Goal: Task Accomplishment & Management: Use online tool/utility

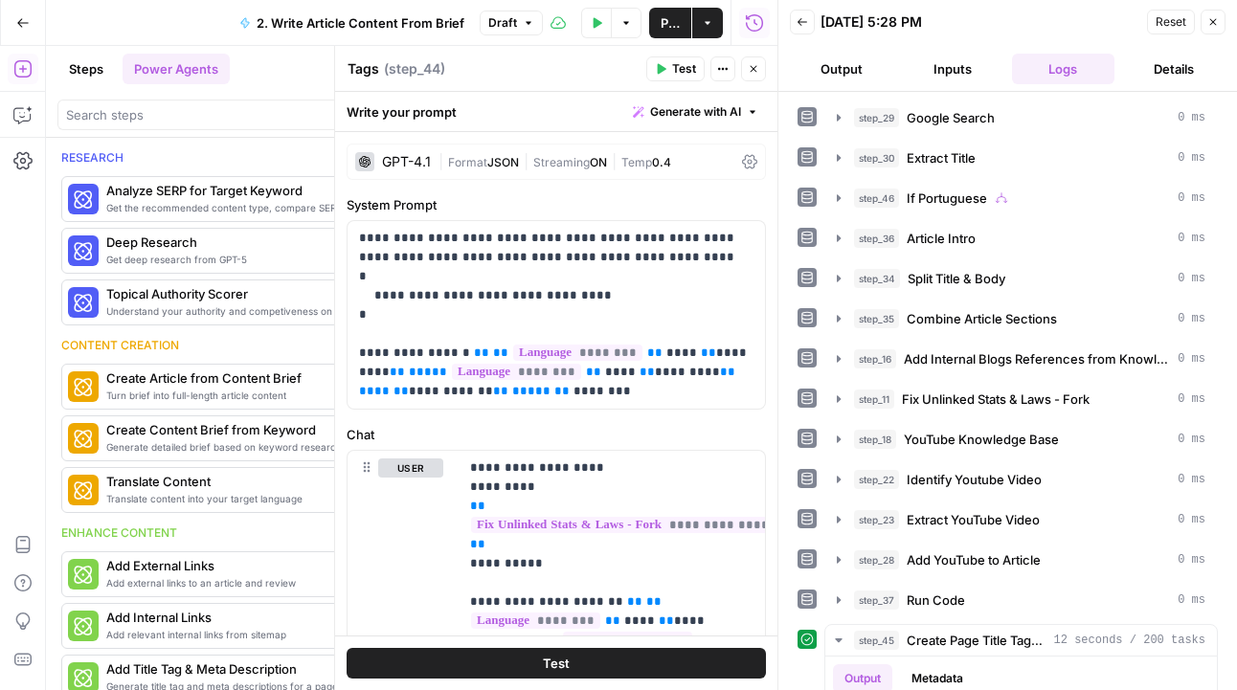
scroll to position [531, 0]
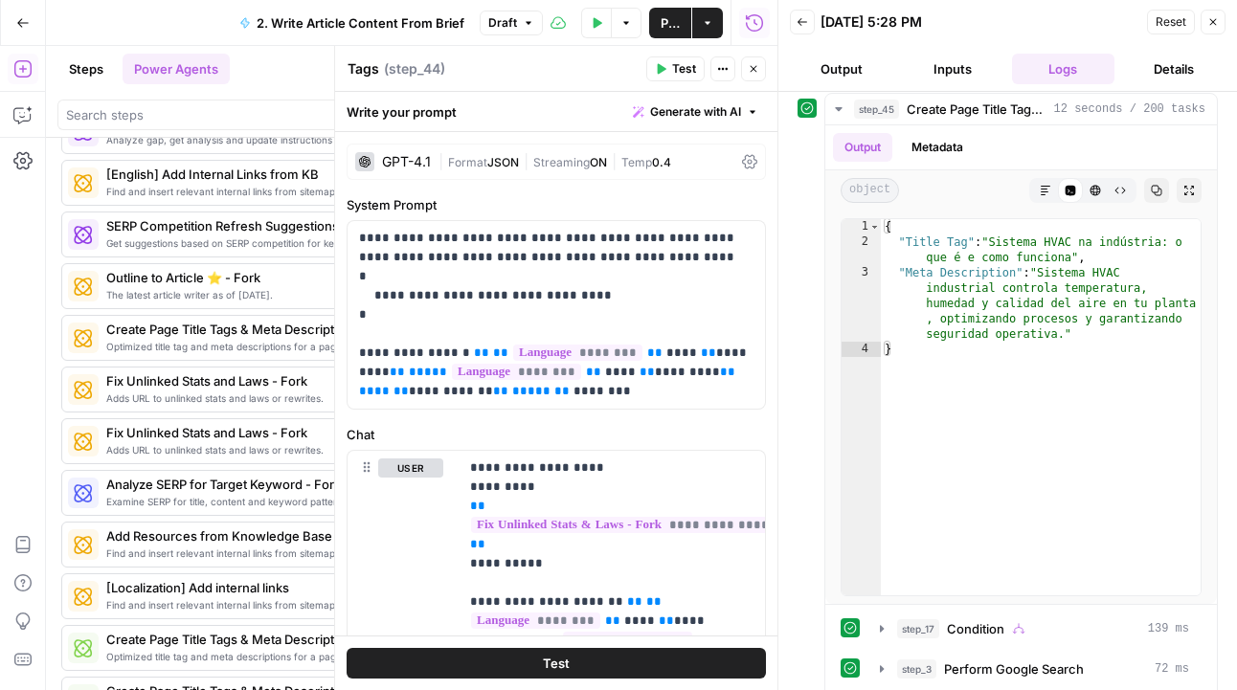
click at [744, 73] on button "Close" at bounding box center [753, 68] width 25 height 25
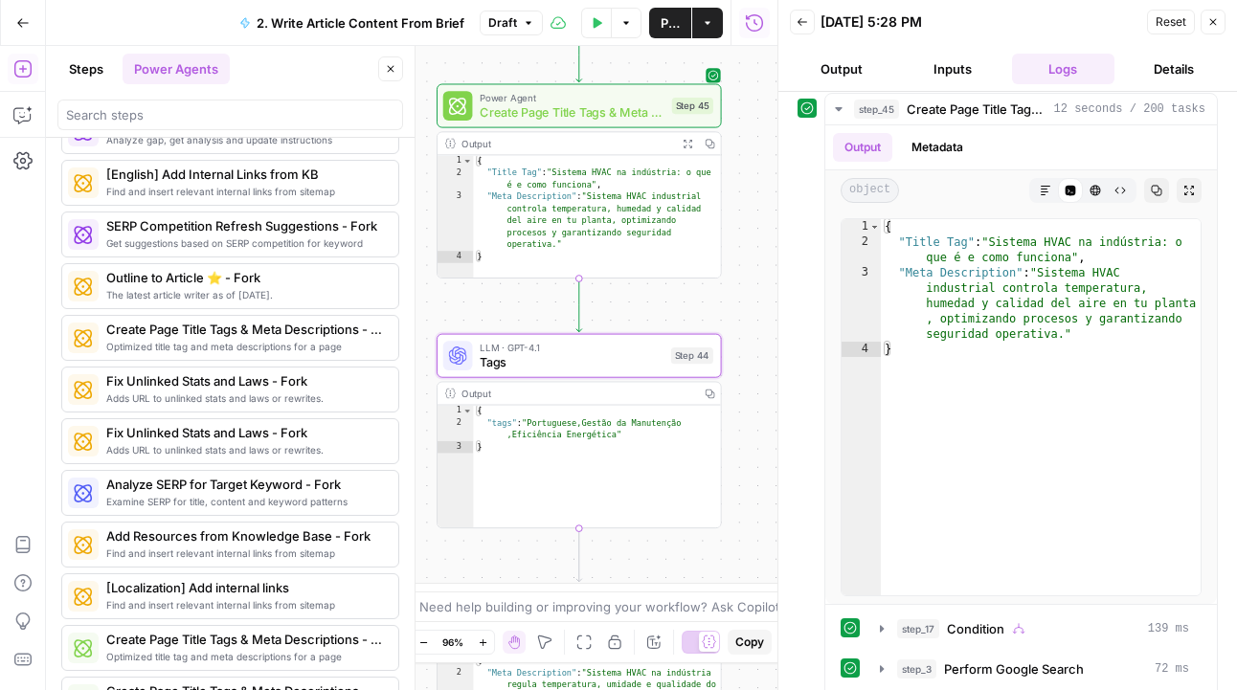
click at [1210, 29] on button "Close" at bounding box center [1213, 22] width 25 height 25
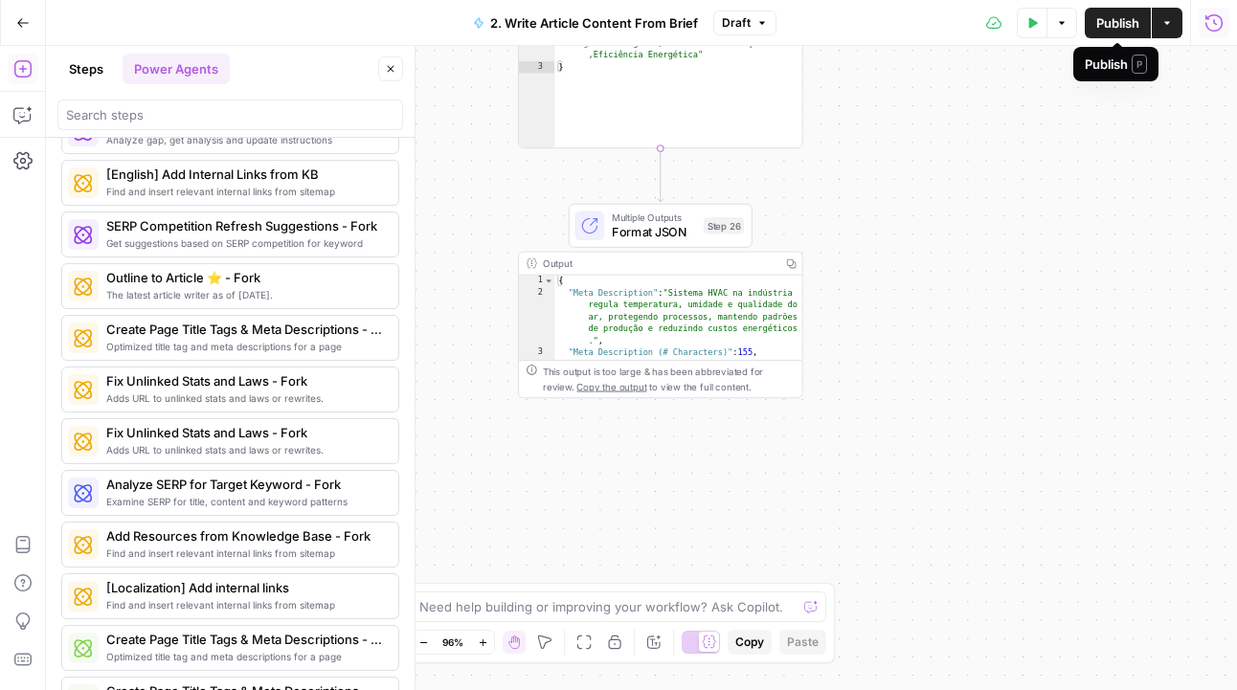
click at [1109, 28] on span "Publish" at bounding box center [1117, 22] width 43 height 19
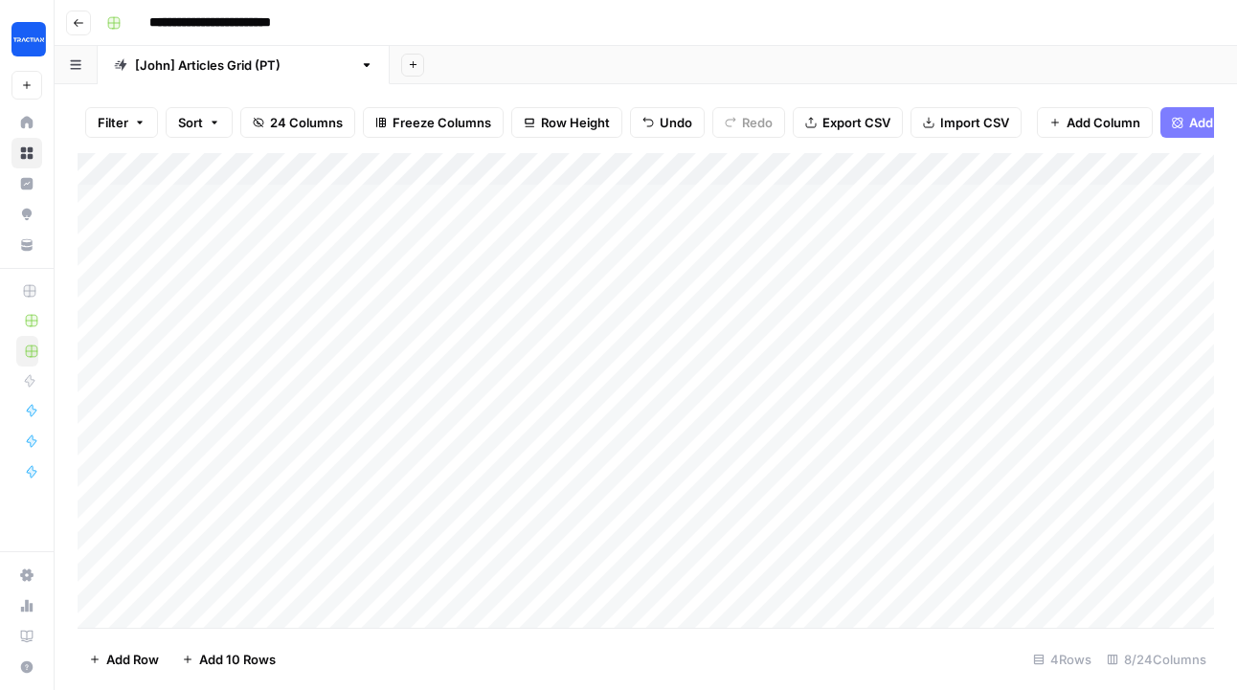
click at [524, 120] on icon "button" at bounding box center [529, 122] width 11 height 11
click at [588, 234] on span "Tall" at bounding box center [616, 242] width 138 height 19
click at [446, 172] on div "Add Column" at bounding box center [646, 353] width 1136 height 400
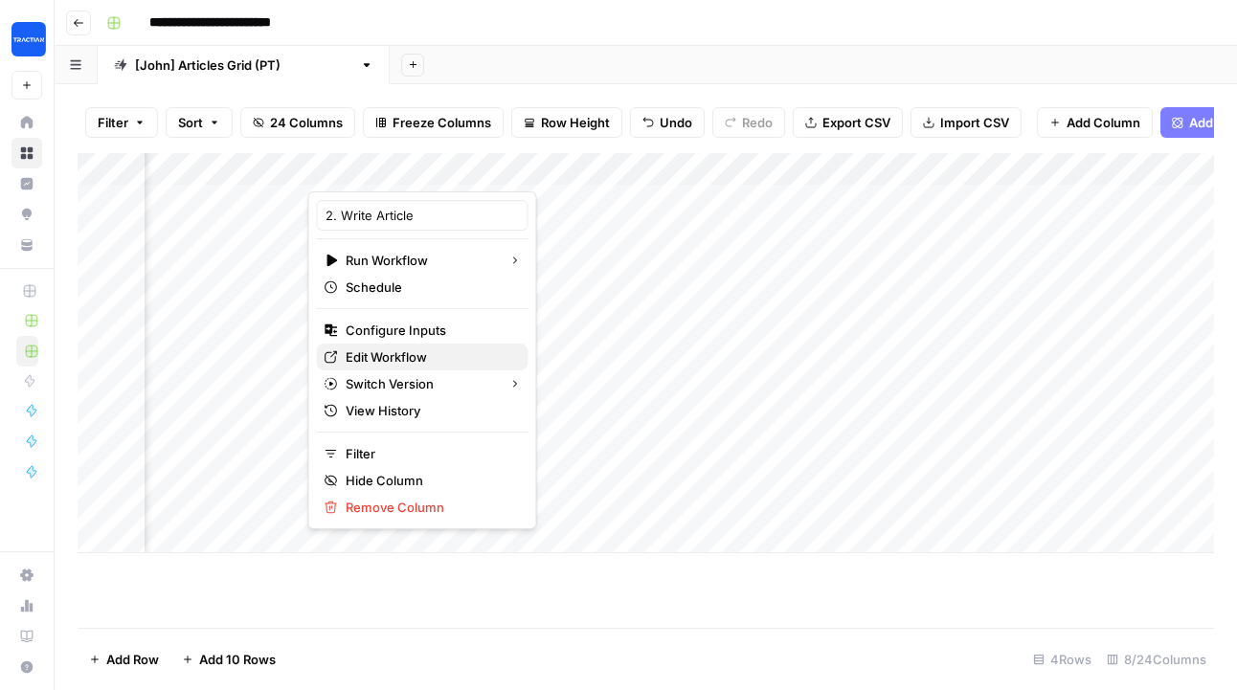
click at [417, 351] on span "Edit Workflow" at bounding box center [430, 357] width 168 height 19
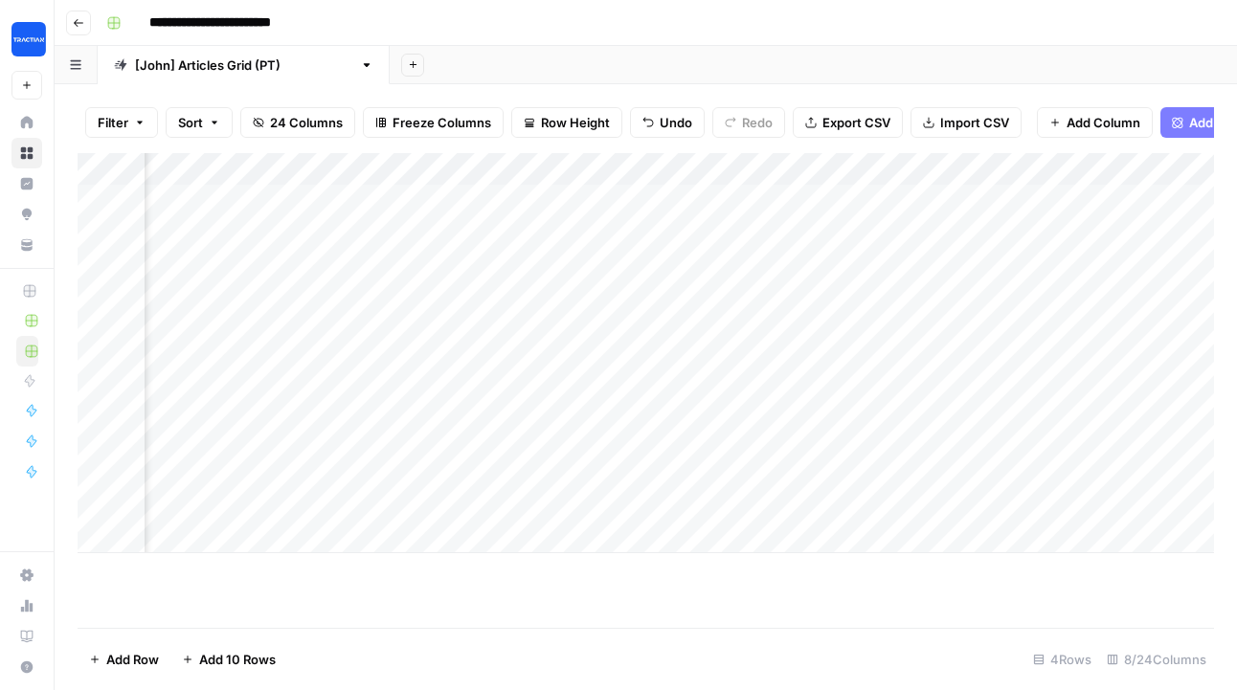
click at [440, 165] on div "Add Column" at bounding box center [646, 353] width 1136 height 400
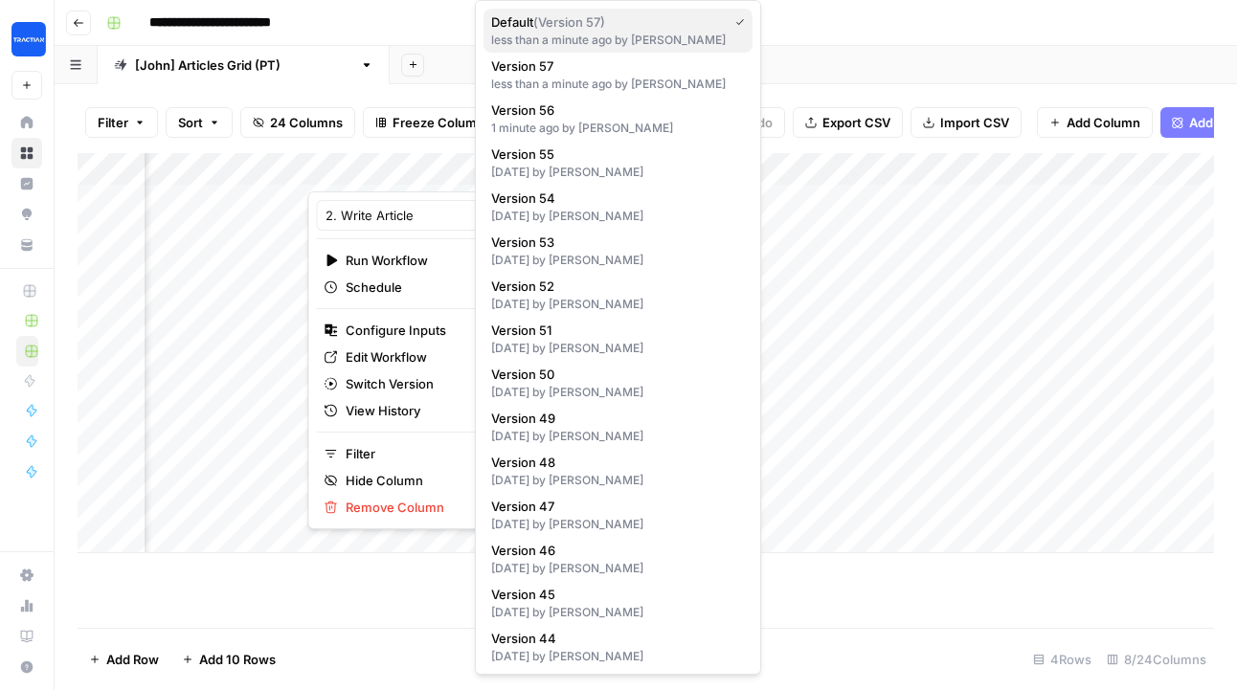
click at [566, 43] on div "less than a minute ago by John Sellers" at bounding box center [618, 40] width 254 height 17
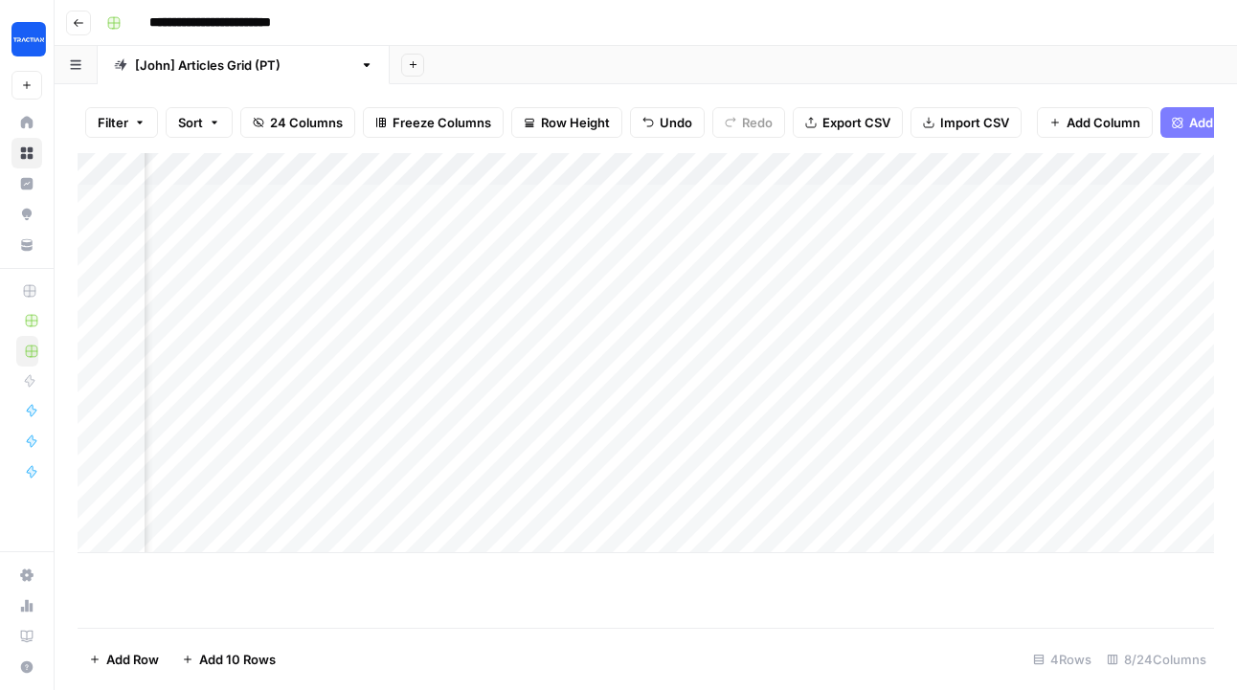
click at [472, 169] on div "Add Column" at bounding box center [646, 353] width 1136 height 400
click at [497, 209] on span "All Rows" at bounding box center [539, 213] width 121 height 19
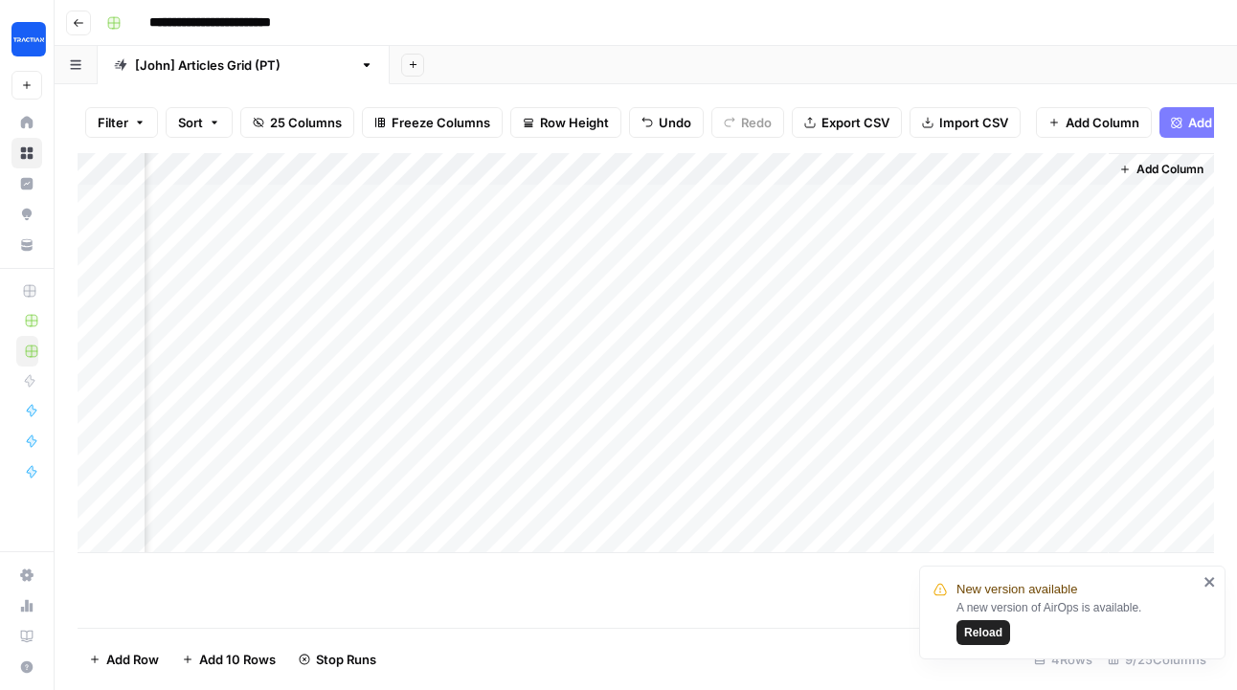
click at [1101, 165] on div "Add Column" at bounding box center [646, 353] width 1136 height 400
click at [1134, 236] on div "Add Column" at bounding box center [1161, 353] width 105 height 400
click at [1102, 172] on div "Add Column" at bounding box center [646, 353] width 1136 height 400
click at [1165, 217] on div "Add Column" at bounding box center [1161, 353] width 105 height 400
drag, startPoint x: 1104, startPoint y: 169, endPoint x: 1240, endPoint y: 140, distance: 139.2
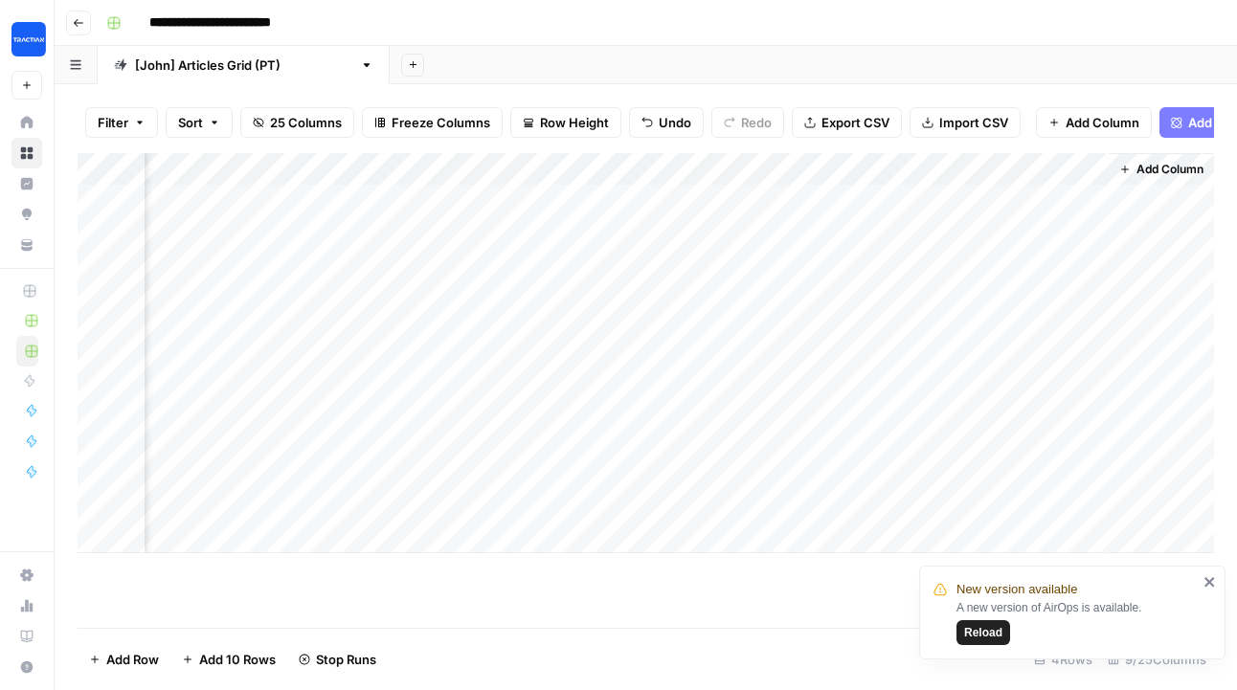
click at [1236, 140] on div "Filter Sort 25 Columns Freeze Columns Row Height Undo Redo Export CSV Import CS…" at bounding box center [646, 387] width 1182 height 606
click at [544, 113] on span "Row Height" at bounding box center [574, 122] width 69 height 19
click at [562, 257] on button "Extra Tall" at bounding box center [609, 269] width 182 height 27
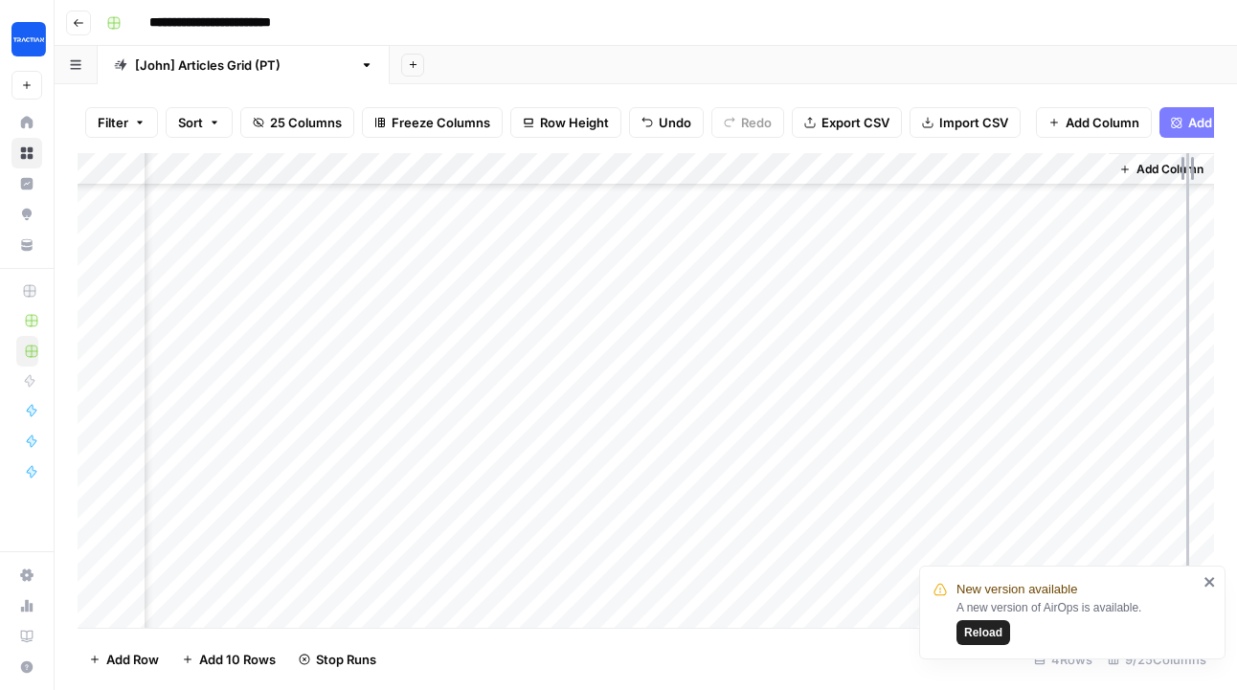
drag, startPoint x: 1104, startPoint y: 166, endPoint x: 1233, endPoint y: 153, distance: 129.8
click at [1233, 153] on div "Filter Sort 25 Columns Freeze Columns Row Height Undo Redo Export CSV Import CS…" at bounding box center [646, 387] width 1182 height 606
drag, startPoint x: 1105, startPoint y: 163, endPoint x: 1195, endPoint y: 165, distance: 90.0
click at [1195, 165] on div "Add Column" at bounding box center [646, 390] width 1136 height 475
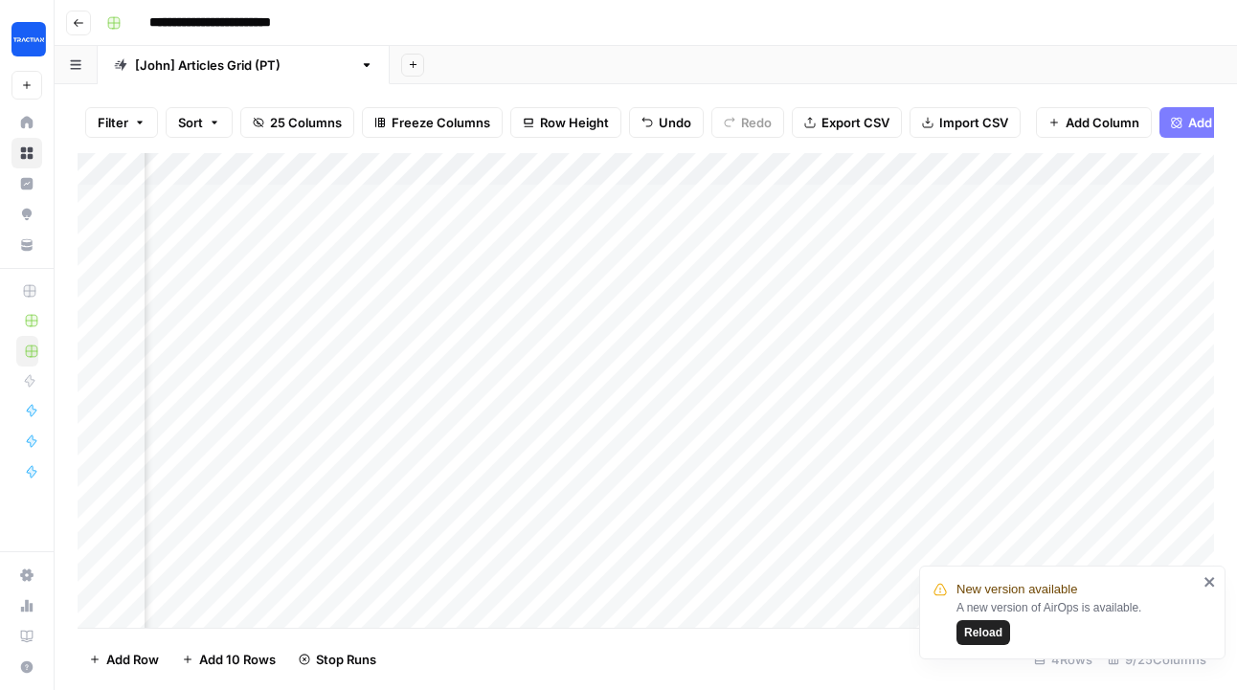
scroll to position [2, 1786]
click at [1218, 581] on div "New version available A new version of AirOps is available. Reload" at bounding box center [1072, 613] width 306 height 94
click at [1213, 581] on icon "close" at bounding box center [1209, 581] width 13 height 15
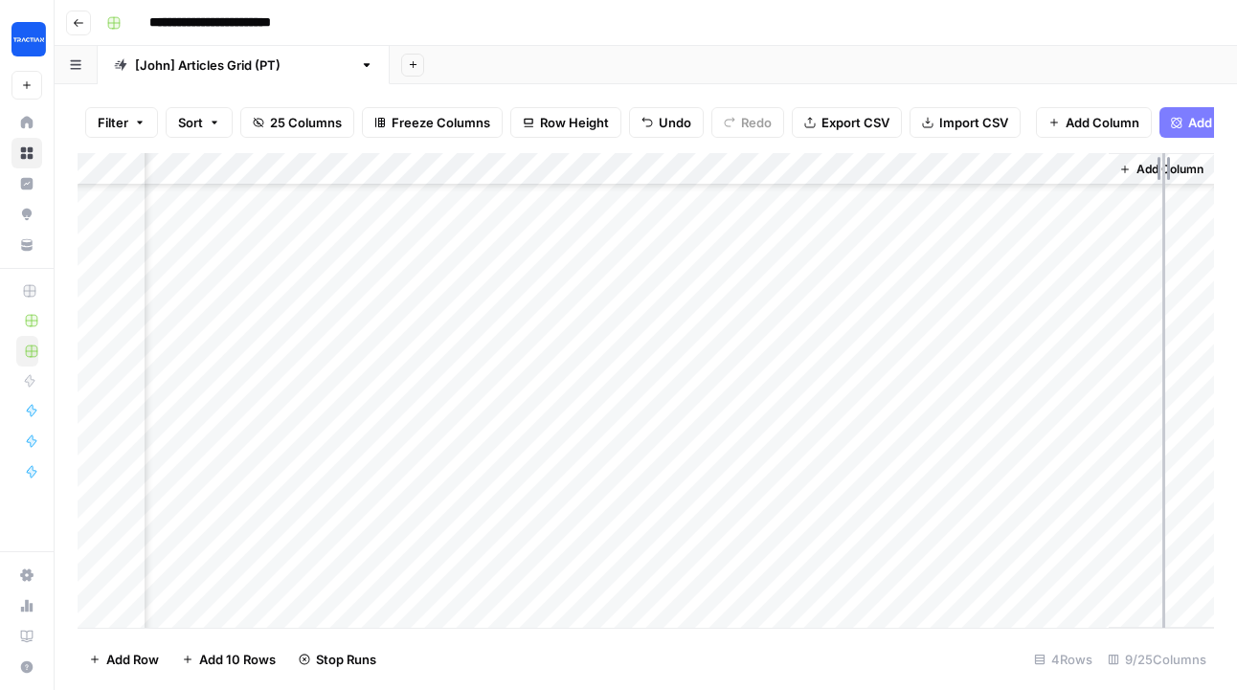
drag, startPoint x: 1103, startPoint y: 173, endPoint x: 1163, endPoint y: 173, distance: 60.3
click at [1163, 173] on div "Add Column" at bounding box center [646, 390] width 1136 height 475
click at [1091, 377] on div "Add Column" at bounding box center [646, 390] width 1136 height 475
drag, startPoint x: 1082, startPoint y: 378, endPoint x: 747, endPoint y: 336, distance: 337.7
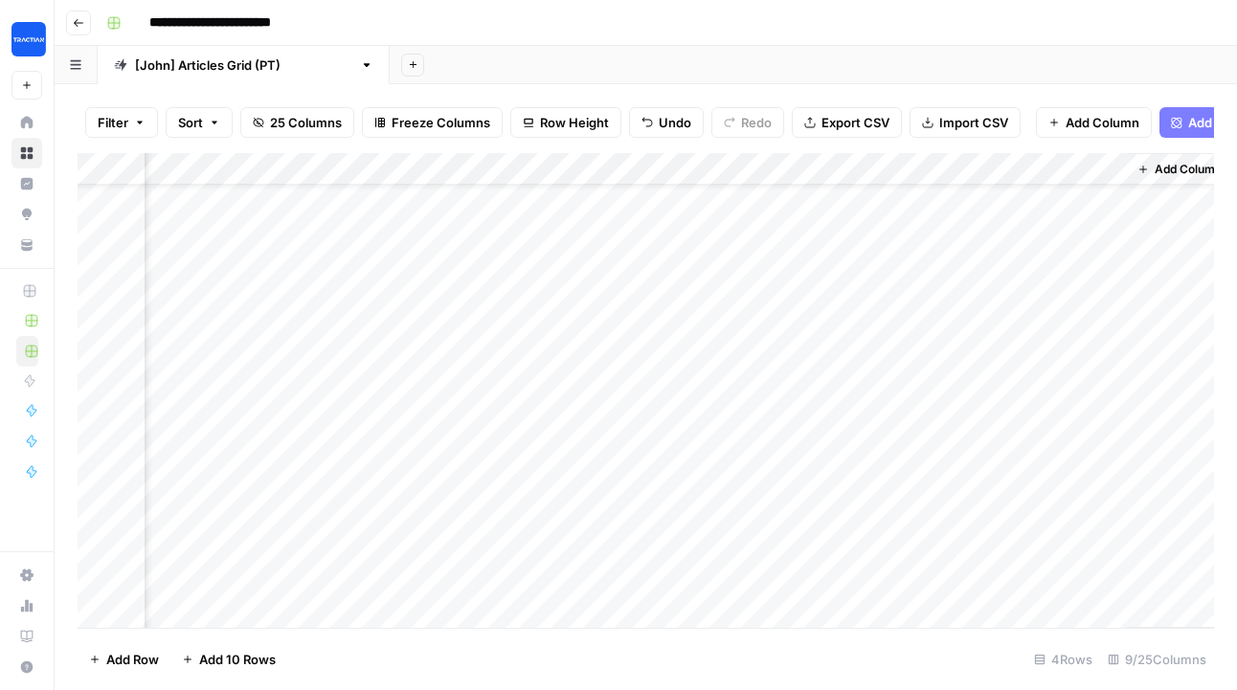
click at [747, 336] on div "Add Column" at bounding box center [646, 390] width 1136 height 475
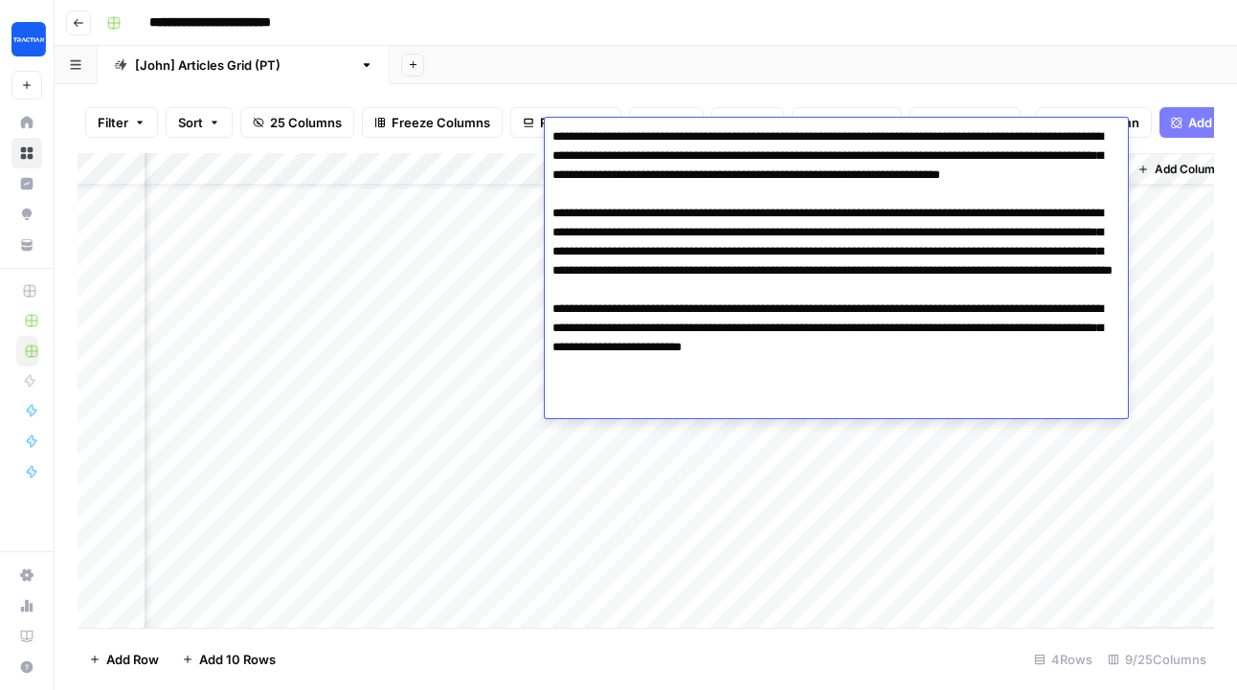
click at [728, 377] on textarea at bounding box center [836, 271] width 583 height 295
drag, startPoint x: 551, startPoint y: 368, endPoint x: 1172, endPoint y: 429, distance: 623.4
click at [1172, 429] on body "**********" at bounding box center [618, 345] width 1237 height 690
click at [1059, 395] on textarea at bounding box center [836, 271] width 583 height 295
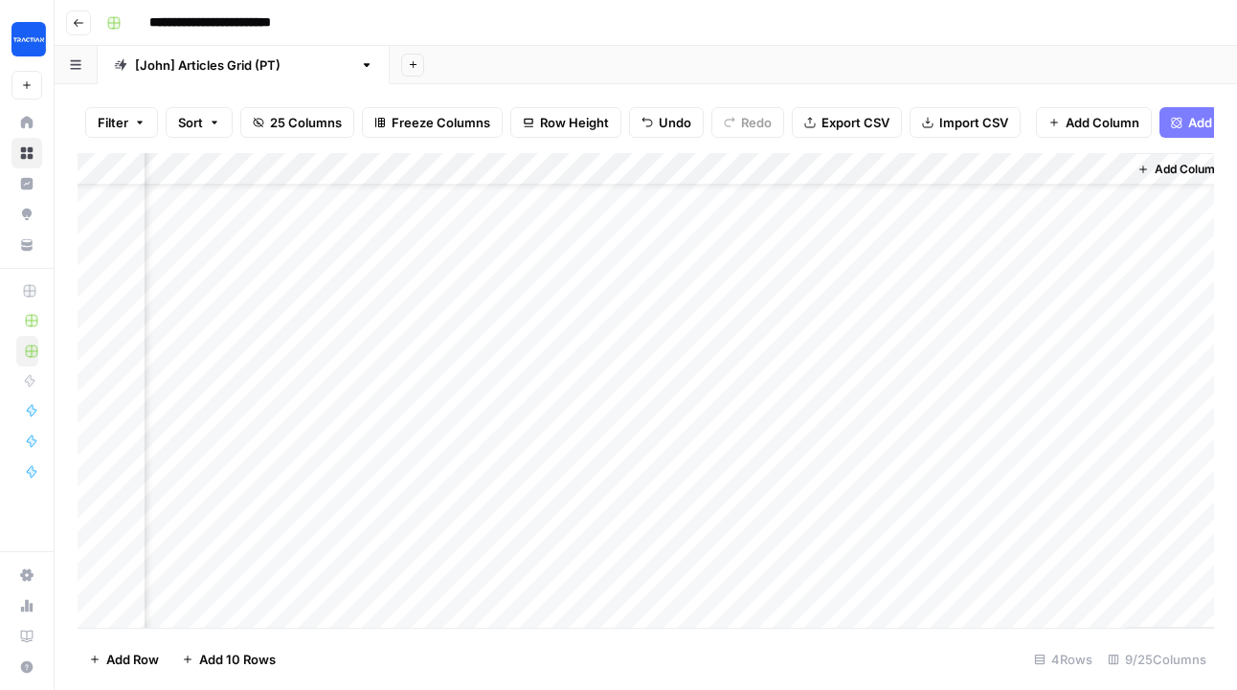
click at [824, 528] on div "Add Column" at bounding box center [646, 390] width 1136 height 475
click at [769, 495] on div "Add Column" at bounding box center [646, 390] width 1136 height 475
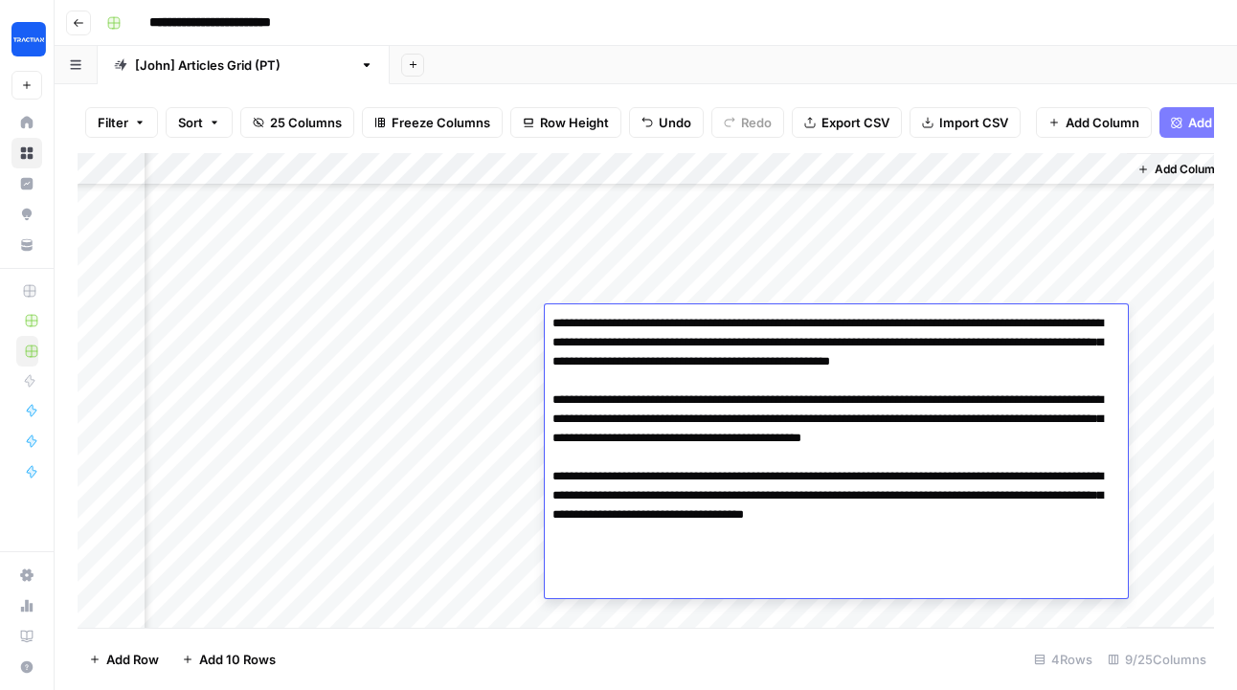
click at [769, 495] on textarea "**********" at bounding box center [836, 438] width 583 height 257
click at [576, 530] on textarea "**********" at bounding box center [836, 438] width 583 height 257
drag, startPoint x: 550, startPoint y: 516, endPoint x: 1066, endPoint y: 670, distance: 538.6
click at [1066, 670] on body "**********" at bounding box center [618, 345] width 1237 height 690
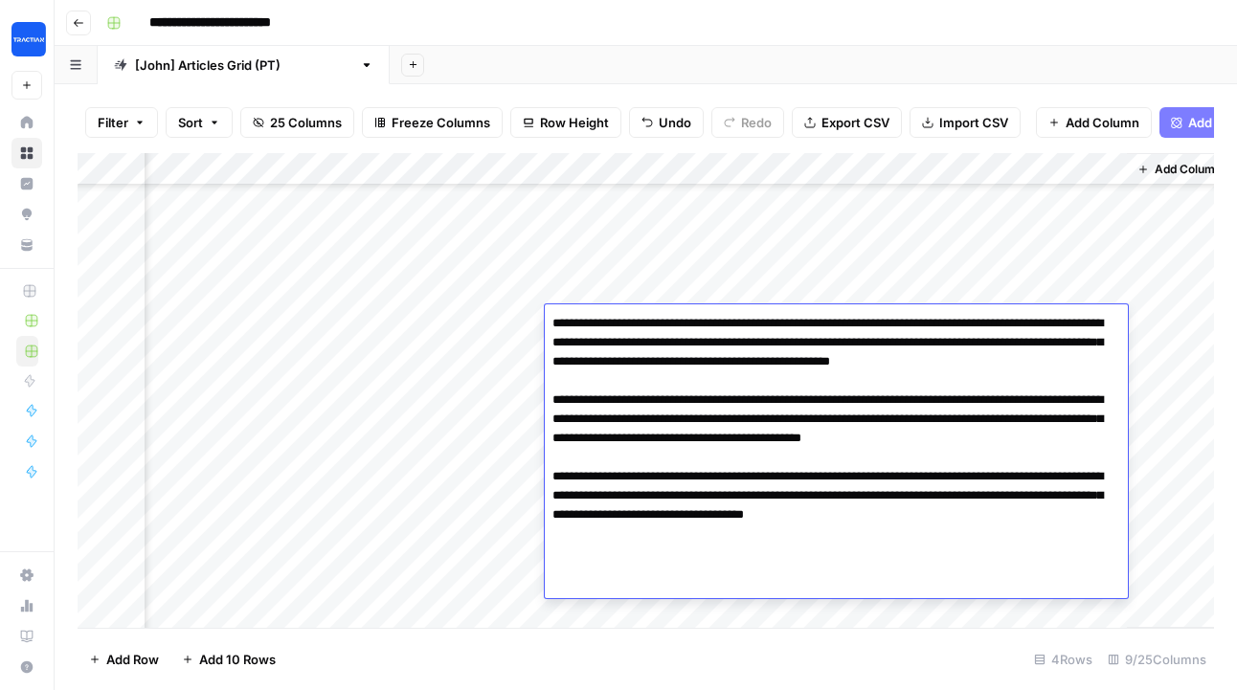
click at [1031, 546] on textarea "**********" at bounding box center [836, 438] width 583 height 257
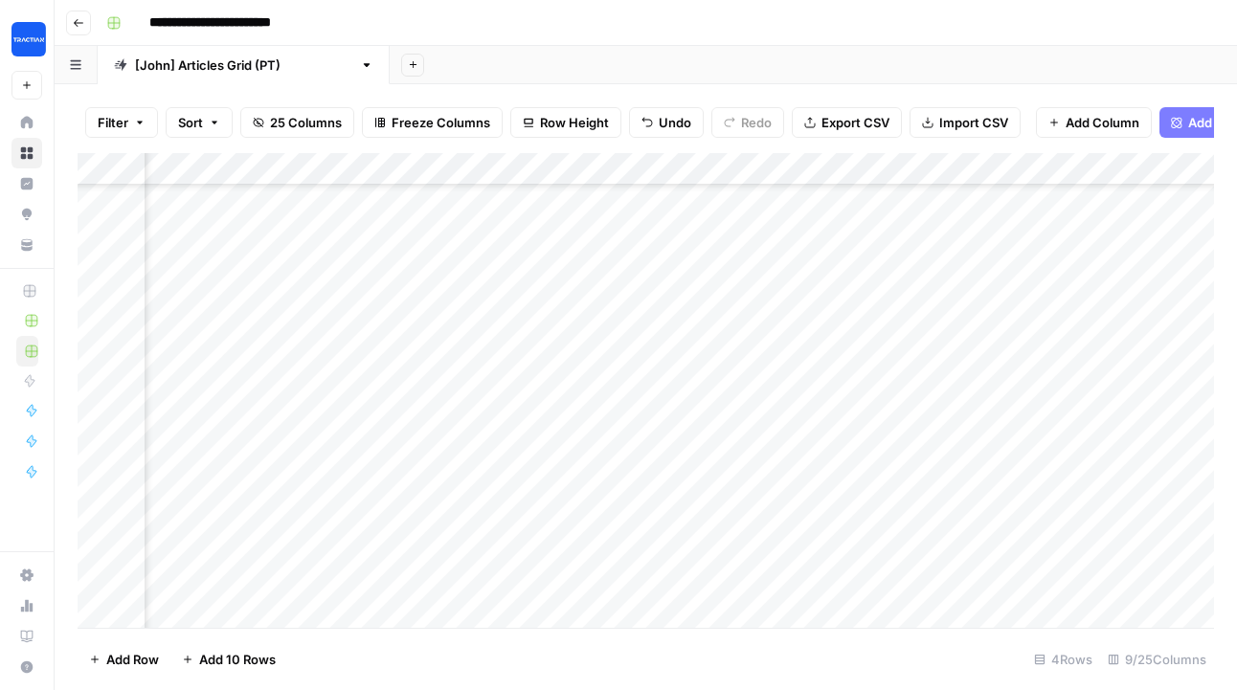
click at [330, 166] on div "Add Column" at bounding box center [646, 390] width 1136 height 475
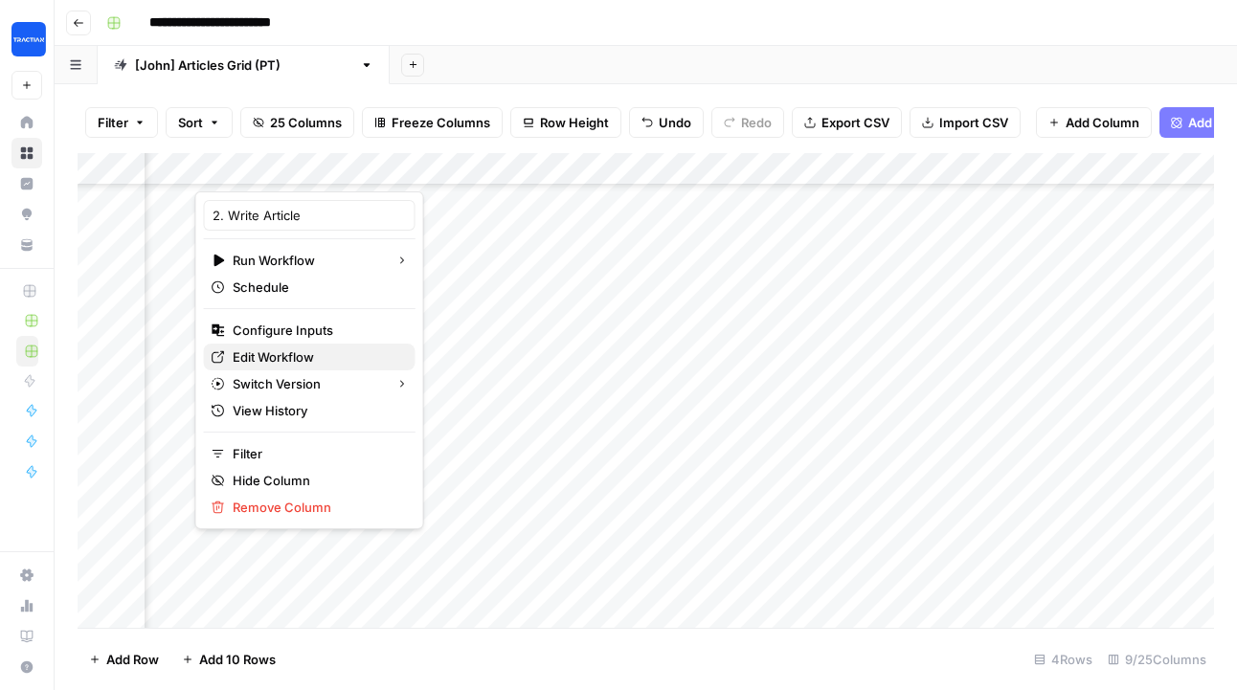
click at [294, 356] on span "Edit Workflow" at bounding box center [317, 357] width 168 height 19
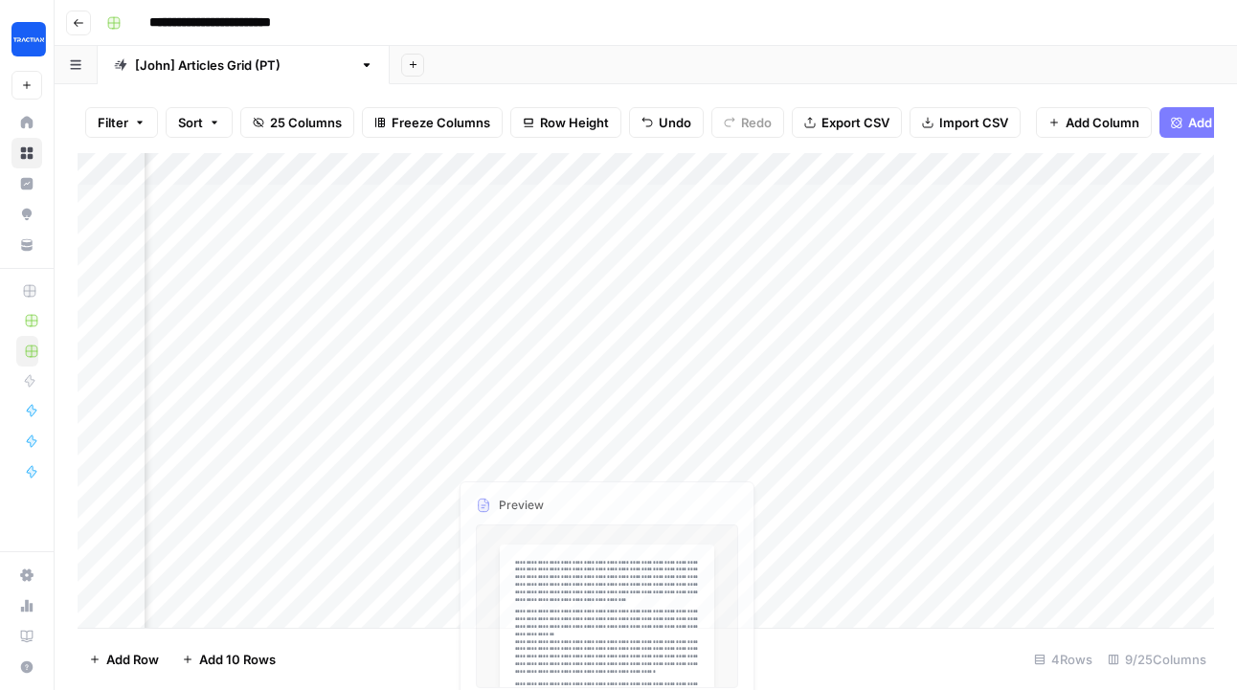
scroll to position [0, 1844]
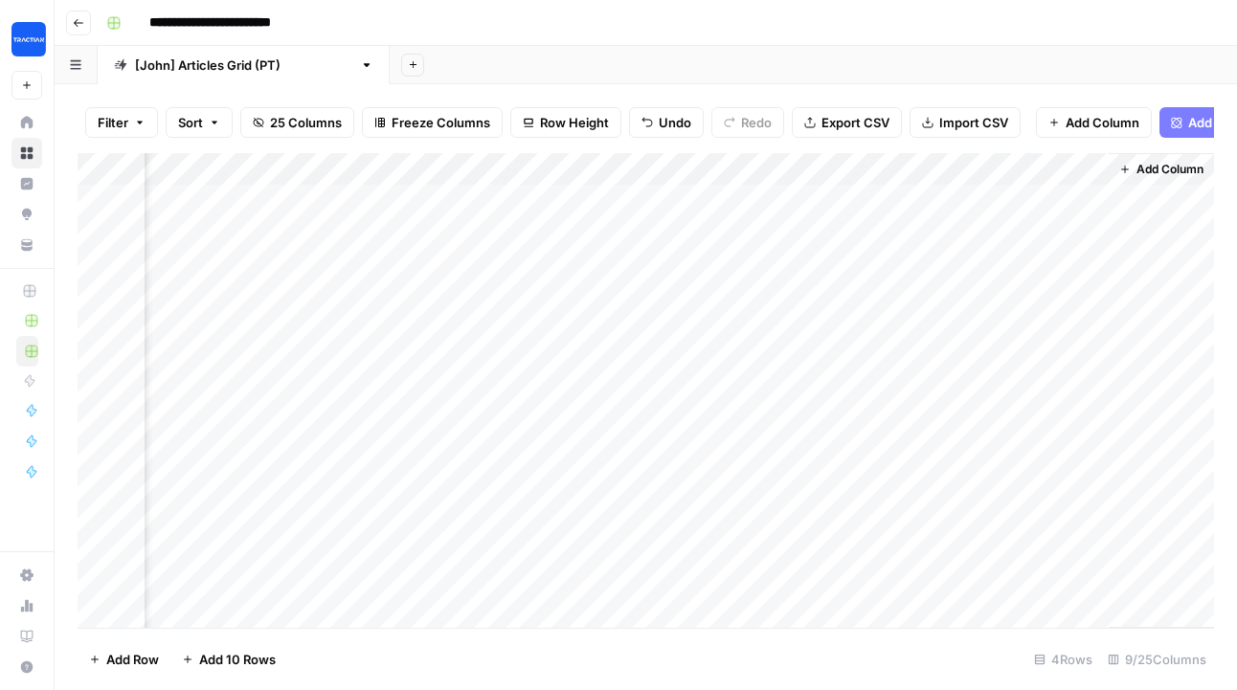
click at [679, 172] on div "Add Column" at bounding box center [646, 390] width 1136 height 475
click at [824, 169] on div at bounding box center [817, 172] width 581 height 38
click at [808, 238] on div "Add Column" at bounding box center [646, 390] width 1136 height 475
click at [730, 292] on div "Add Column" at bounding box center [646, 390] width 1136 height 475
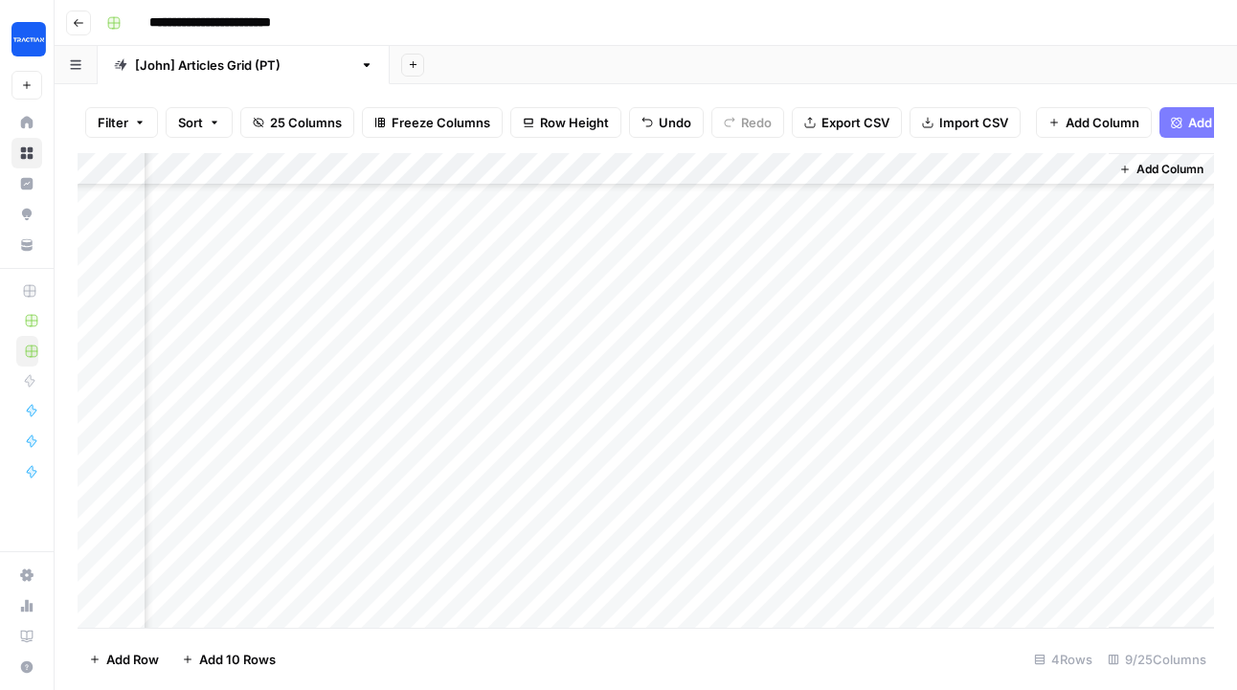
scroll to position [550, 1844]
click at [752, 321] on div "Add Column" at bounding box center [646, 390] width 1136 height 475
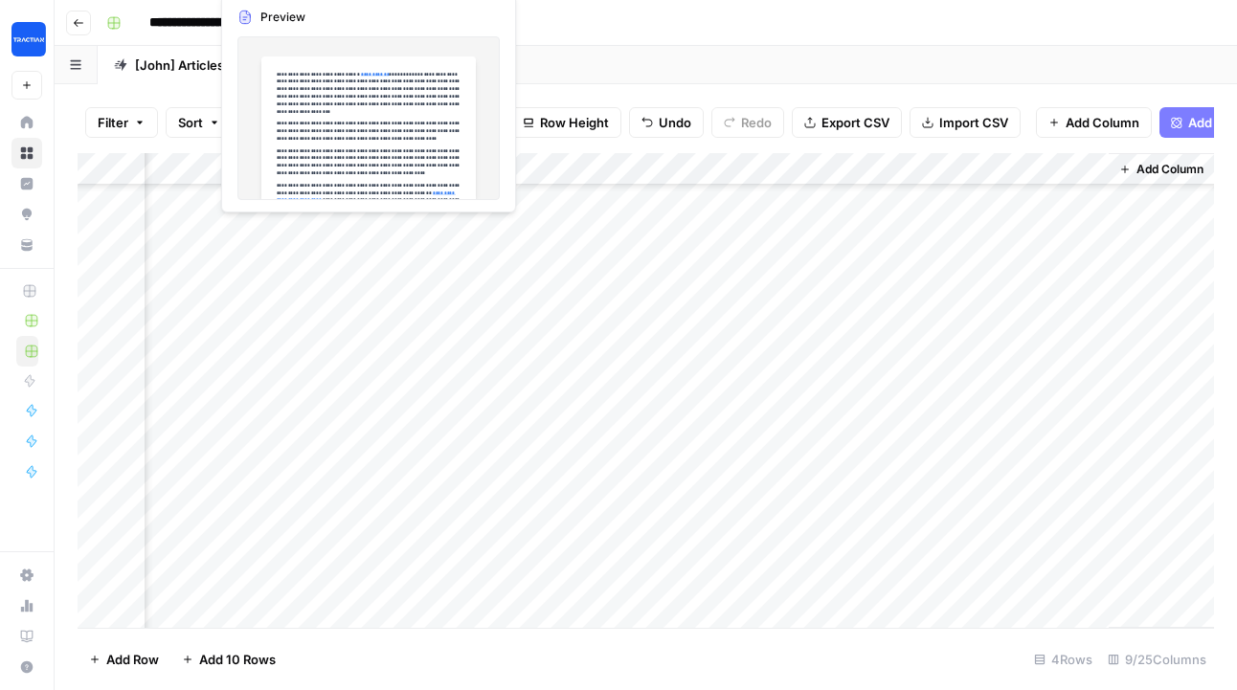
scroll to position [753, 1844]
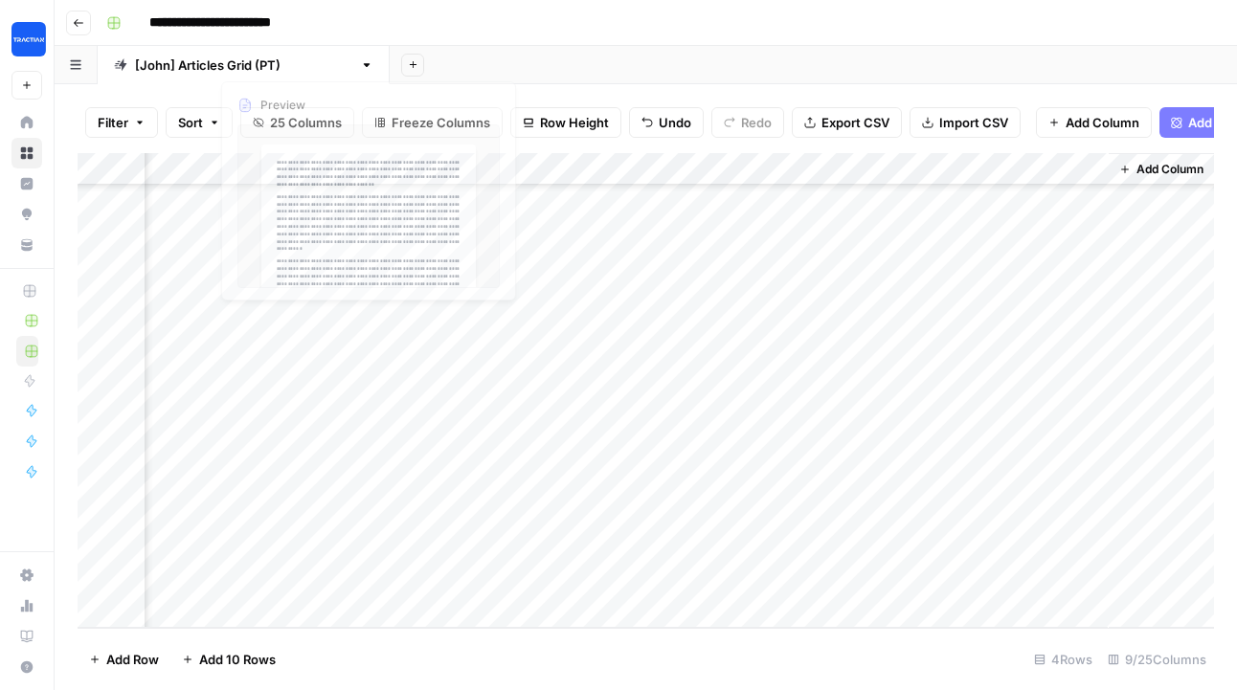
click at [615, 406] on div "Add Column" at bounding box center [646, 390] width 1136 height 475
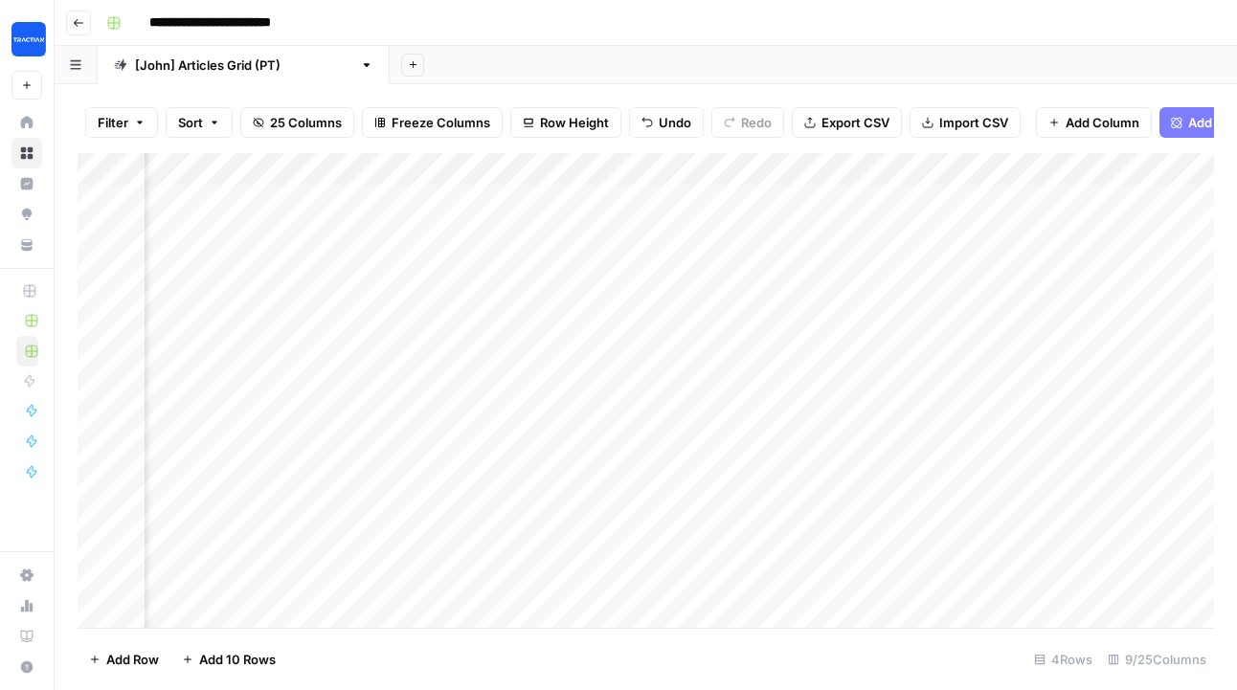
scroll to position [0, 731]
click at [538, 250] on div "Add Column" at bounding box center [646, 390] width 1136 height 475
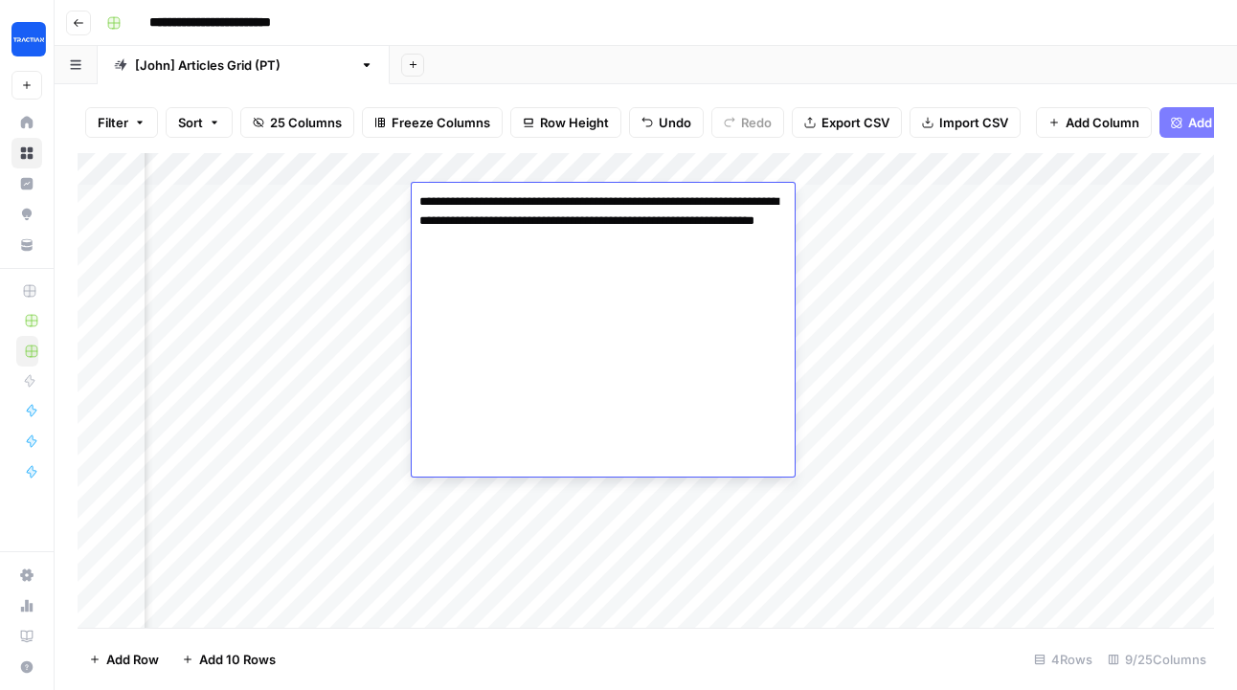
click at [538, 250] on textarea "**********" at bounding box center [603, 221] width 383 height 65
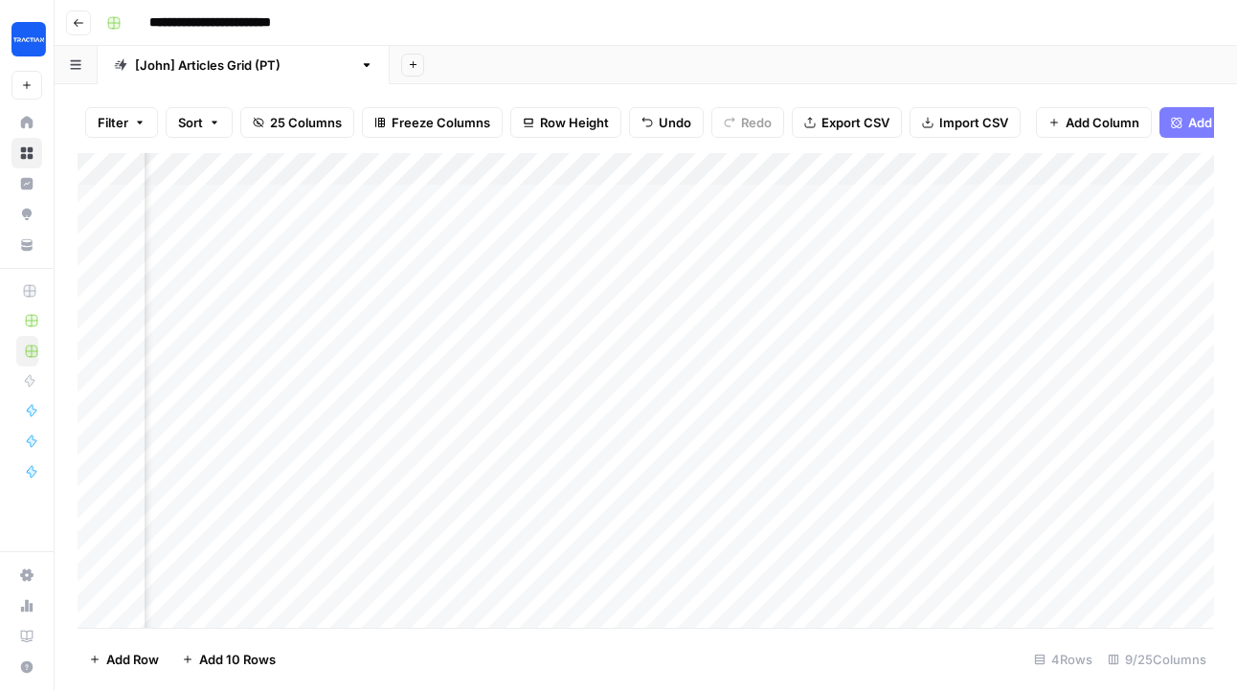
click at [632, 566] on div "Add Column" at bounding box center [646, 390] width 1136 height 475
click at [501, 360] on div "Add Column" at bounding box center [646, 390] width 1136 height 475
click at [477, 348] on div "Add Column" at bounding box center [646, 390] width 1136 height 475
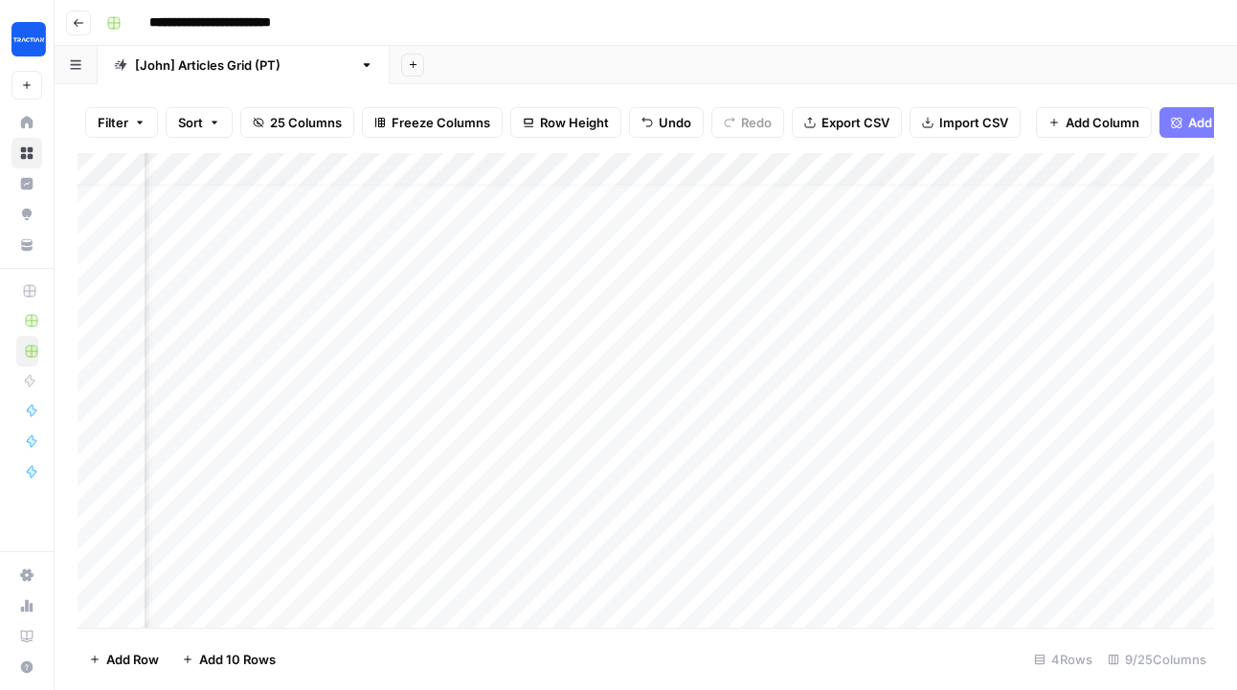
scroll to position [0, 731]
click at [372, 170] on div "Add Column" at bounding box center [646, 390] width 1136 height 475
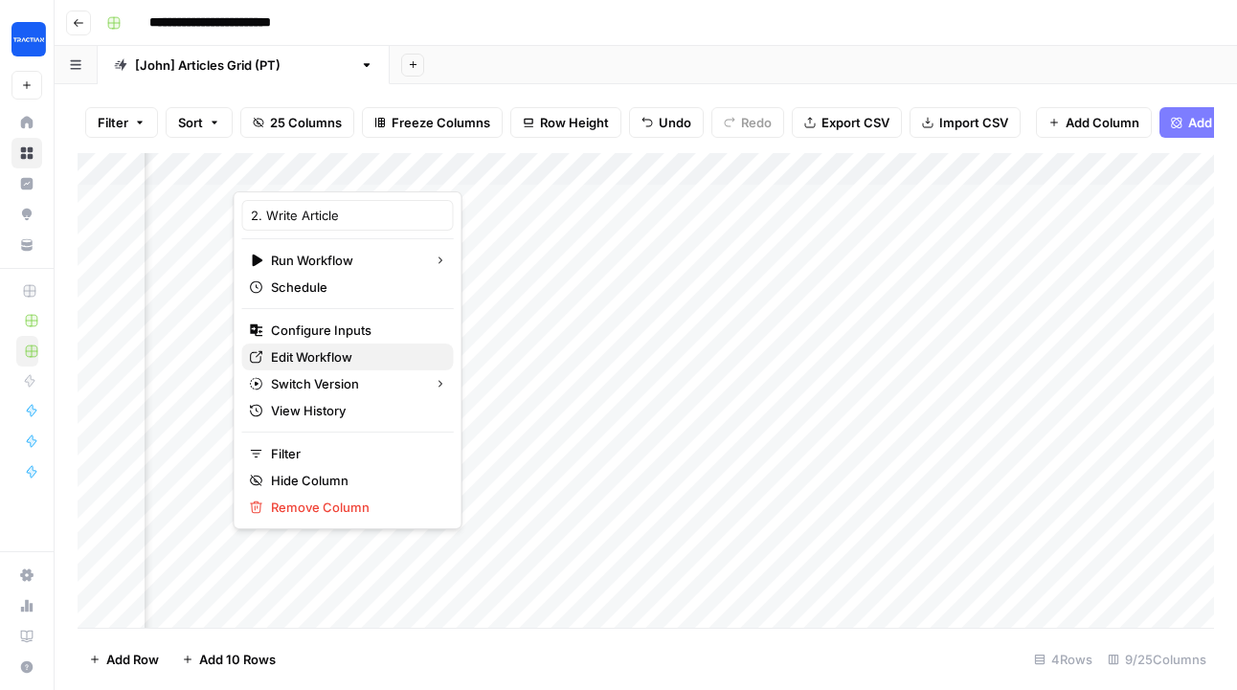
click at [339, 351] on span "Edit Workflow" at bounding box center [355, 357] width 168 height 19
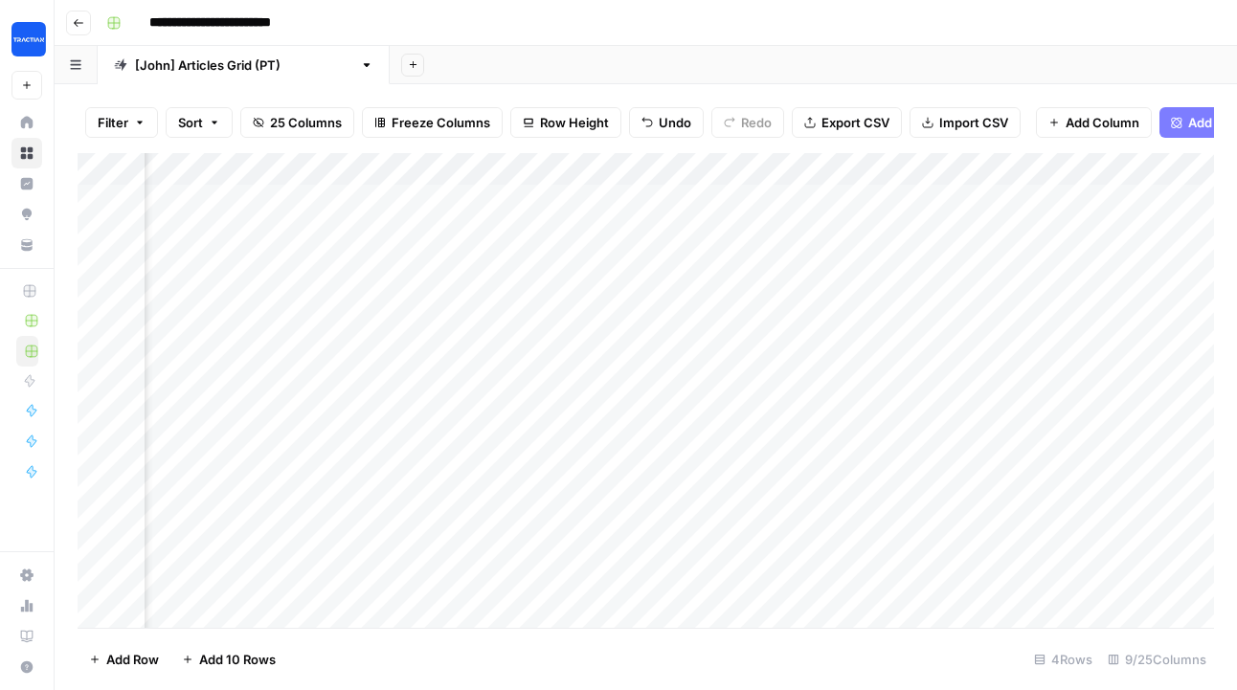
click at [368, 166] on div "Add Column" at bounding box center [646, 390] width 1136 height 475
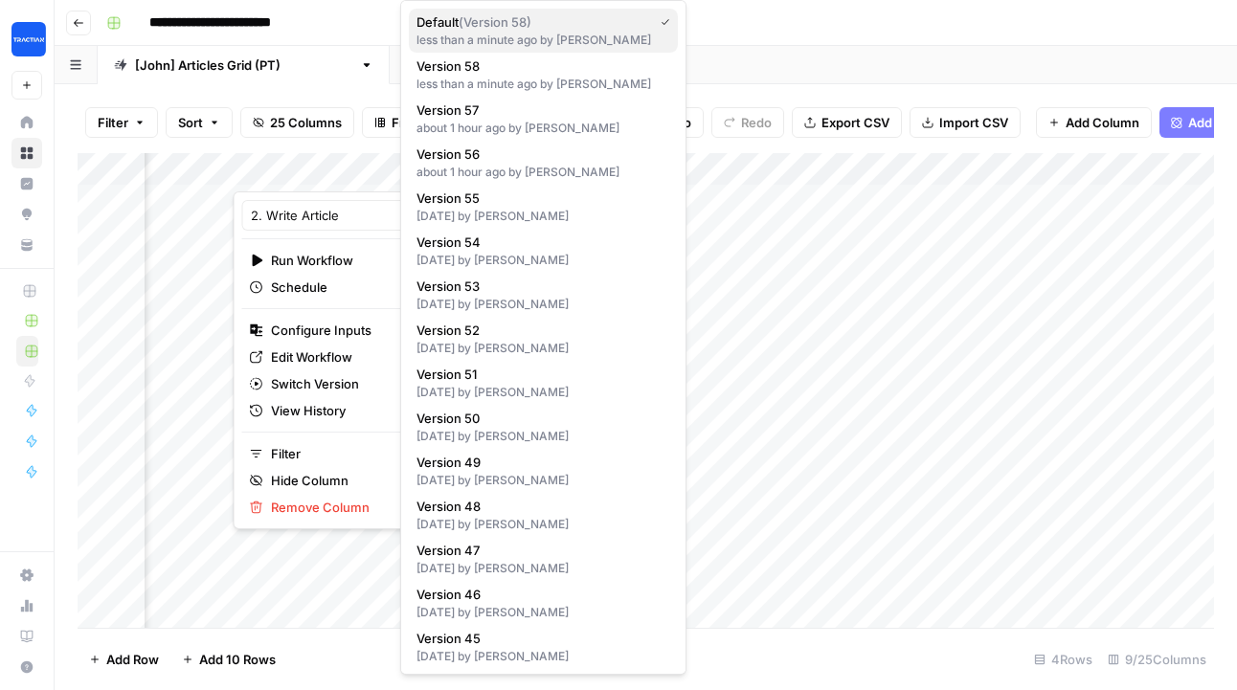
click at [532, 38] on div "less than a minute ago by John Sellers" at bounding box center [543, 40] width 254 height 17
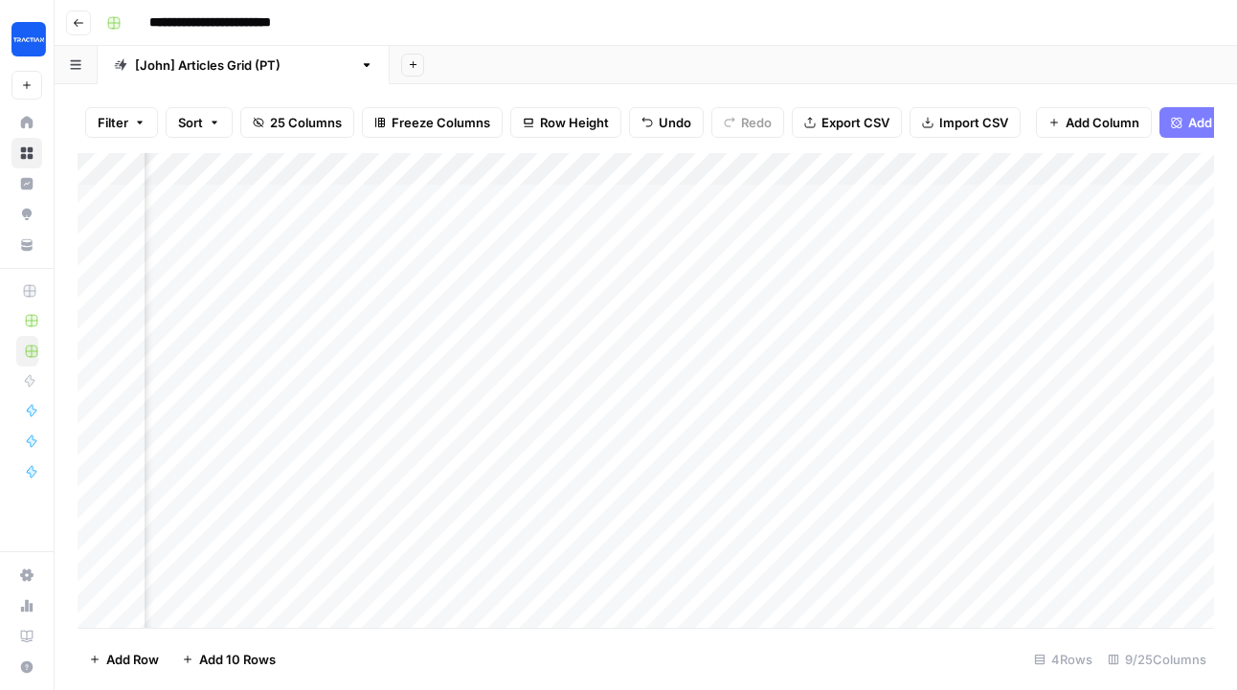
click at [399, 171] on div "Add Column" at bounding box center [646, 390] width 1136 height 475
click at [416, 205] on span "All Rows" at bounding box center [464, 213] width 121 height 19
click at [563, 116] on span "Row Height" at bounding box center [574, 122] width 69 height 19
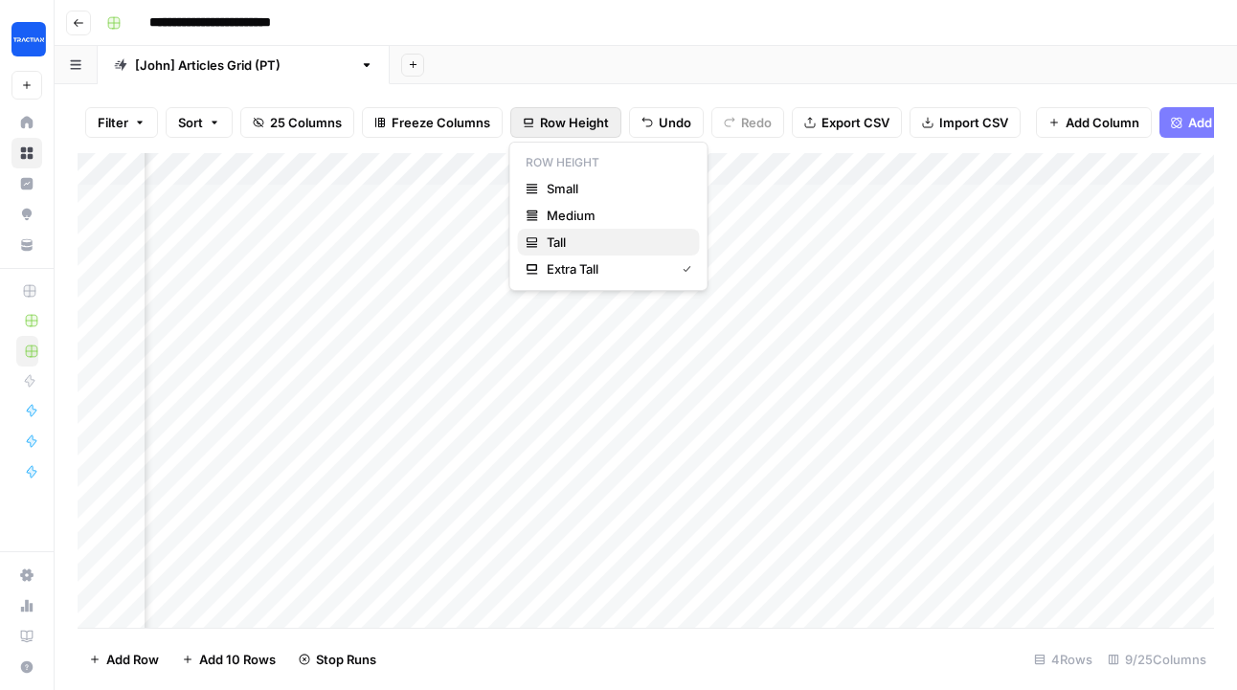
click at [564, 236] on span "Tall" at bounding box center [616, 242] width 138 height 19
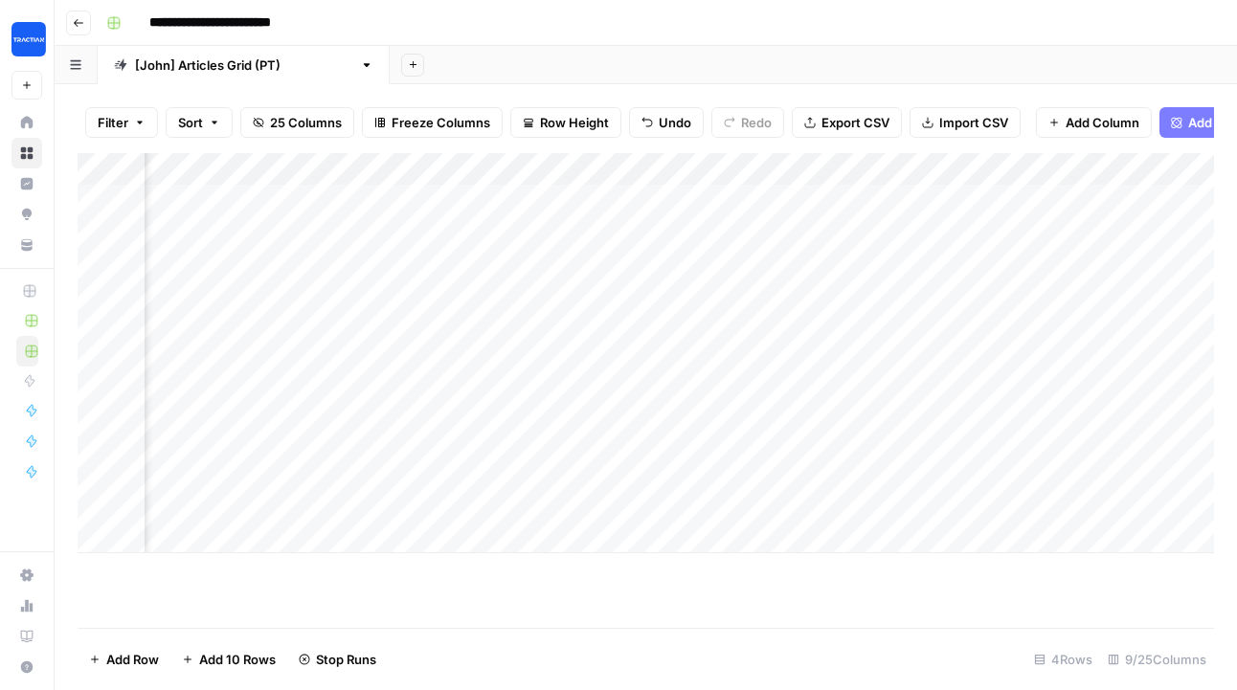
scroll to position [0, 782]
click at [571, 311] on div "Add Column" at bounding box center [646, 353] width 1136 height 400
click at [754, 303] on div "Add Column" at bounding box center [646, 353] width 1136 height 400
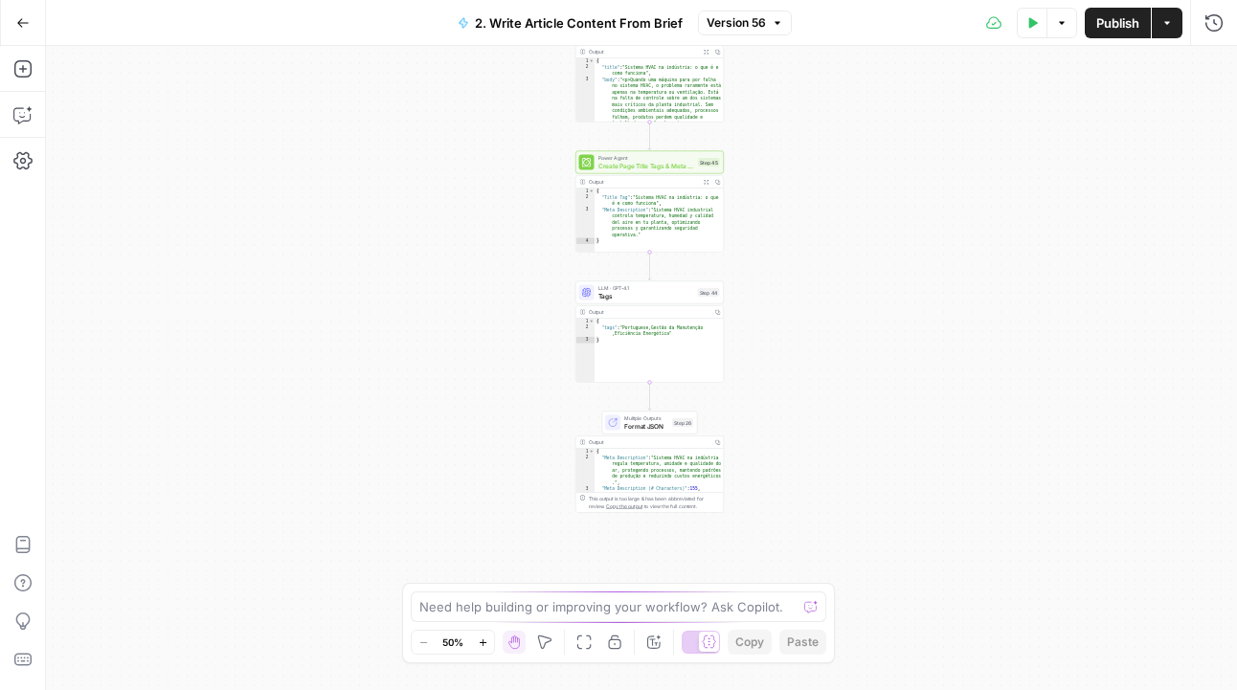
click at [657, 425] on span "Format JSON" at bounding box center [646, 426] width 44 height 10
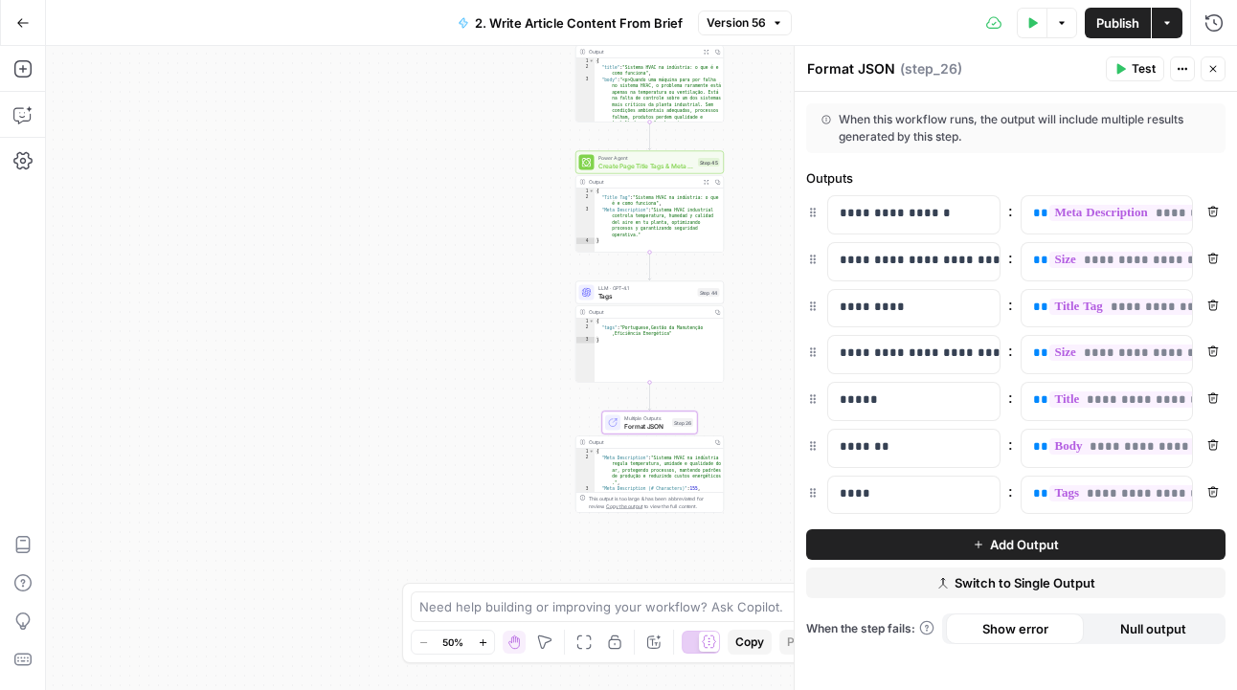
click at [978, 549] on icon "button" at bounding box center [978, 544] width 11 height 11
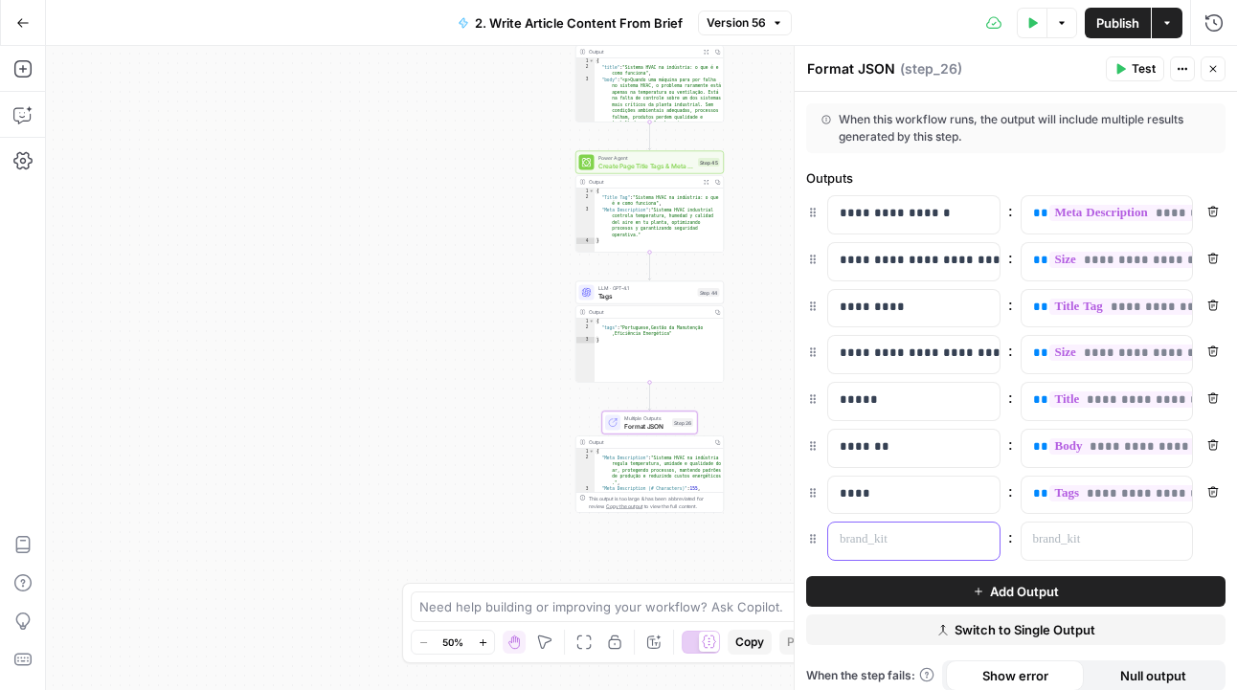
click at [925, 552] on div at bounding box center [898, 541] width 141 height 37
click at [1070, 545] on p at bounding box center [1092, 539] width 118 height 19
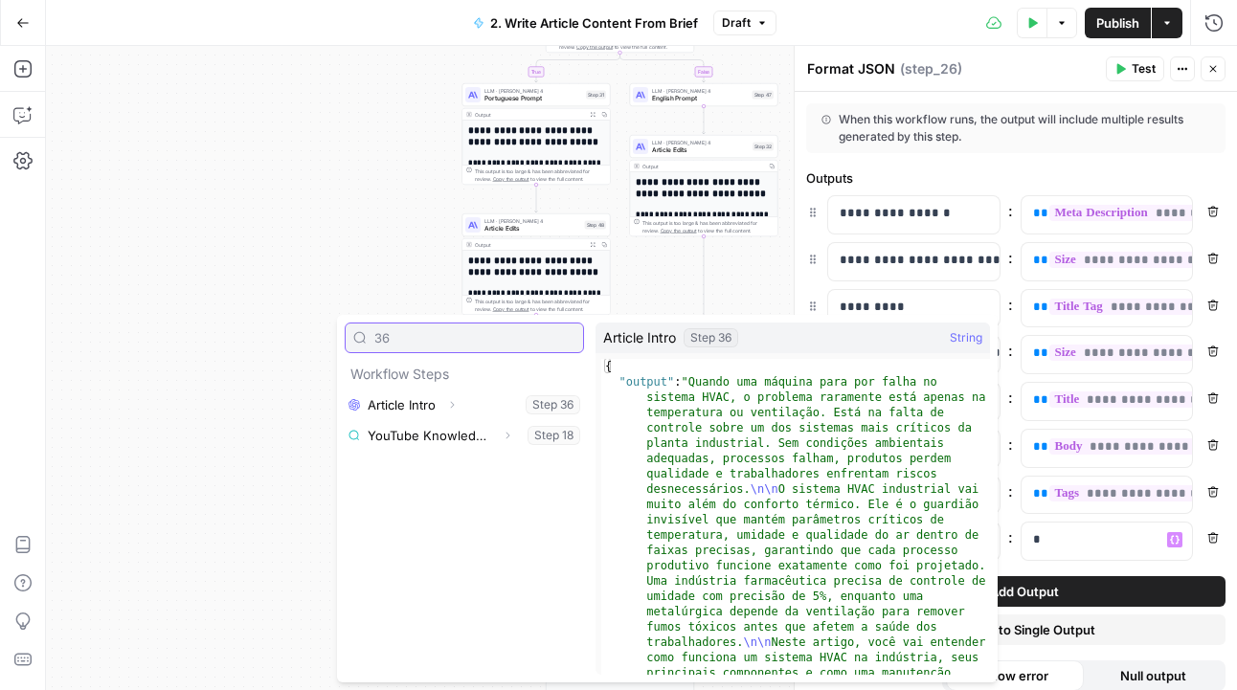
type input "36"
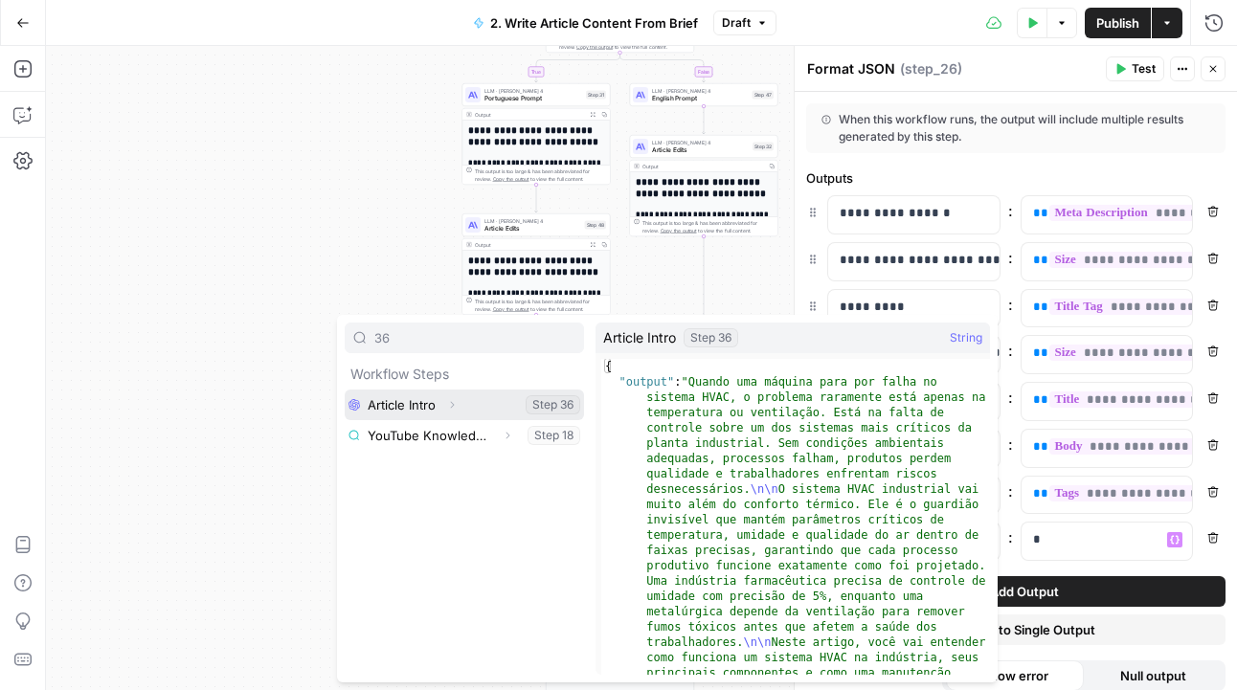
click at [452, 402] on icon "button" at bounding box center [453, 405] width 4 height 7
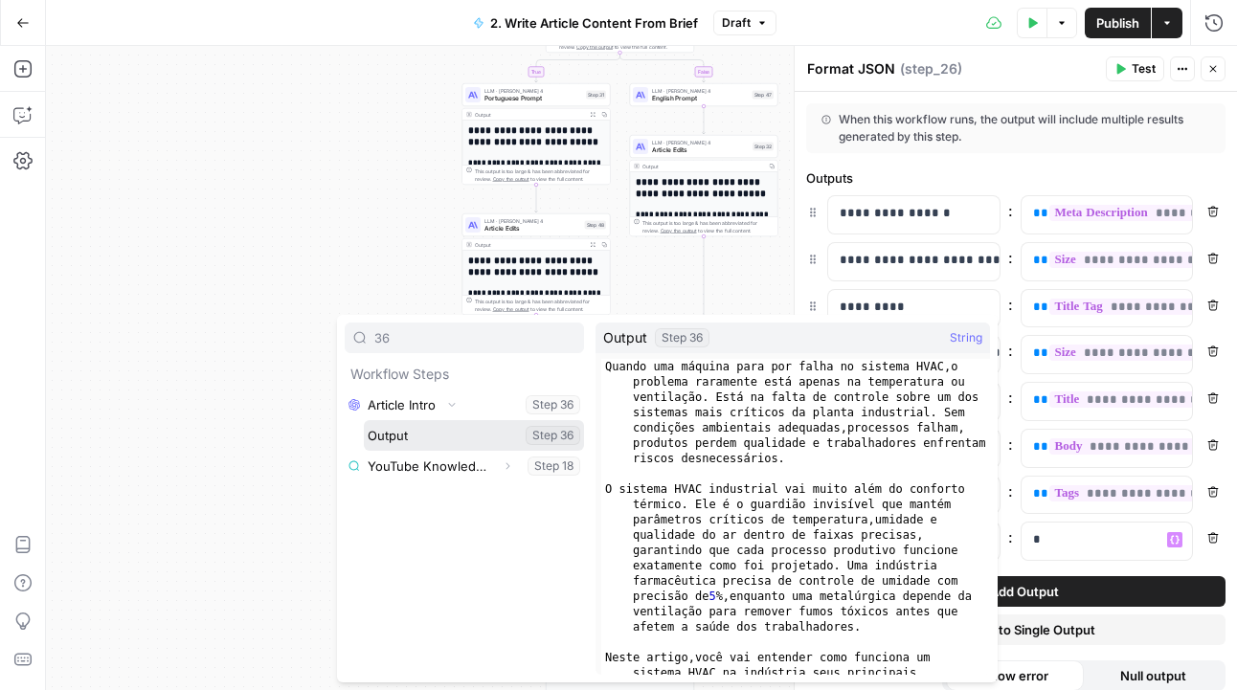
click at [470, 438] on button "Select variable Output" at bounding box center [474, 435] width 220 height 31
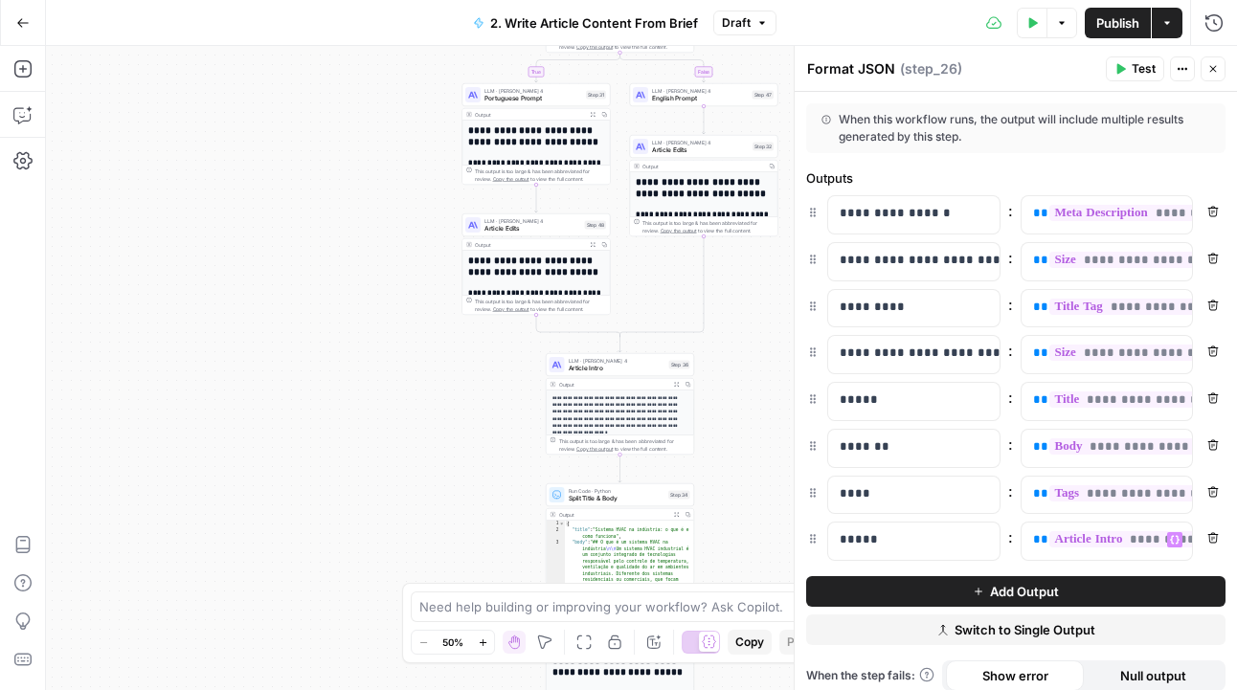
click at [1119, 25] on span "Publish" at bounding box center [1117, 22] width 43 height 19
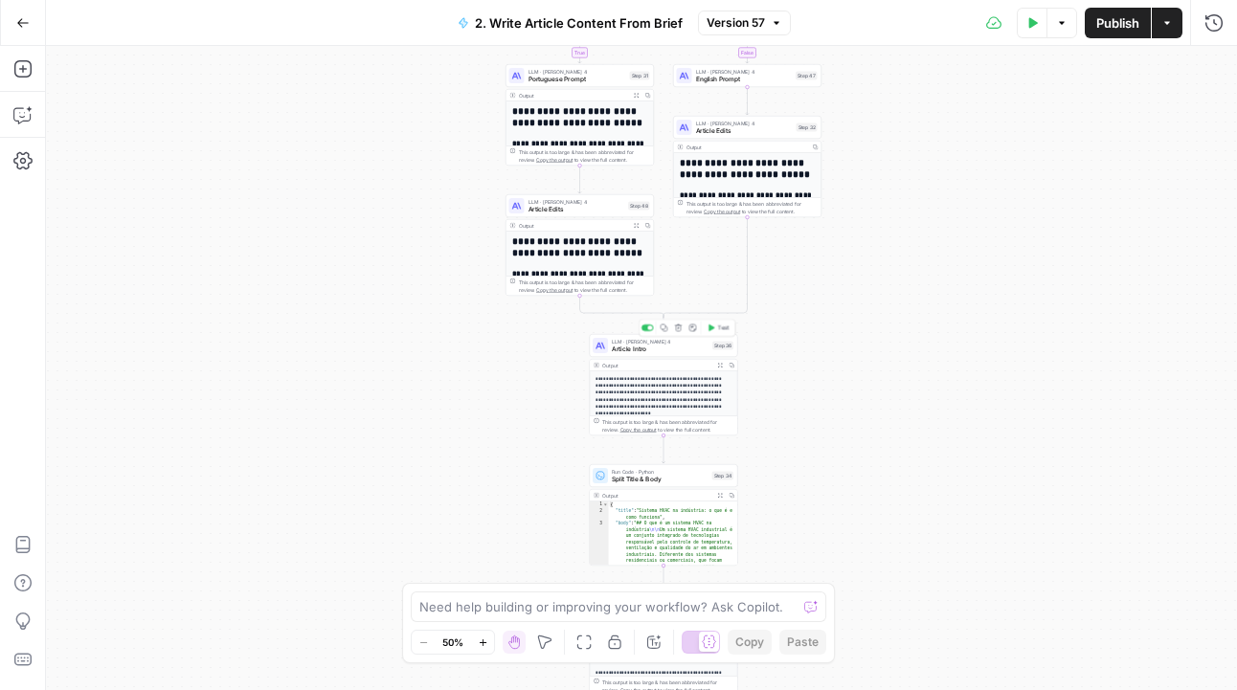
click at [660, 348] on span "Article Intro" at bounding box center [660, 350] width 97 height 10
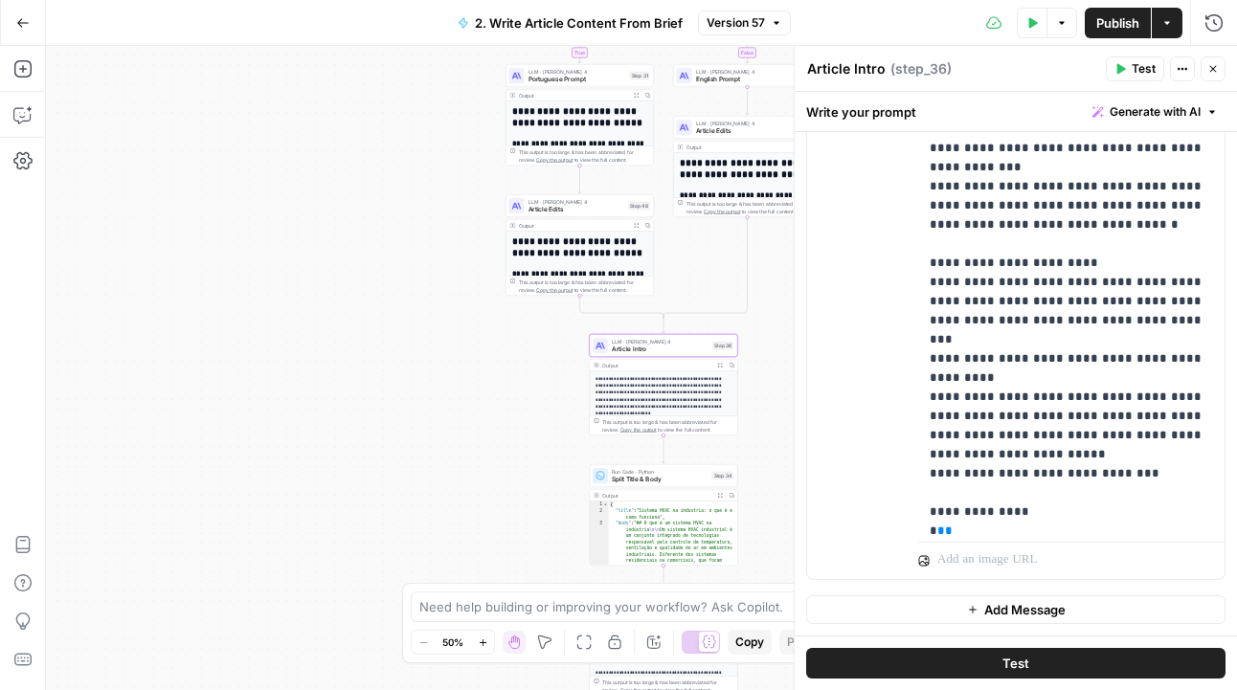
scroll to position [1073, 0]
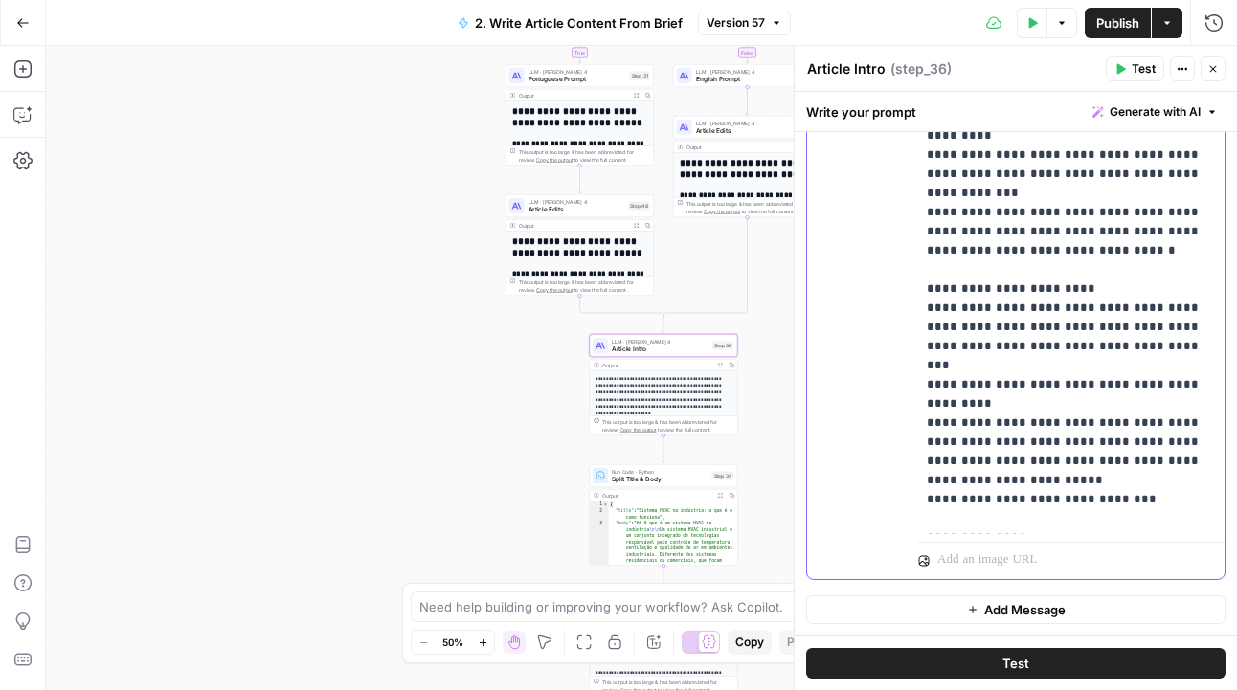
scroll to position [1014, 4]
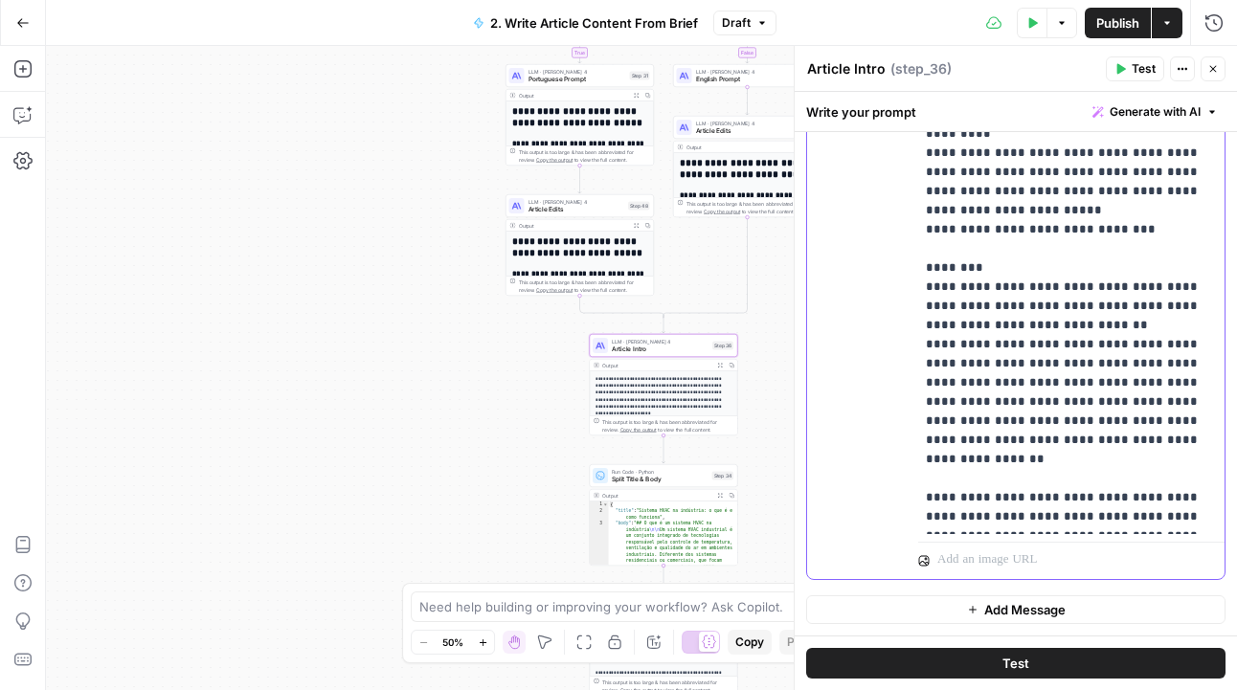
scroll to position [1296, 4]
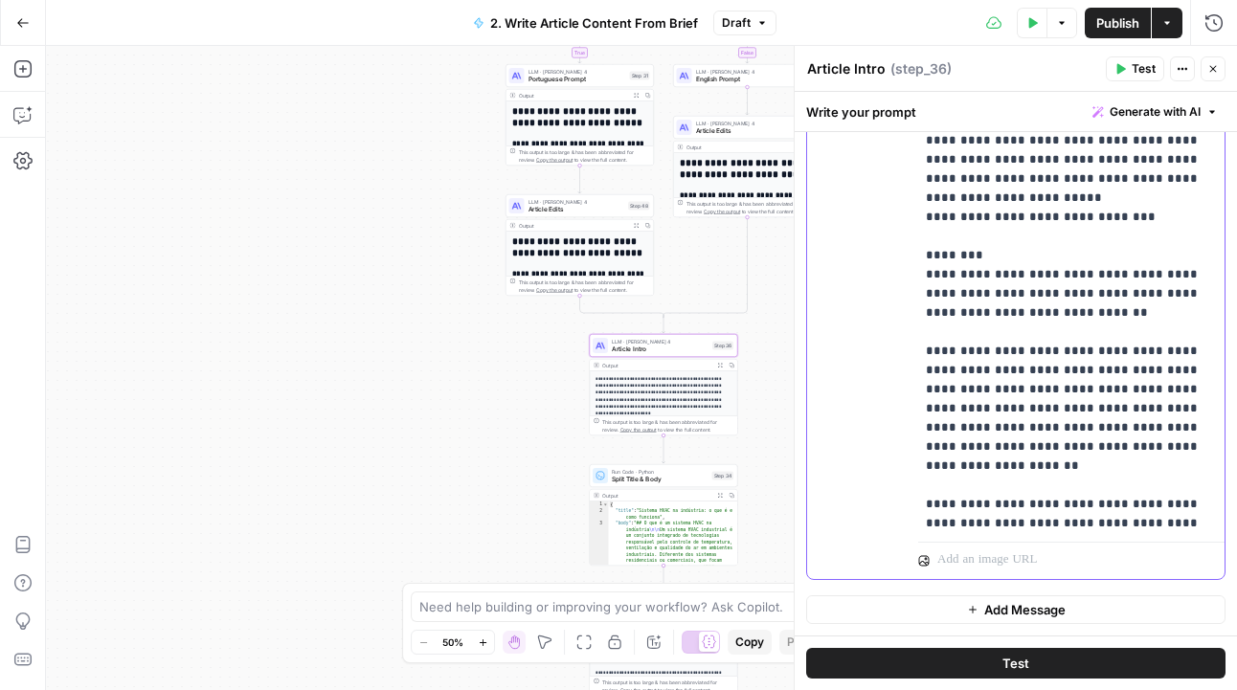
click at [925, 411] on div "**********" at bounding box center [1071, 144] width 306 height 780
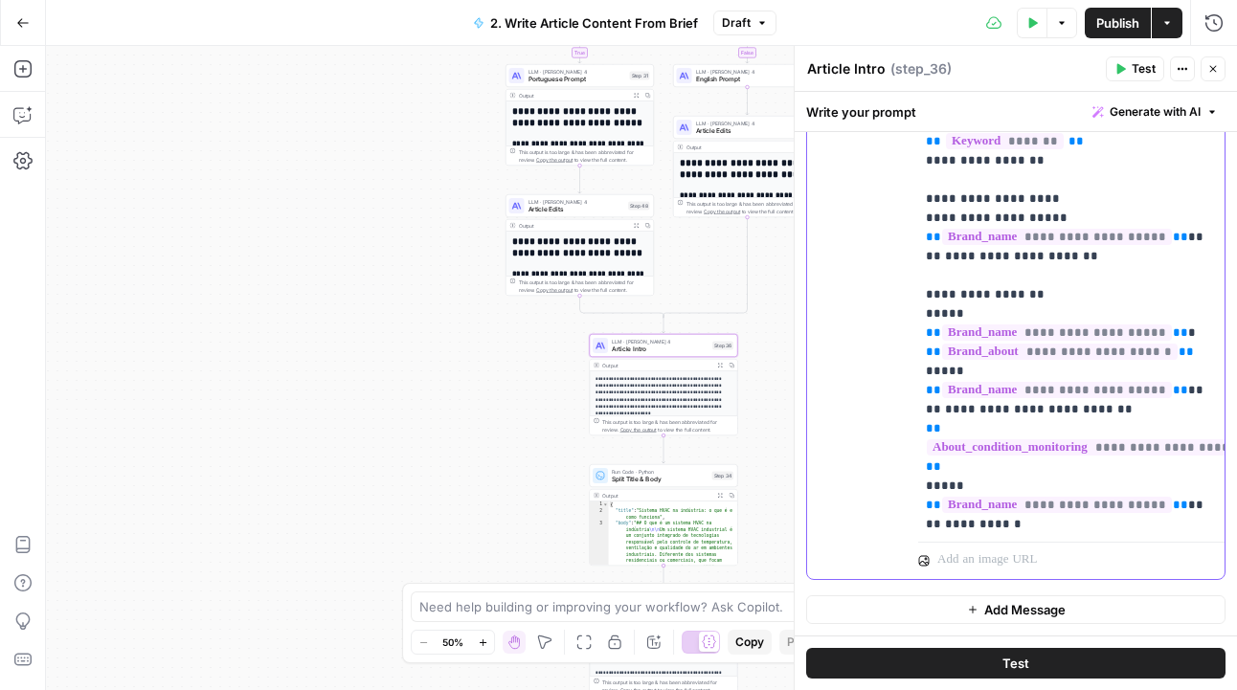
scroll to position [0, 4]
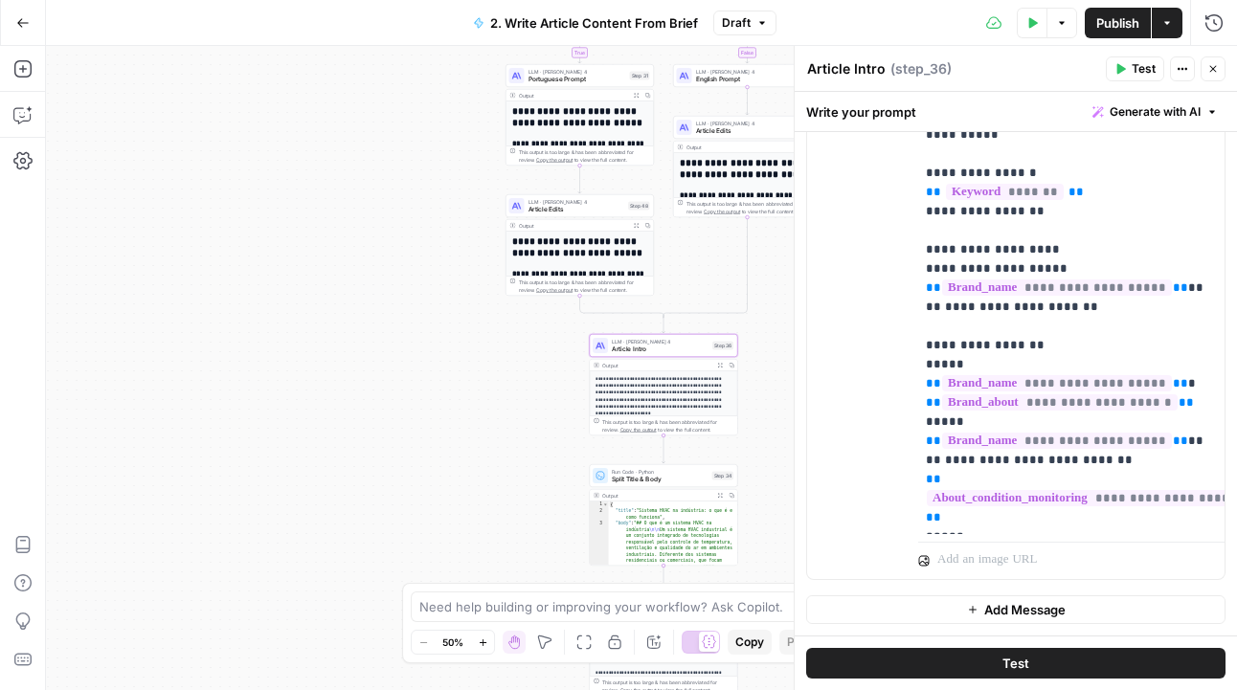
click at [1132, 65] on span "Test" at bounding box center [1144, 68] width 24 height 17
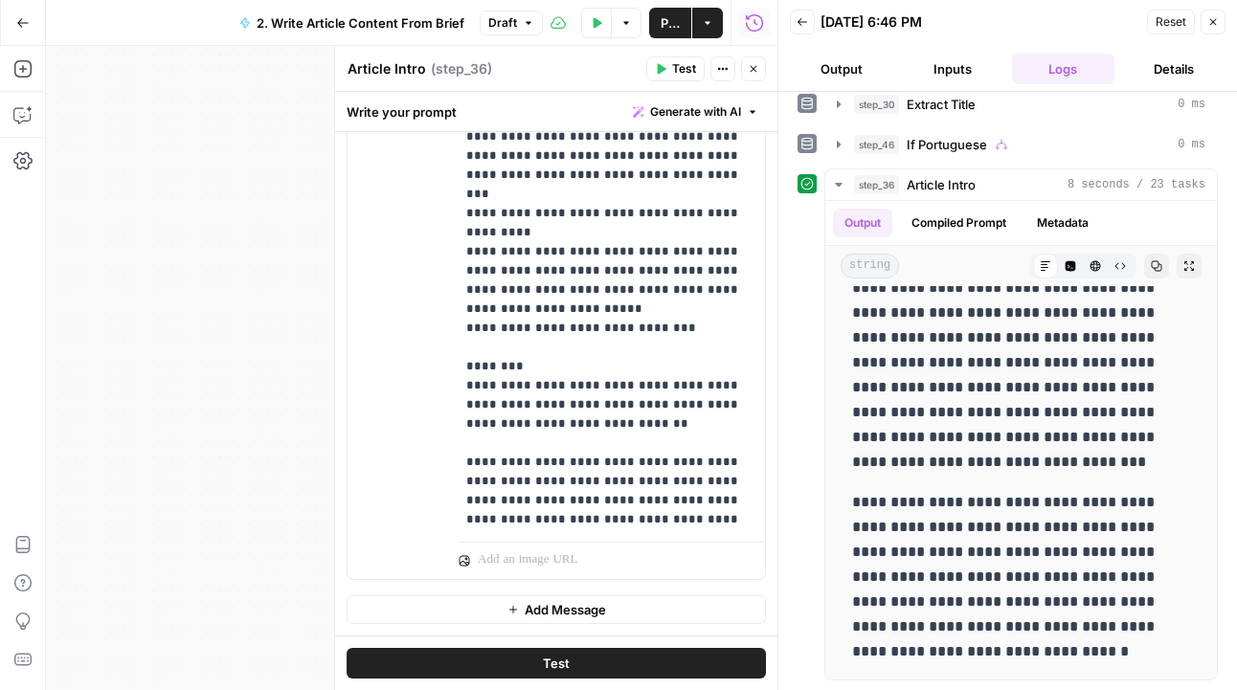
scroll to position [1180, 4]
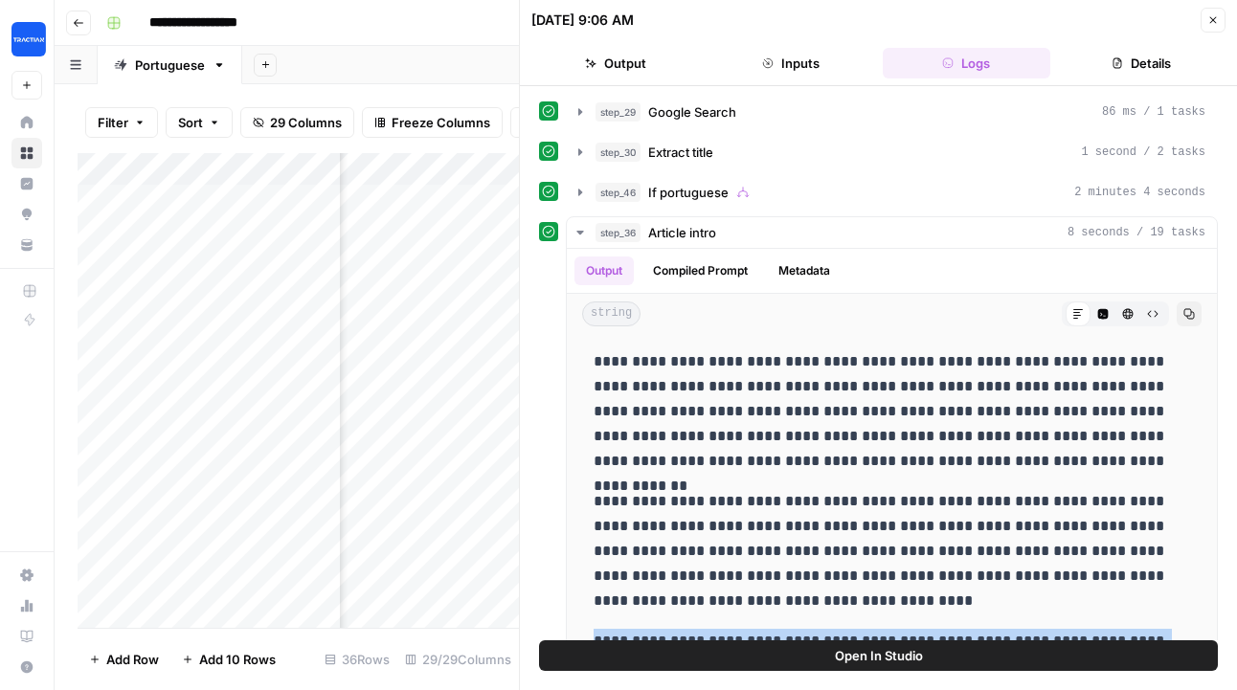
scroll to position [16, 0]
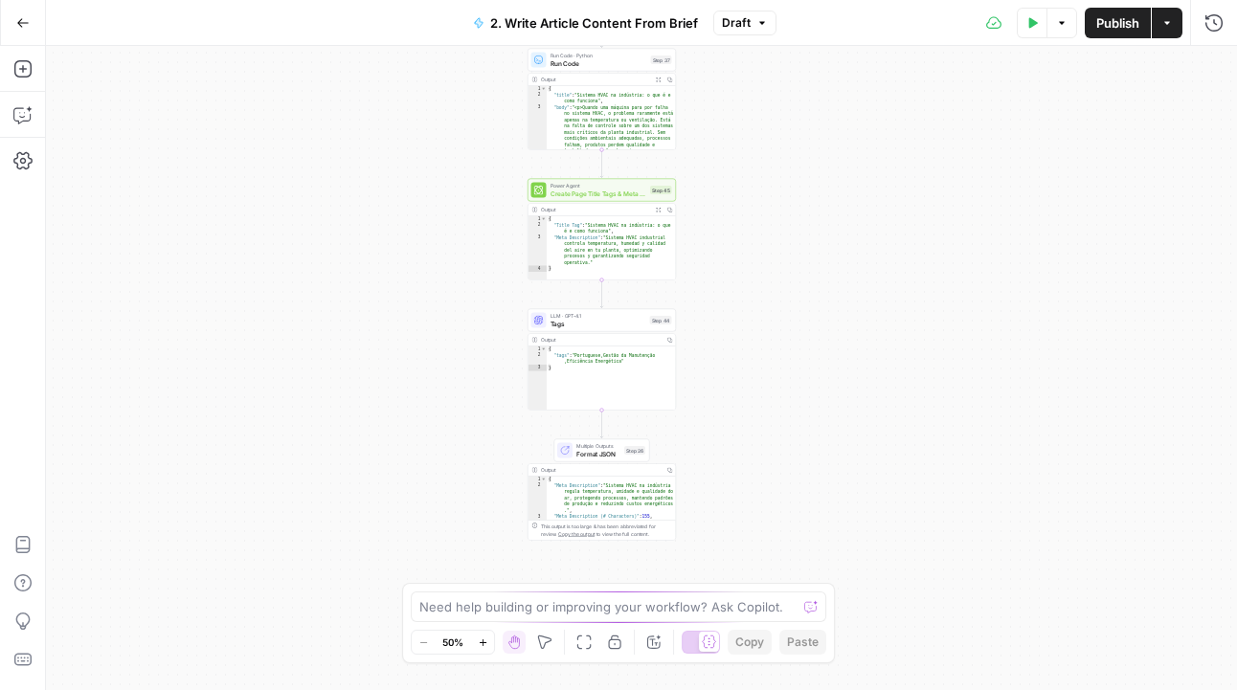
click at [484, 643] on icon "button" at bounding box center [483, 643] width 11 height 11
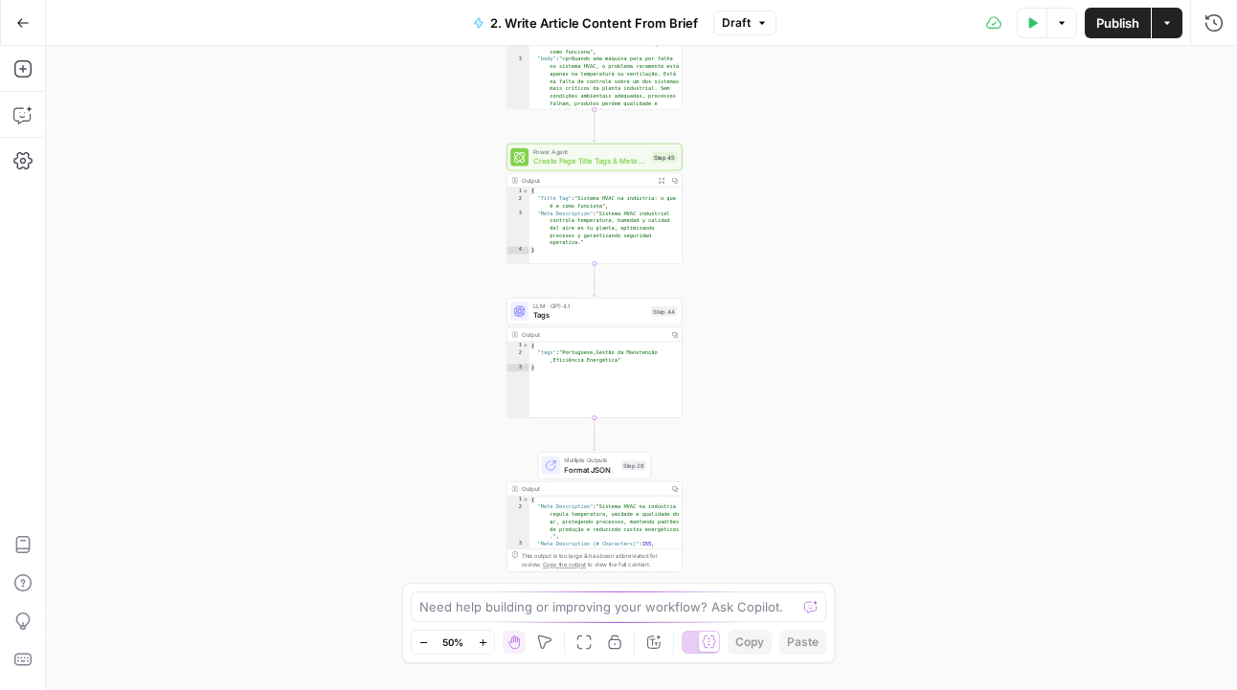
click at [484, 643] on icon "button" at bounding box center [483, 643] width 11 height 11
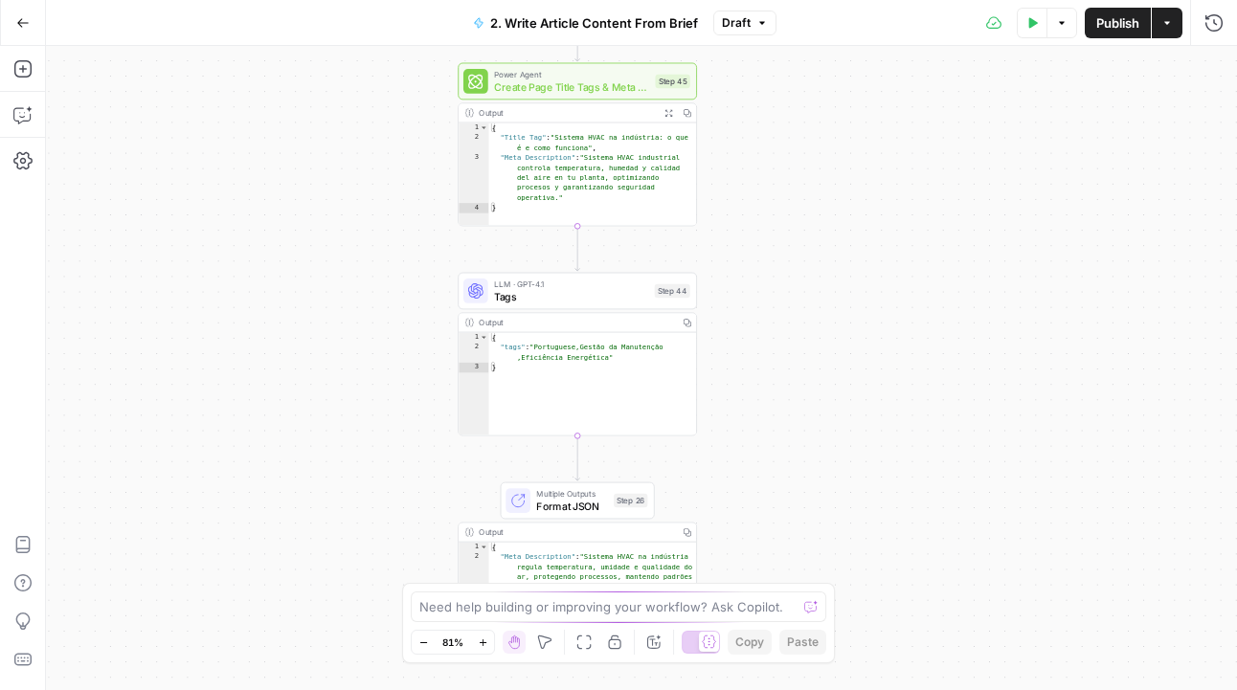
click at [34, 120] on button "Copilot" at bounding box center [23, 115] width 31 height 31
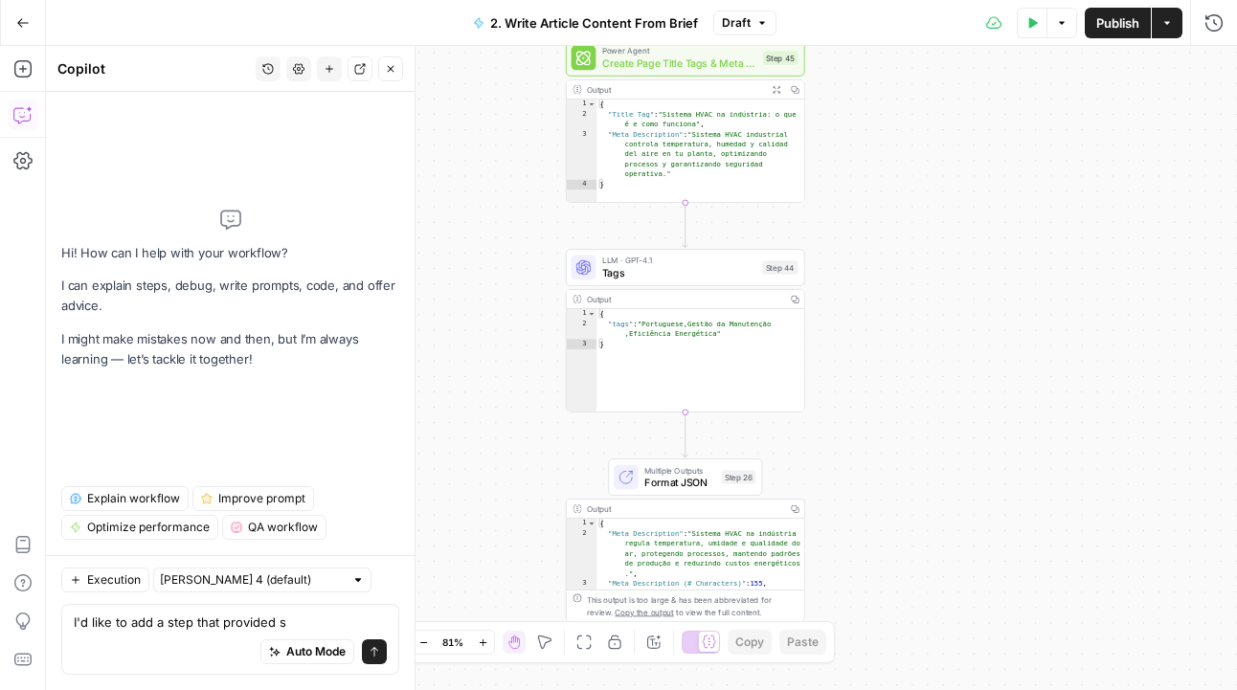
click at [795, 513] on button "Copy" at bounding box center [794, 509] width 18 height 18
click at [740, 507] on div "Output" at bounding box center [684, 509] width 194 height 12
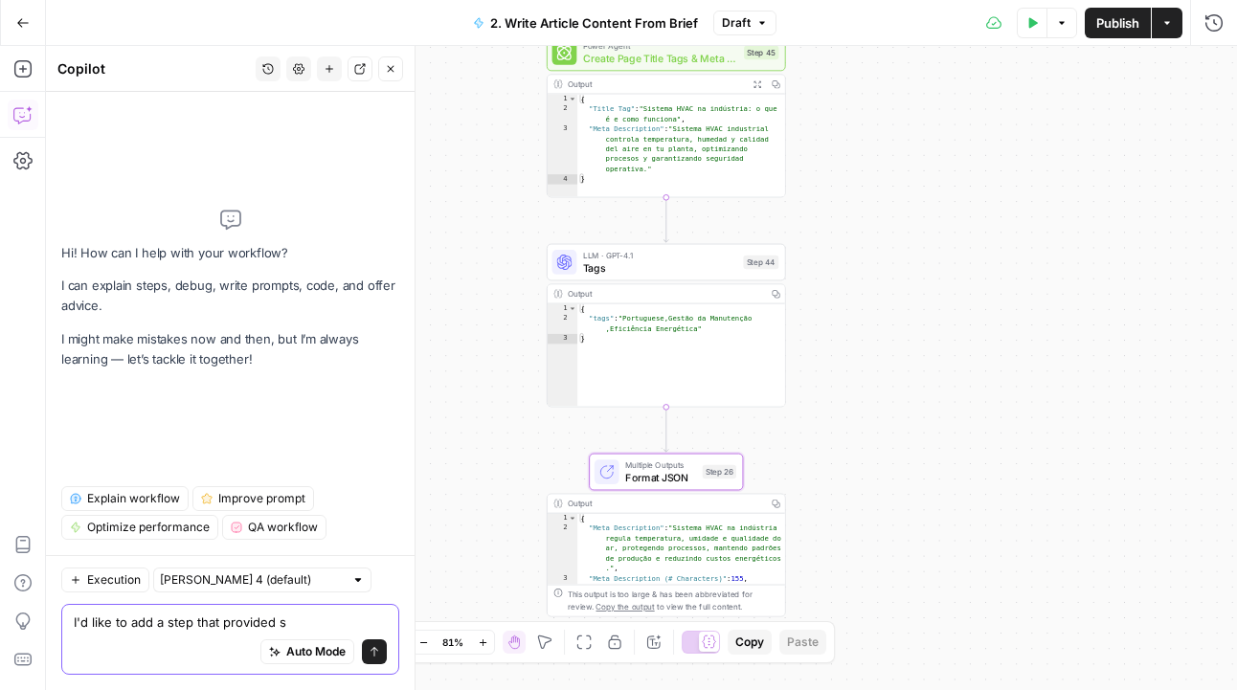
click at [354, 615] on textarea "I'd like to add a step that provided s" at bounding box center [230, 622] width 313 height 19
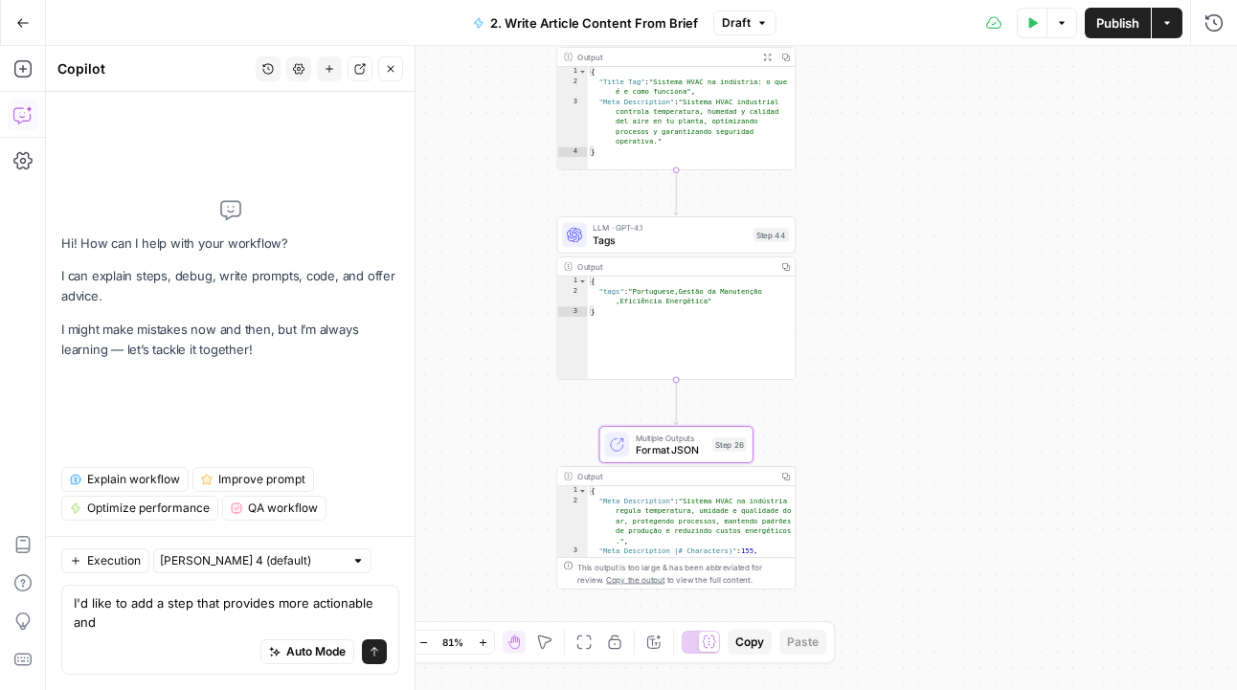
click at [685, 446] on span "Format JSON" at bounding box center [671, 449] width 71 height 15
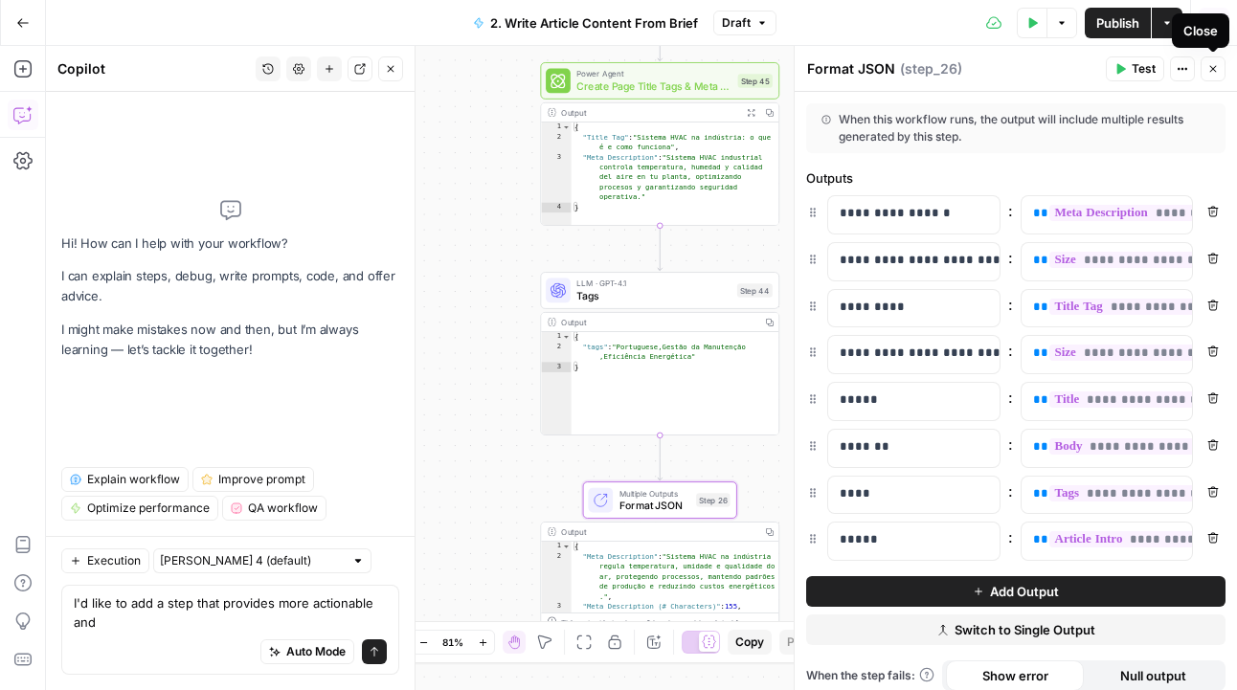
click at [1212, 70] on icon "button" at bounding box center [1212, 68] width 11 height 11
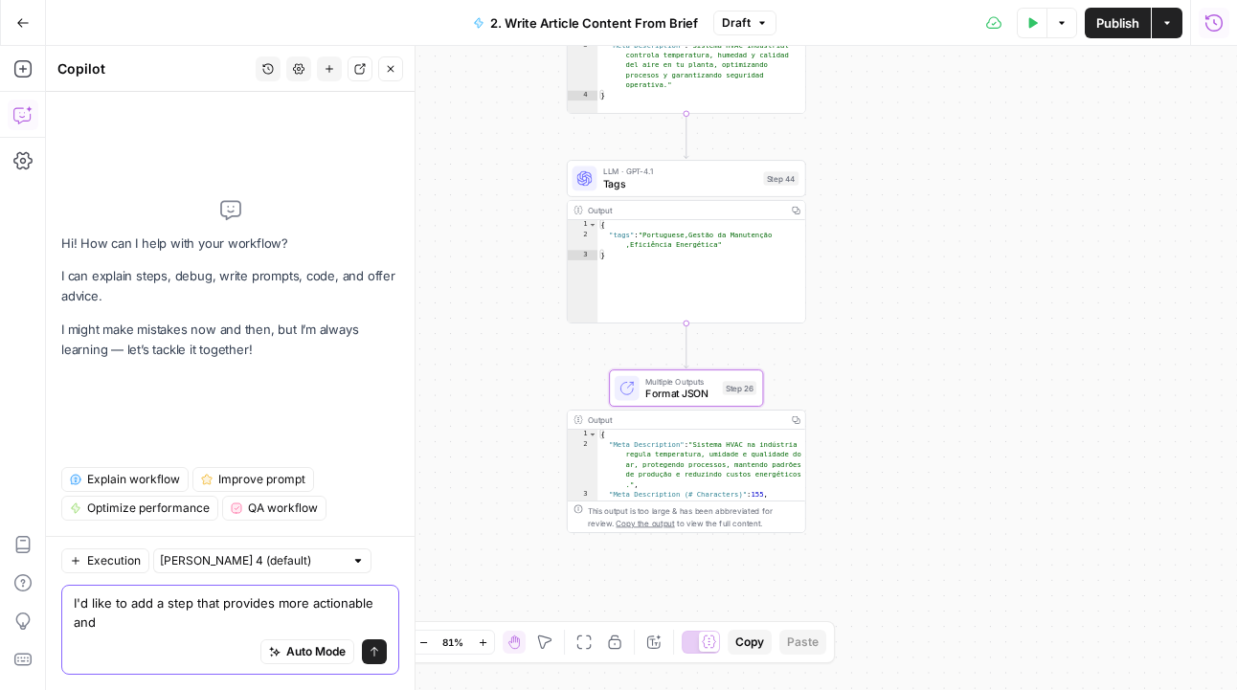
click at [190, 630] on textarea "I'd like to add a step that provides more actionable and" at bounding box center [230, 613] width 313 height 38
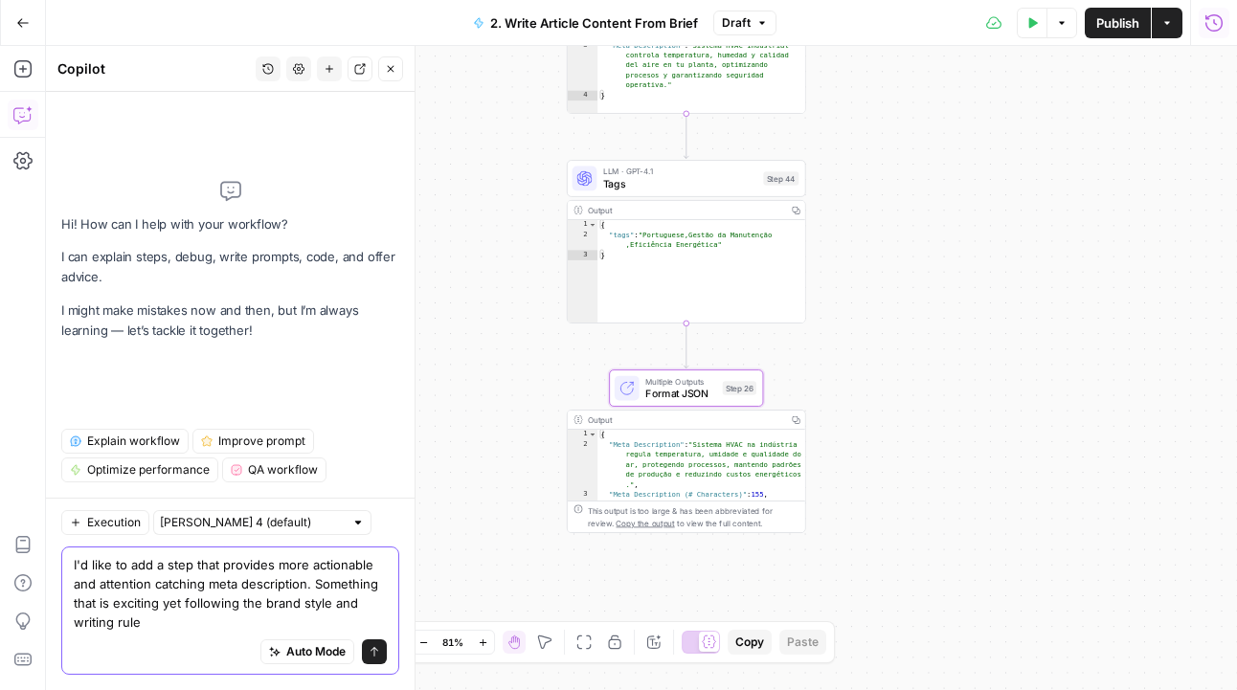
type textarea "I'd like to add a step that provides more actionable and attention catching met…"
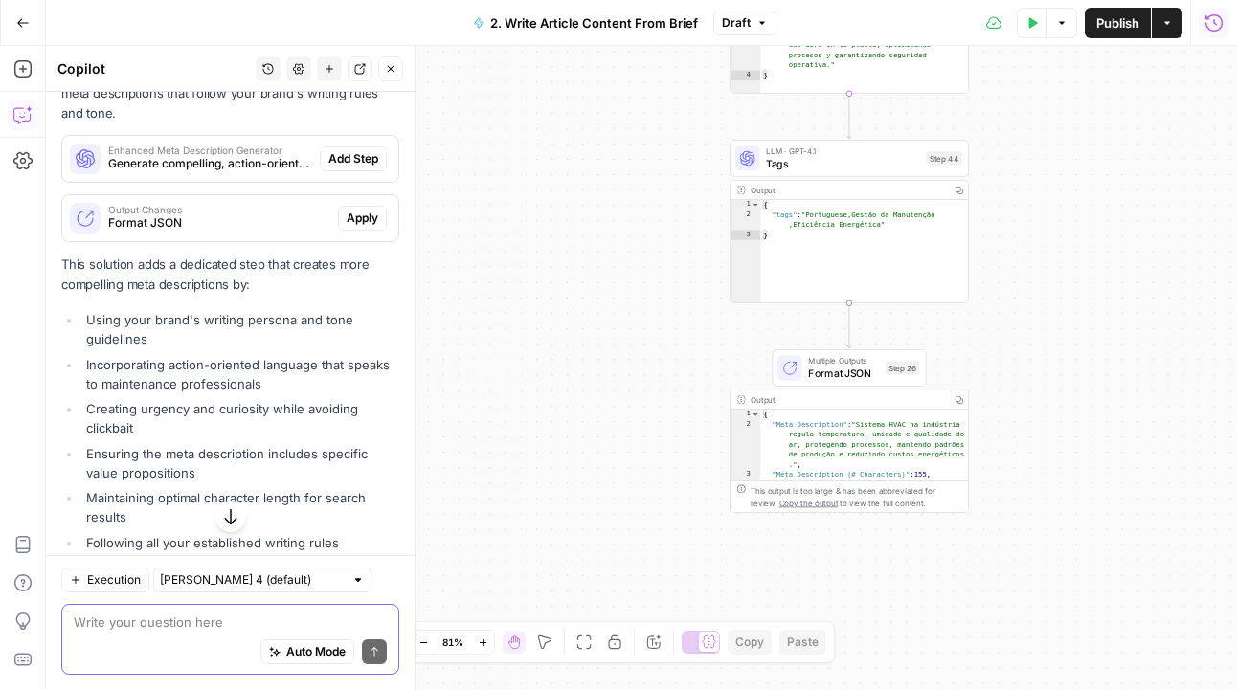
scroll to position [637, 0]
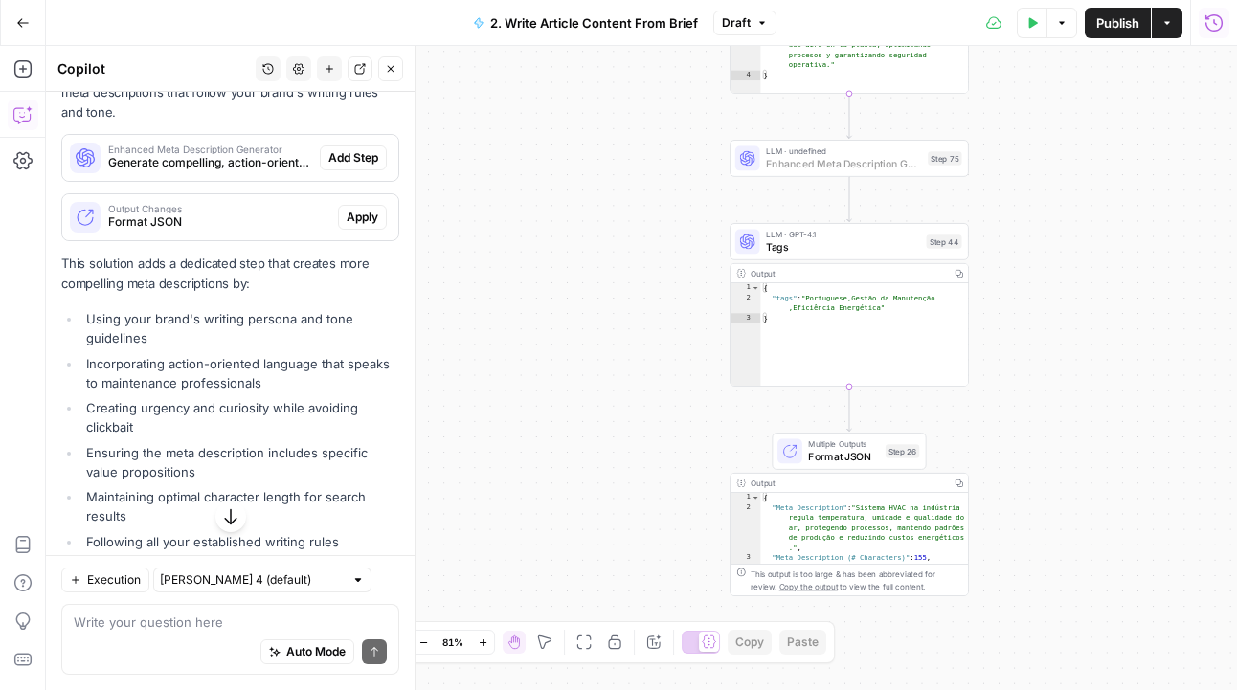
click at [354, 149] on span "Add Step" at bounding box center [353, 157] width 50 height 17
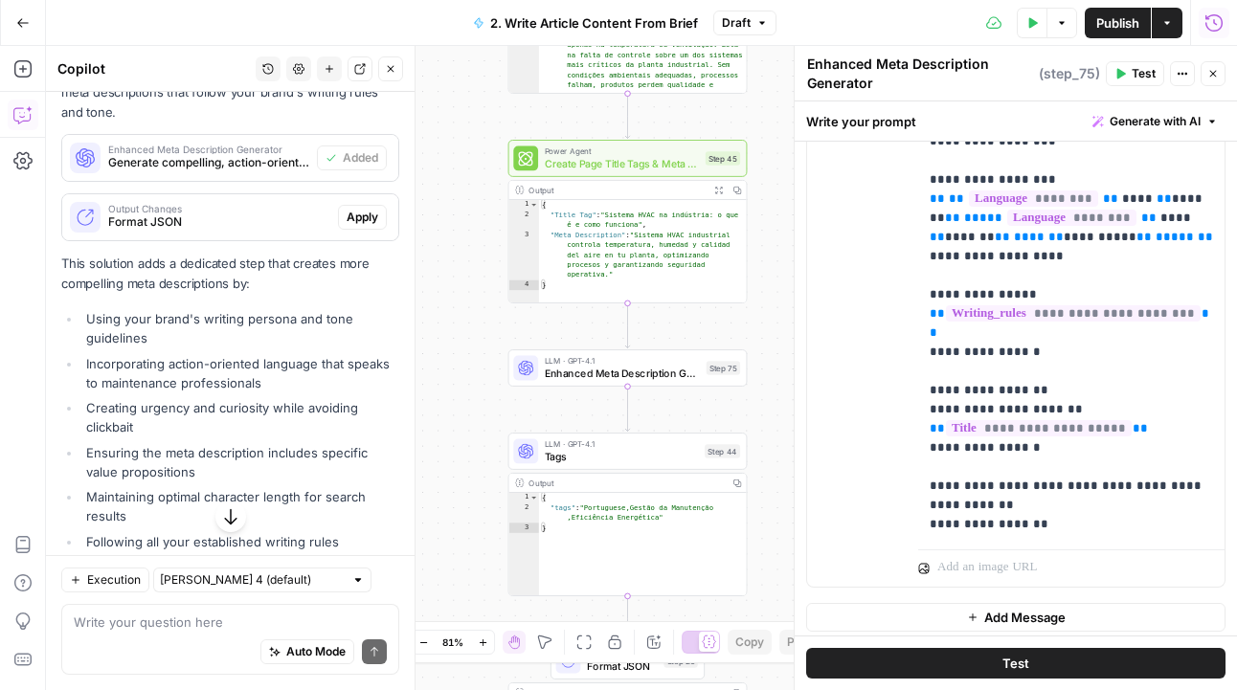
scroll to position [871, 0]
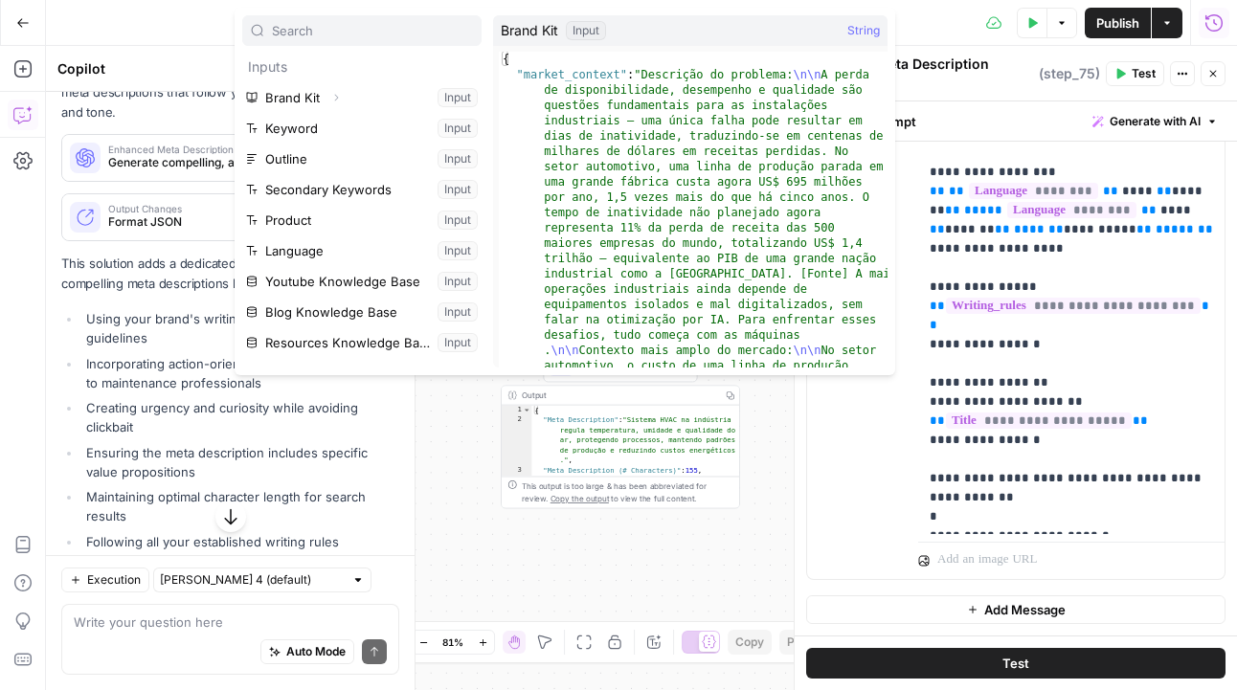
type input "s"
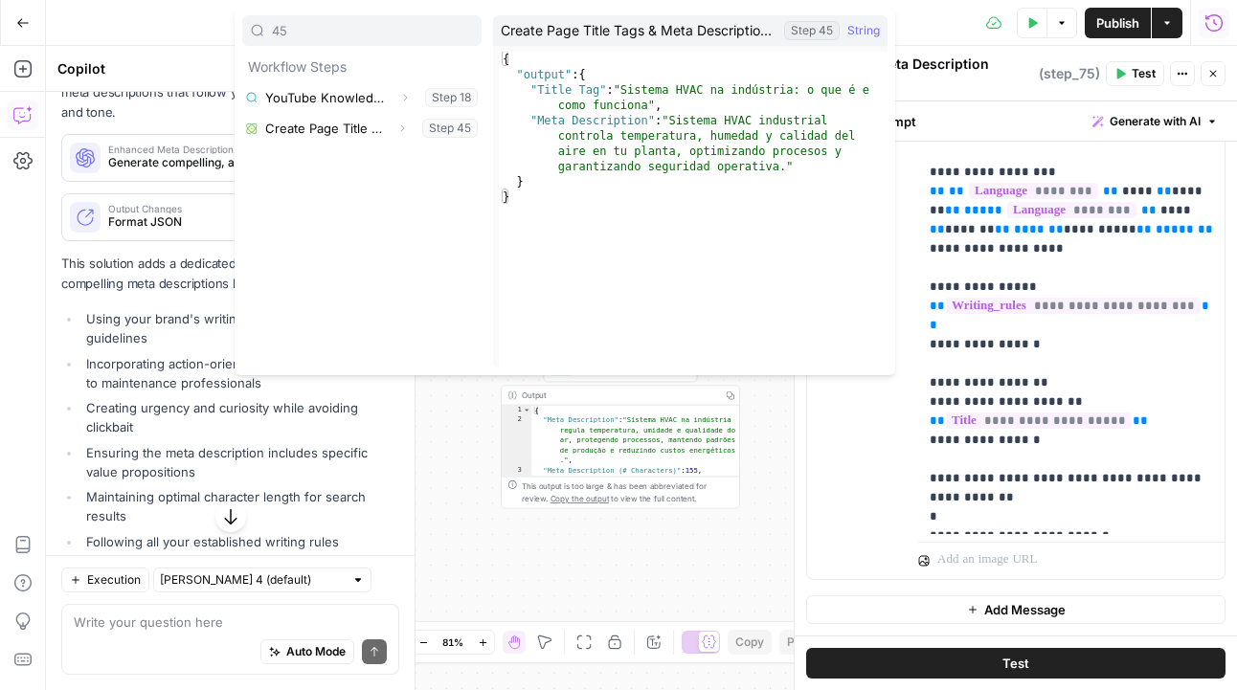
type input "45"
click at [372, 127] on button "Select variable Create Page Title Tags & Meta Descriptions - Fork" at bounding box center [361, 128] width 239 height 31
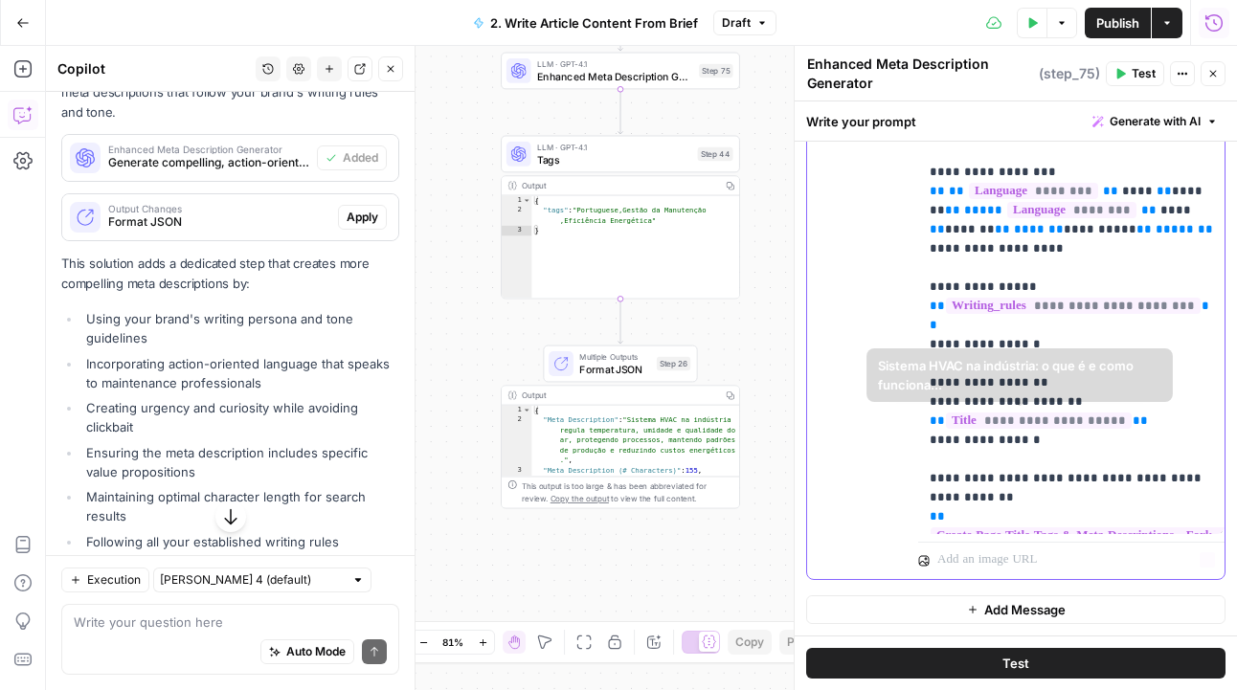
scroll to position [422, 0]
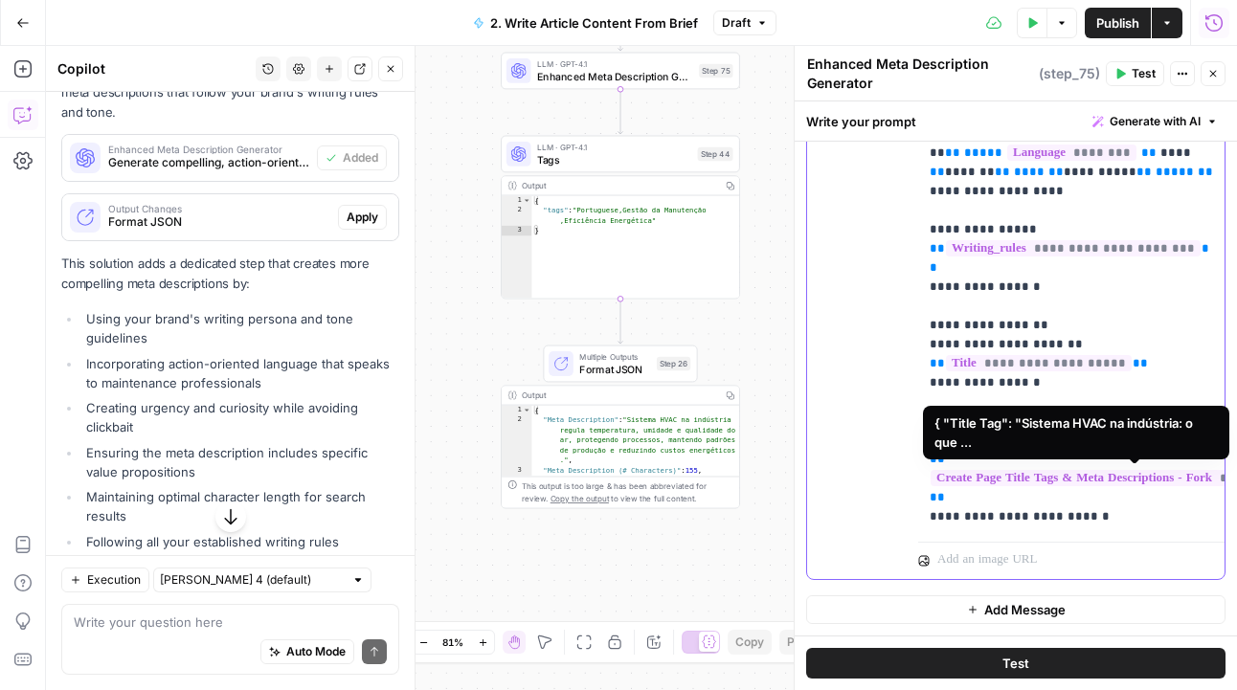
click at [1014, 474] on span "**********" at bounding box center [1128, 478] width 394 height 16
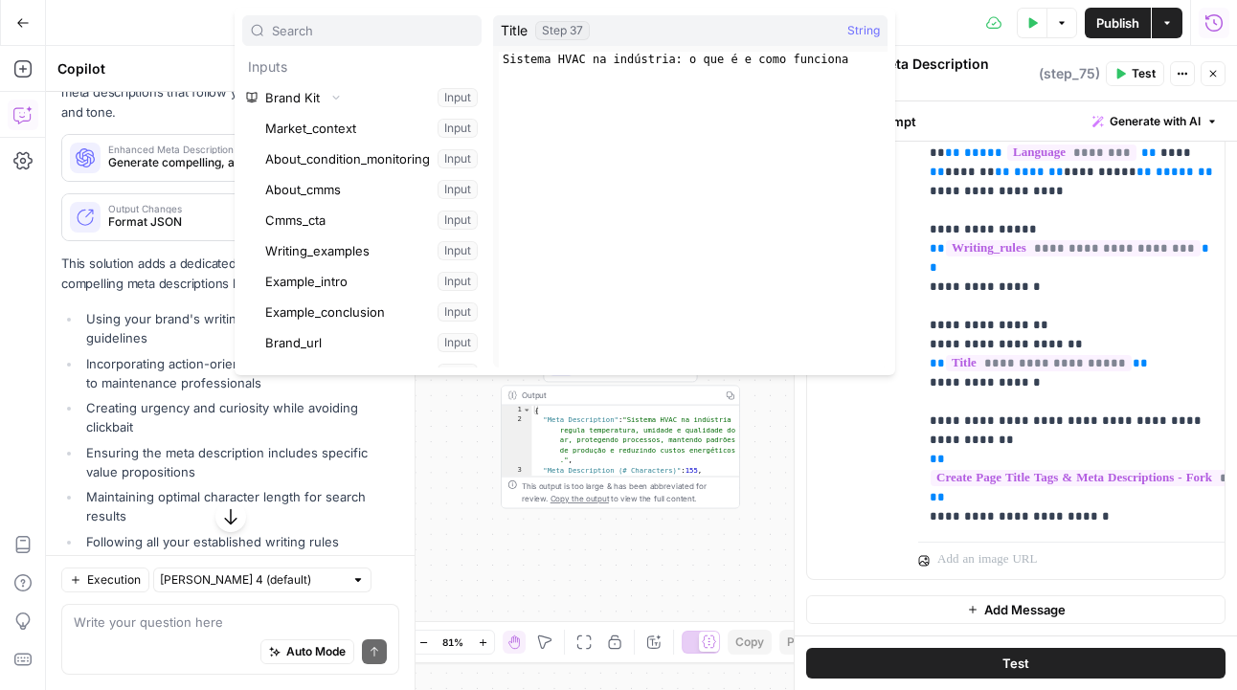
scroll to position [49438, 0]
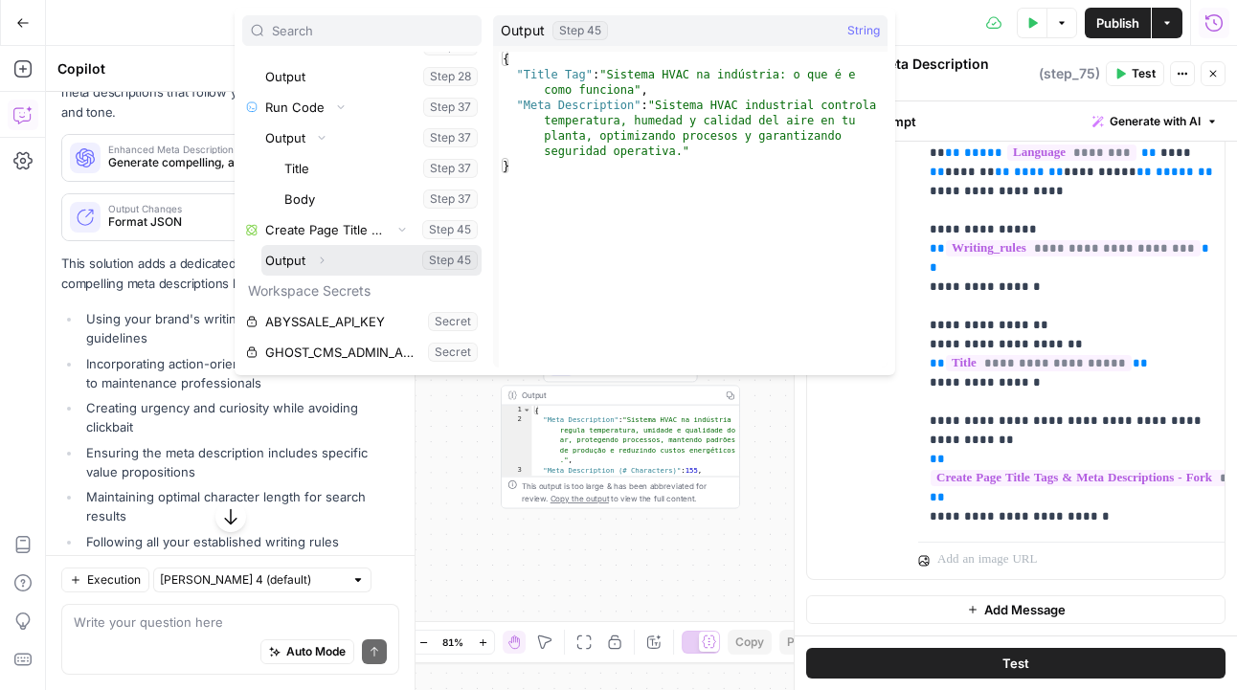
click at [326, 256] on icon "button" at bounding box center [321, 260] width 11 height 11
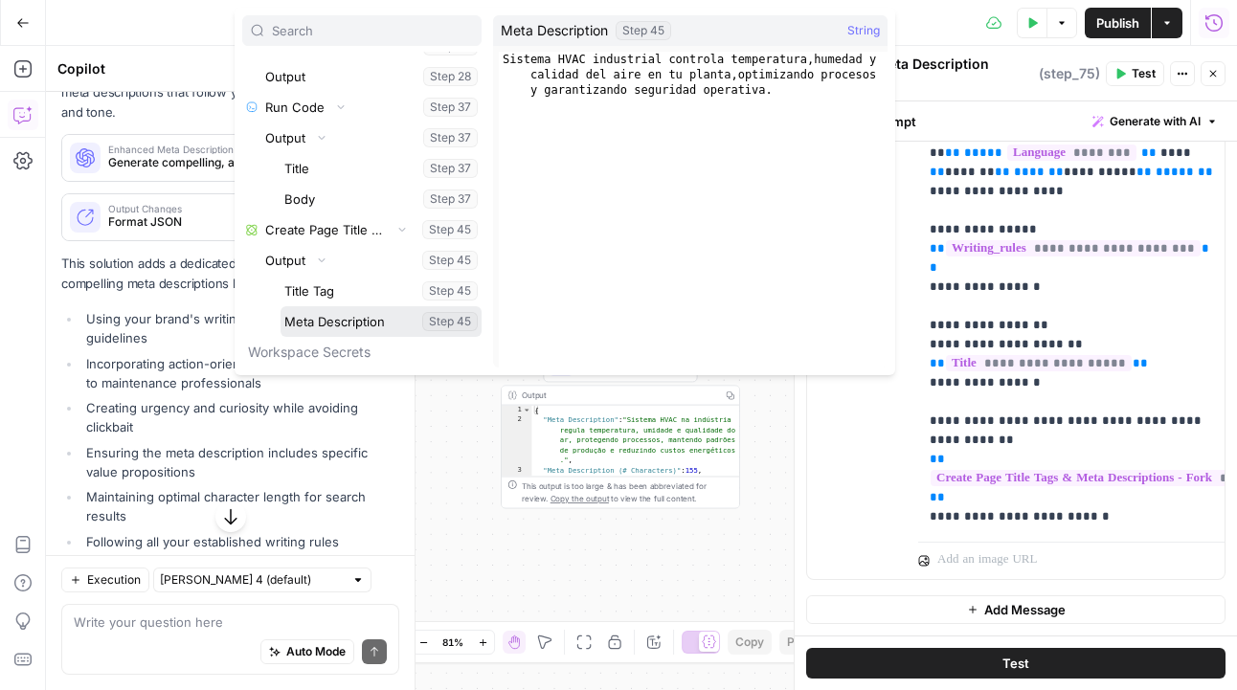
click at [319, 320] on button "Select variable Meta Description" at bounding box center [381, 321] width 201 height 31
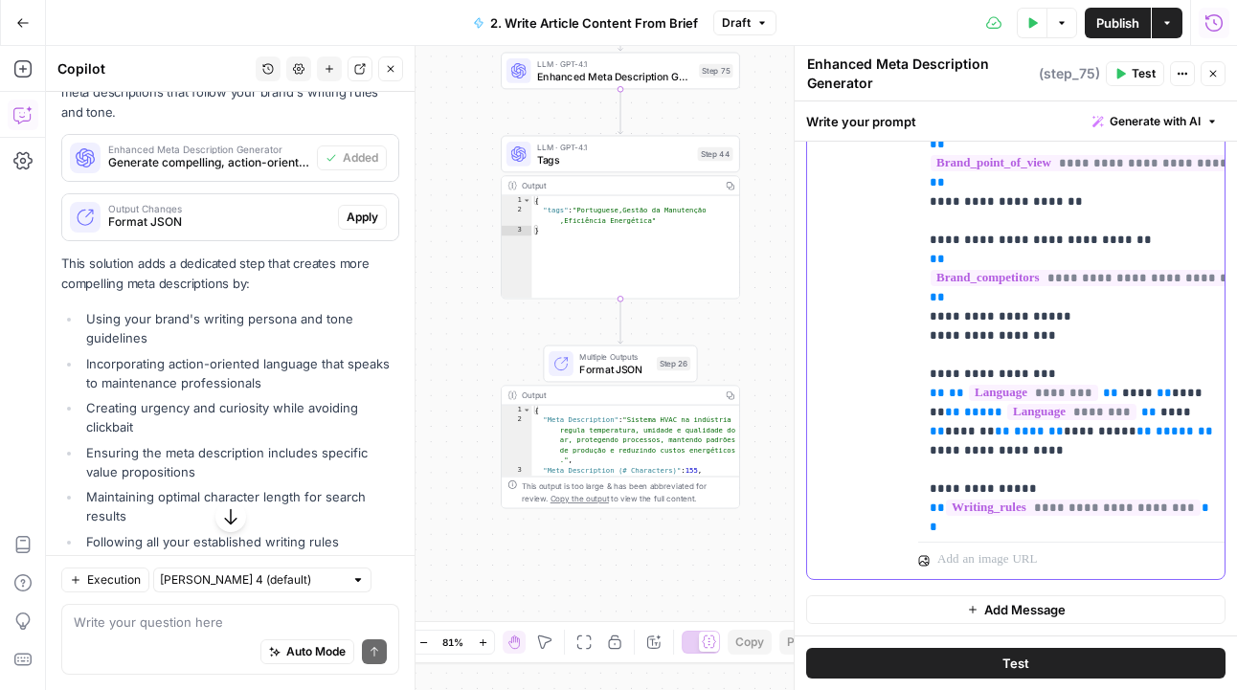
scroll to position [158, 0]
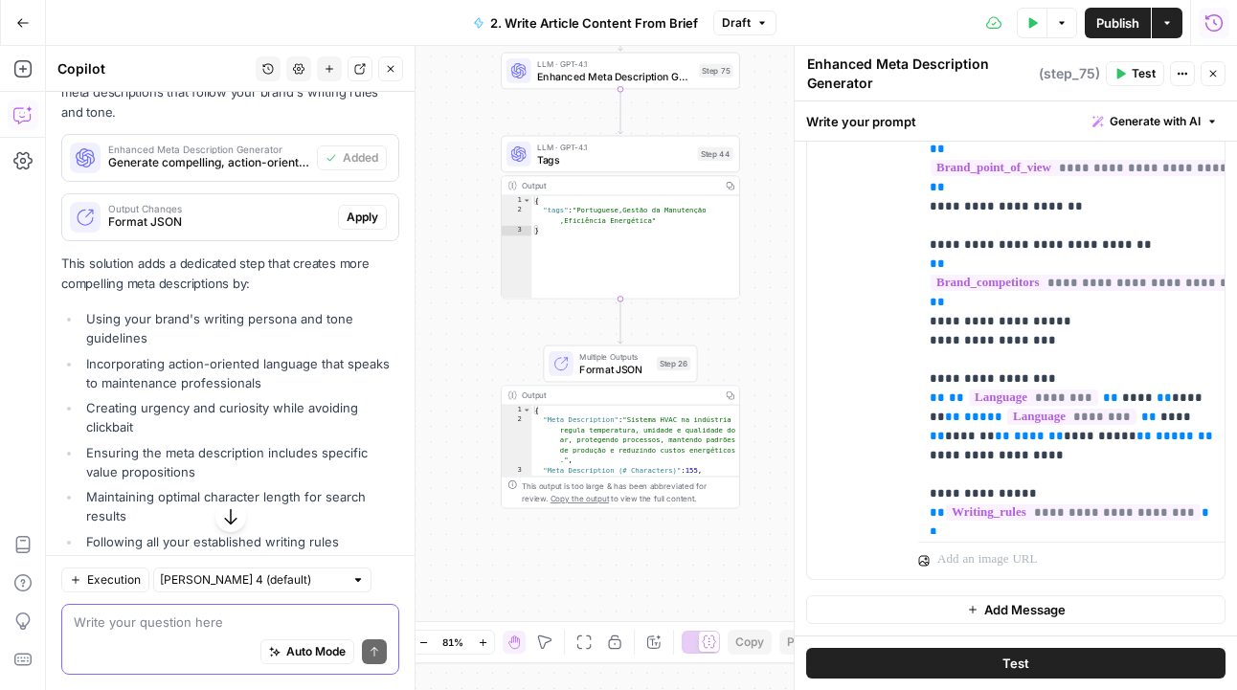
click at [168, 625] on textarea at bounding box center [230, 622] width 313 height 19
type textarea "Could we do a"
click at [22, 66] on icon "button" at bounding box center [21, 68] width 17 height 17
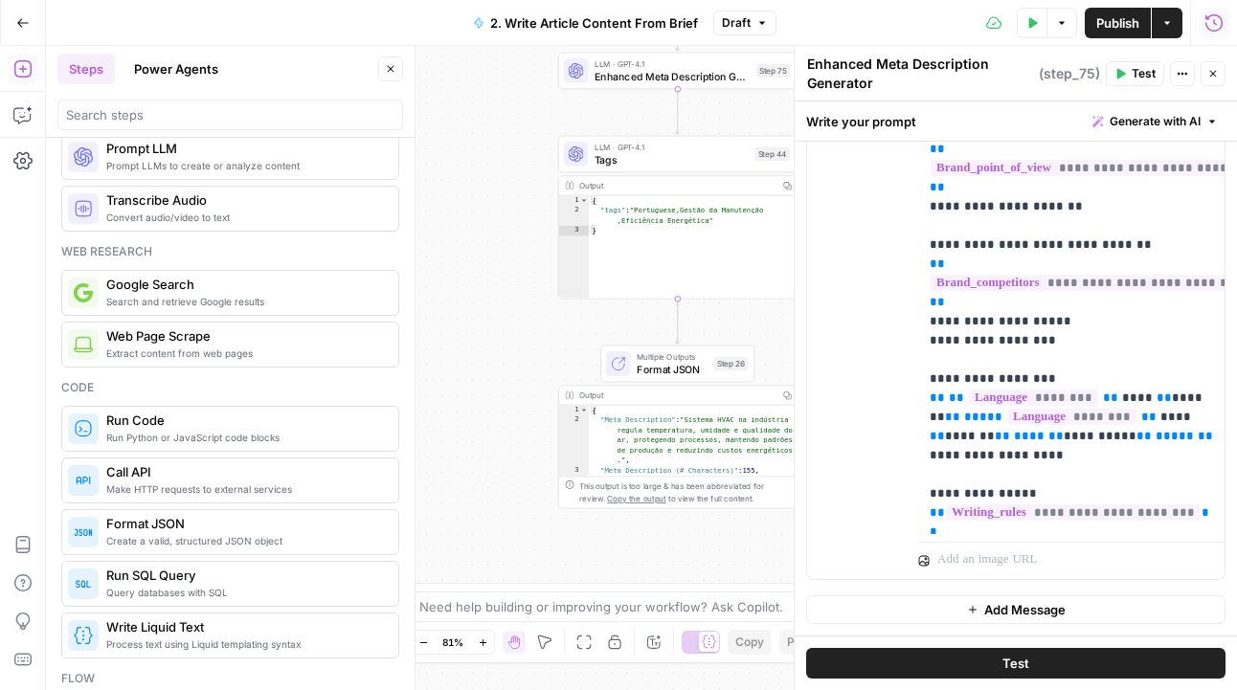
scroll to position [74, 0]
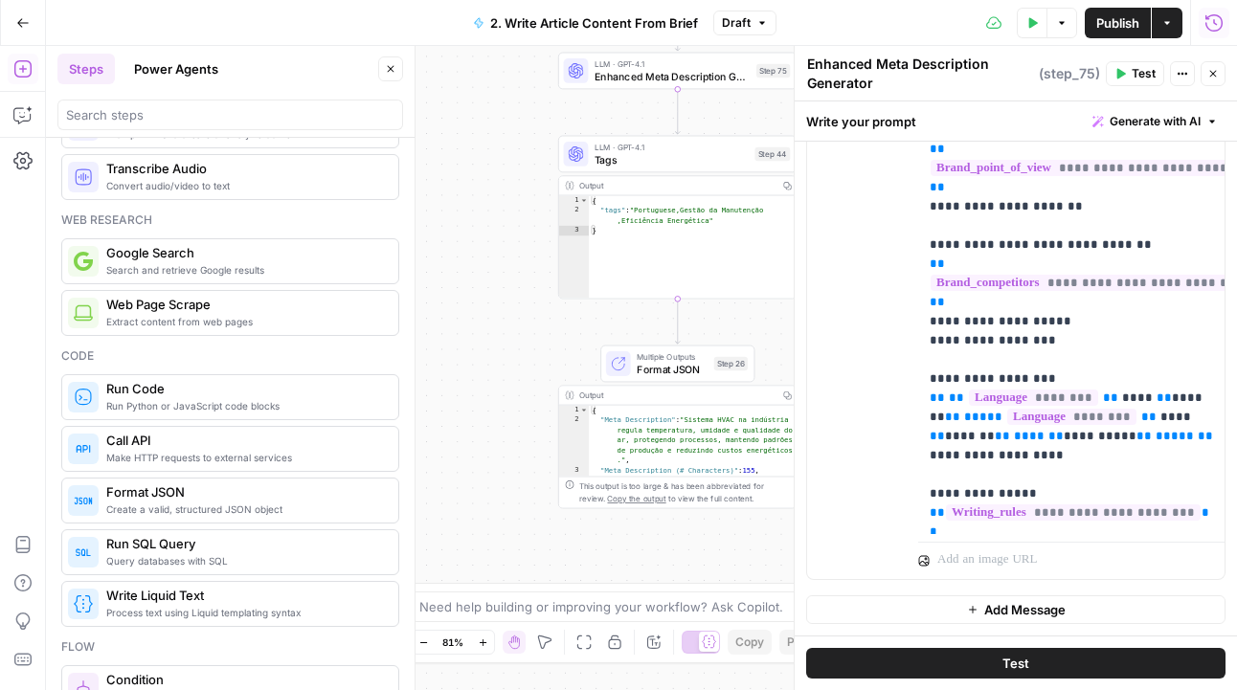
click at [171, 70] on button "Power Agents" at bounding box center [176, 69] width 107 height 31
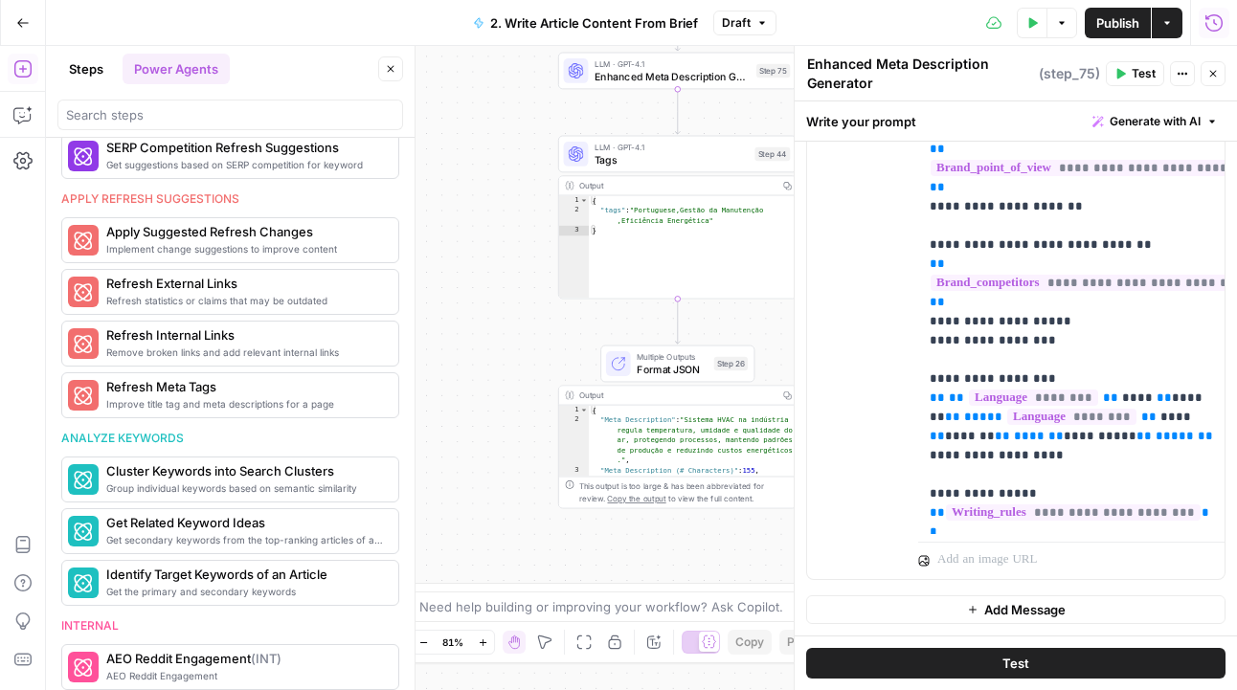
scroll to position [1054, 0]
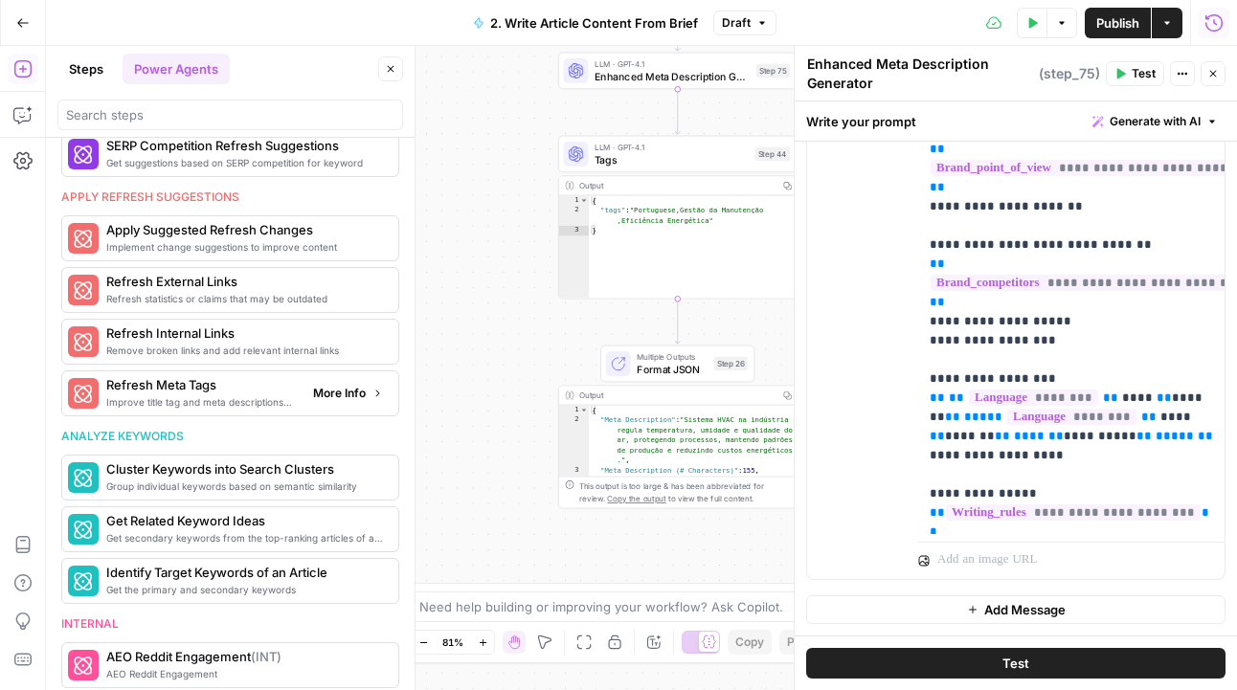
click at [320, 396] on span "More Info" at bounding box center [339, 393] width 53 height 17
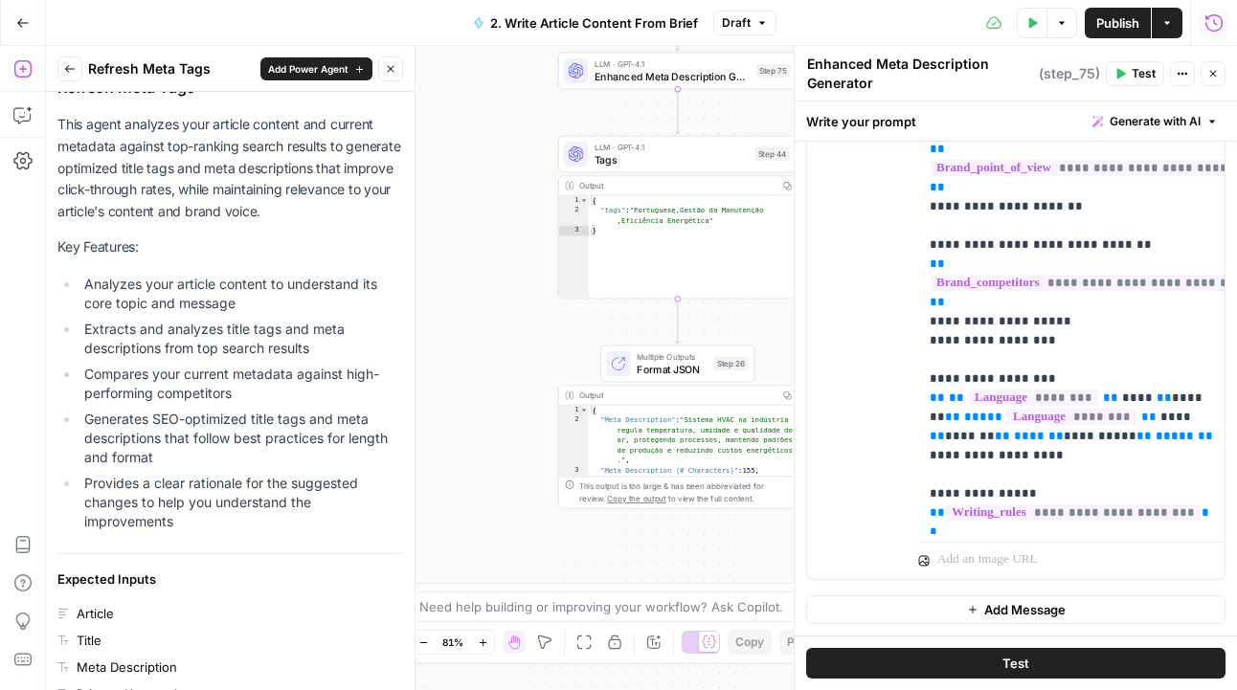
scroll to position [0, 0]
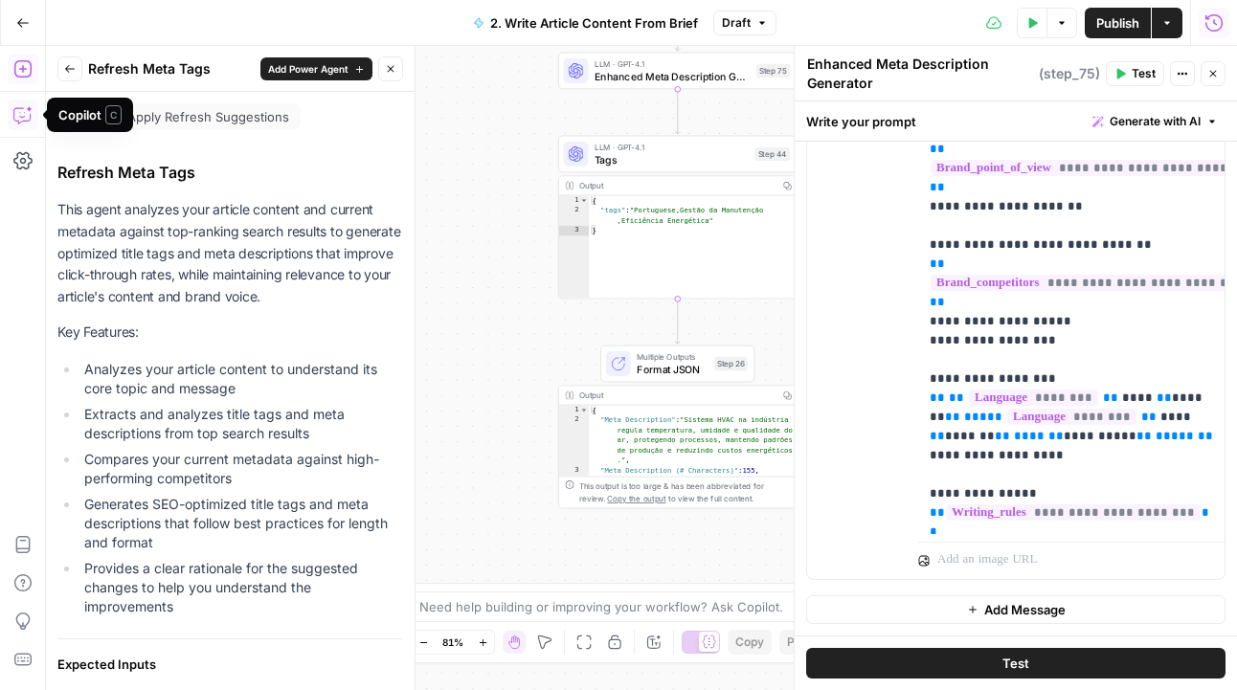
click at [16, 117] on icon "button" at bounding box center [22, 114] width 19 height 19
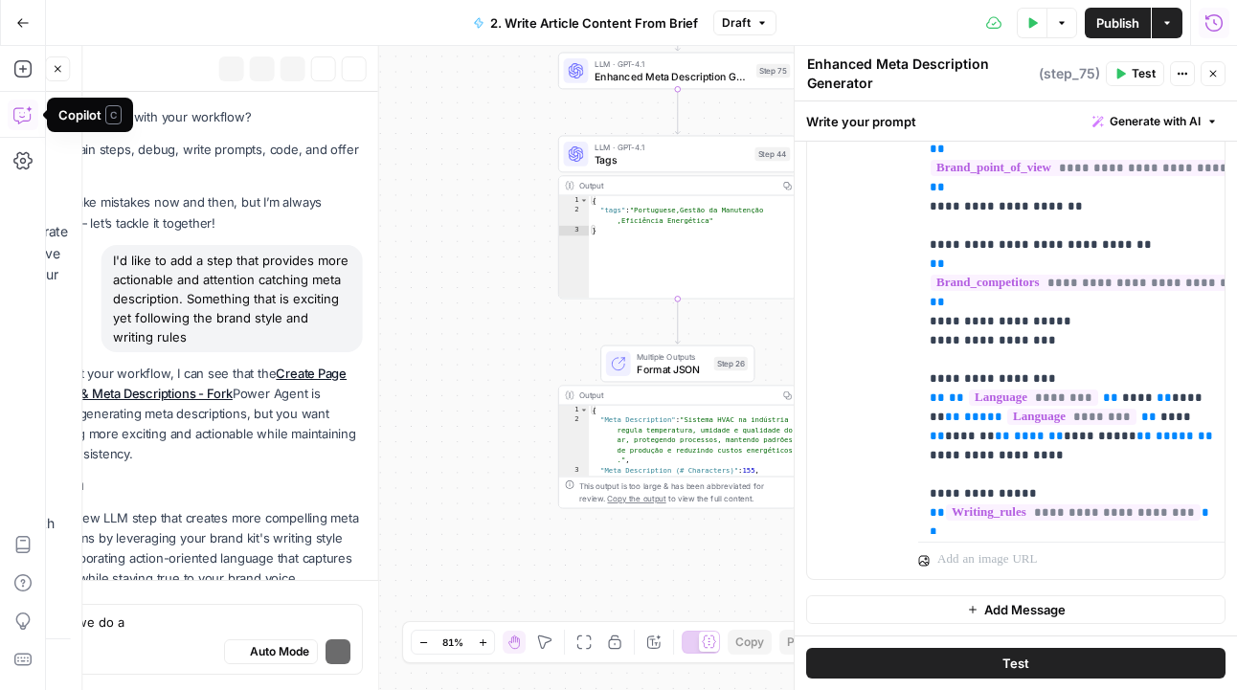
scroll to position [765, 0]
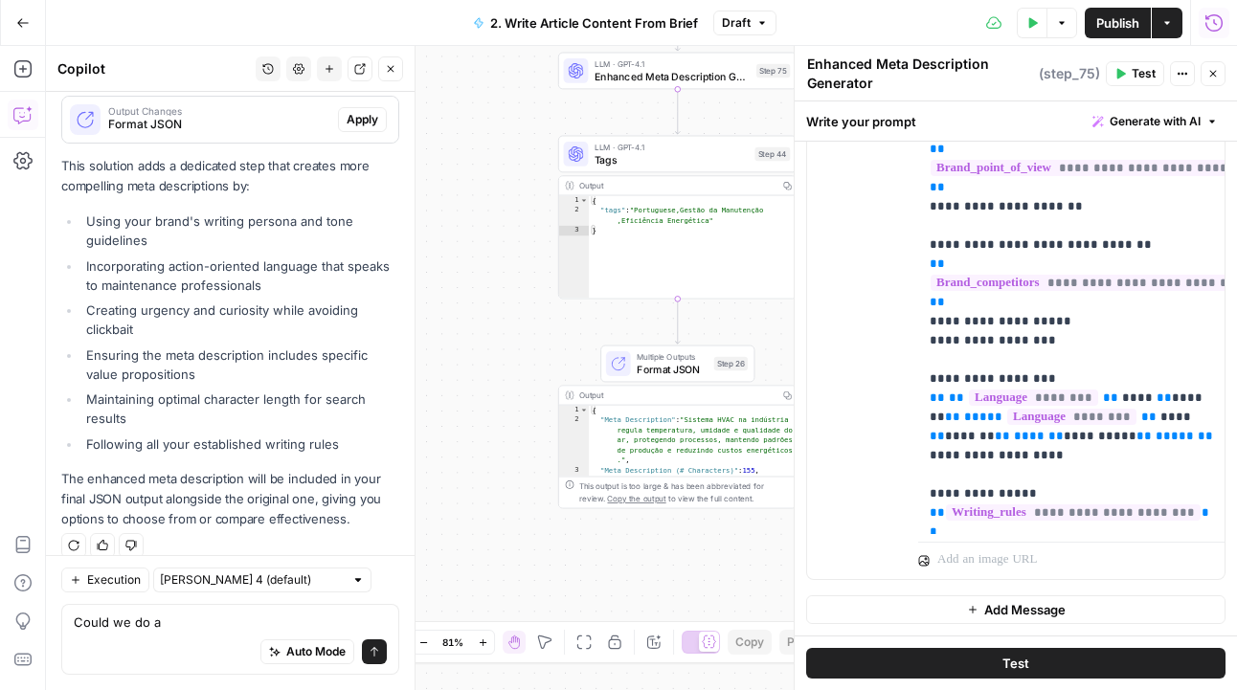
click at [178, 625] on textarea "Could we do a" at bounding box center [230, 622] width 313 height 19
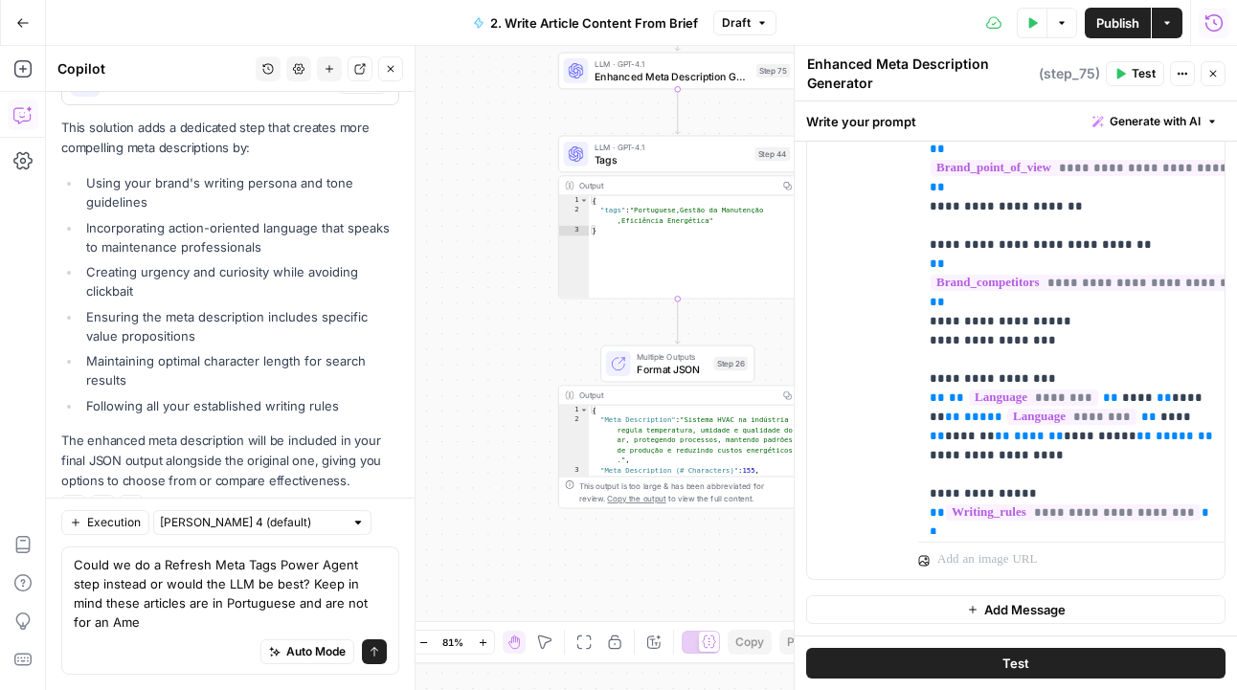
scroll to position [822, 0]
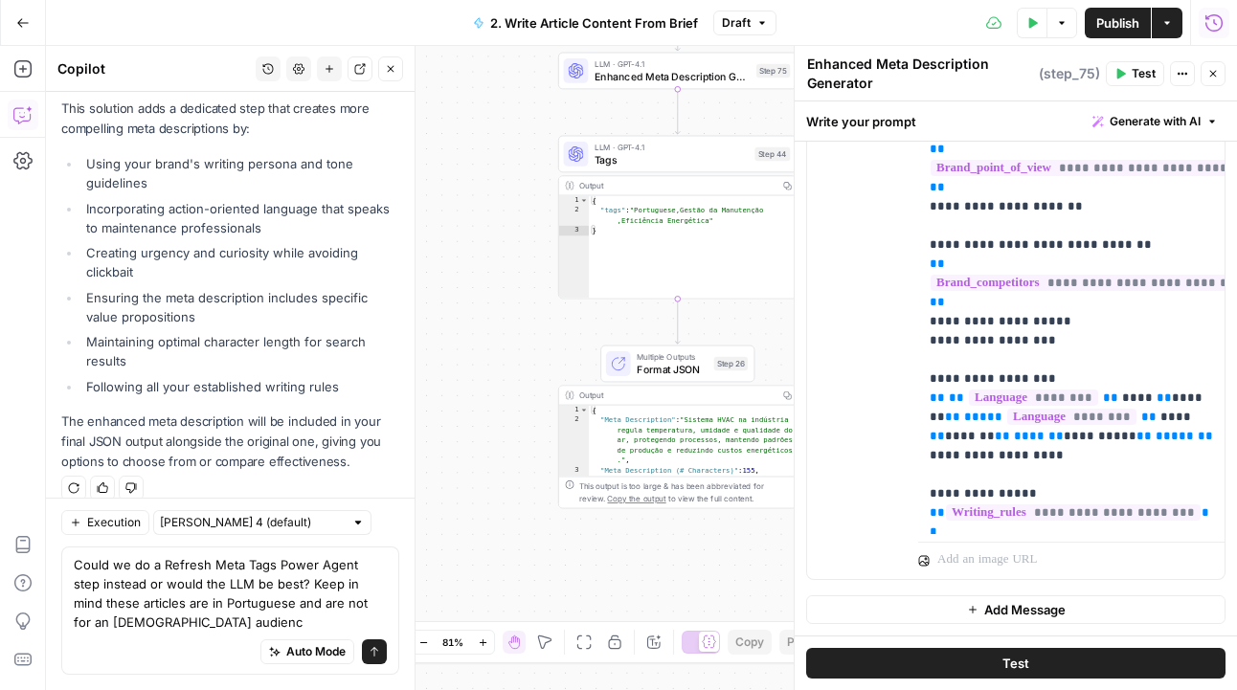
type textarea "Could we do a Refresh Meta Tags Power Agent step instead or would the LLM be be…"
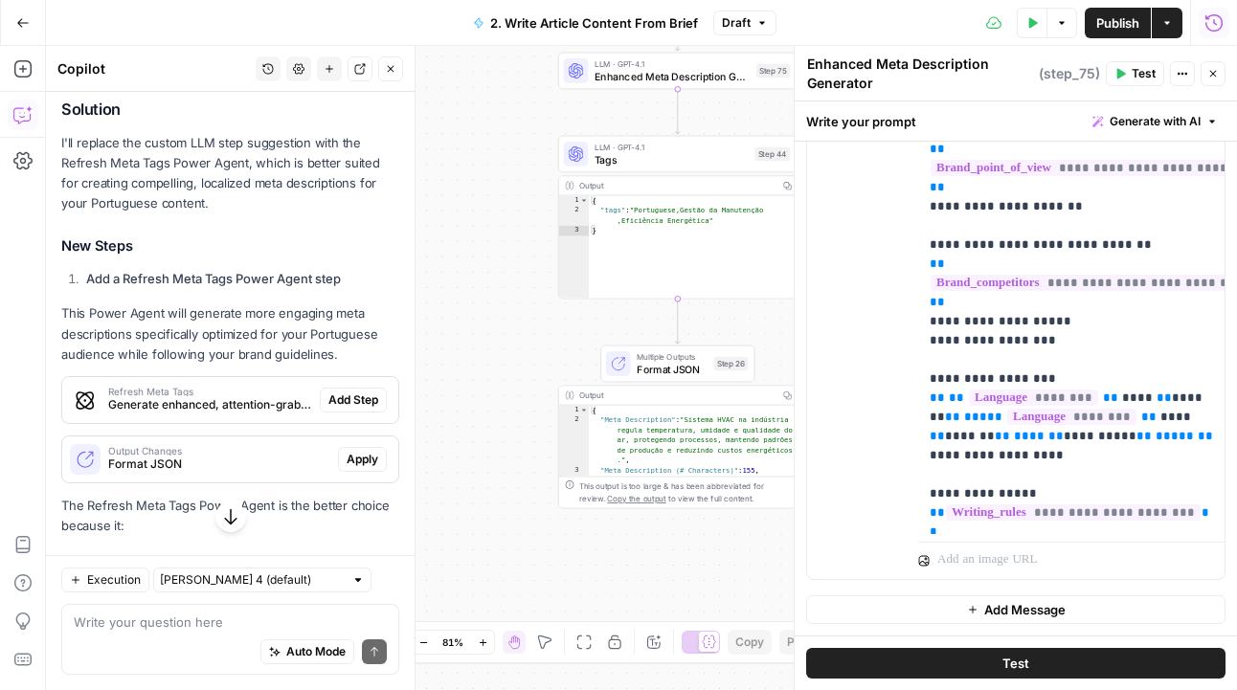
scroll to position [1464, 0]
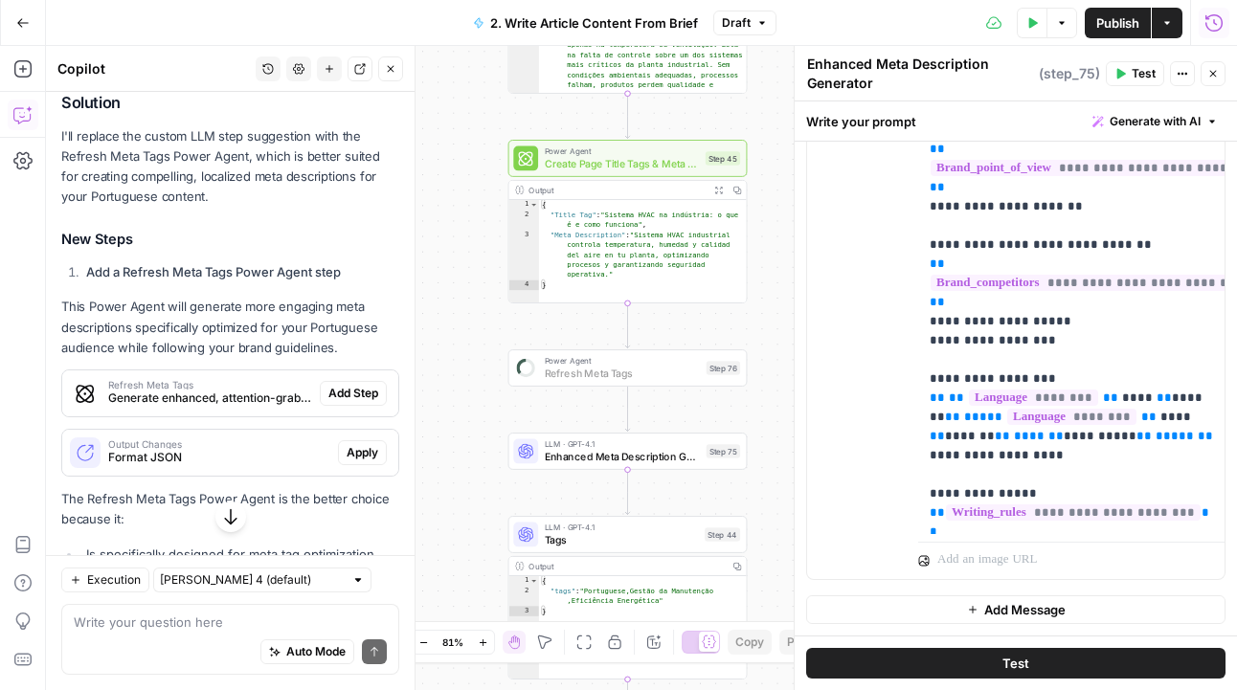
click at [347, 385] on span "Add Step" at bounding box center [353, 393] width 50 height 17
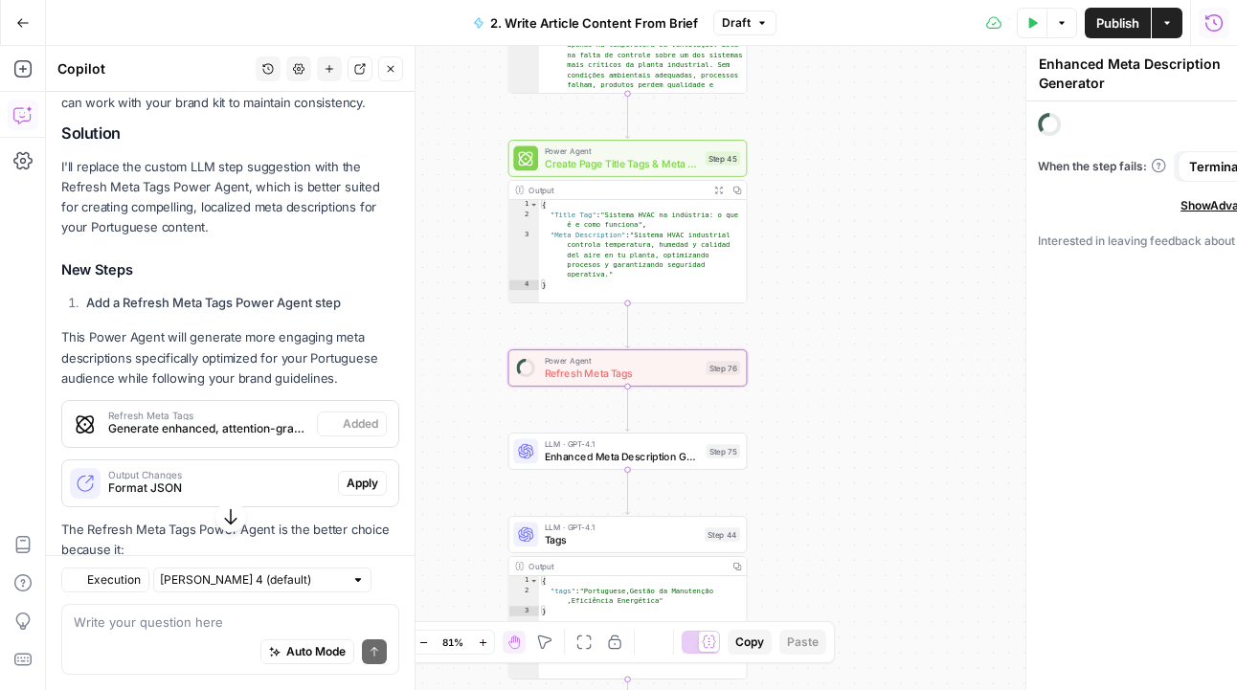
type textarea "Refresh Meta Tags"
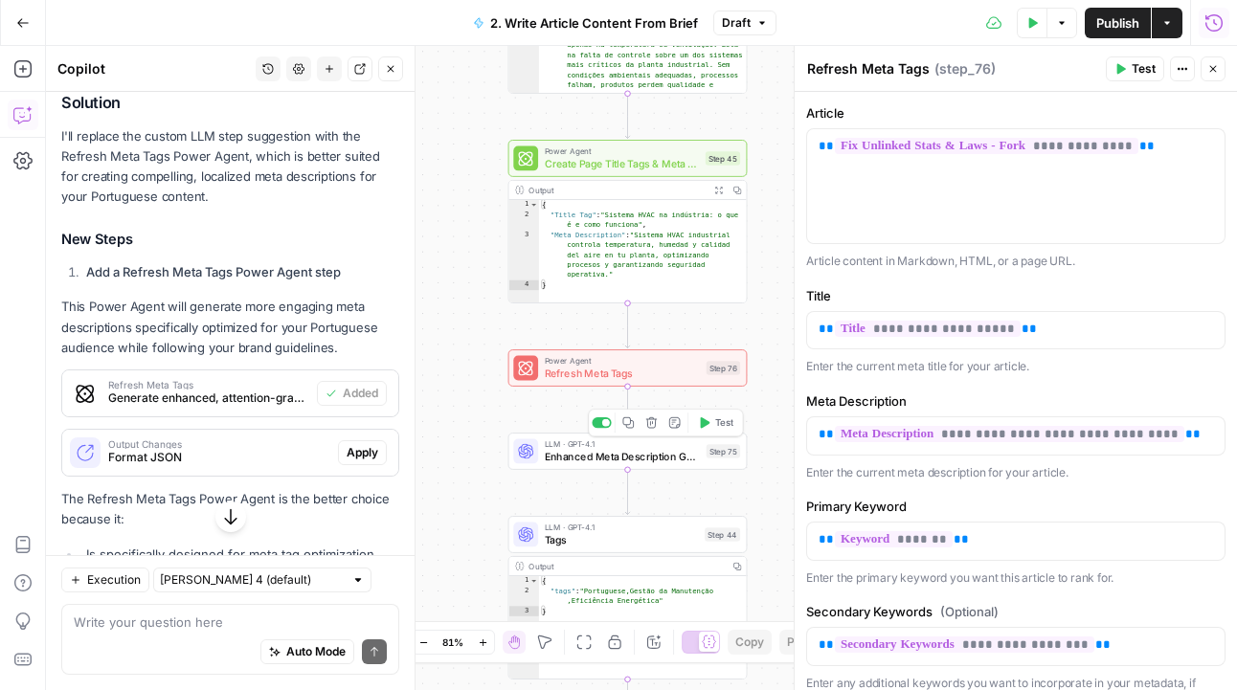
click at [605, 461] on span "Enhanced Meta Description Generator" at bounding box center [623, 456] width 156 height 15
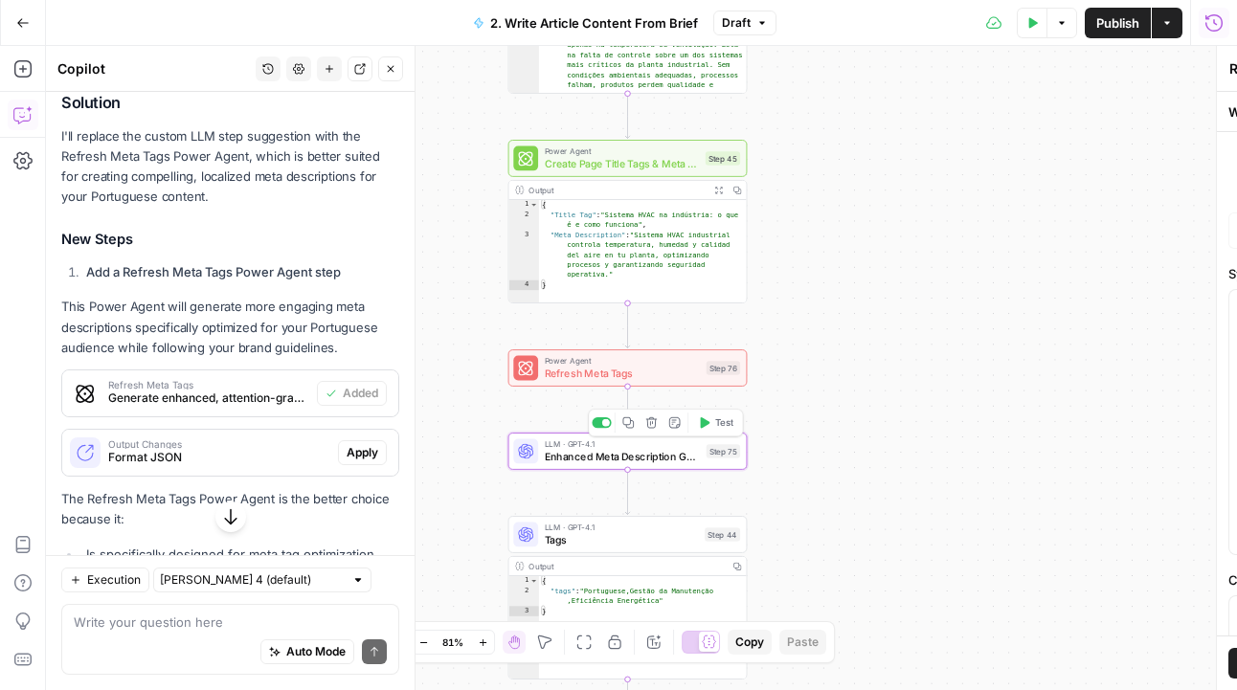
type textarea "Enhanced Meta Description Generator"
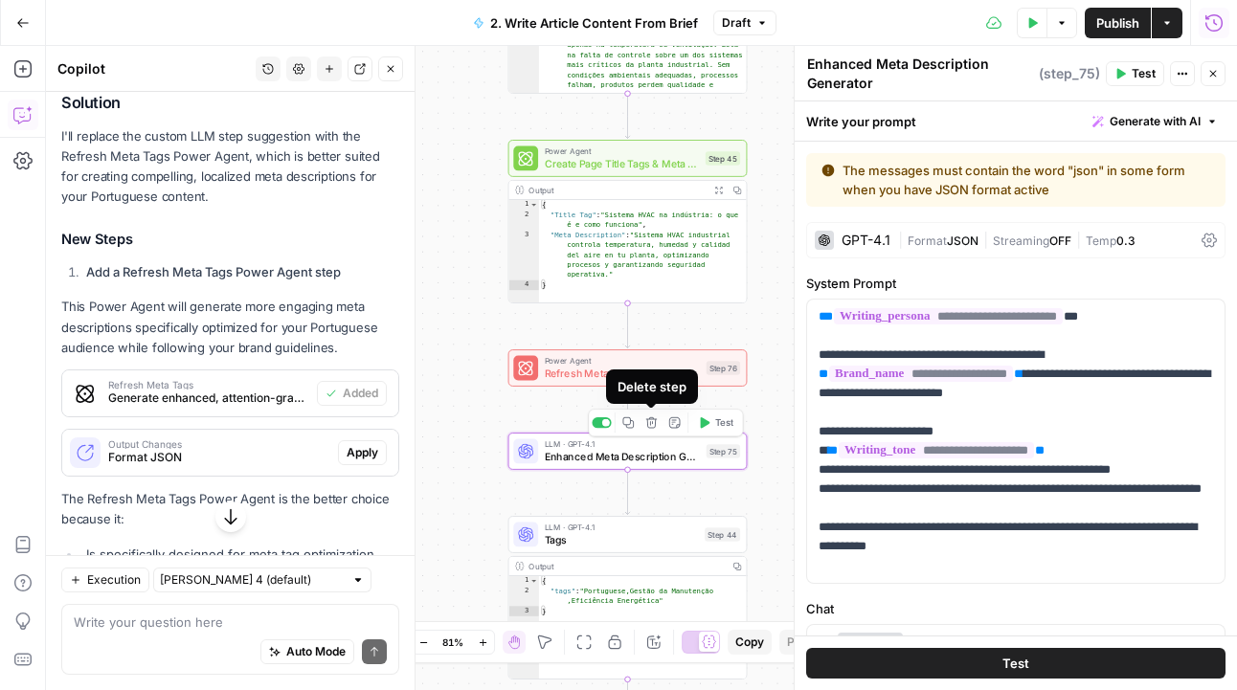
click at [648, 425] on icon "button" at bounding box center [651, 422] width 12 height 12
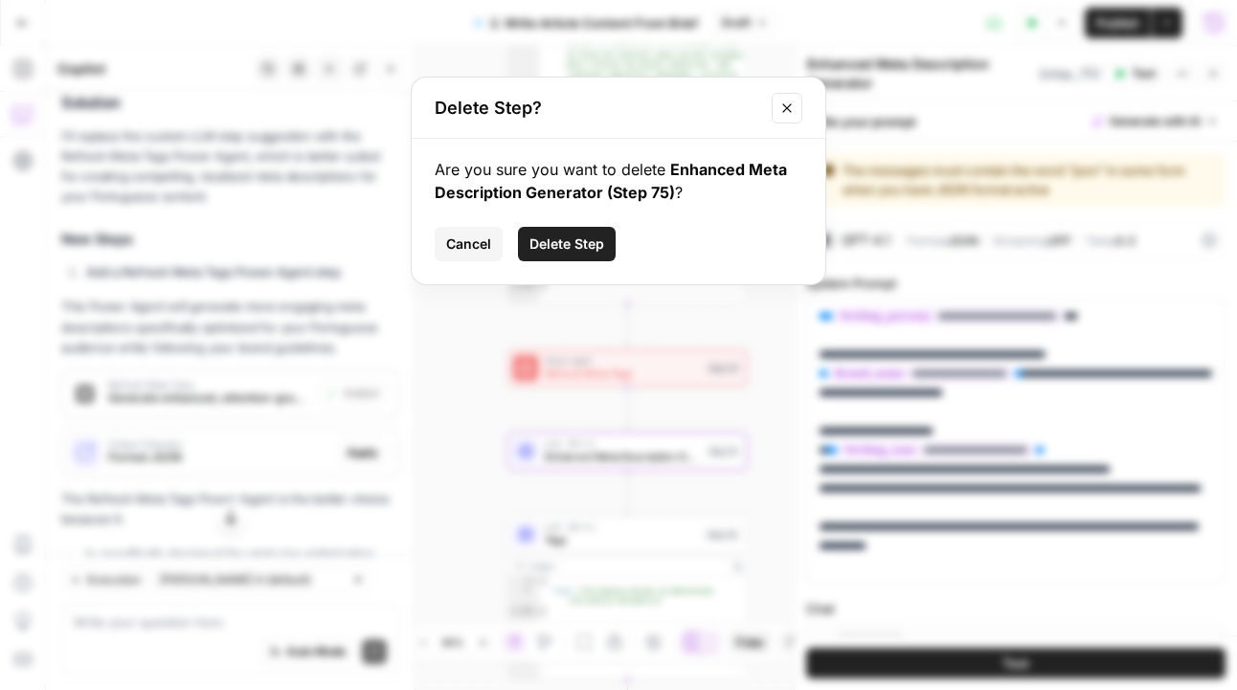
click at [551, 257] on button "Delete Step" at bounding box center [567, 244] width 98 height 34
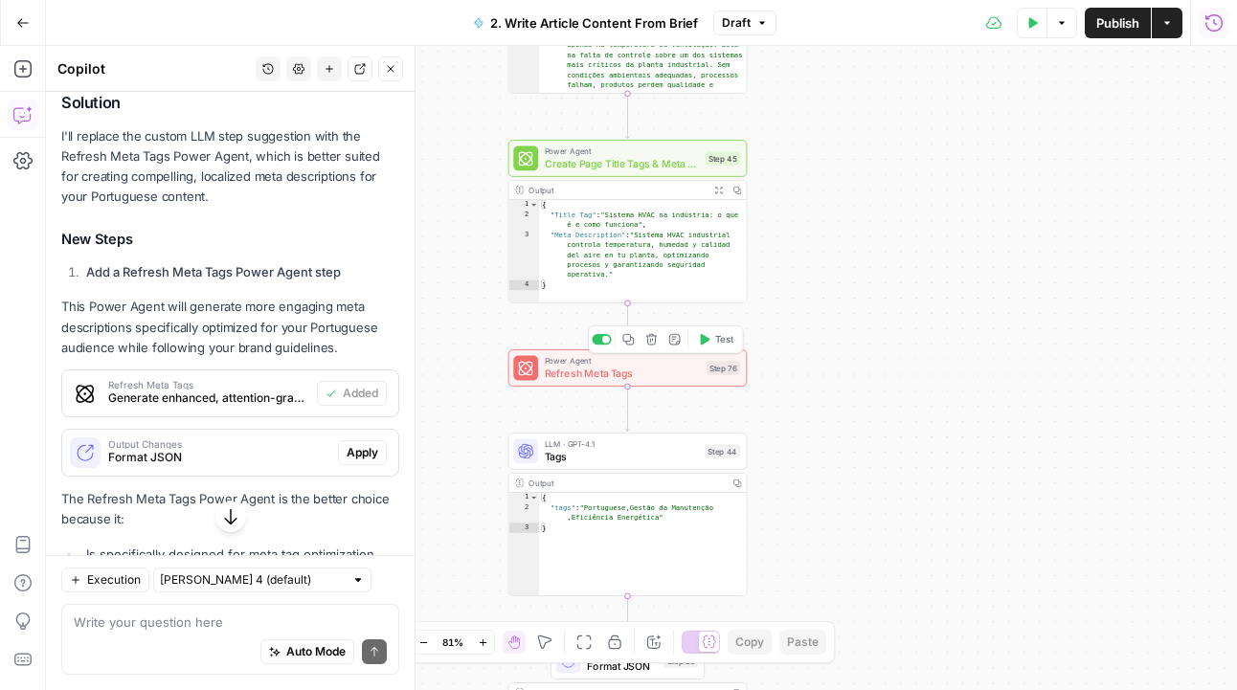
click at [595, 370] on span "Refresh Meta Tags" at bounding box center [623, 373] width 156 height 15
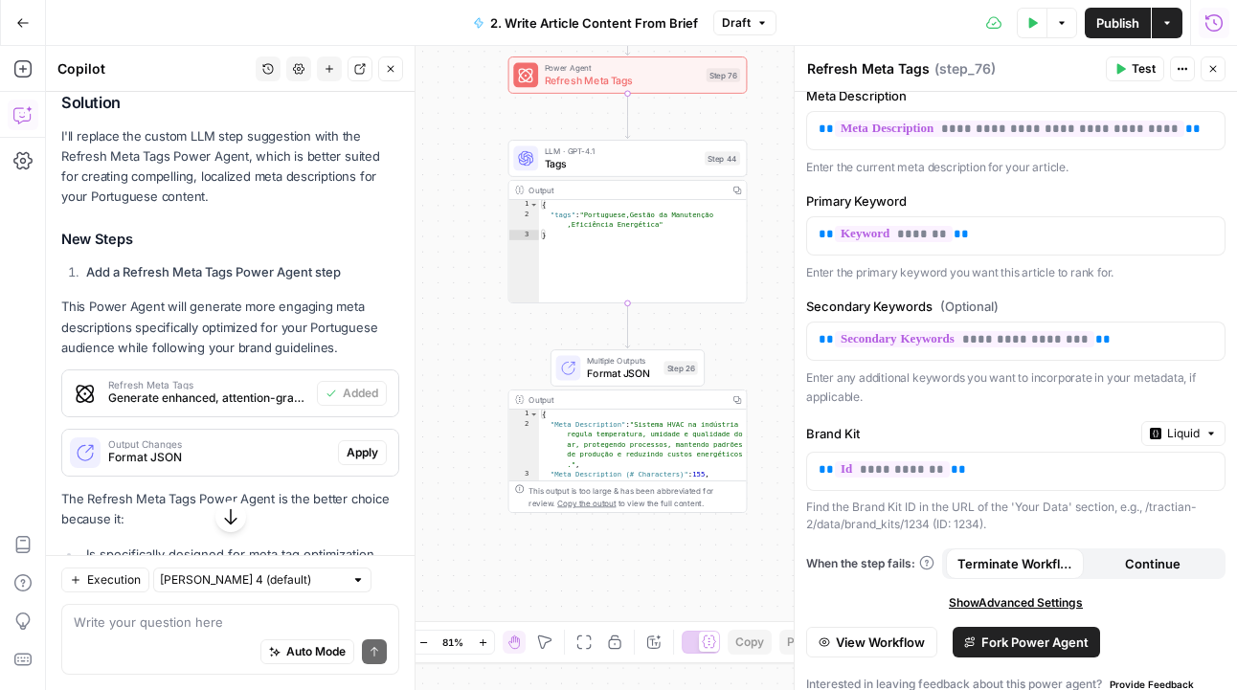
scroll to position [323, 0]
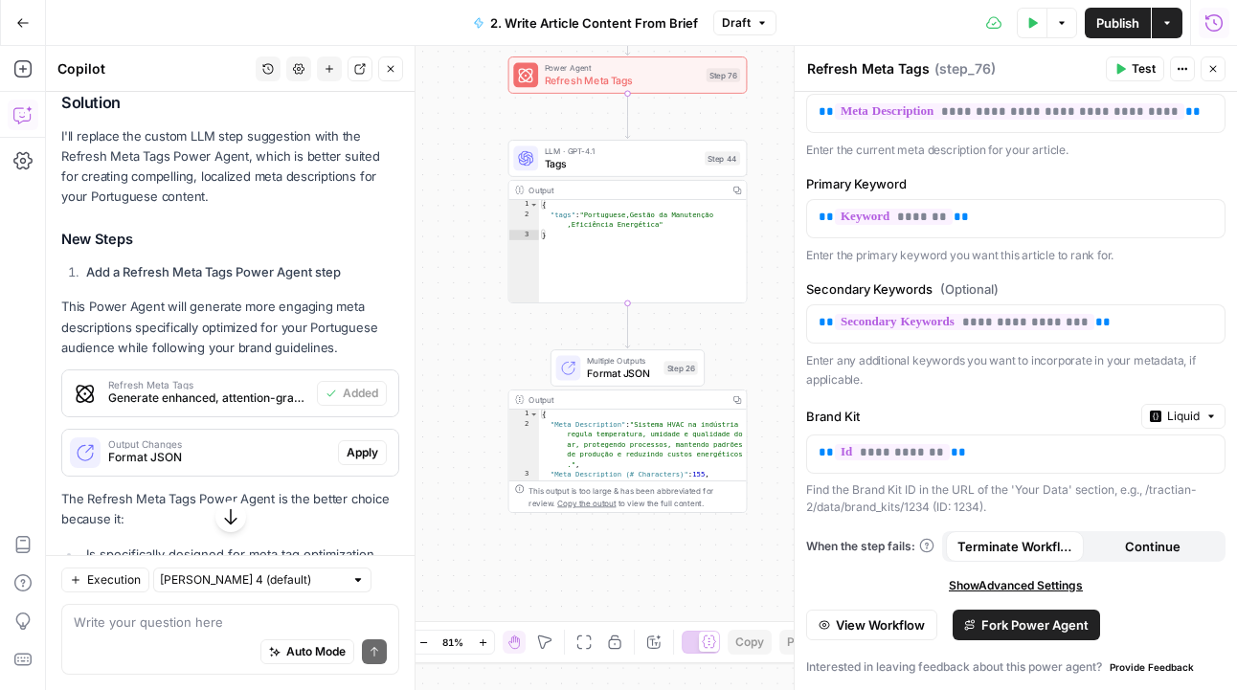
click at [1119, 75] on button "Test" at bounding box center [1135, 68] width 58 height 25
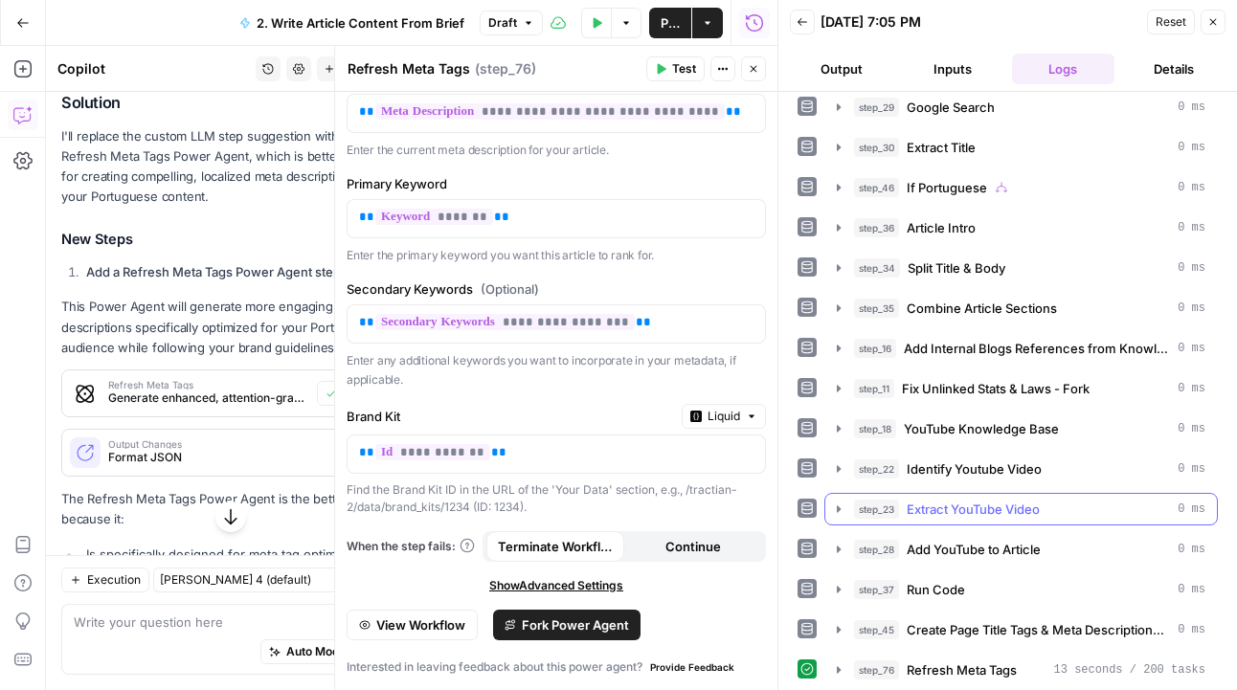
scroll to position [16, 0]
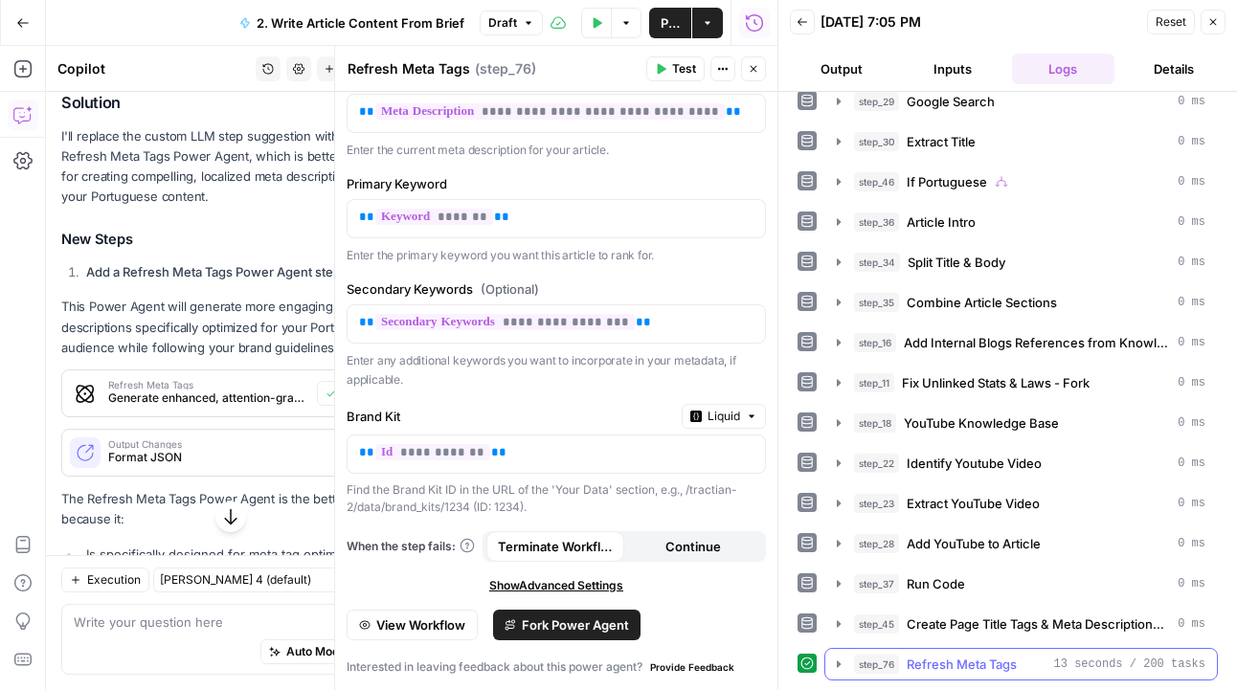
click at [839, 662] on icon "button" at bounding box center [839, 664] width 4 height 7
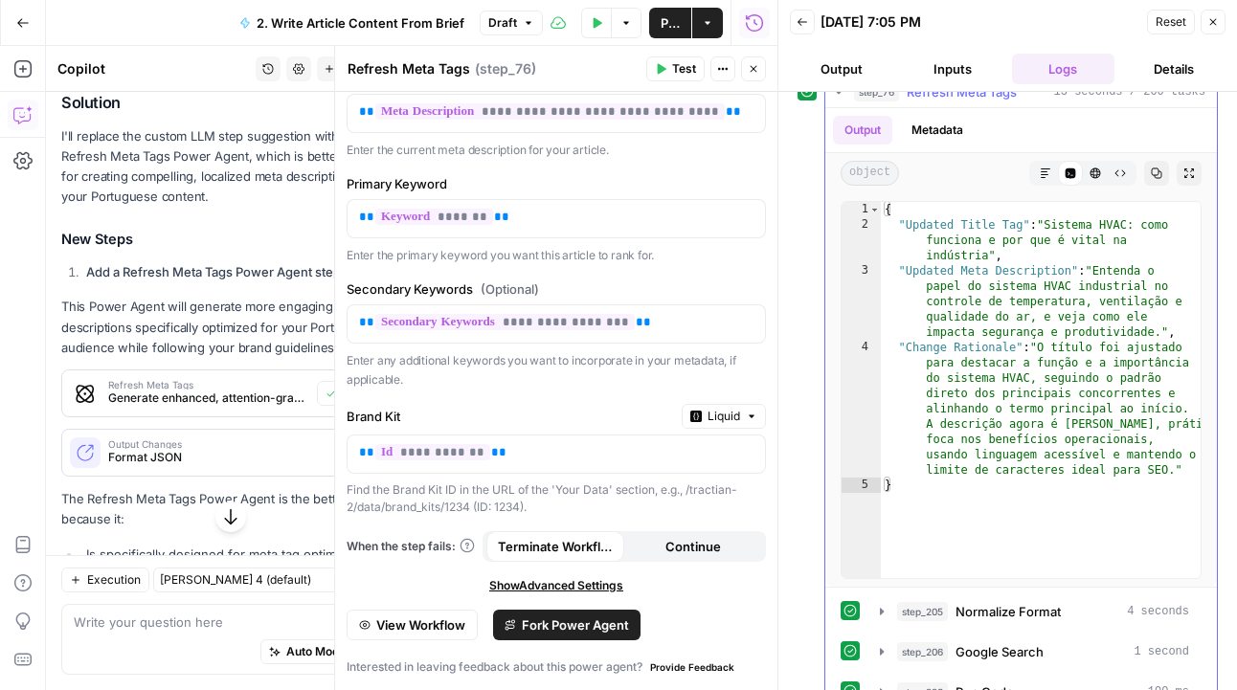
scroll to position [618, 0]
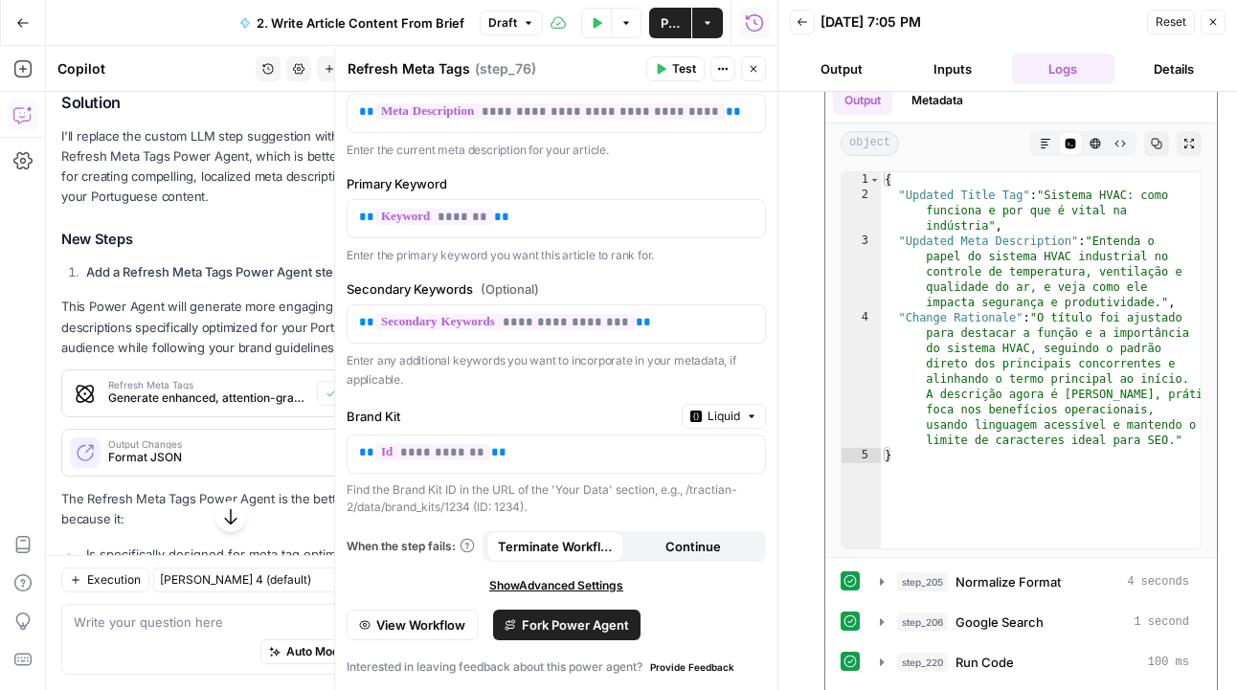
click at [1152, 137] on button "Copy" at bounding box center [1156, 143] width 25 height 25
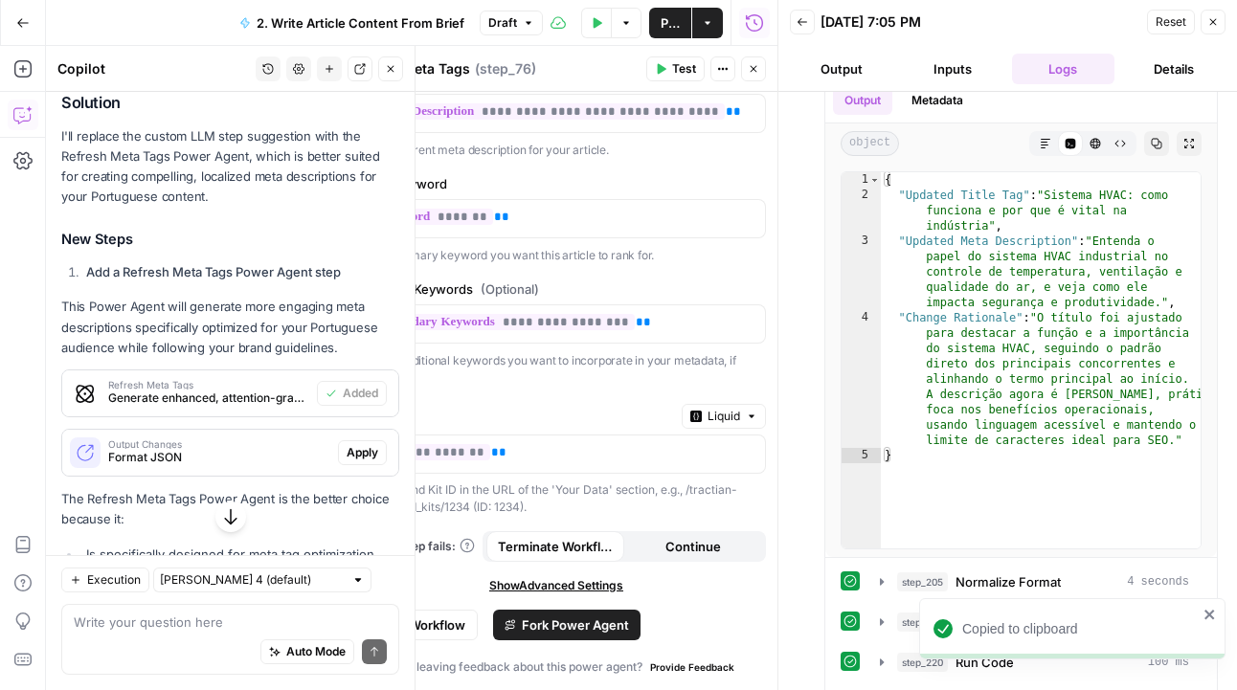
click at [372, 444] on span "Apply" at bounding box center [363, 452] width 32 height 17
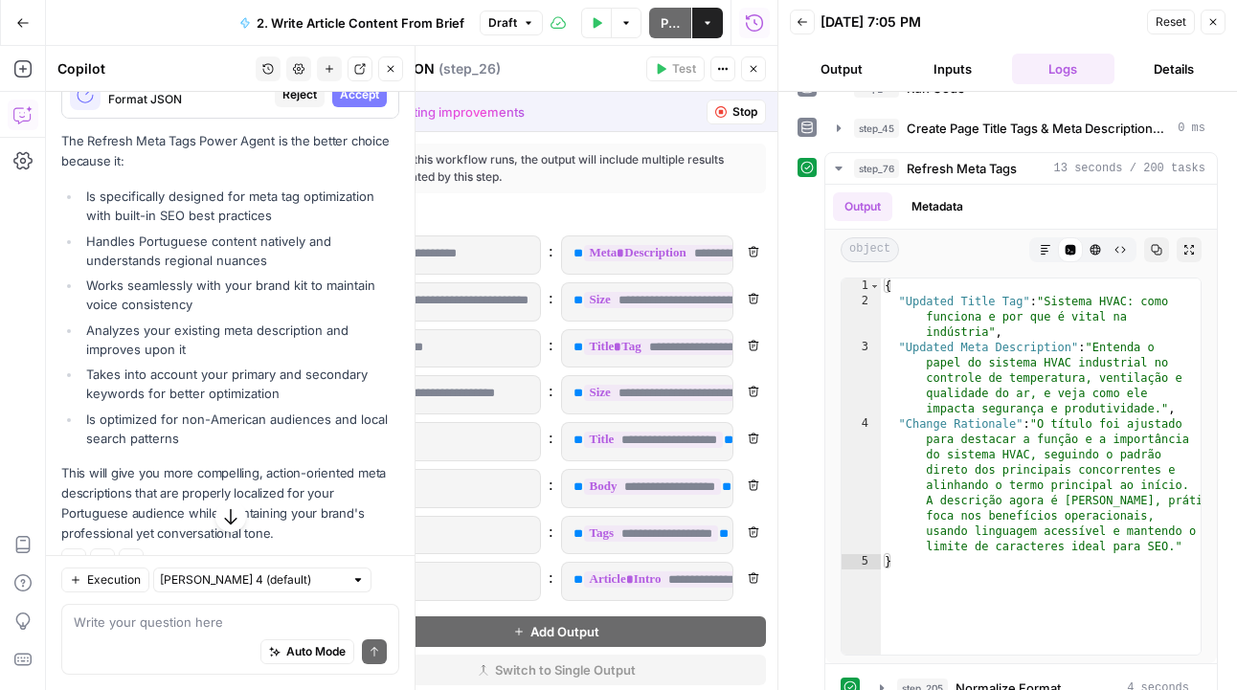
scroll to position [1806, 0]
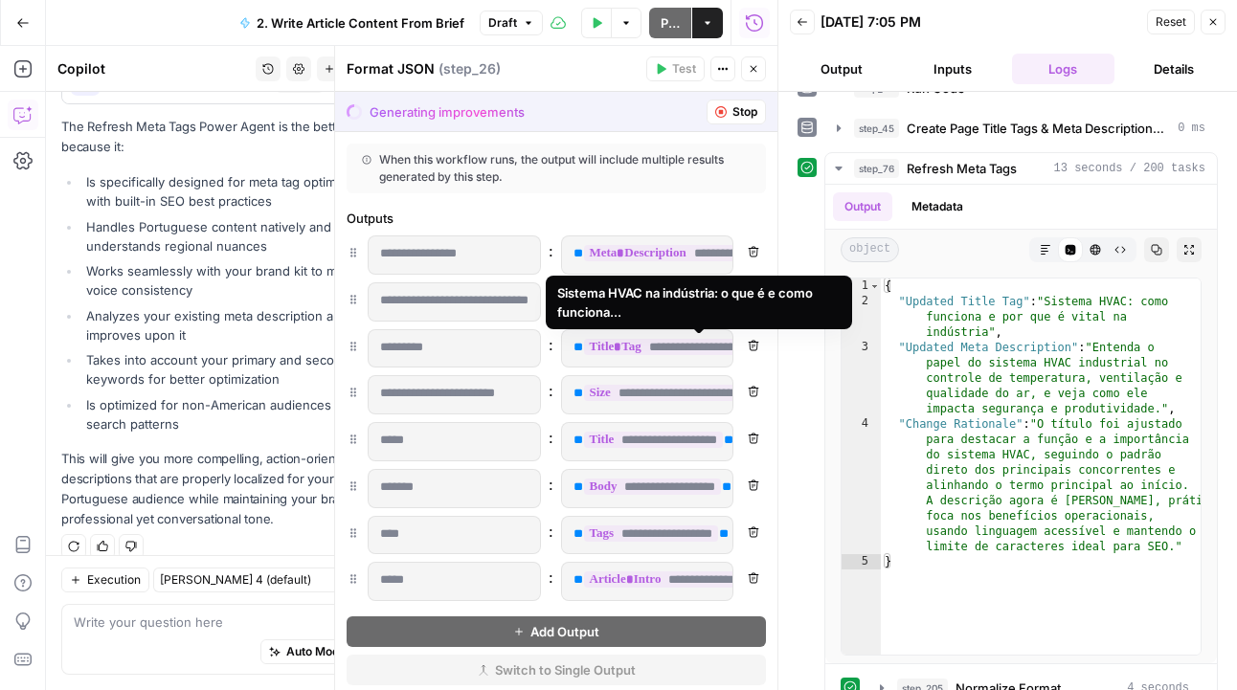
click at [678, 348] on span "**********" at bounding box center [684, 347] width 200 height 16
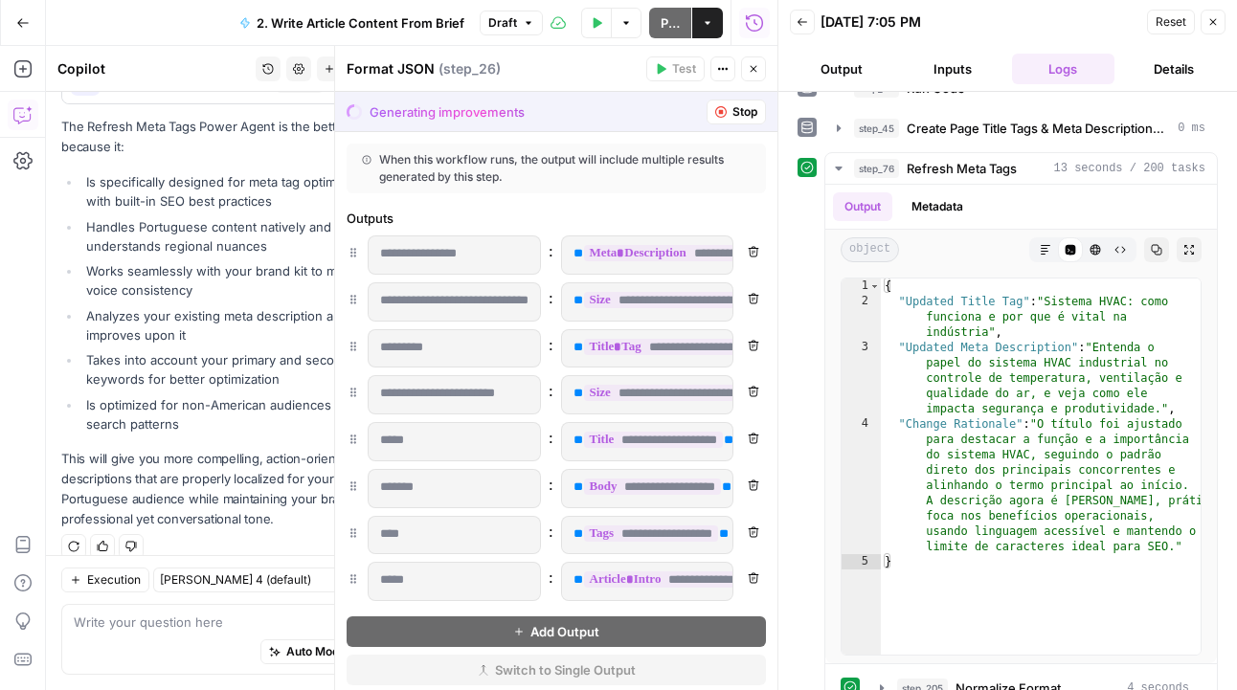
click at [730, 101] on button "Stop" at bounding box center [736, 112] width 59 height 25
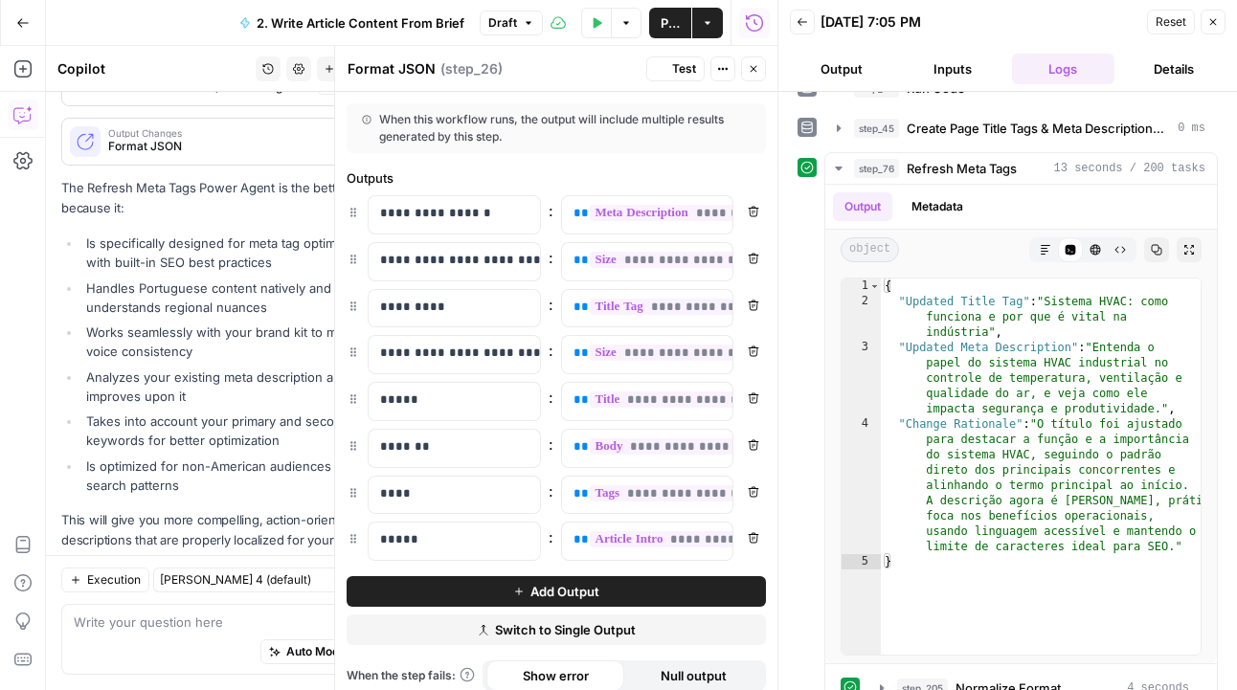
scroll to position [1867, 0]
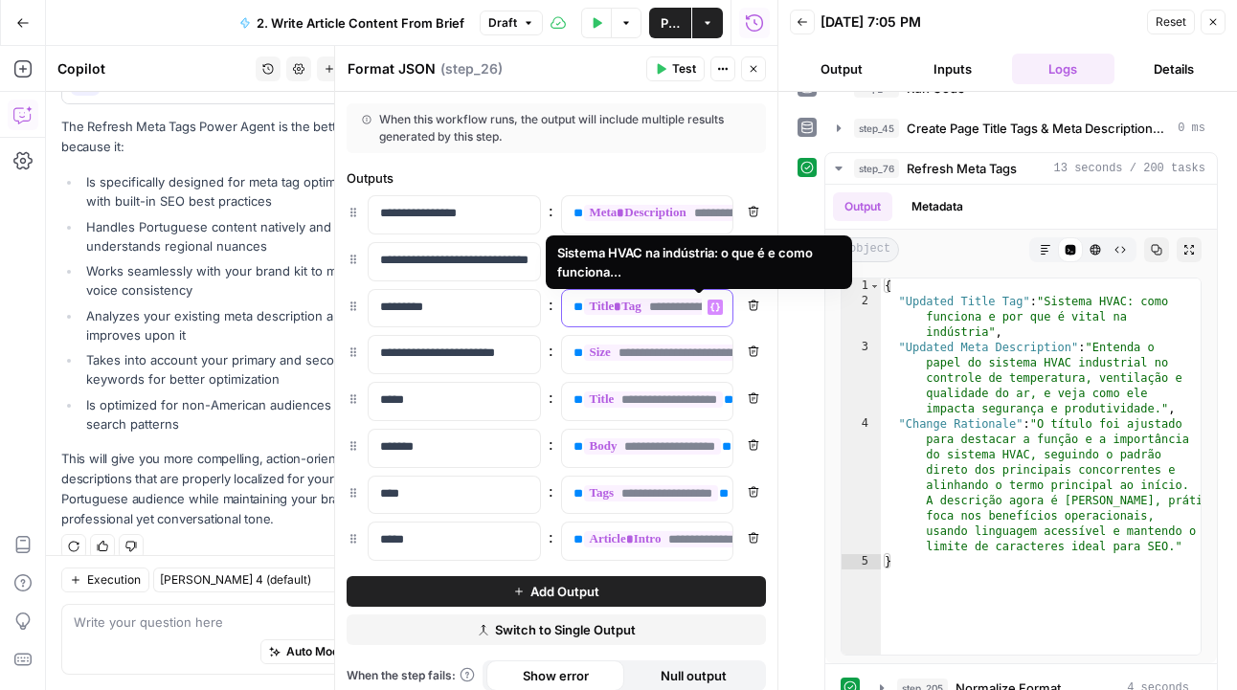
click at [629, 307] on span "**********" at bounding box center [684, 307] width 200 height 16
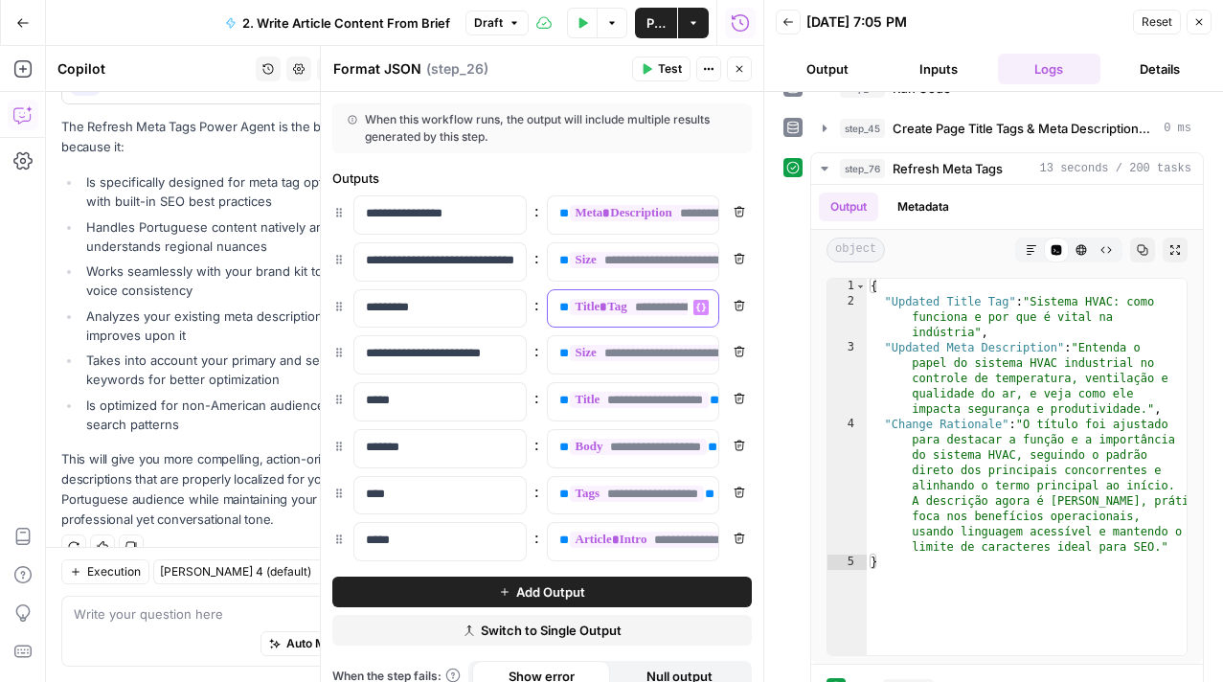
scroll to position [1876, 0]
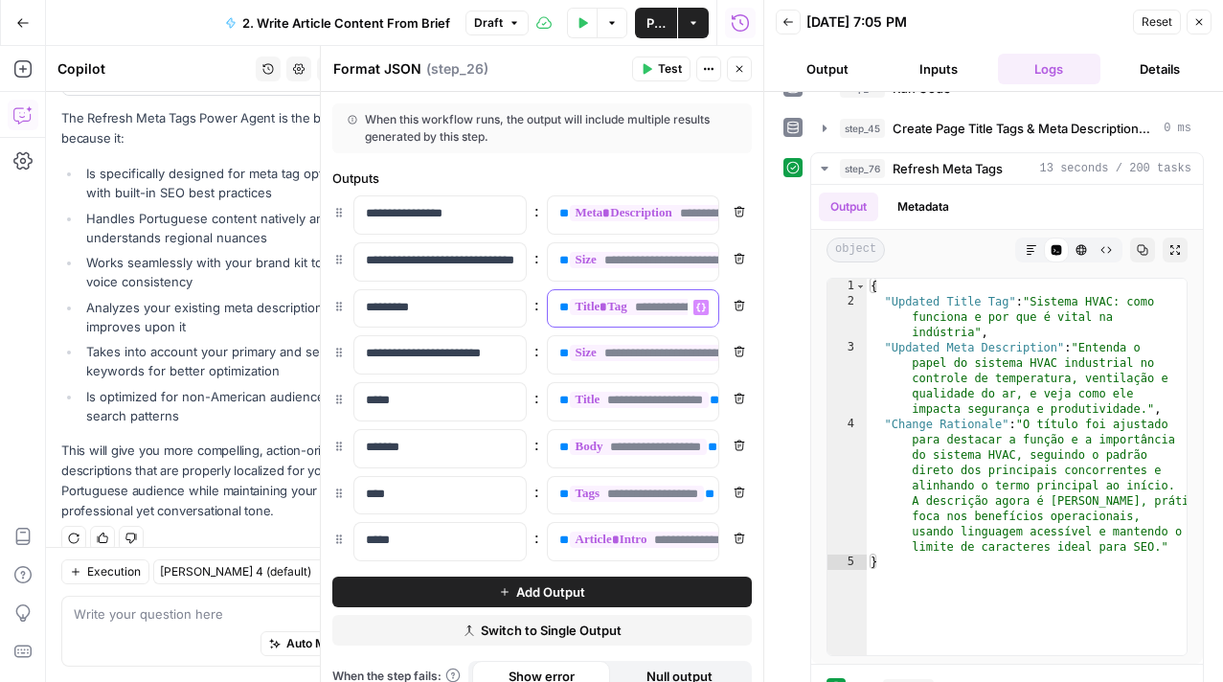
click at [645, 302] on span "**********" at bounding box center [670, 307] width 200 height 16
click at [629, 315] on div "Brand Kit Input String" at bounding box center [451, 329] width 355 height 28
click at [574, 315] on div "Brand Kit Input String" at bounding box center [451, 329] width 355 height 28
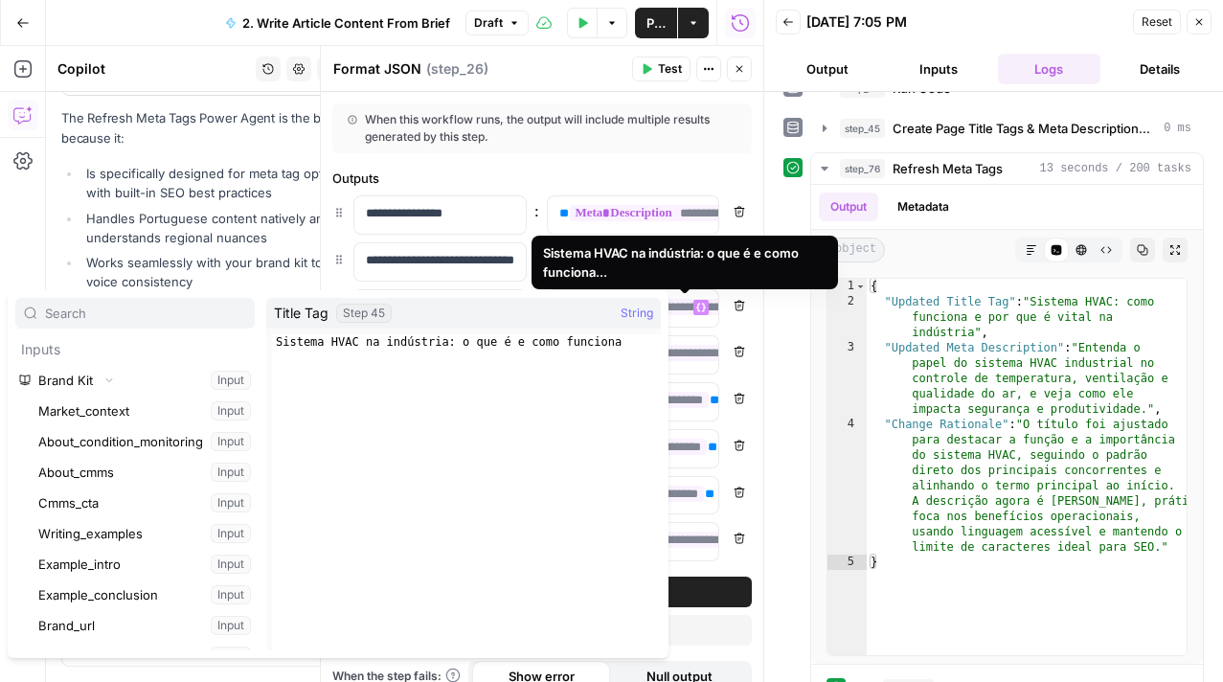
scroll to position [49519, 0]
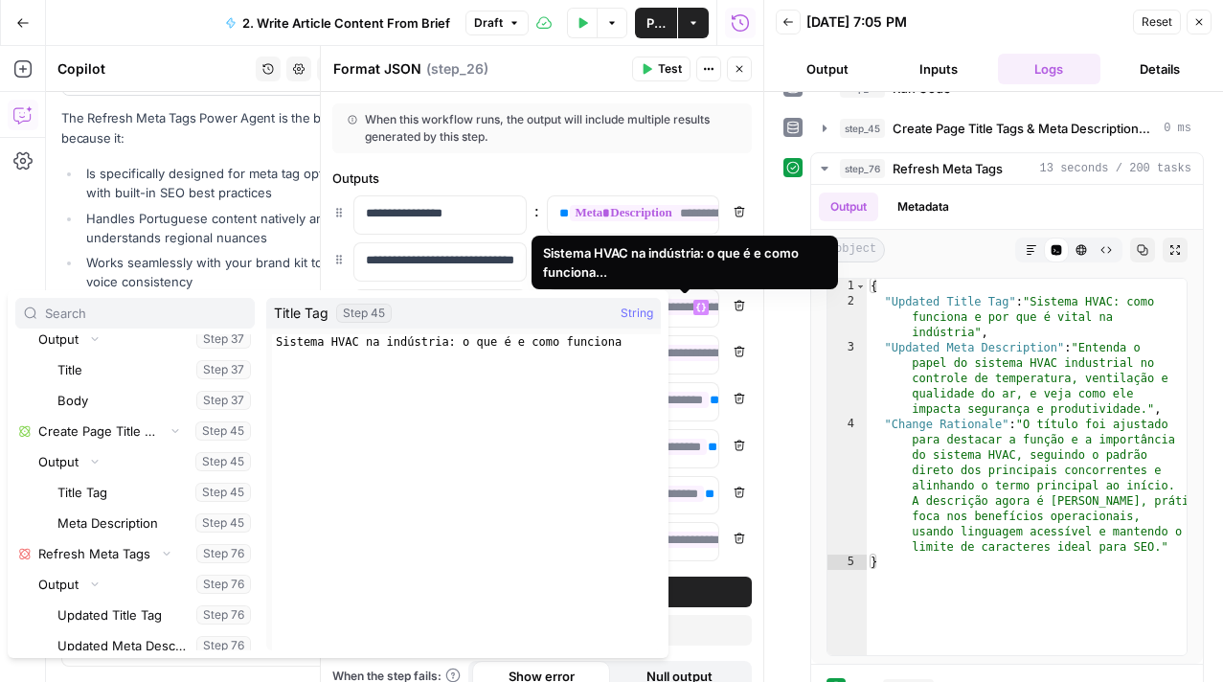
click at [574, 301] on div "Title Tag Step 45 String" at bounding box center [463, 313] width 394 height 31
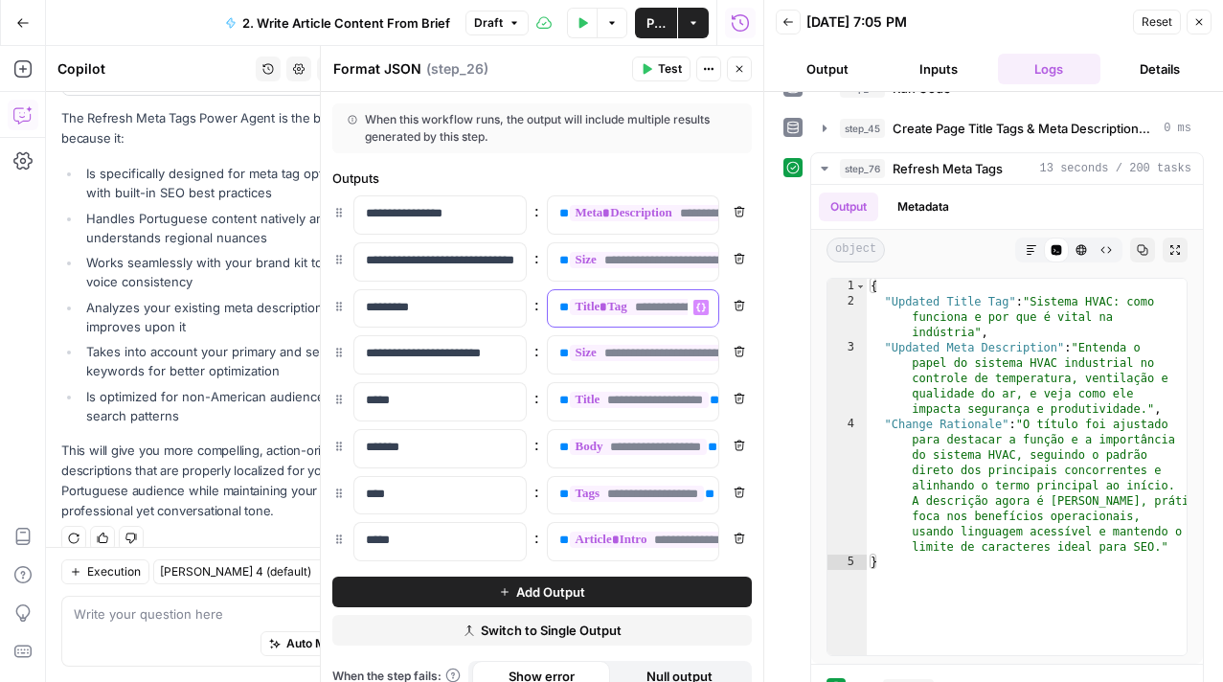
click at [554, 302] on div "**********" at bounding box center [618, 308] width 141 height 37
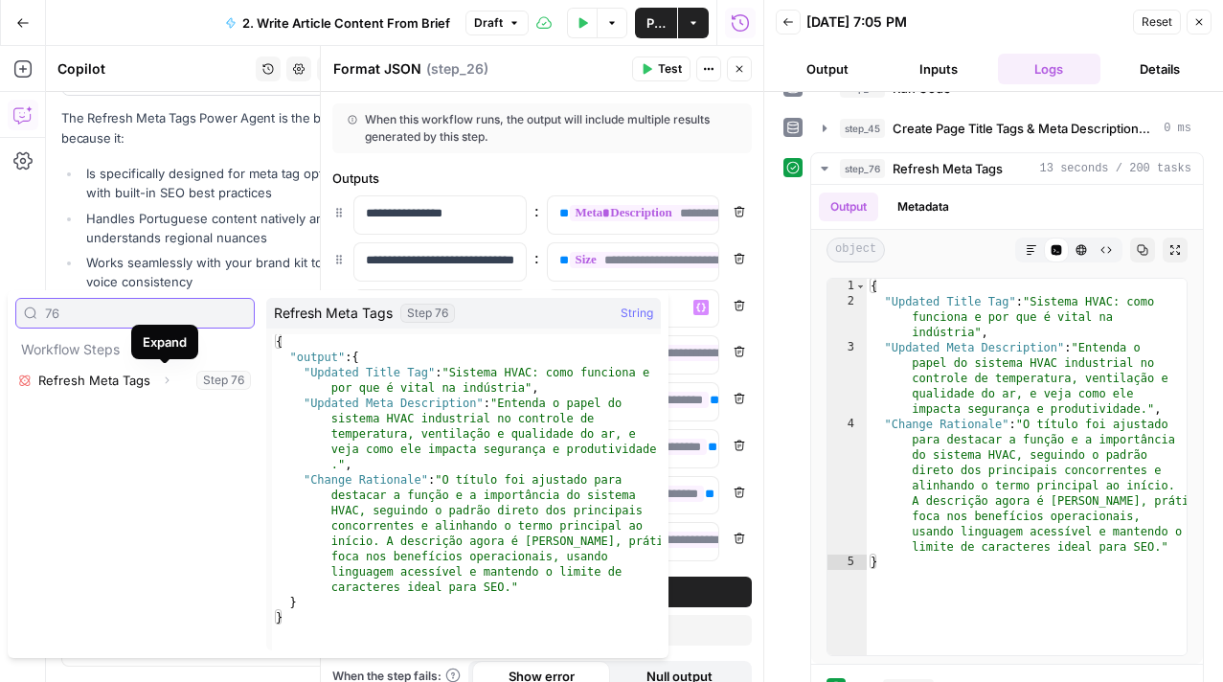
type input "76"
click at [169, 385] on icon "button" at bounding box center [166, 379] width 11 height 11
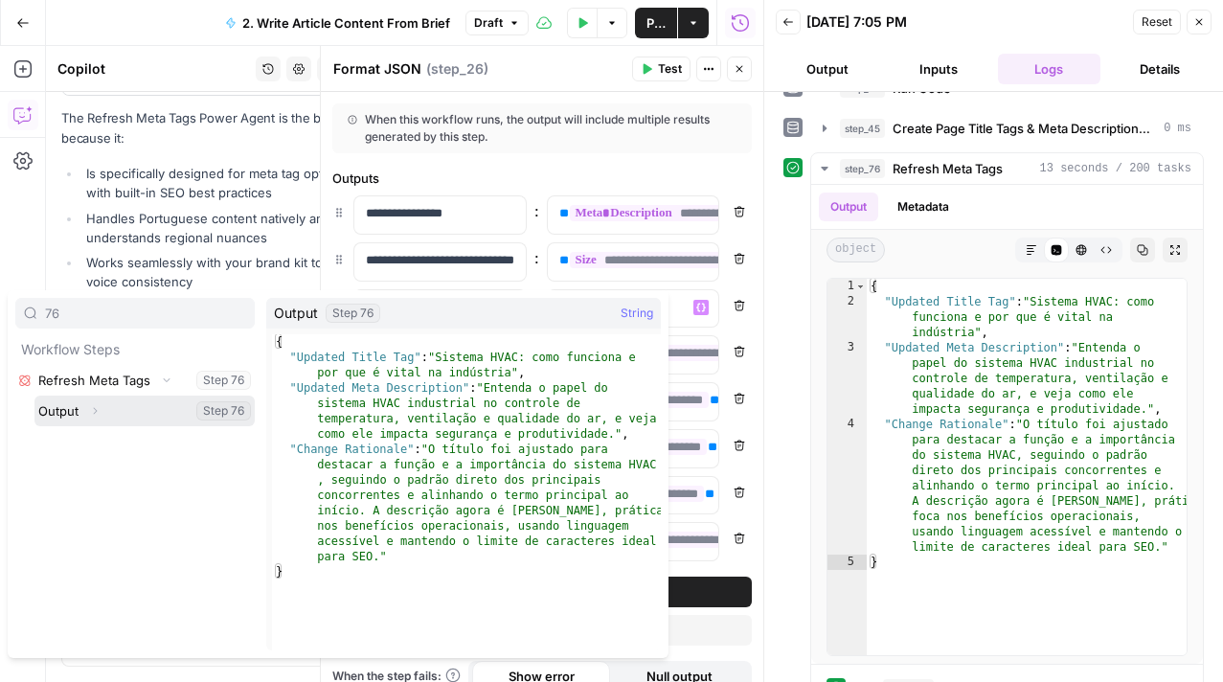
click at [97, 410] on icon "button" at bounding box center [96, 410] width 4 height 7
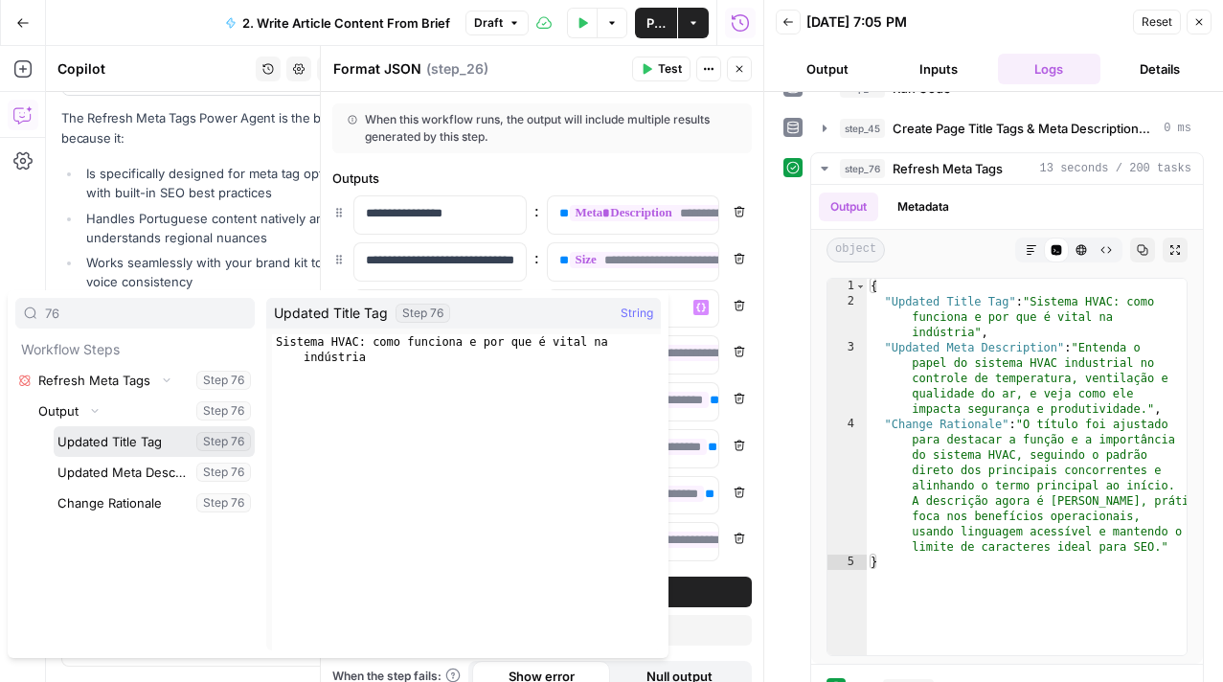
click at [107, 439] on button "Select variable Updated Title Tag" at bounding box center [154, 441] width 201 height 31
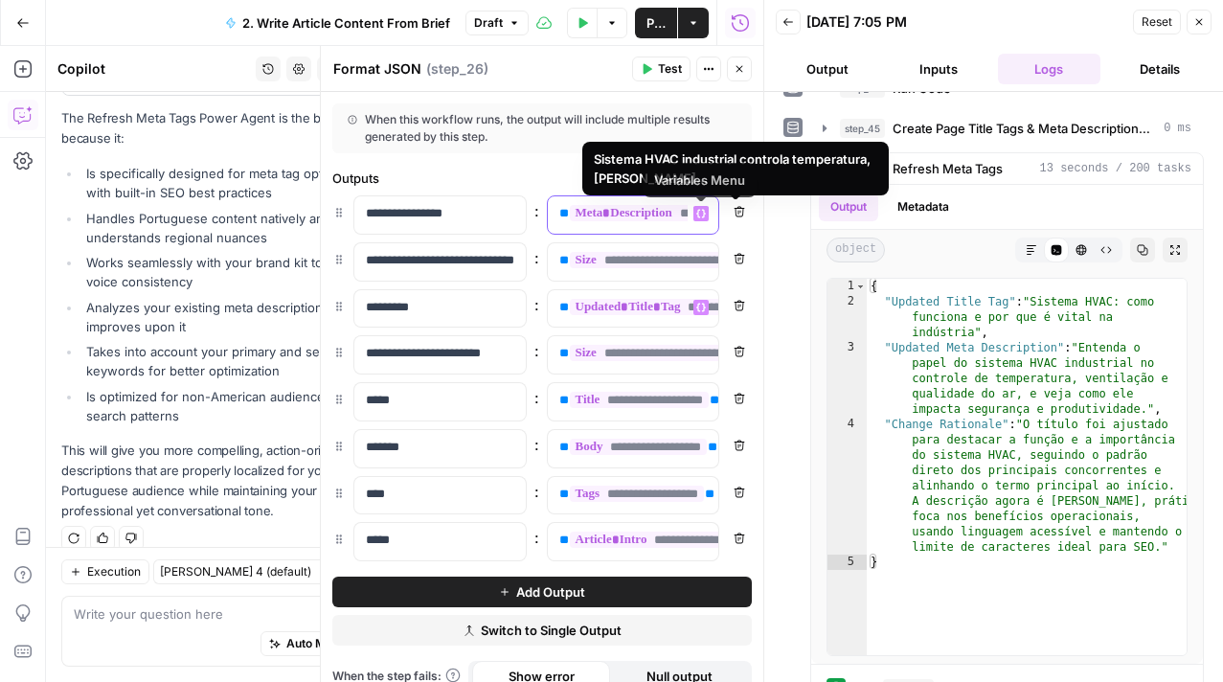
click at [630, 206] on span "**********" at bounding box center [709, 213] width 279 height 16
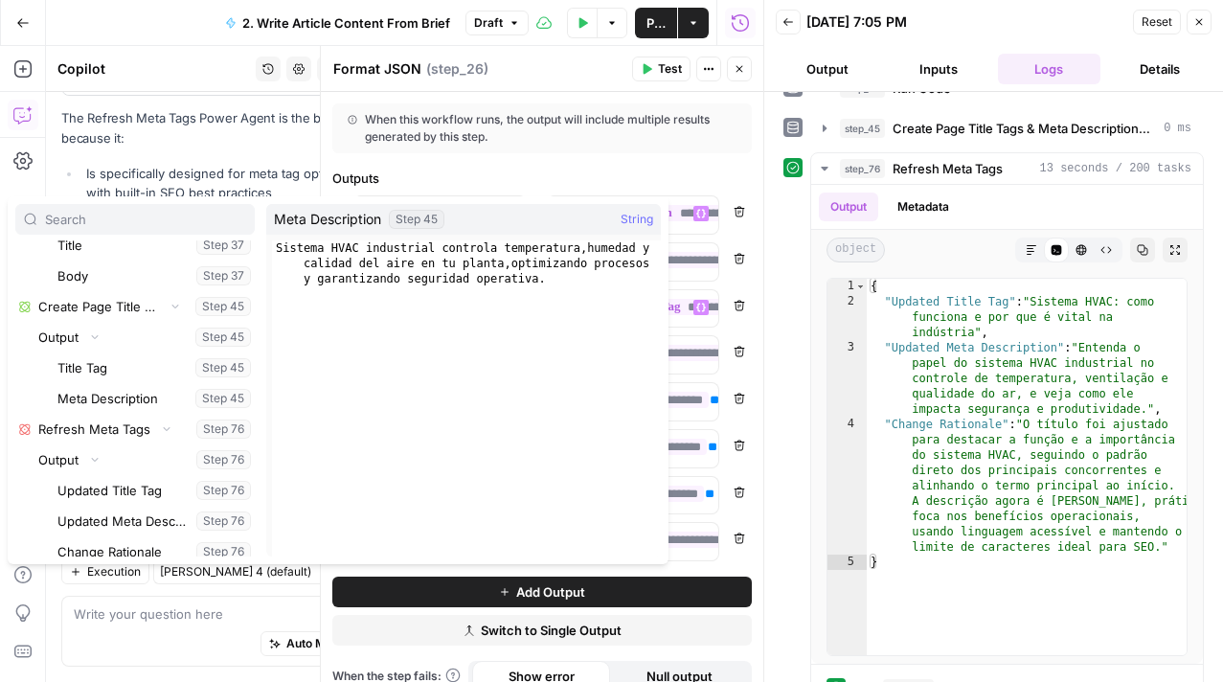
click at [607, 115] on div "When this workflow runs, the output will include multiple results generated by …" at bounding box center [542, 128] width 389 height 34
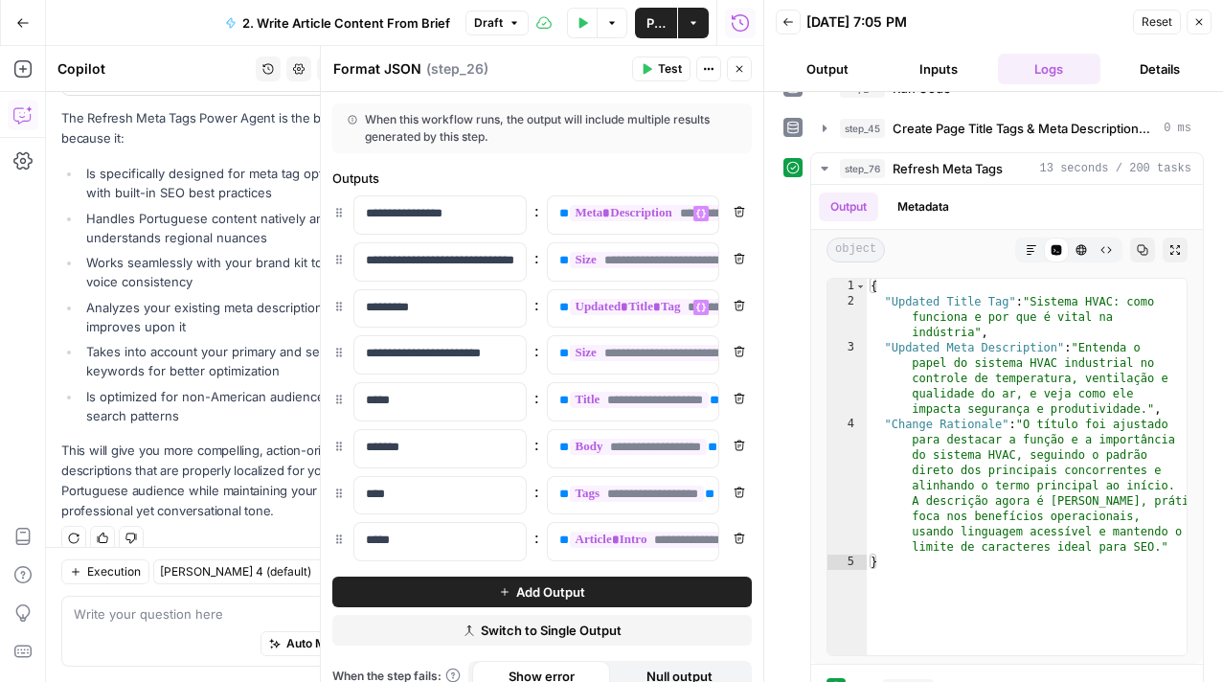
click at [739, 65] on icon "button" at bounding box center [738, 68] width 11 height 11
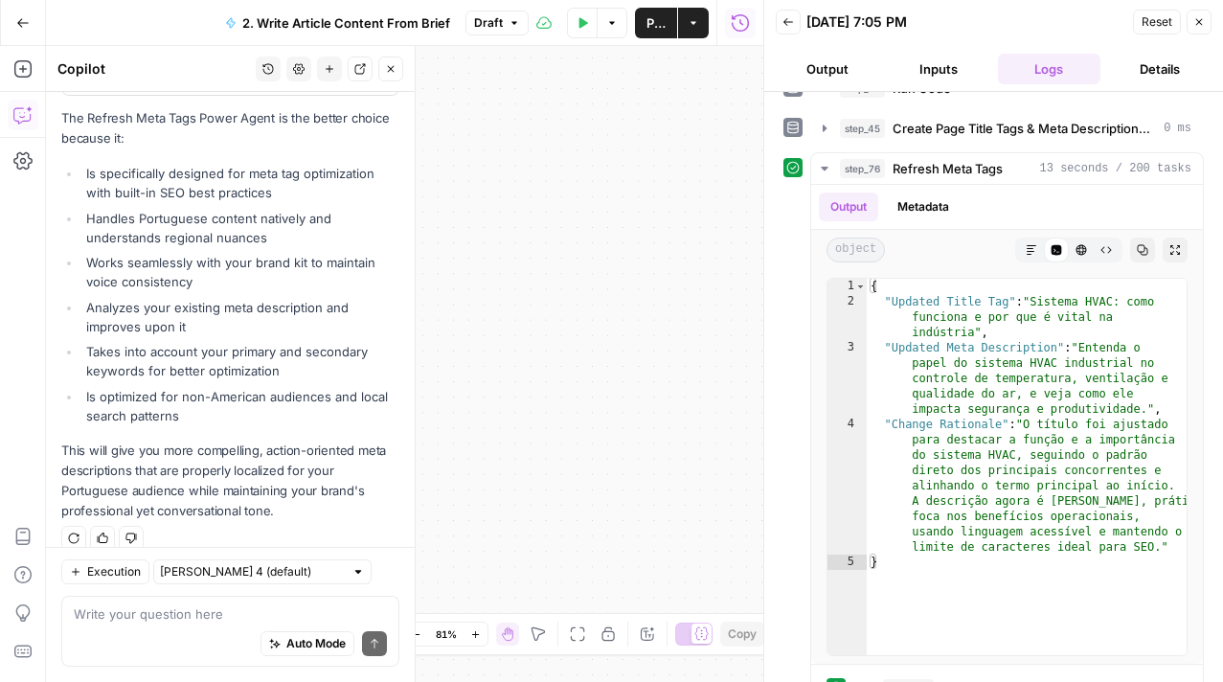
click at [584, 640] on icon "button" at bounding box center [577, 633] width 15 height 15
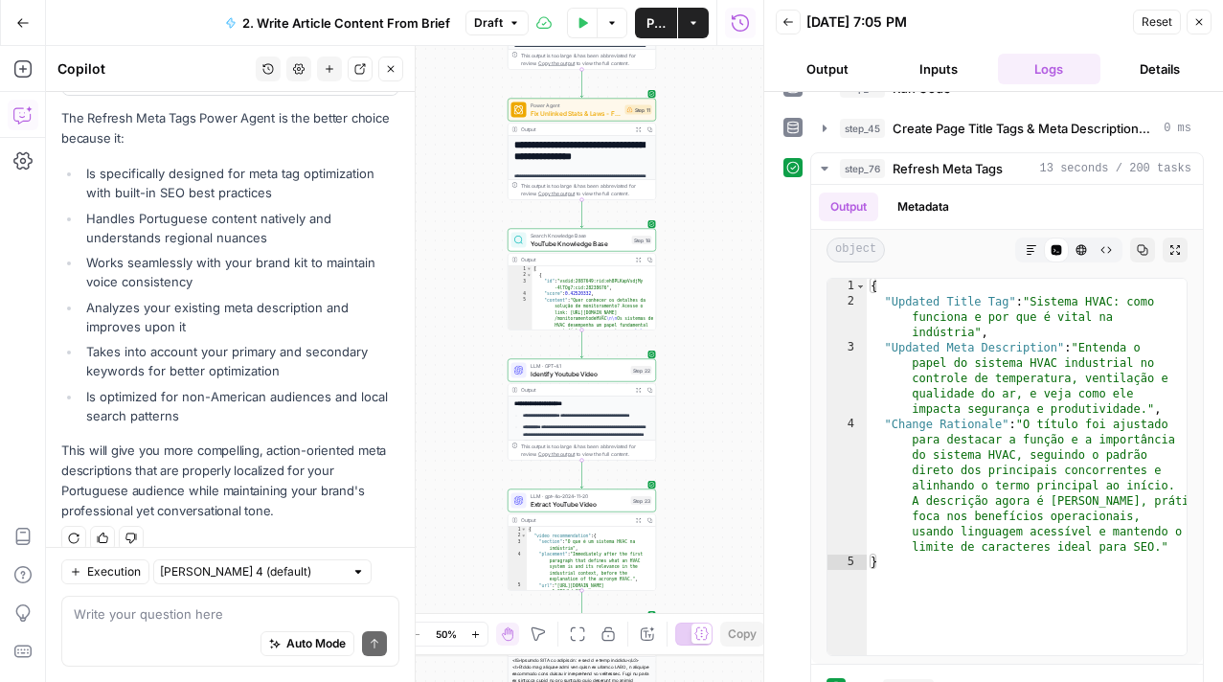
click at [476, 623] on button "Zoom In" at bounding box center [475, 633] width 23 height 23
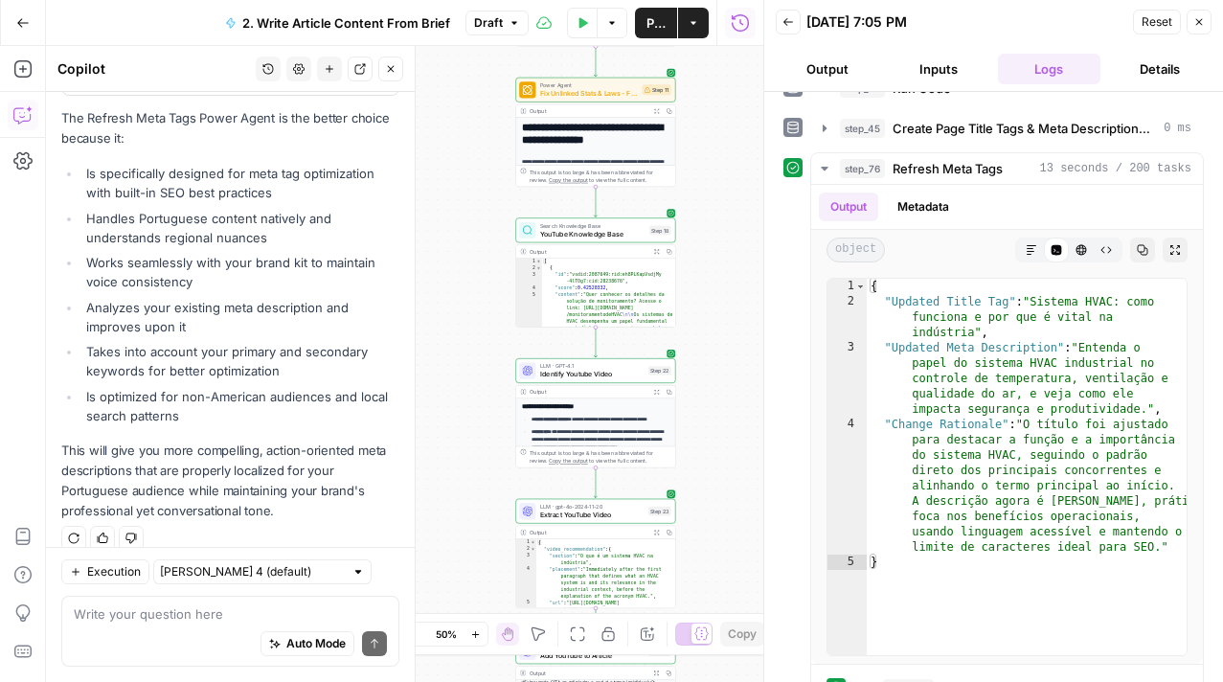
click at [476, 623] on button "Zoom In" at bounding box center [475, 633] width 23 height 23
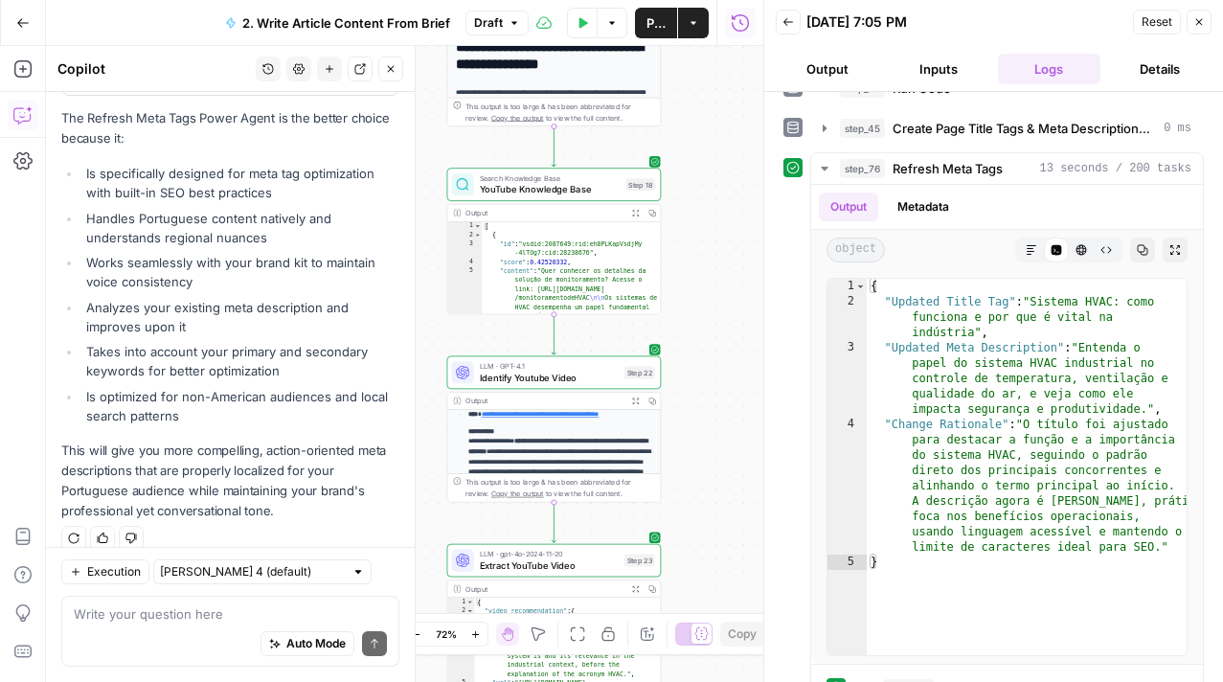
scroll to position [219, 0]
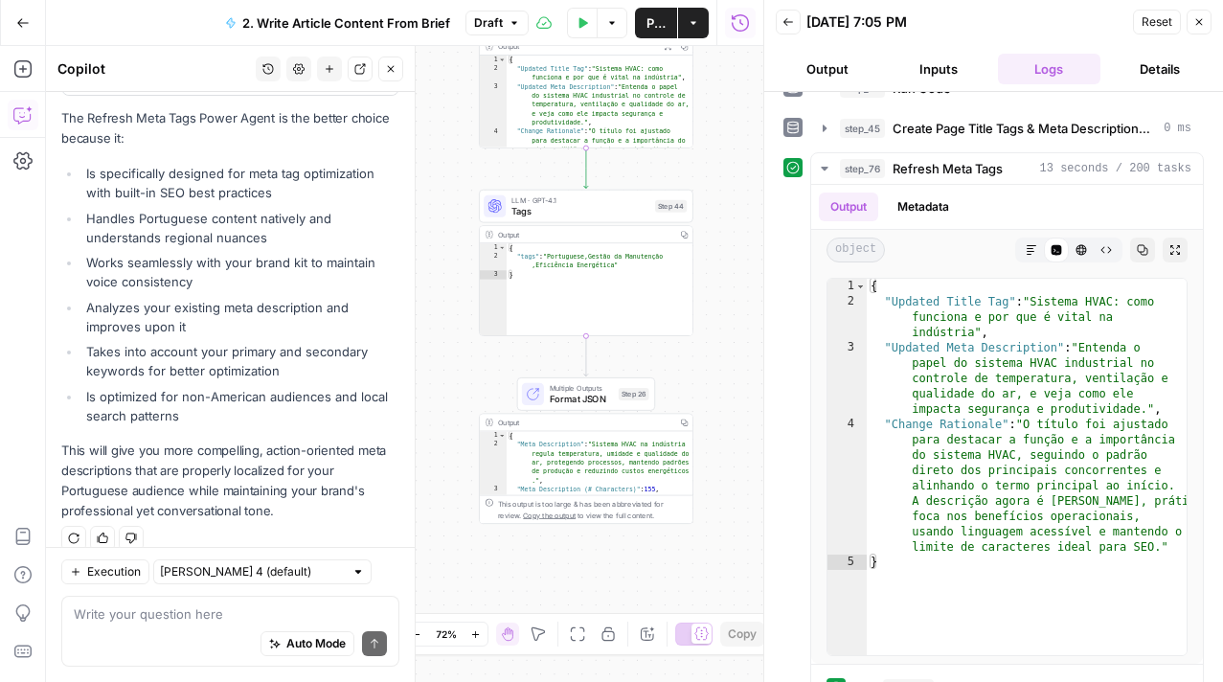
click at [586, 393] on span "Format JSON" at bounding box center [581, 398] width 63 height 13
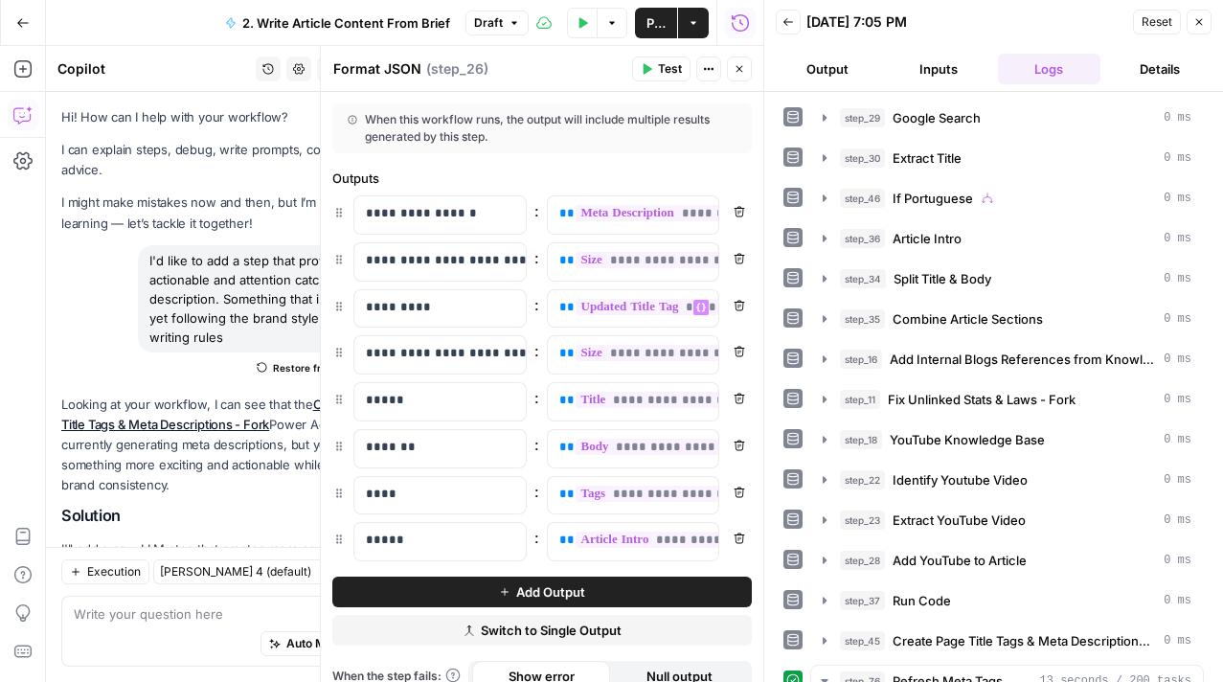
scroll to position [512, 0]
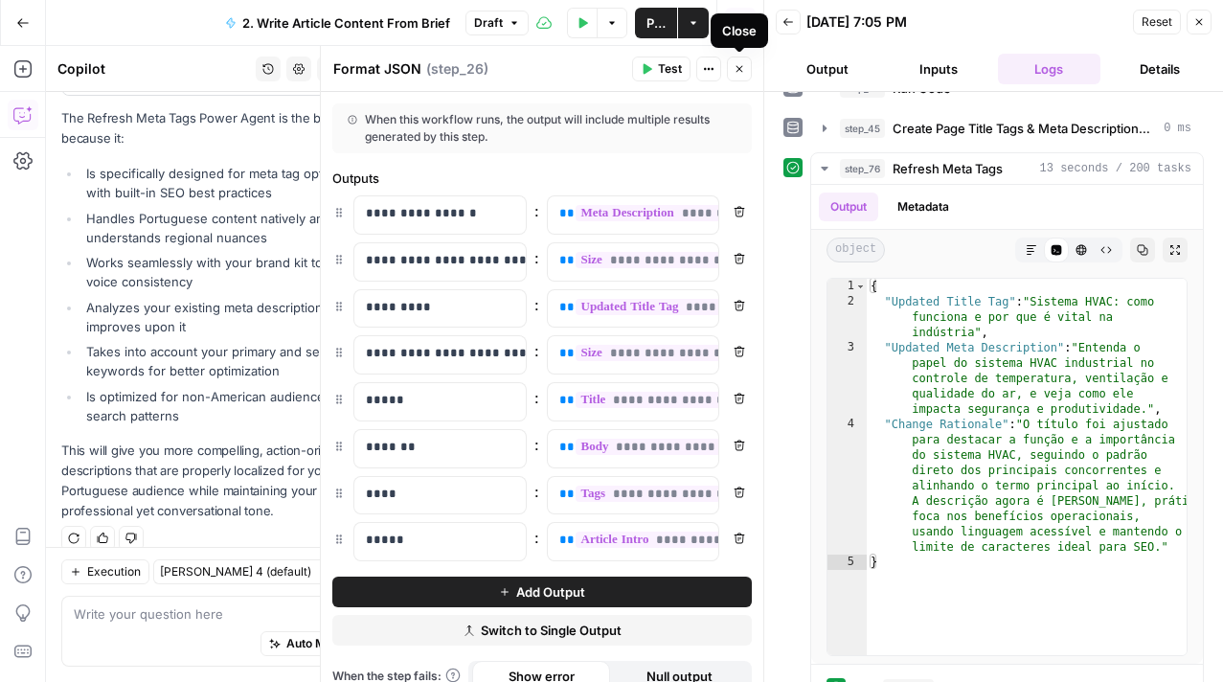
click at [743, 72] on icon "button" at bounding box center [738, 68] width 11 height 11
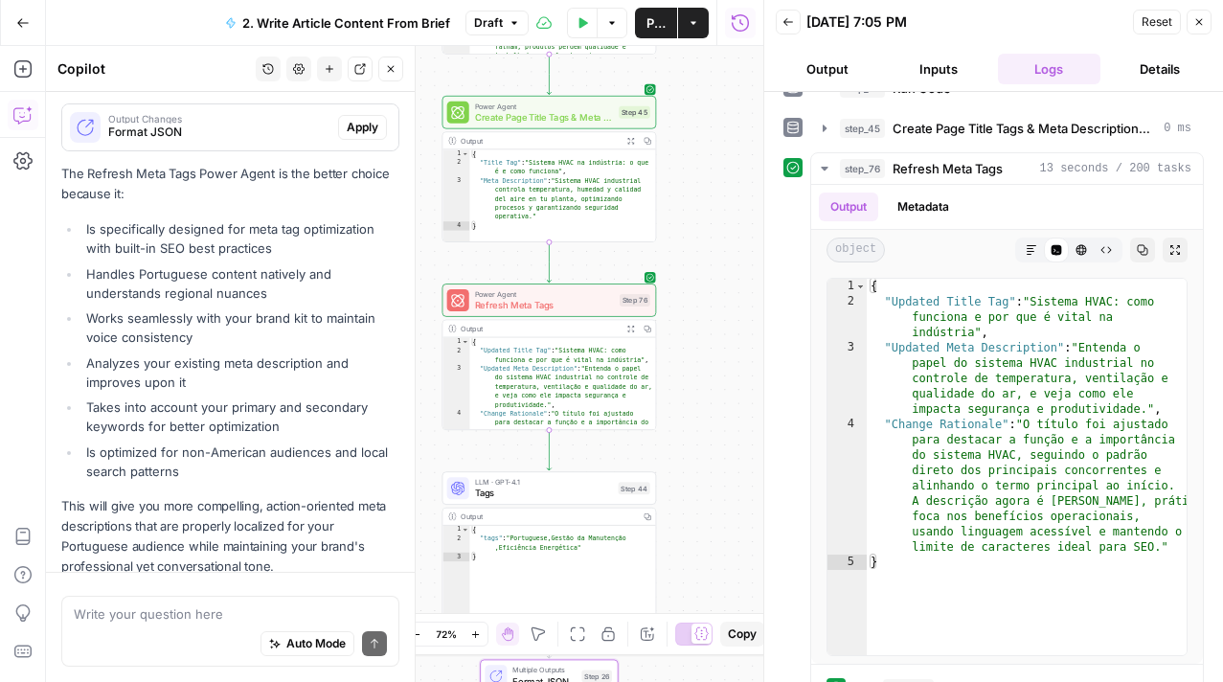
scroll to position [1876, 0]
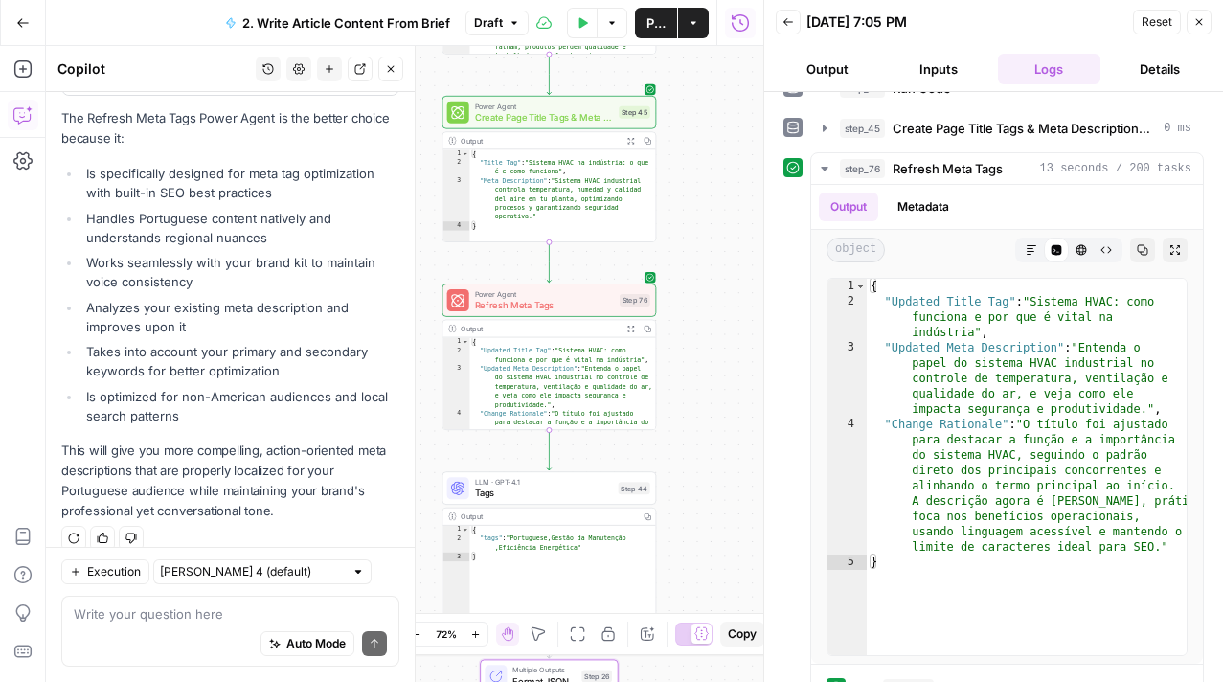
click at [630, 146] on button "Expand Output" at bounding box center [630, 140] width 16 height 16
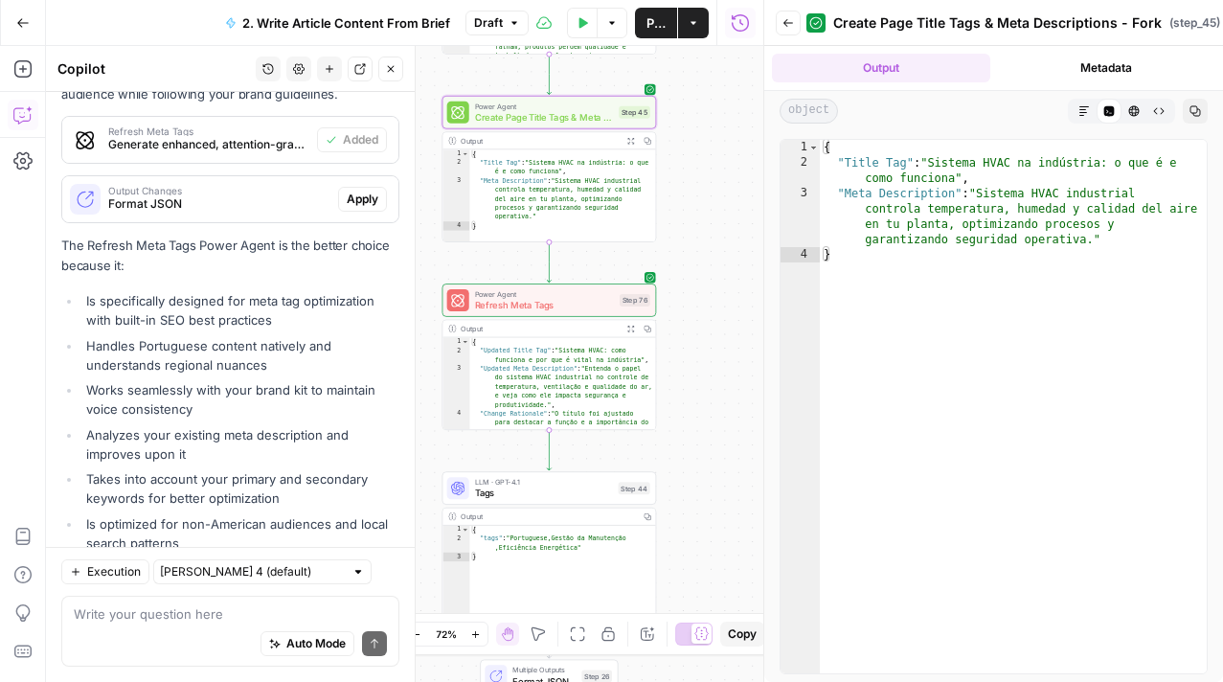
scroll to position [1624, 0]
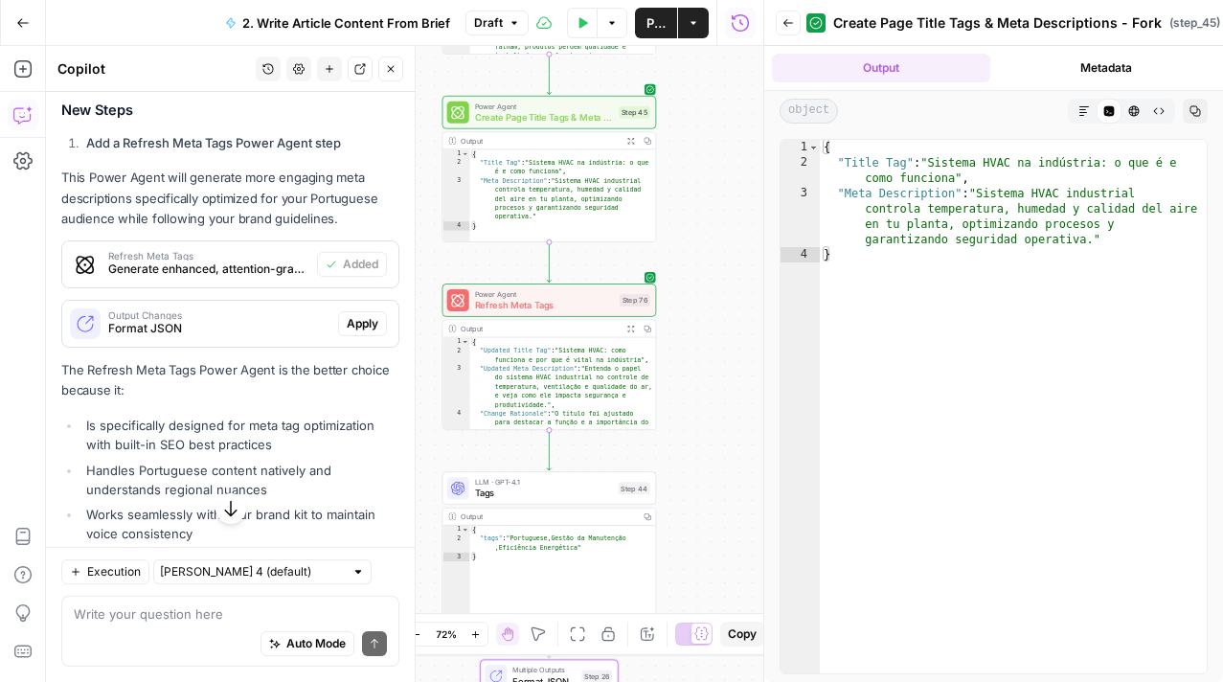
click at [347, 315] on span "Apply" at bounding box center [363, 323] width 32 height 17
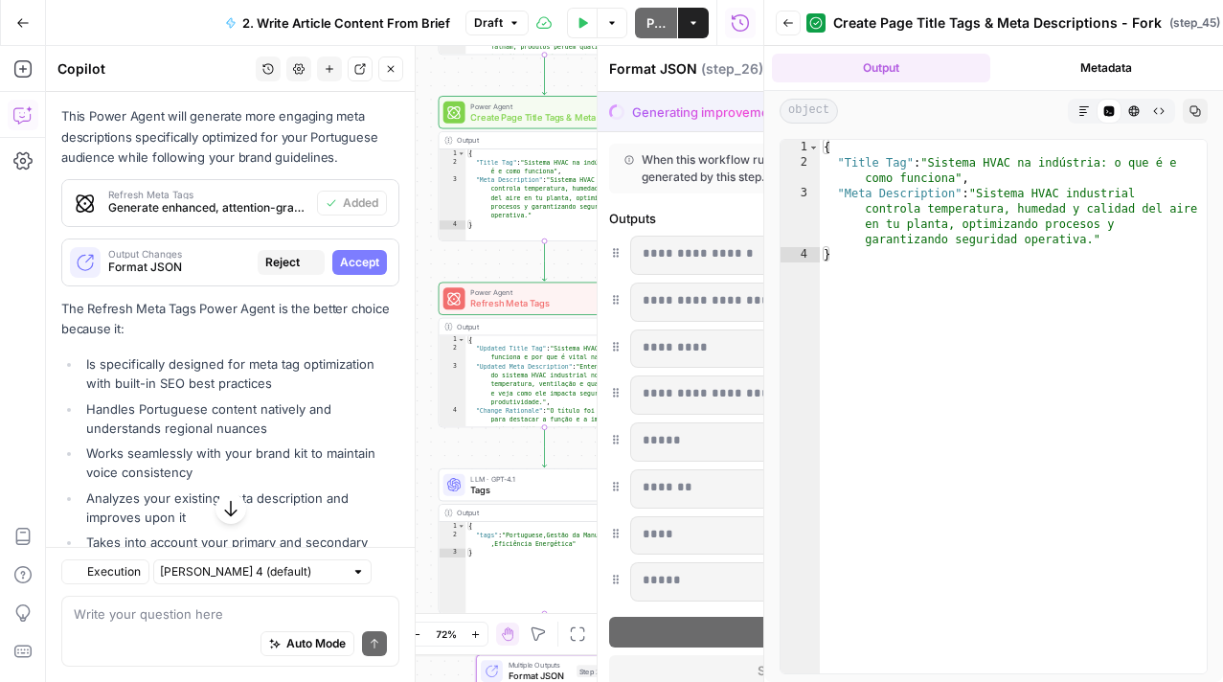
scroll to position [1562, 0]
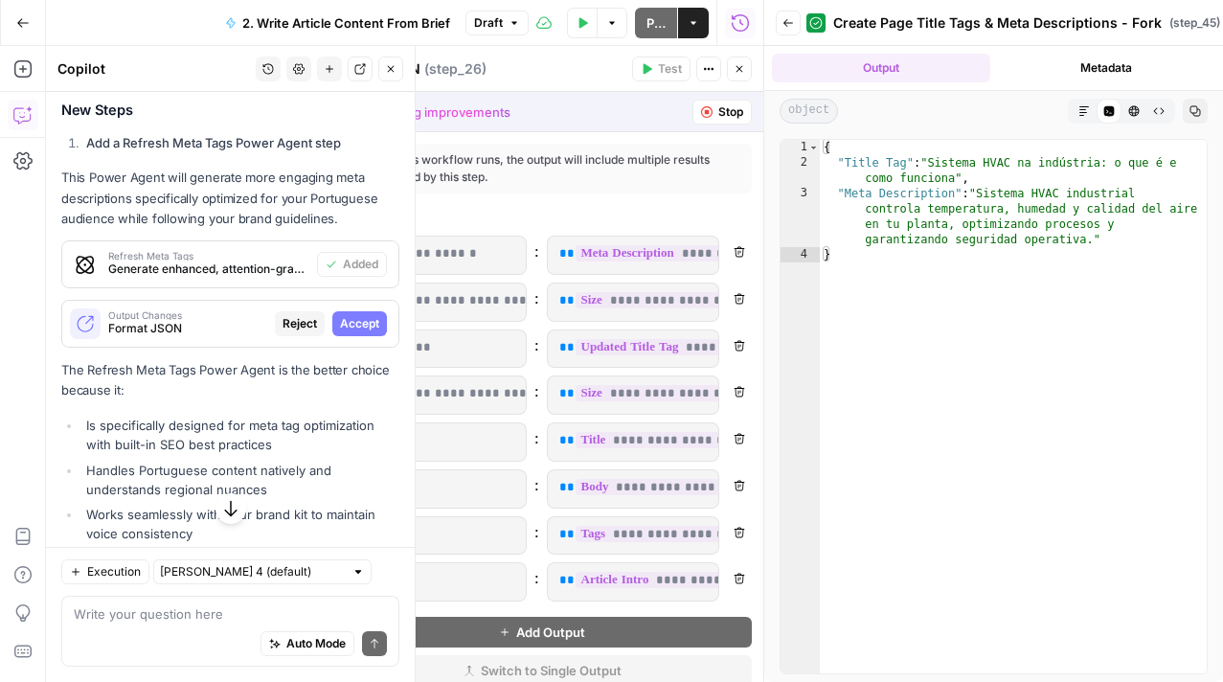
click at [788, 15] on button "Back" at bounding box center [787, 23] width 25 height 25
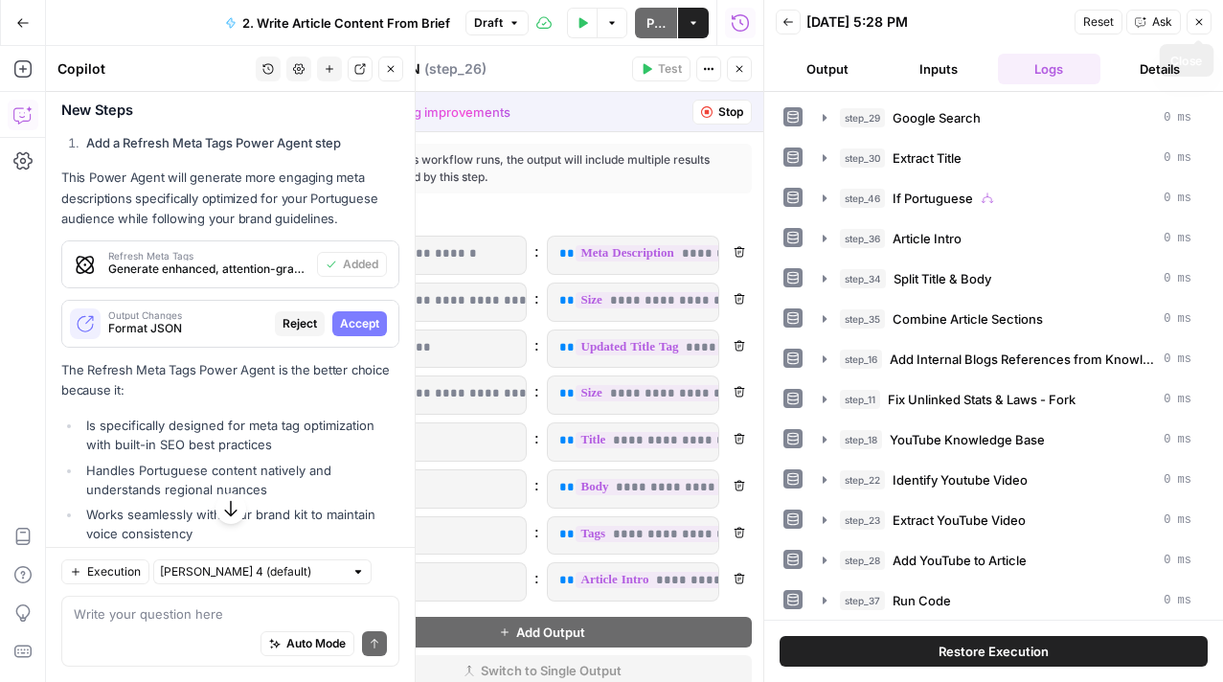
click at [1201, 19] on icon "button" at bounding box center [1199, 22] width 7 height 7
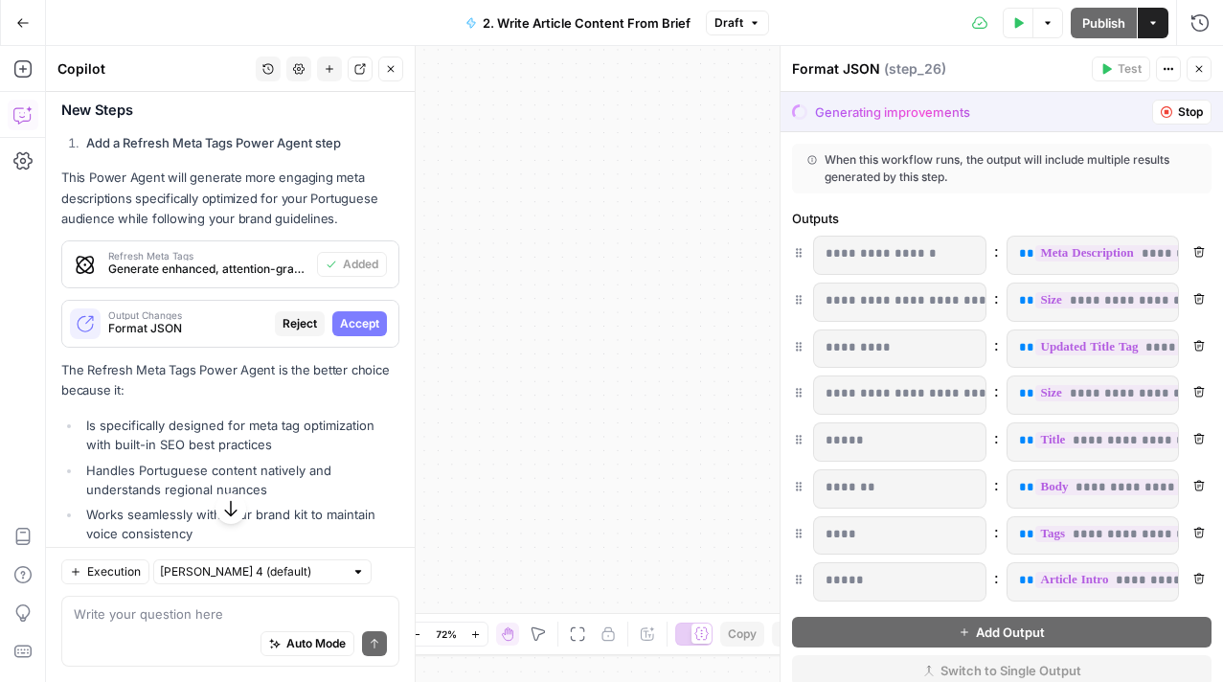
click at [1209, 212] on div "Outputs" at bounding box center [1001, 218] width 419 height 19
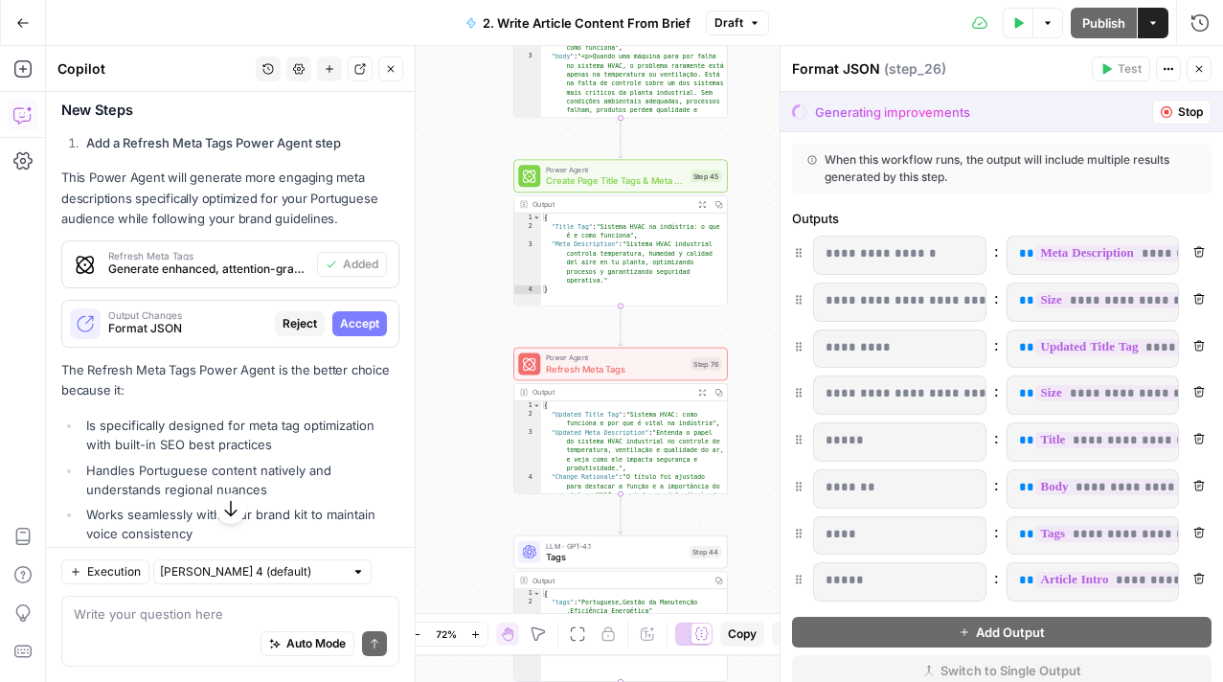
click at [350, 315] on span "Accept" at bounding box center [359, 323] width 39 height 17
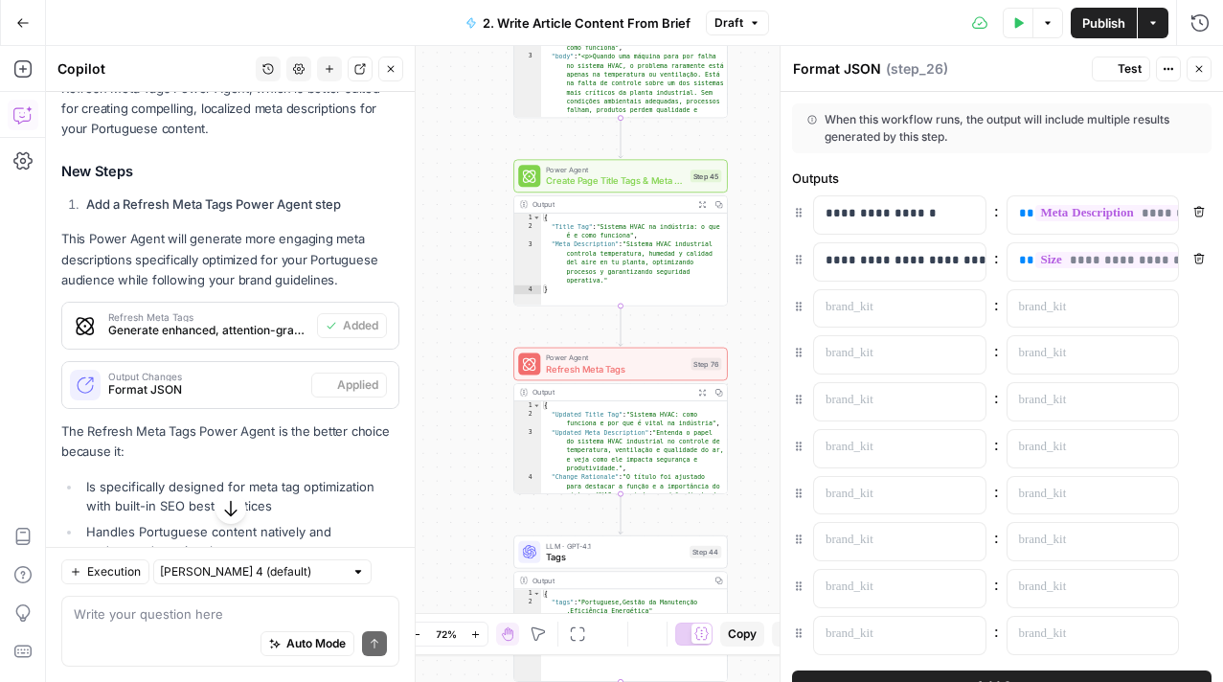
scroll to position [1624, 0]
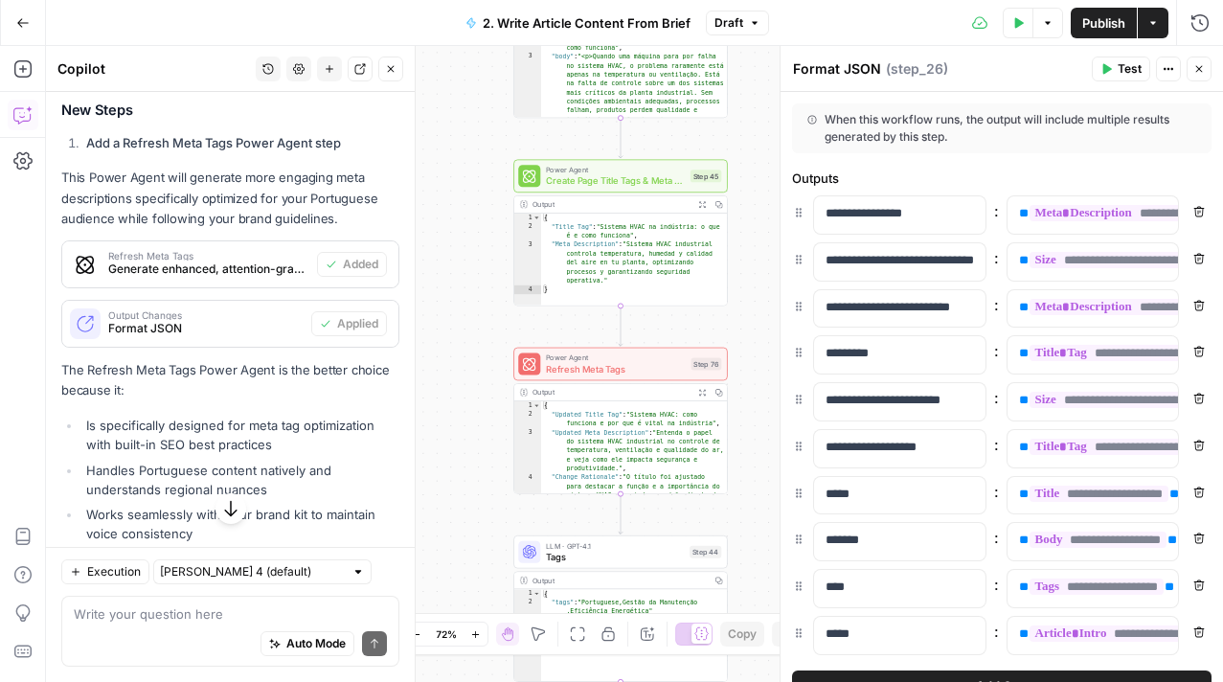
click at [1180, 108] on div "When this workflow runs, the output will include multiple results generated by …" at bounding box center [1001, 128] width 419 height 50
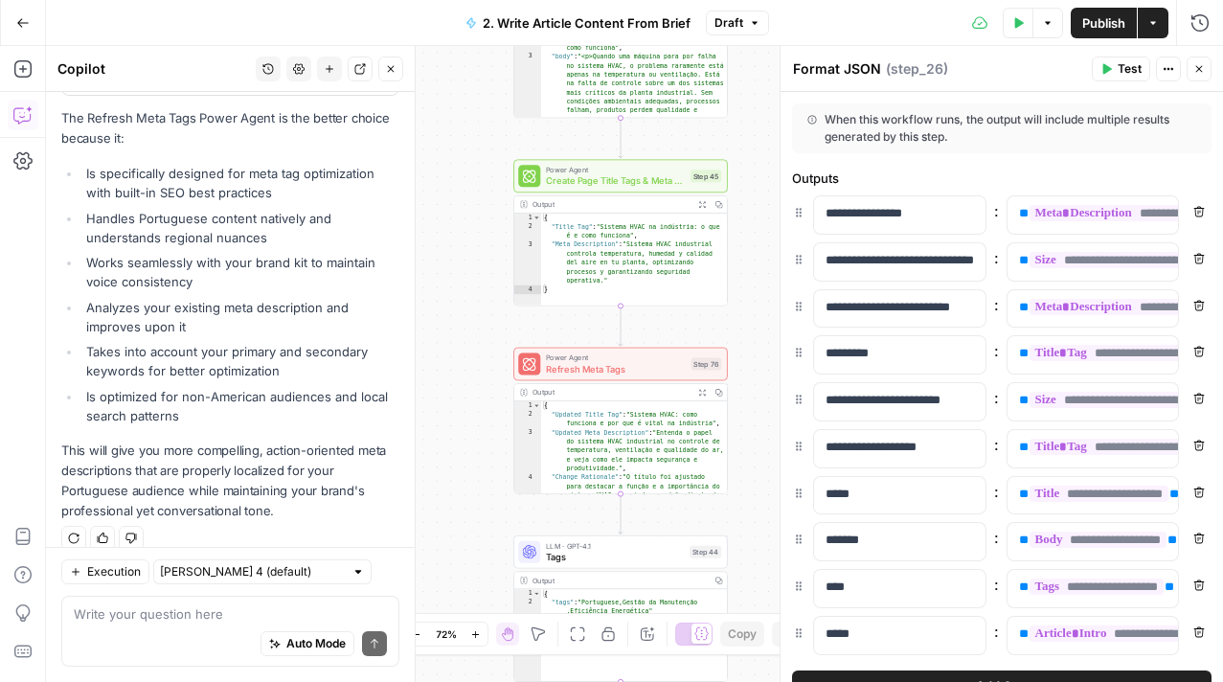
click at [68, 532] on icon "button" at bounding box center [73, 537] width 11 height 11
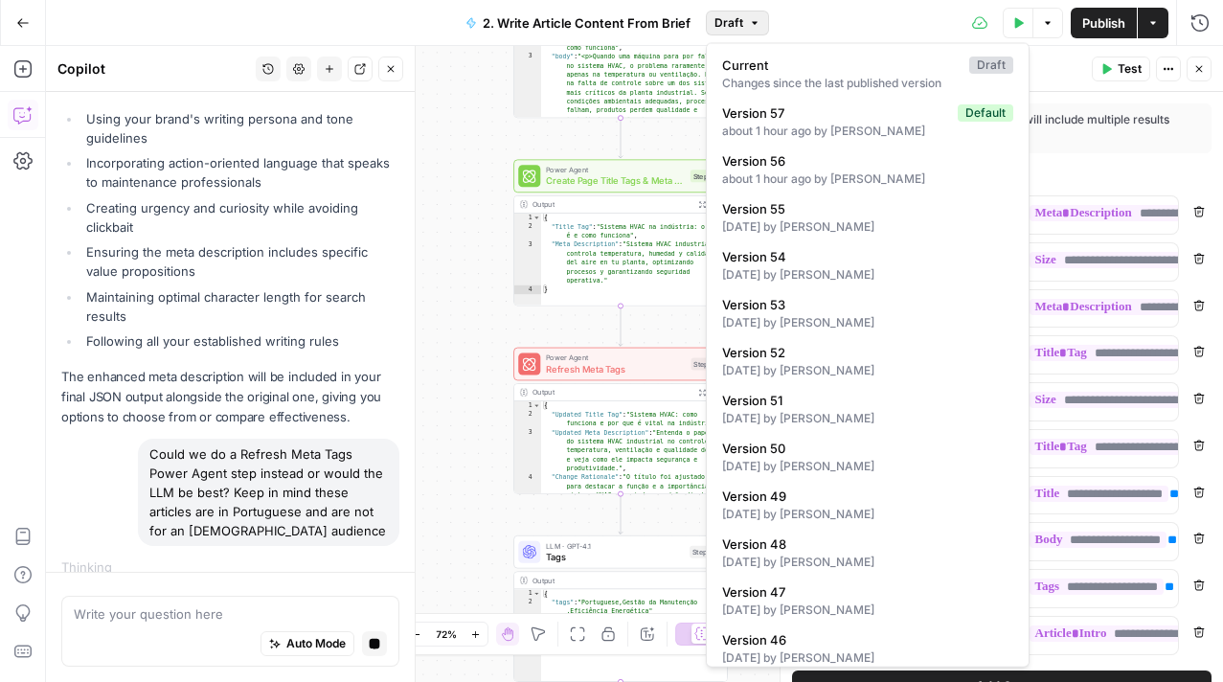
click at [715, 17] on span "Draft" at bounding box center [728, 22] width 29 height 17
click at [820, 106] on span "Version 57" at bounding box center [836, 112] width 228 height 19
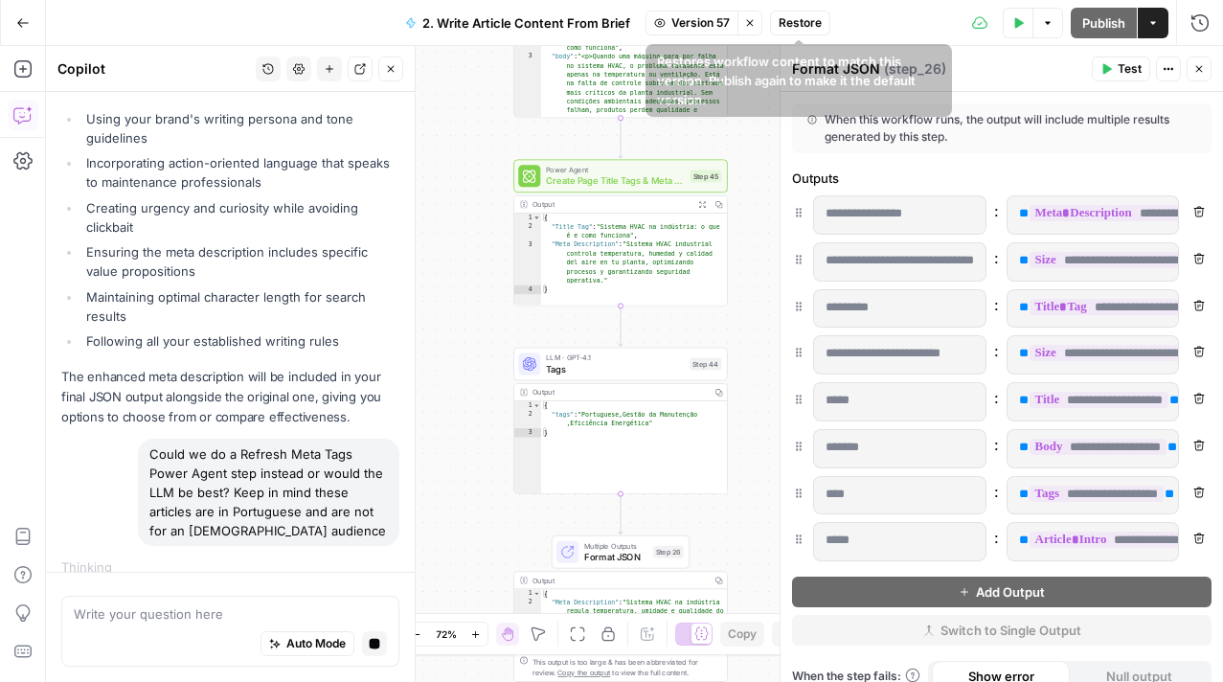
click at [791, 28] on span "Restore" at bounding box center [799, 22] width 43 height 17
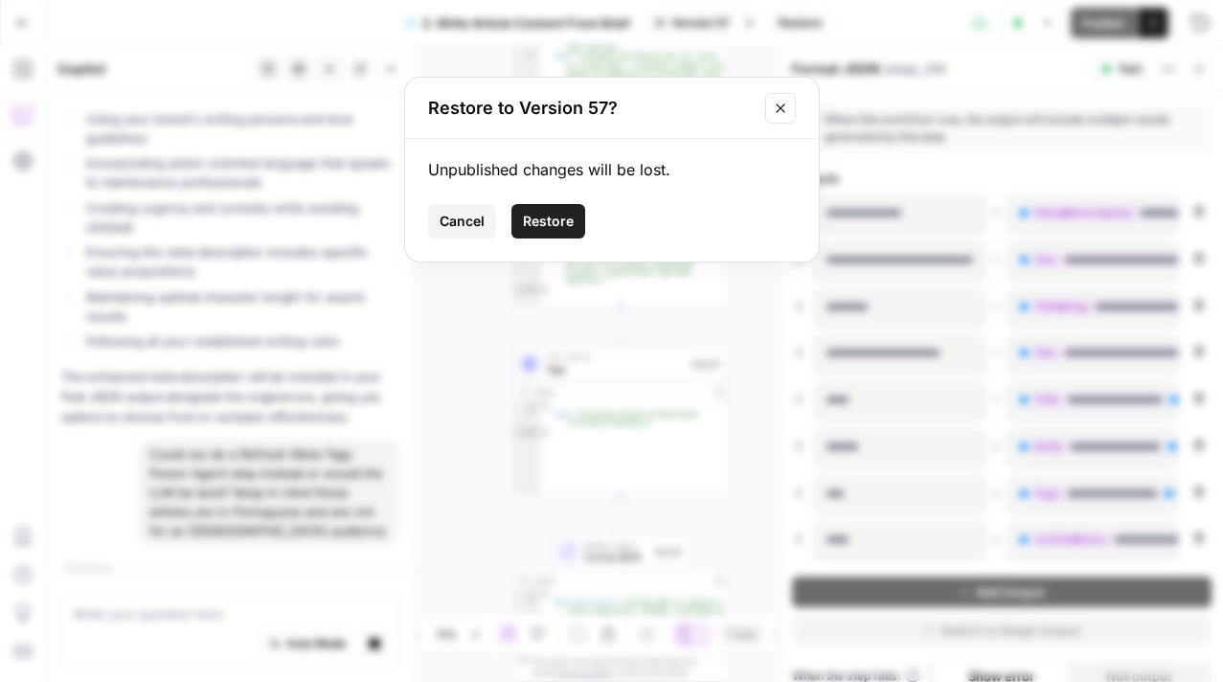
click at [560, 208] on button "Restore" at bounding box center [548, 221] width 74 height 34
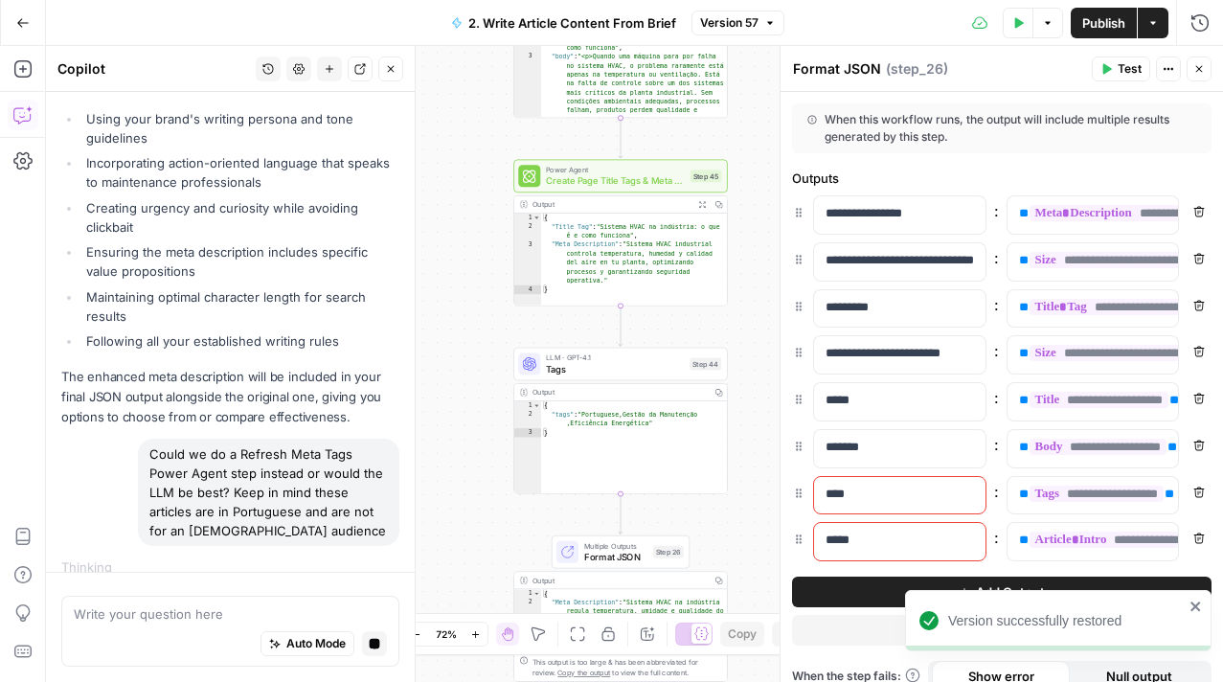
click at [1200, 607] on icon "close" at bounding box center [1195, 605] width 13 height 15
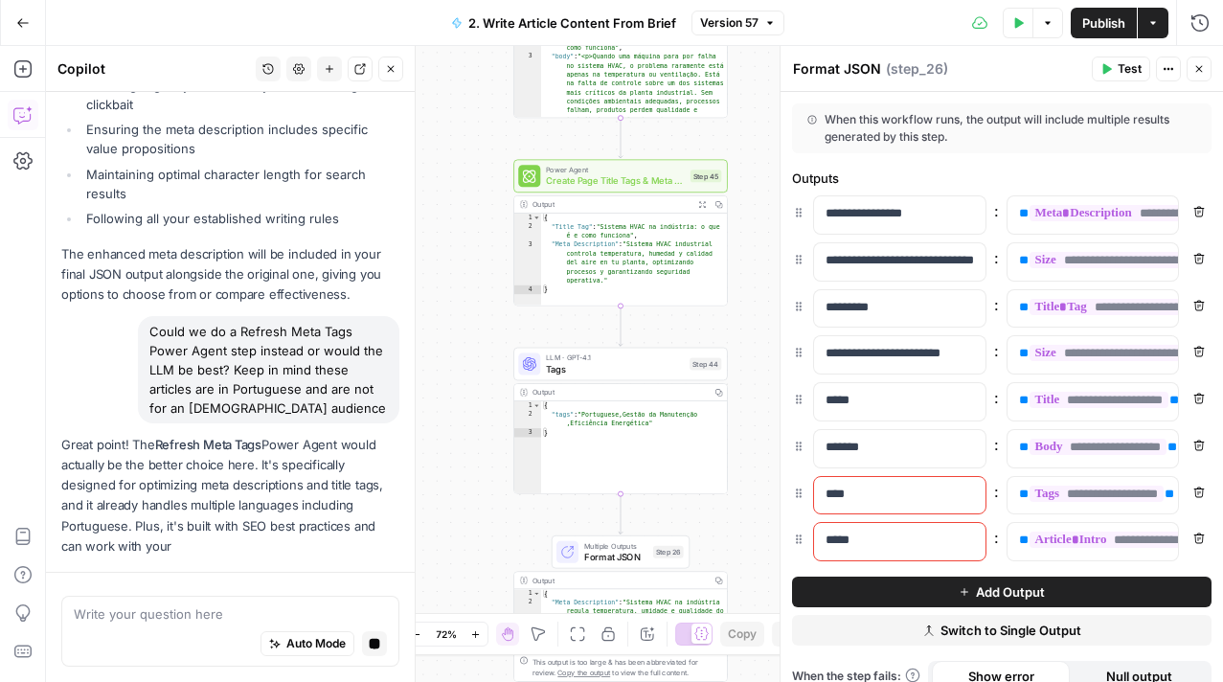
click at [1203, 70] on icon "button" at bounding box center [1198, 68] width 11 height 11
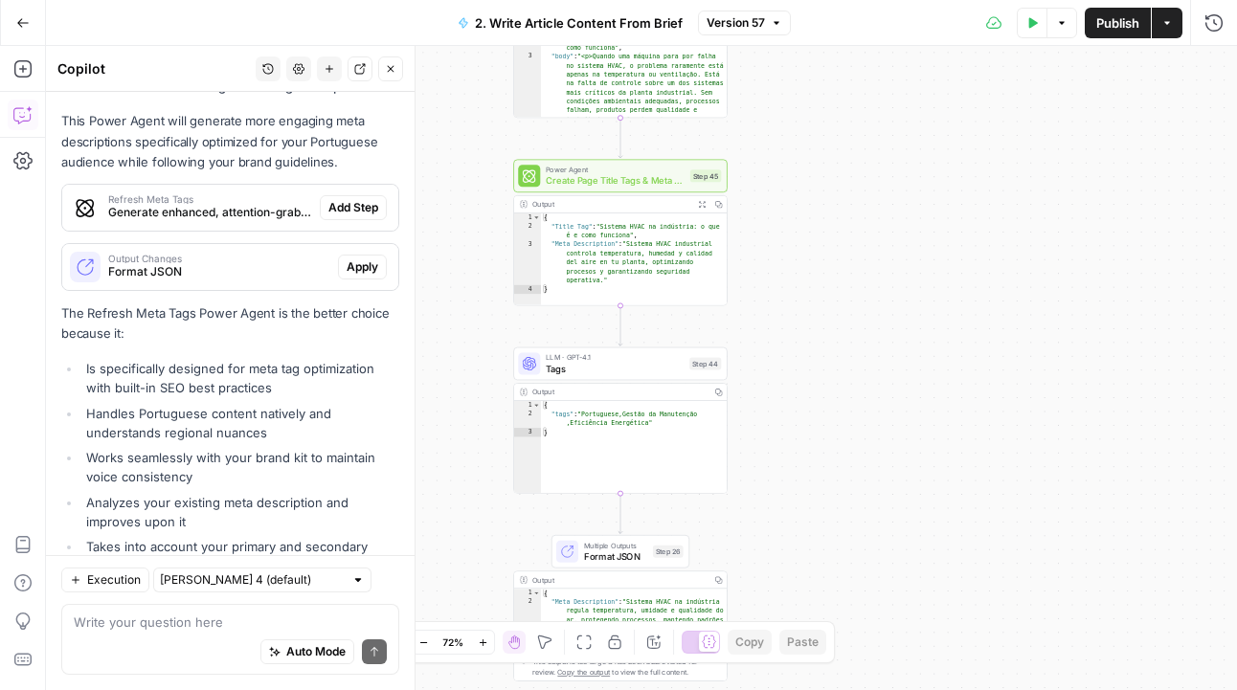
scroll to position [1542, 0]
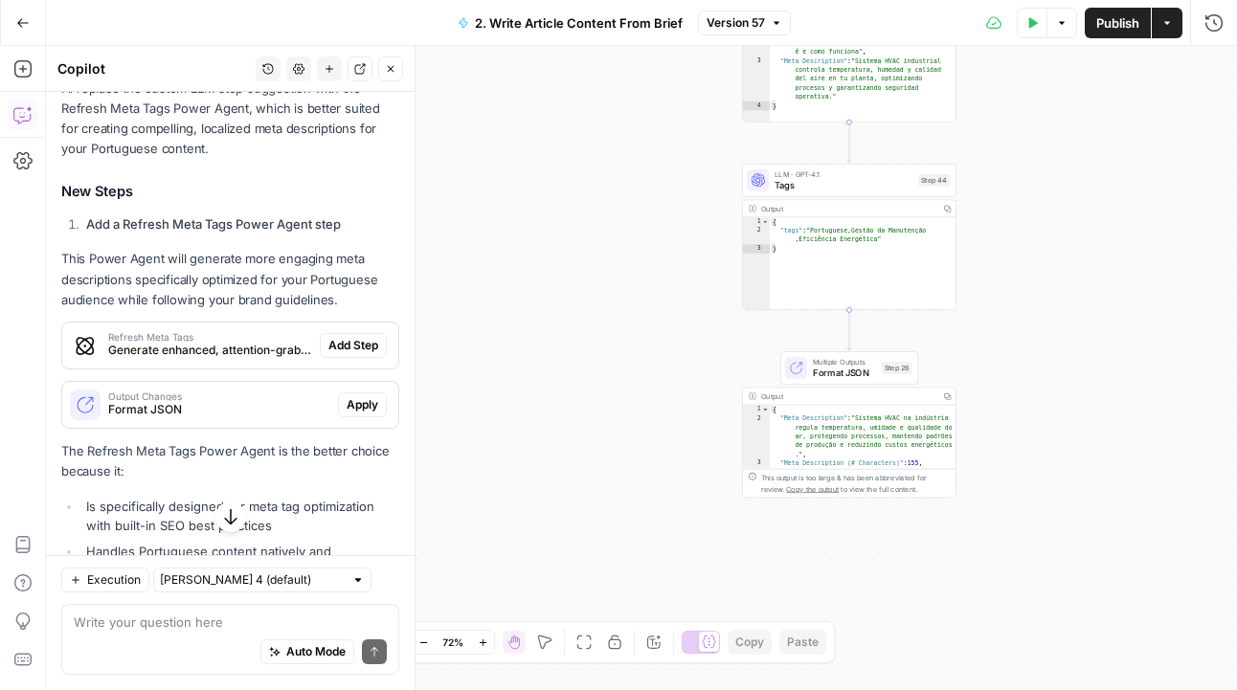
click at [133, 612] on div "Write your question here Auto Mode Send" at bounding box center [230, 639] width 338 height 71
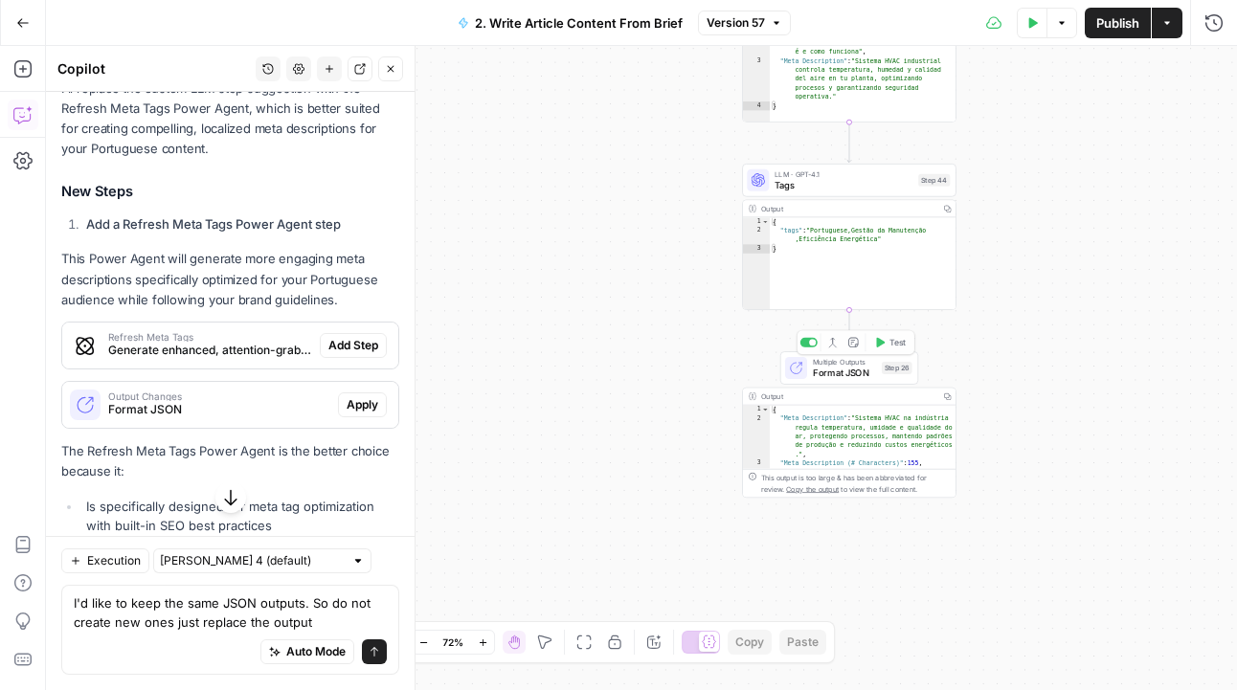
click at [808, 399] on div "Output" at bounding box center [848, 396] width 174 height 11
click at [838, 372] on span "Format JSON" at bounding box center [844, 372] width 63 height 13
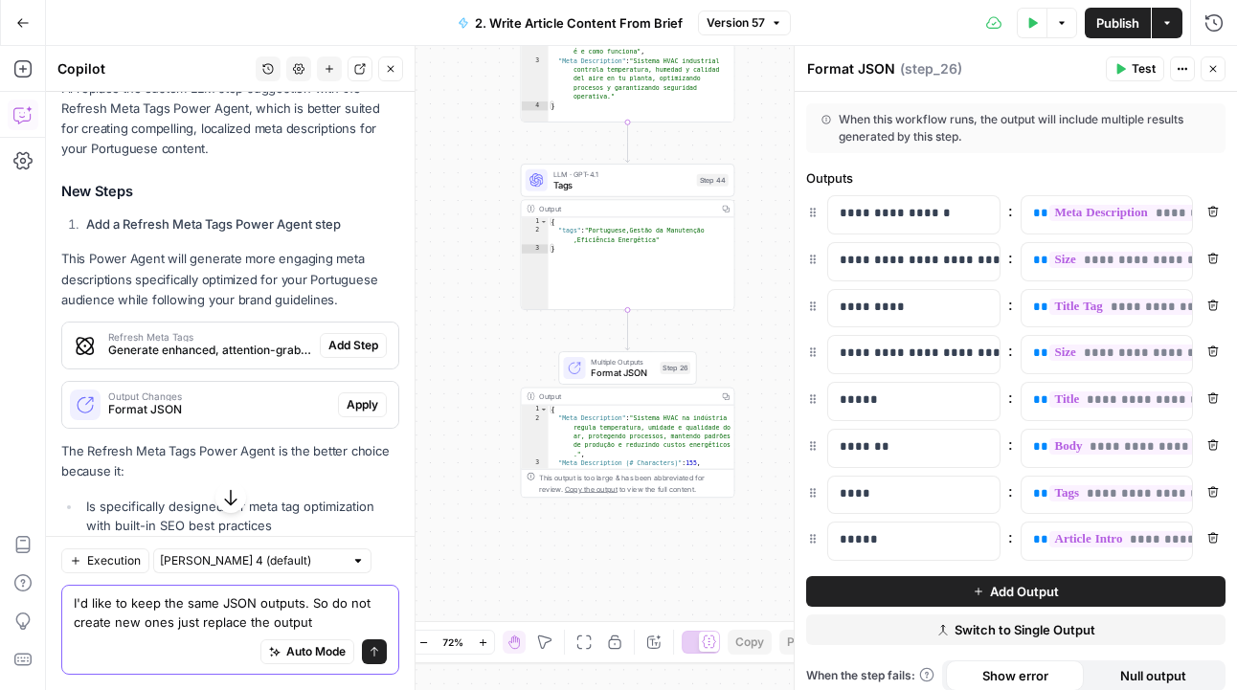
click at [322, 628] on textarea "I'd like to keep the same JSON outputs. So do not create new ones just replace …" at bounding box center [230, 613] width 313 height 38
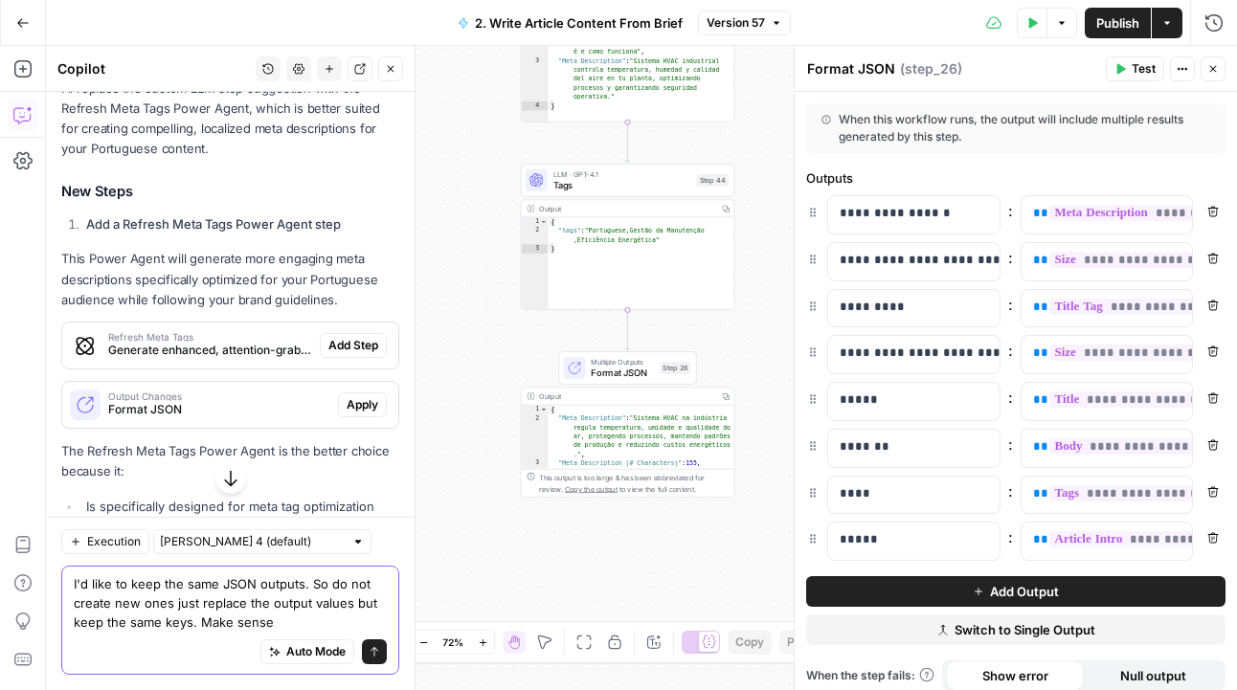
type textarea "I'd like to keep the same JSON outputs. So do not create new ones just replace …"
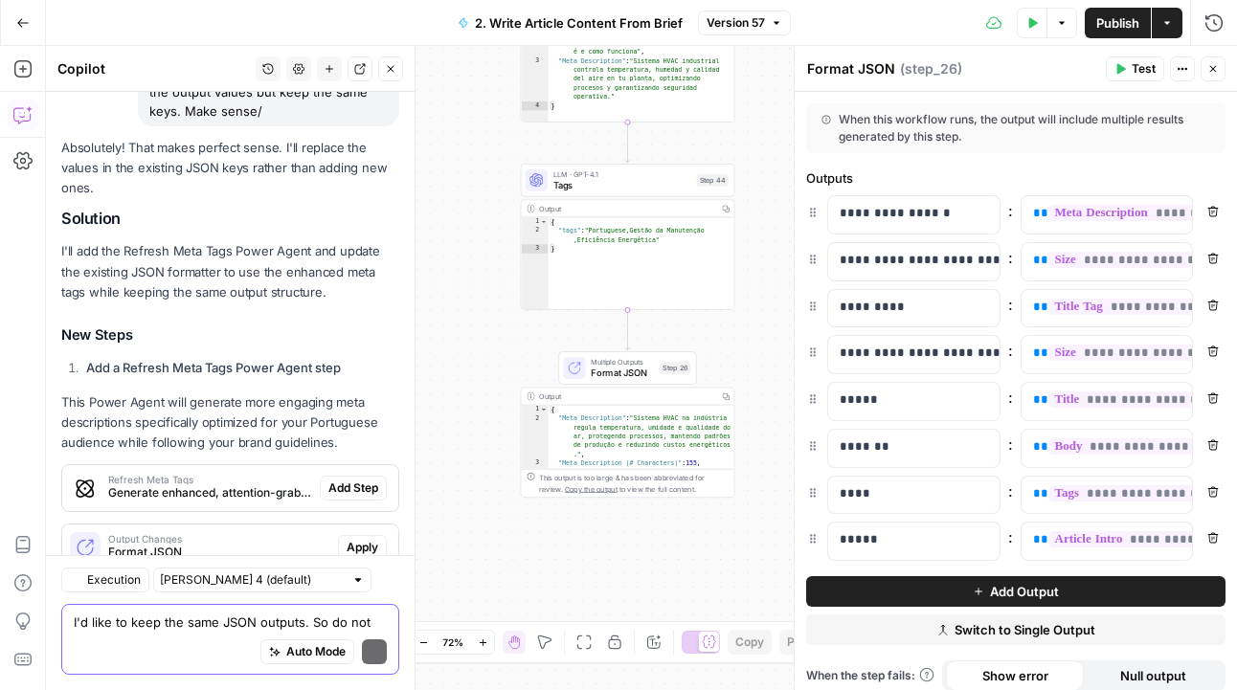
scroll to position [2446, 0]
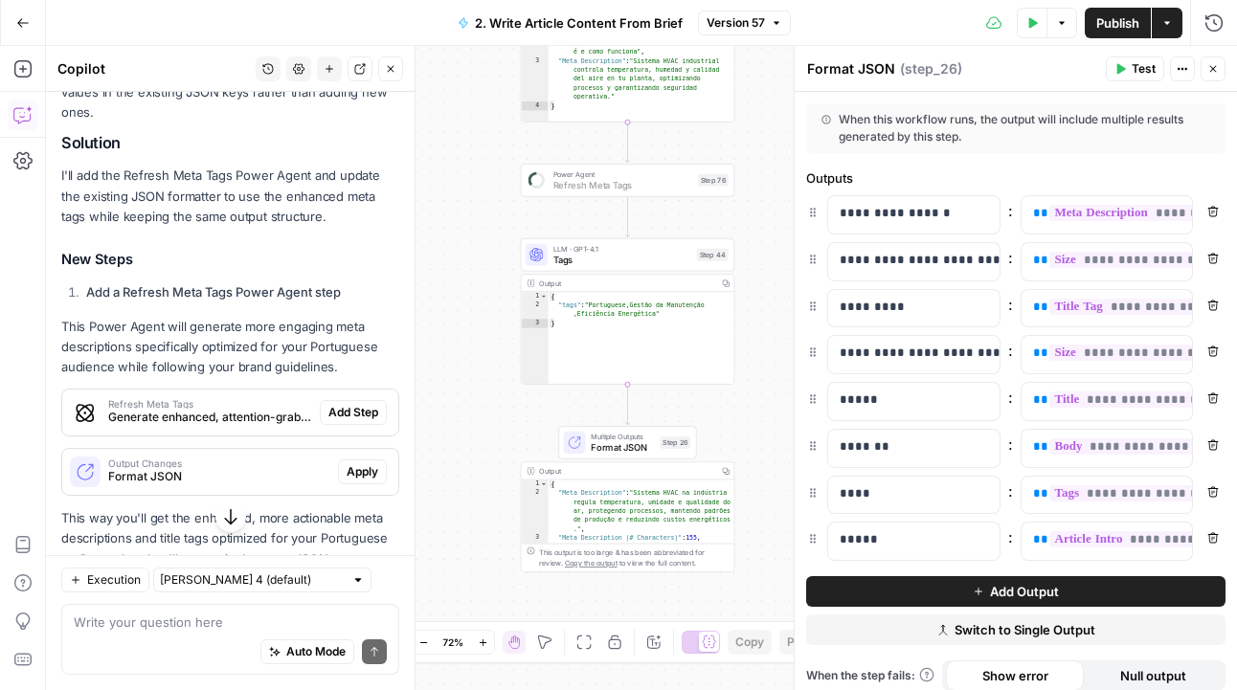
click at [340, 404] on span "Add Step" at bounding box center [353, 412] width 50 height 17
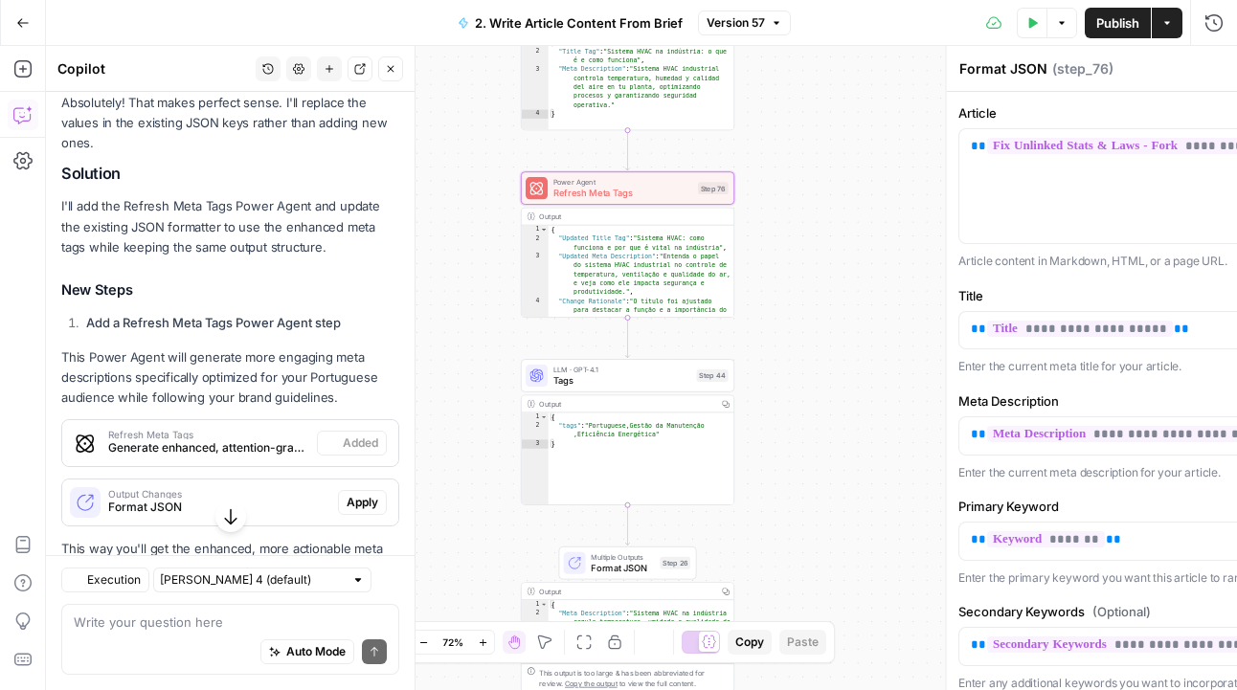
type textarea "Refresh Meta Tags"
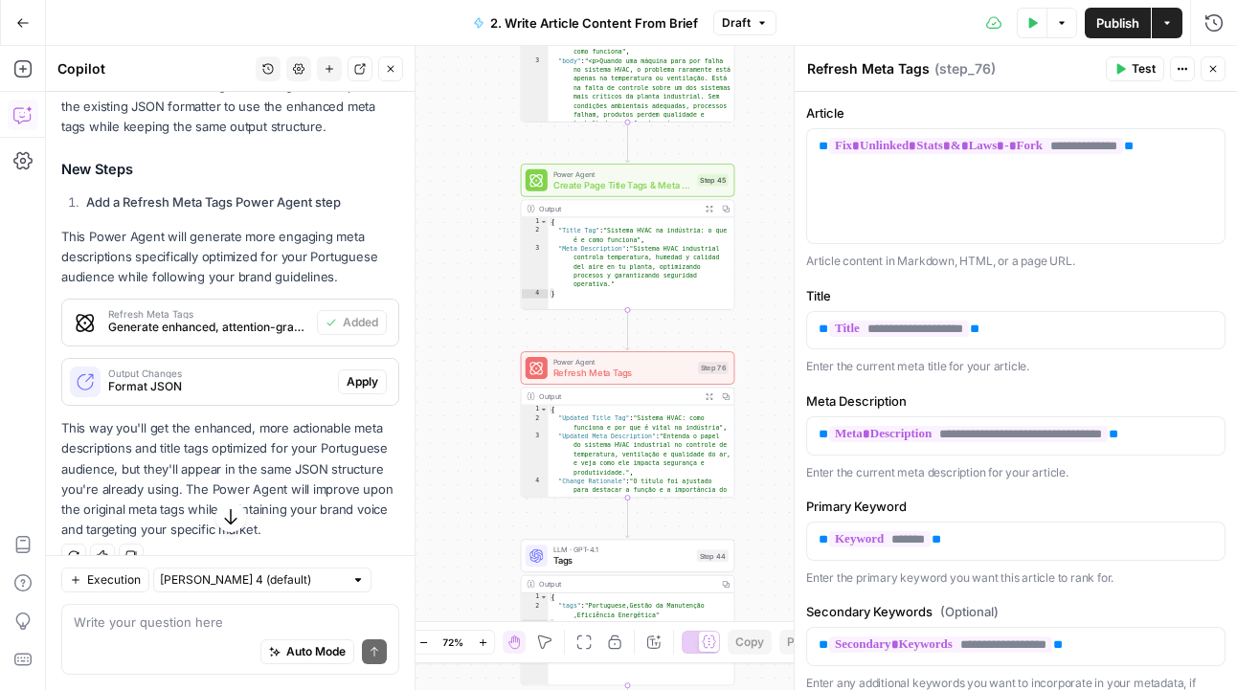
scroll to position [2577, 0]
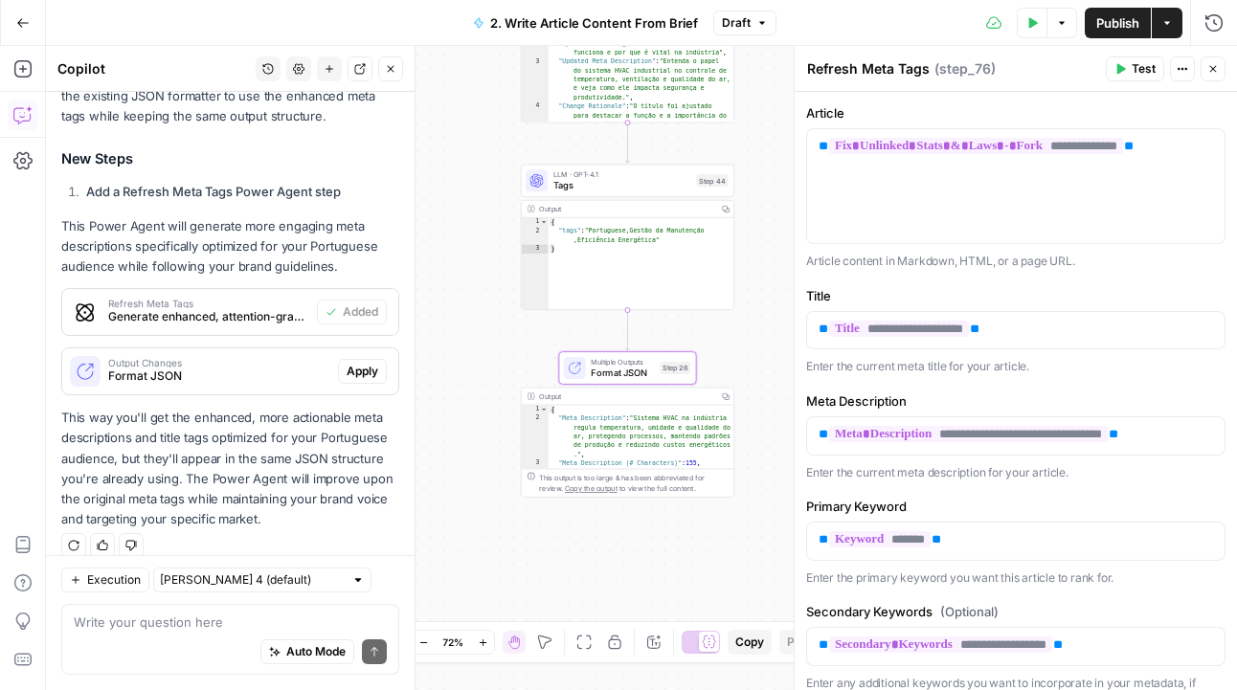
click at [369, 363] on span "Apply" at bounding box center [363, 371] width 32 height 17
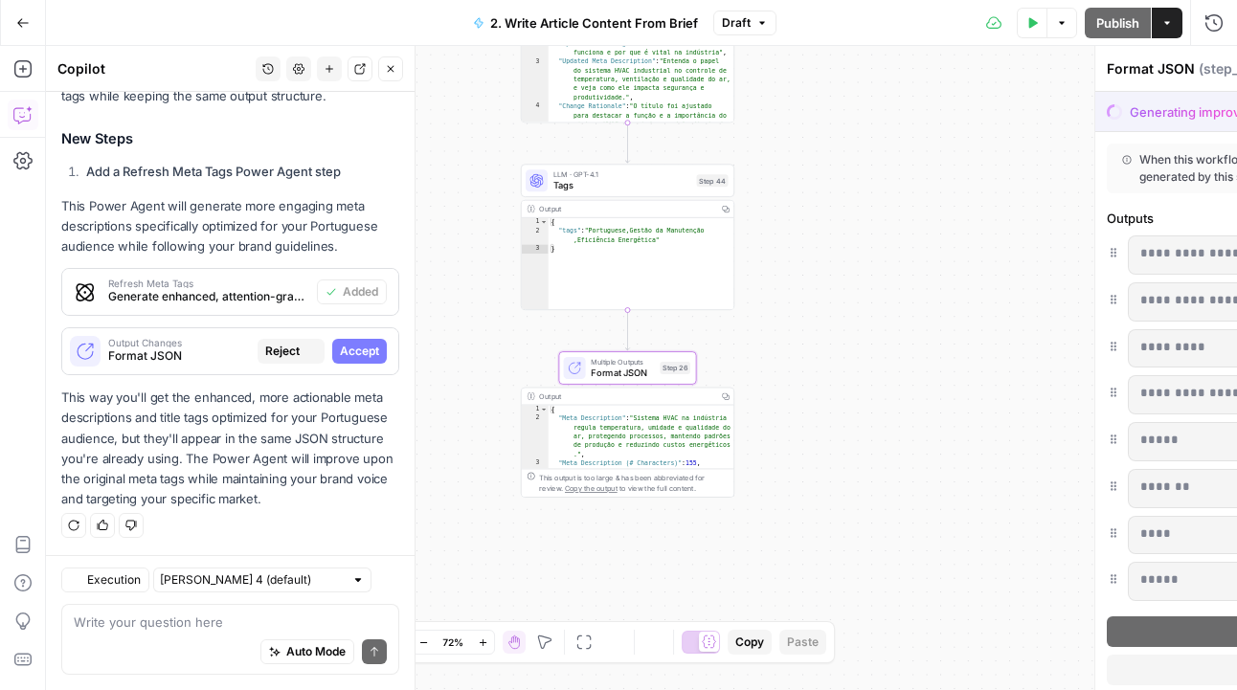
scroll to position [2485, 0]
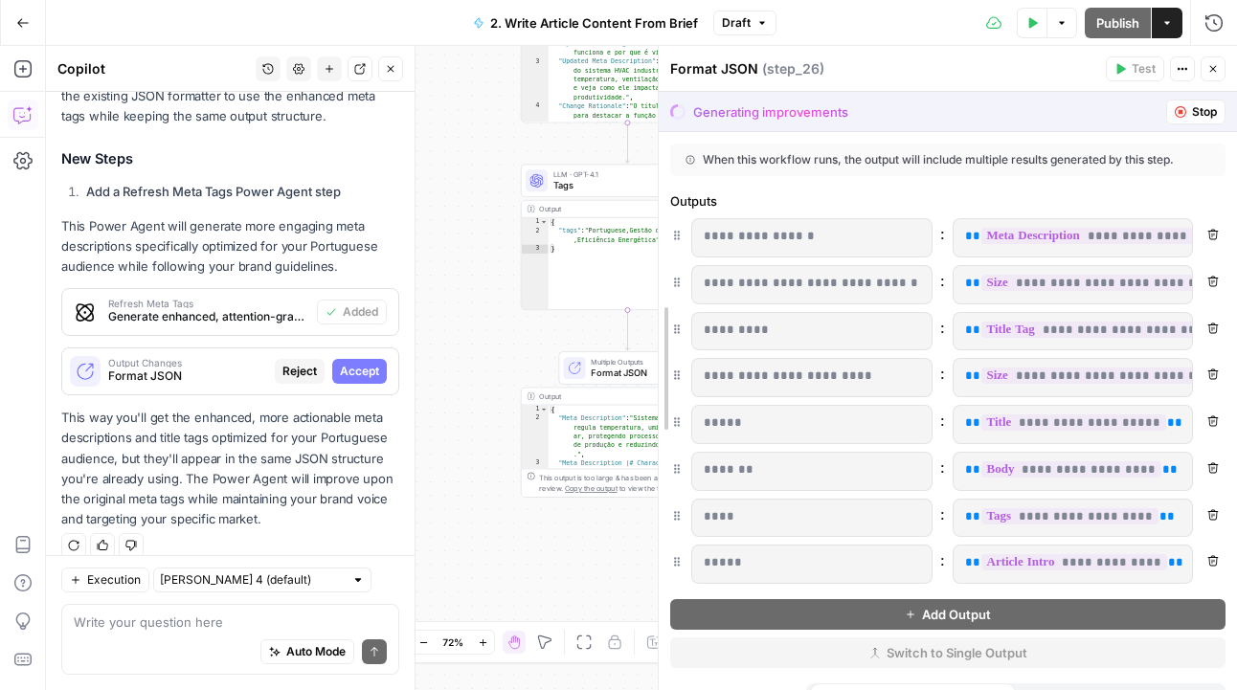
drag, startPoint x: 795, startPoint y: 224, endPoint x: 659, endPoint y: 224, distance: 135.9
click at [348, 363] on span "Accept" at bounding box center [359, 371] width 39 height 17
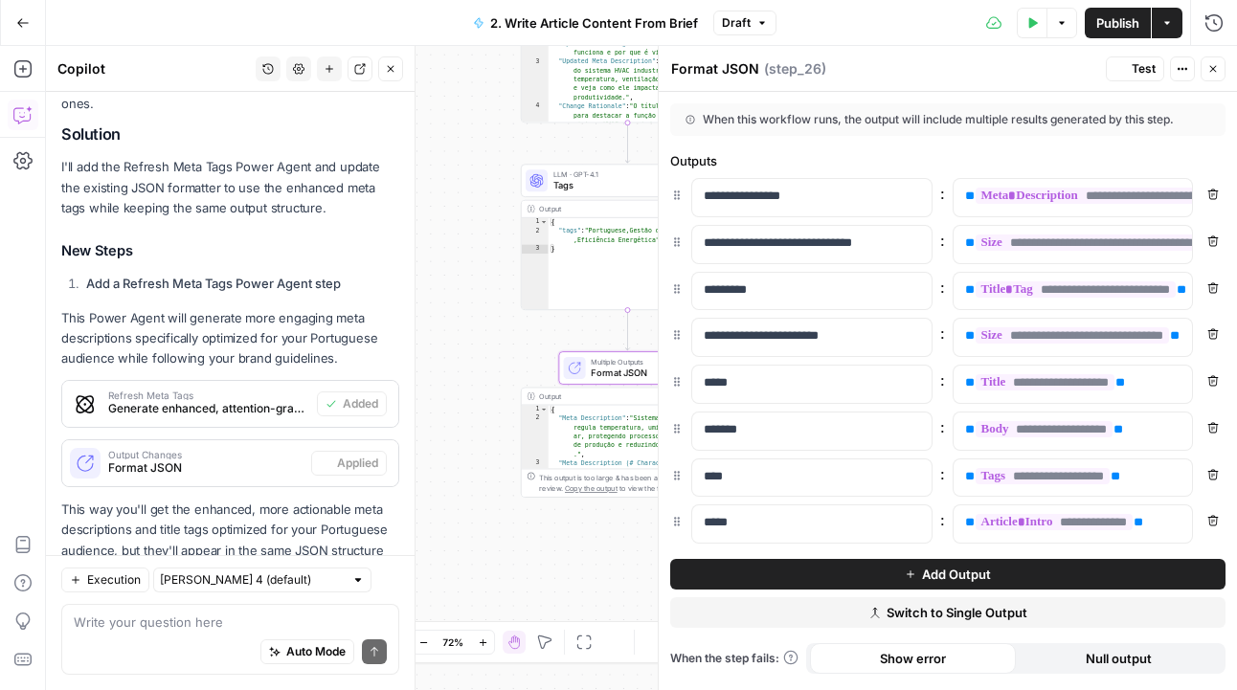
scroll to position [2577, 0]
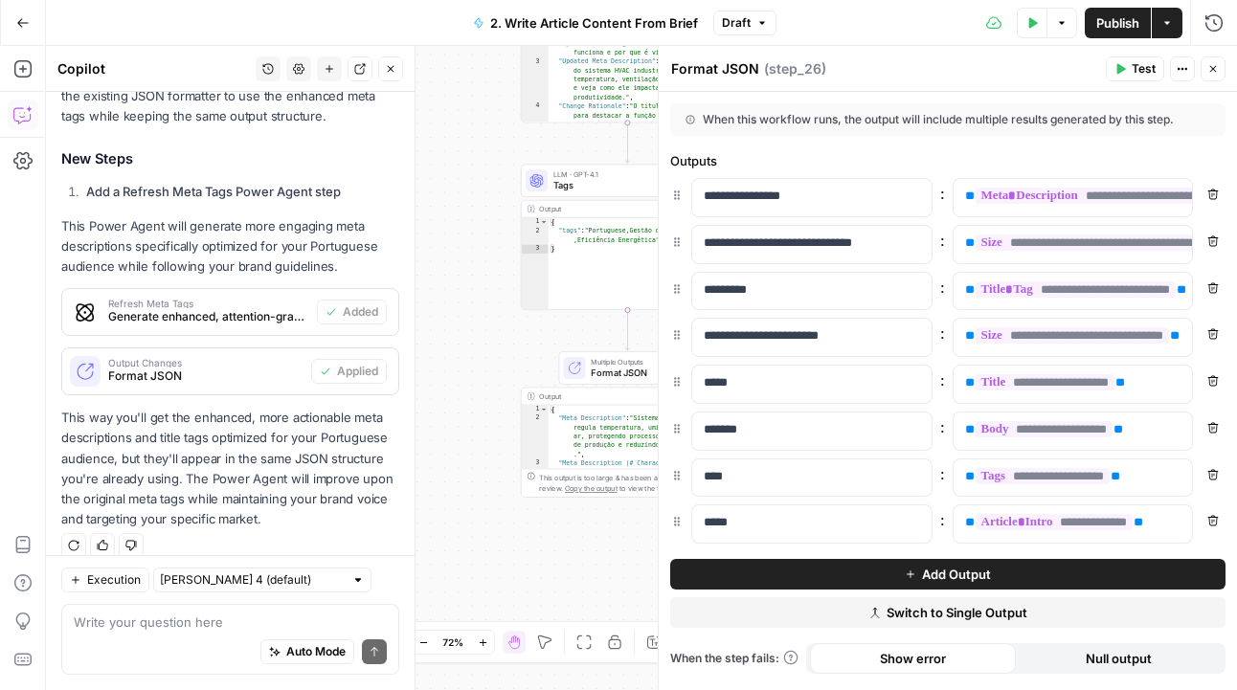
click at [1210, 519] on icon "button" at bounding box center [1212, 520] width 11 height 11
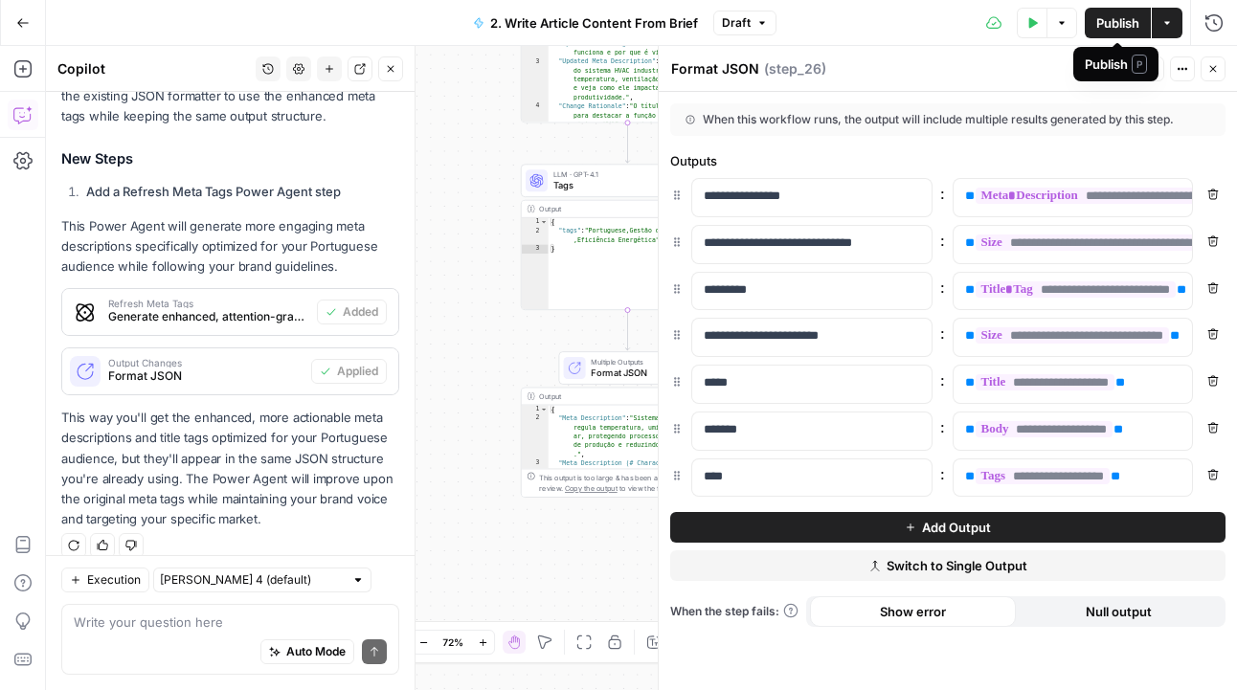
click at [1099, 24] on span "Publish" at bounding box center [1117, 22] width 43 height 19
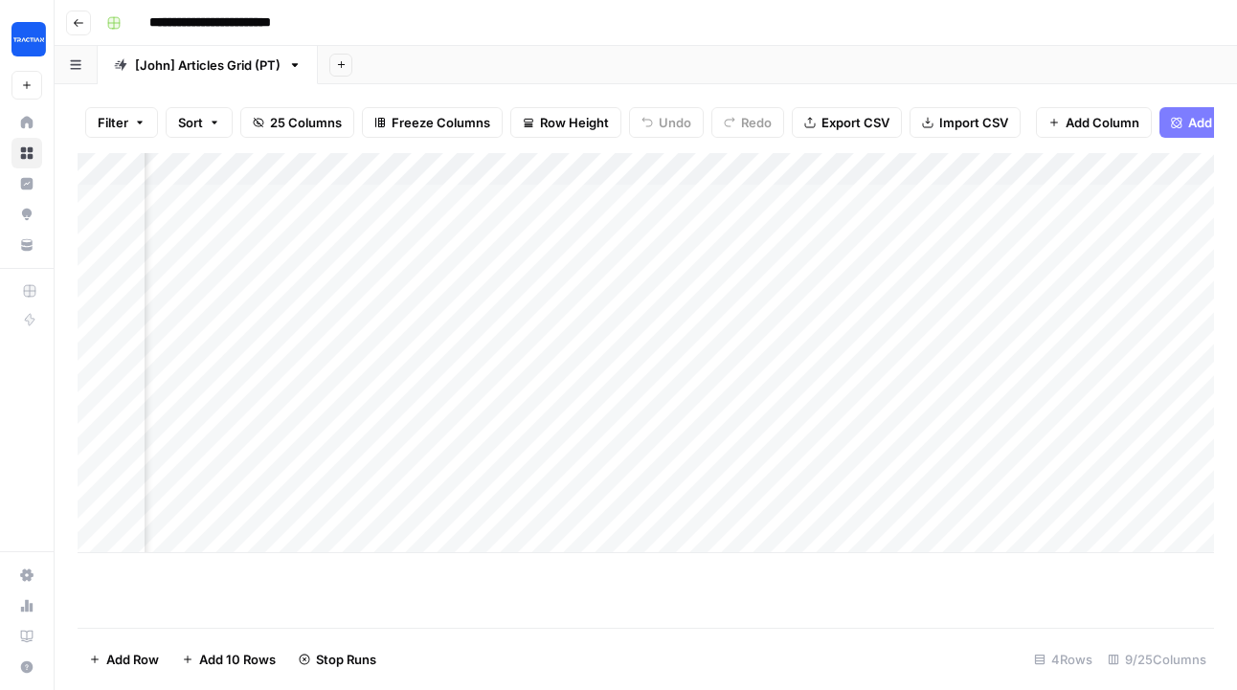
scroll to position [0, 730]
click at [370, 167] on div "Add Column" at bounding box center [646, 353] width 1136 height 400
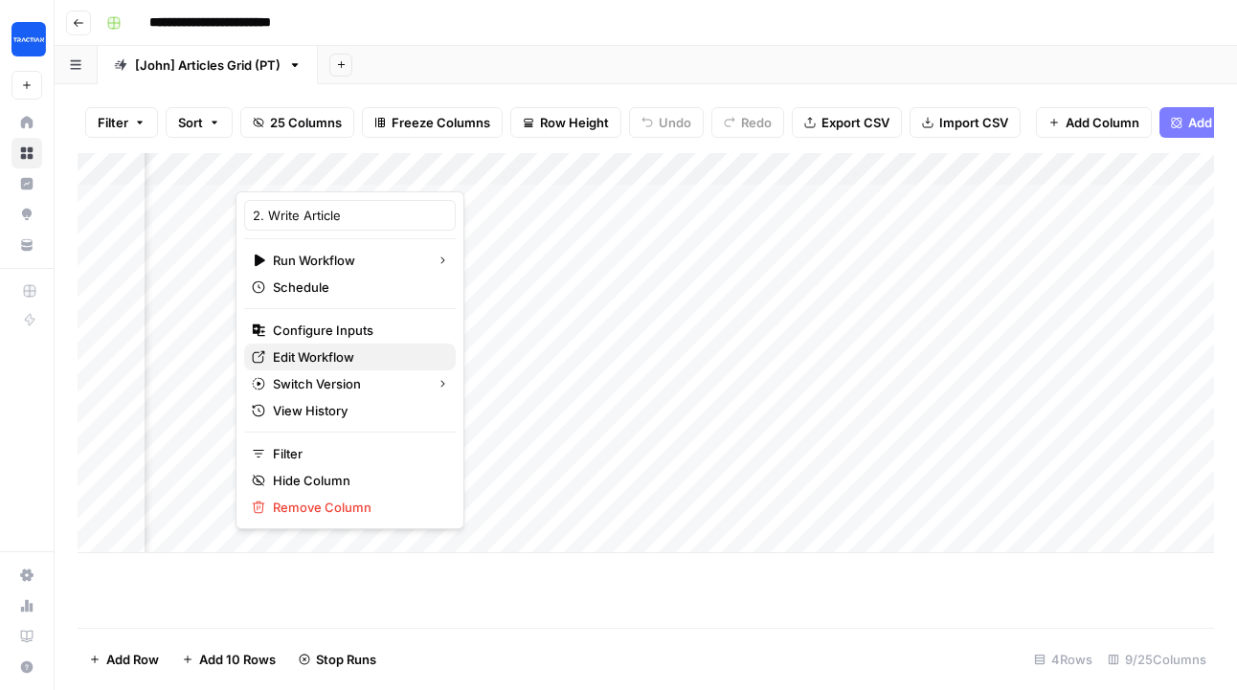
click at [330, 359] on span "Edit Workflow" at bounding box center [357, 357] width 168 height 19
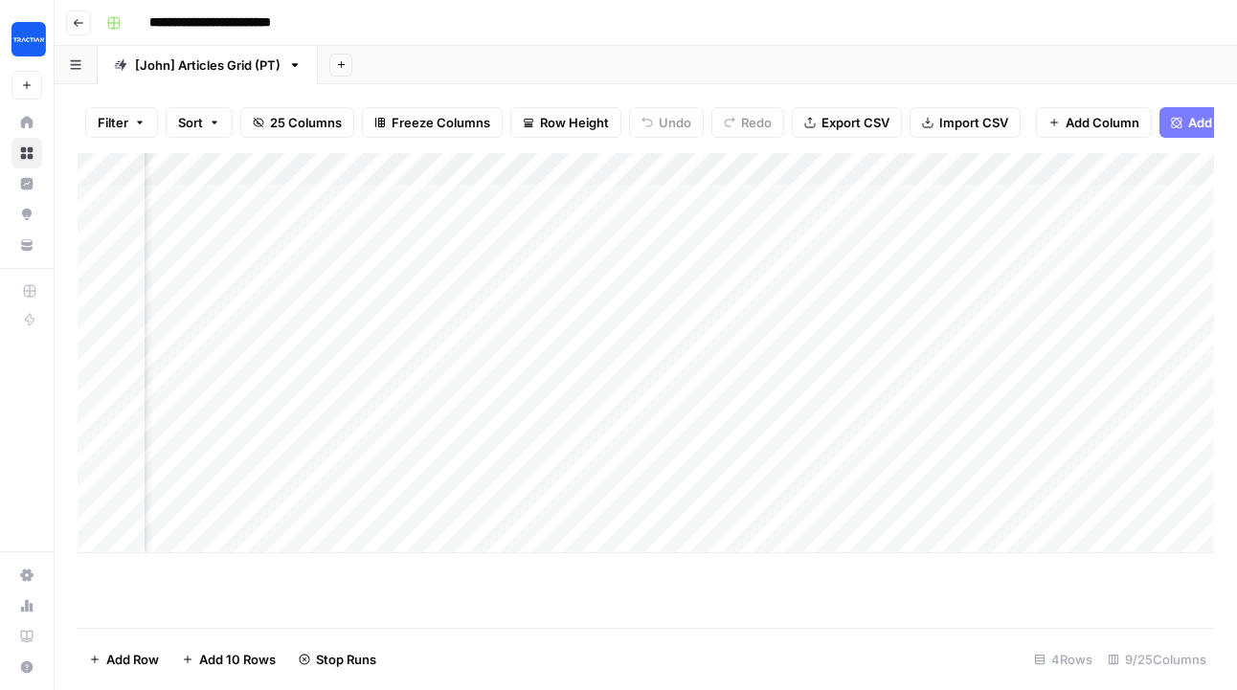
click at [394, 168] on div "Add Column" at bounding box center [646, 353] width 1136 height 400
click at [402, 173] on div "Add Column" at bounding box center [646, 353] width 1136 height 400
click at [448, 215] on span "All Rows" at bounding box center [466, 213] width 121 height 19
drag, startPoint x: 849, startPoint y: 318, endPoint x: 733, endPoint y: 261, distance: 128.9
click at [733, 261] on div "Add Column" at bounding box center [646, 353] width 1136 height 400
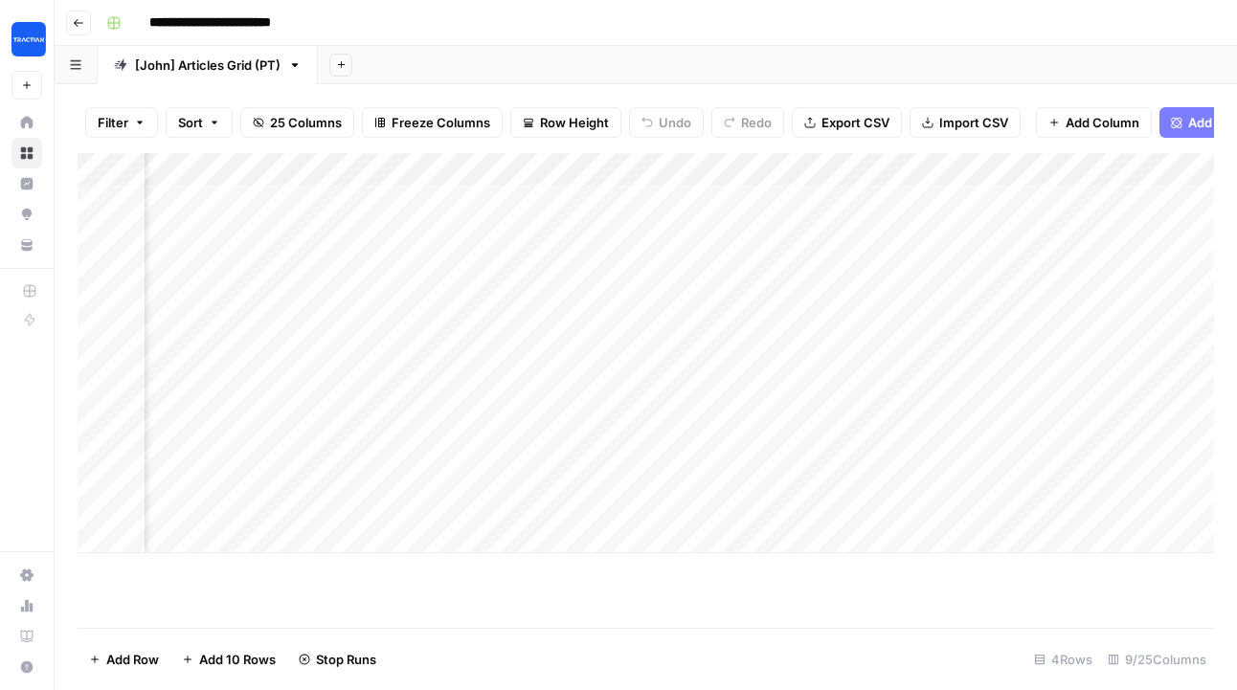
click at [814, 303] on div "Add Column" at bounding box center [646, 353] width 1136 height 400
click at [802, 301] on div "Add Column" at bounding box center [646, 353] width 1136 height 400
click at [627, 311] on div "Add Column" at bounding box center [646, 353] width 1136 height 400
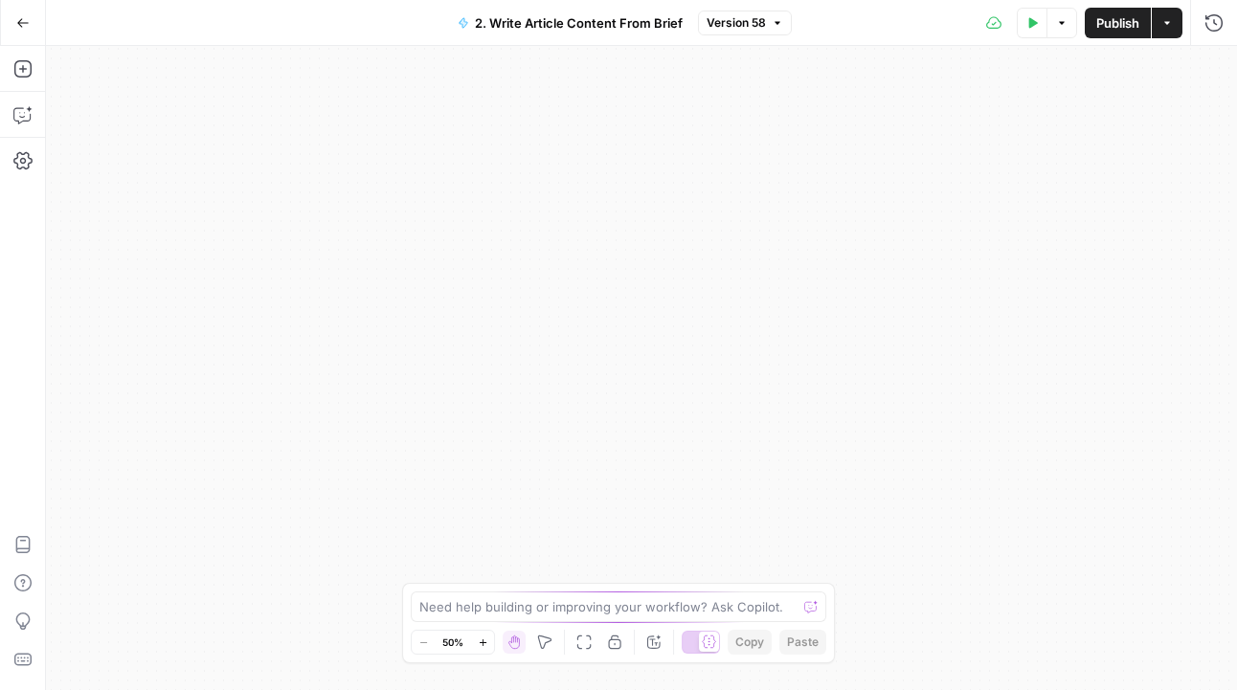
click at [588, 639] on icon "button" at bounding box center [583, 642] width 15 height 15
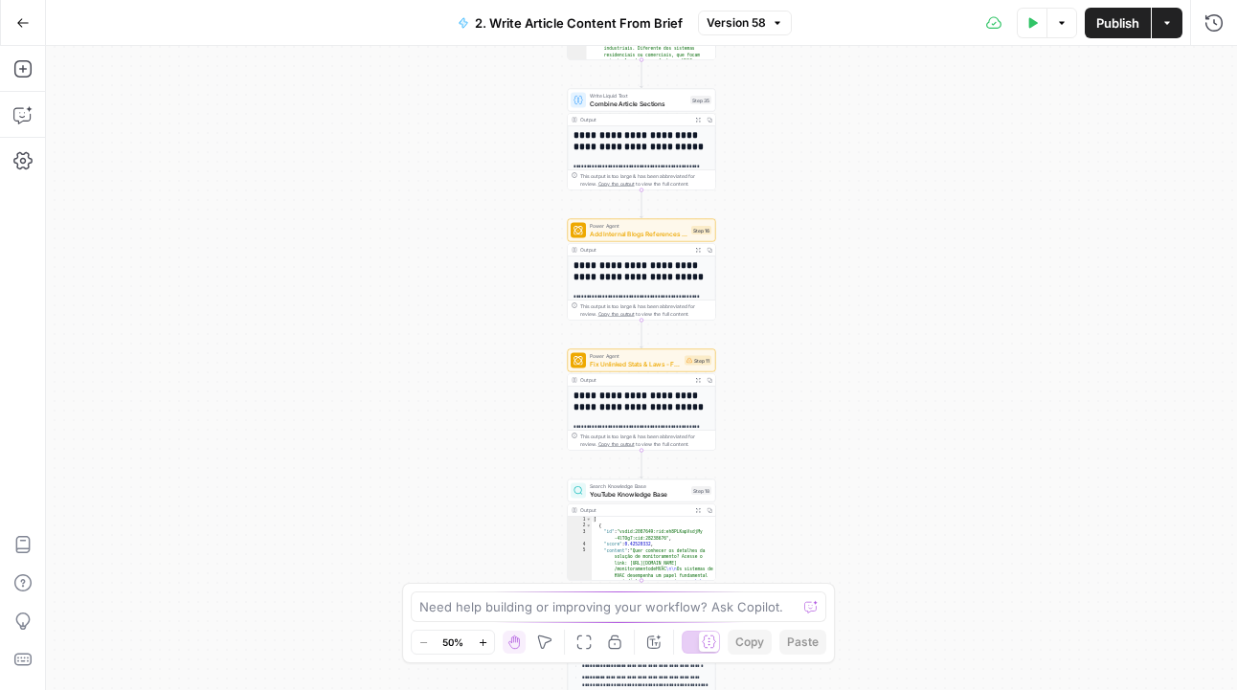
click at [485, 641] on icon "button" at bounding box center [483, 643] width 11 height 11
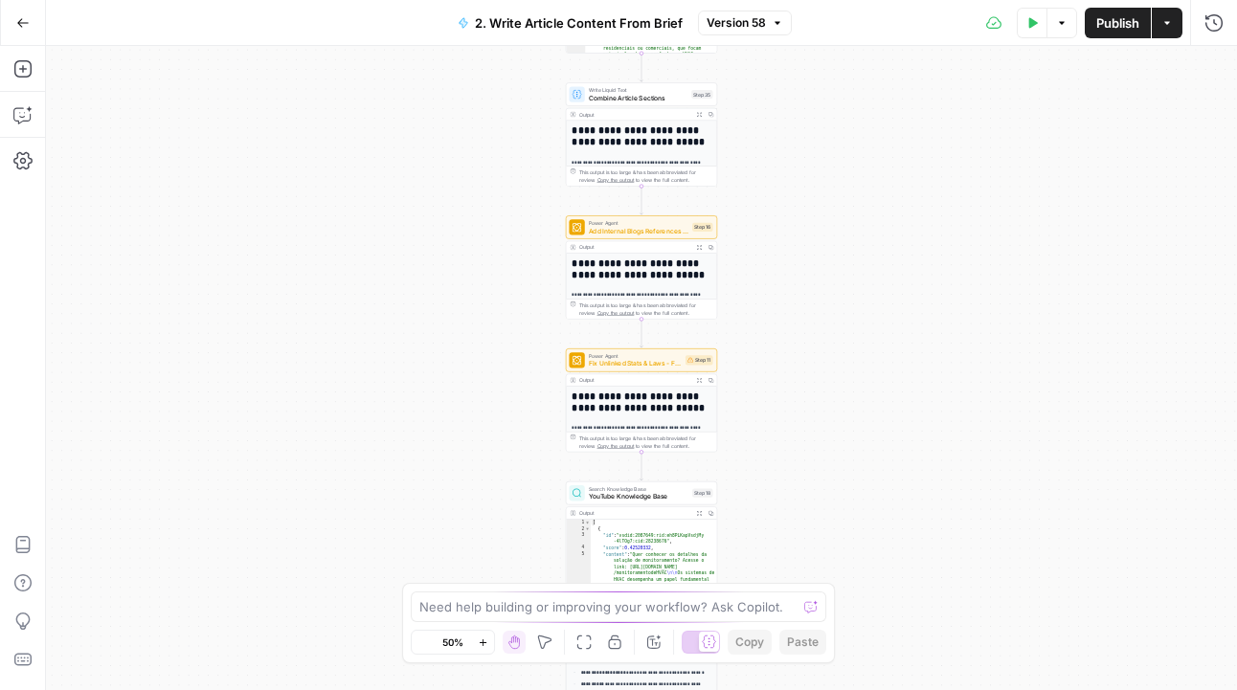
click at [485, 641] on icon "button" at bounding box center [483, 643] width 11 height 11
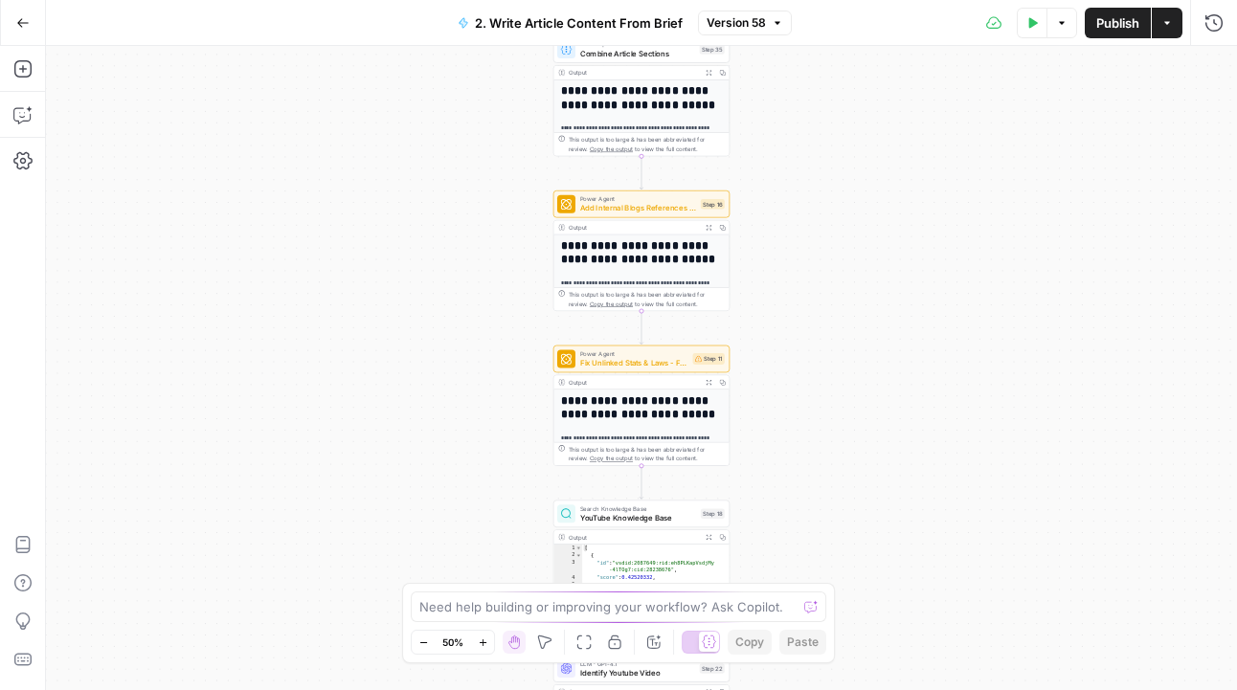
click at [485, 641] on icon "button" at bounding box center [483, 643] width 11 height 11
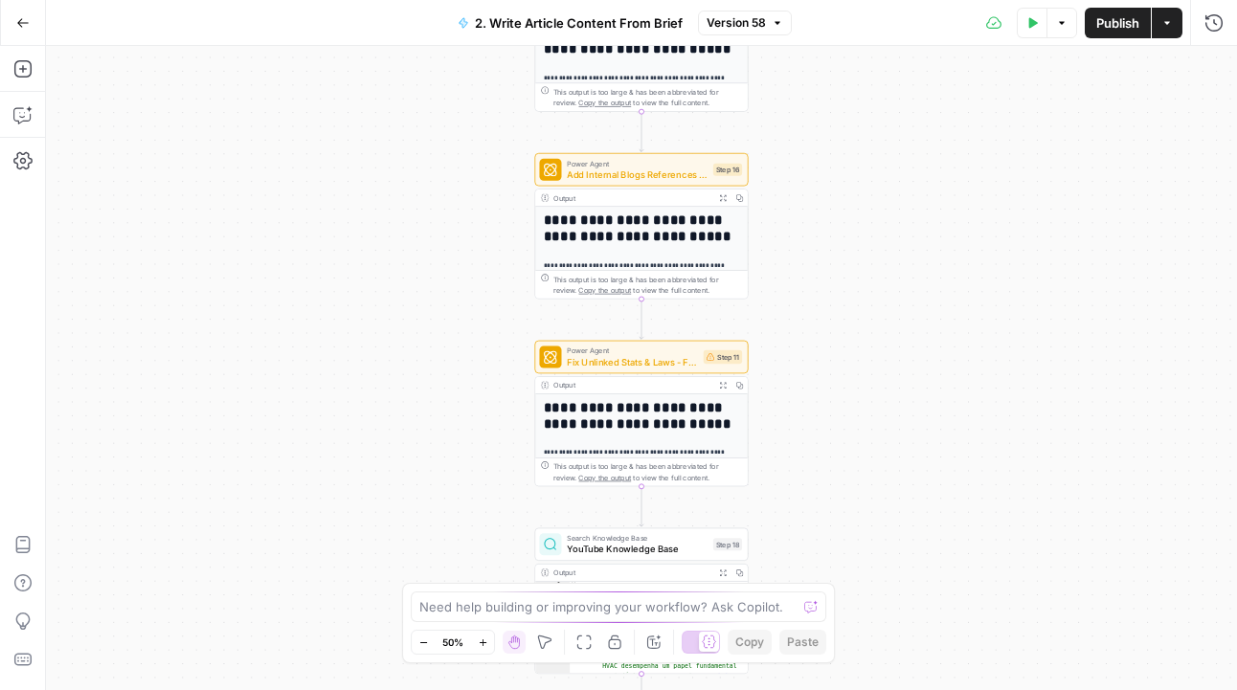
click at [485, 641] on icon "button" at bounding box center [483, 643] width 11 height 11
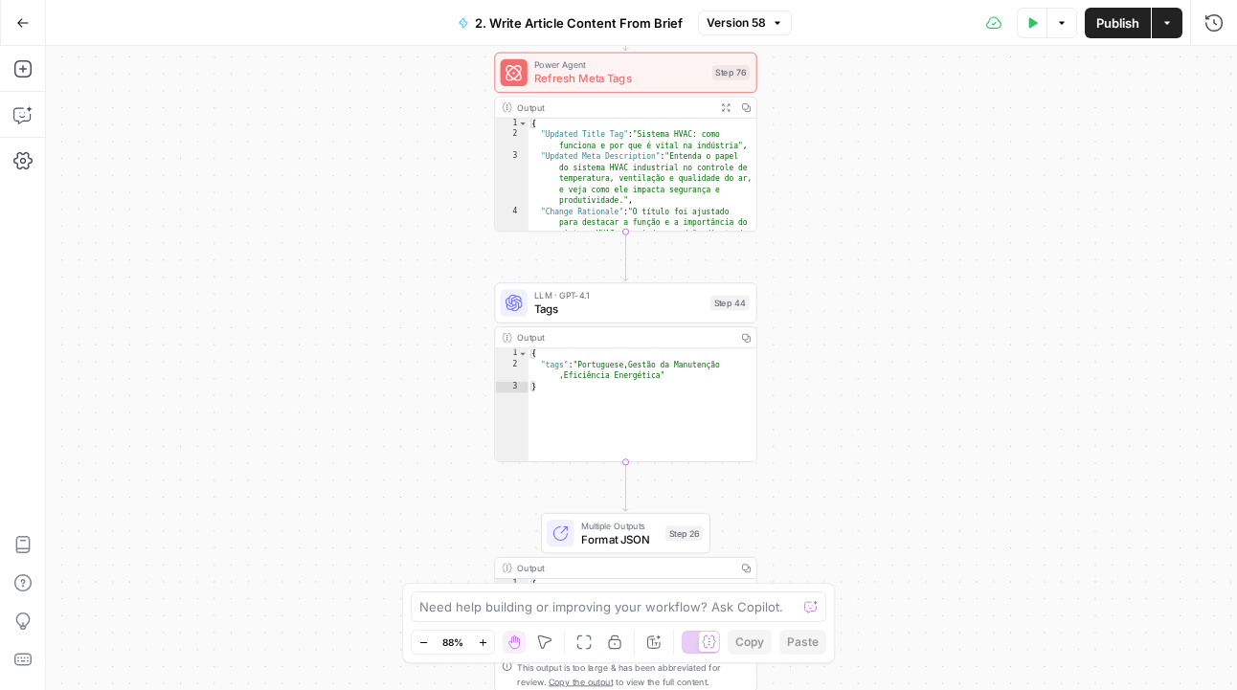
click at [621, 540] on span "Format JSON" at bounding box center [620, 539] width 78 height 17
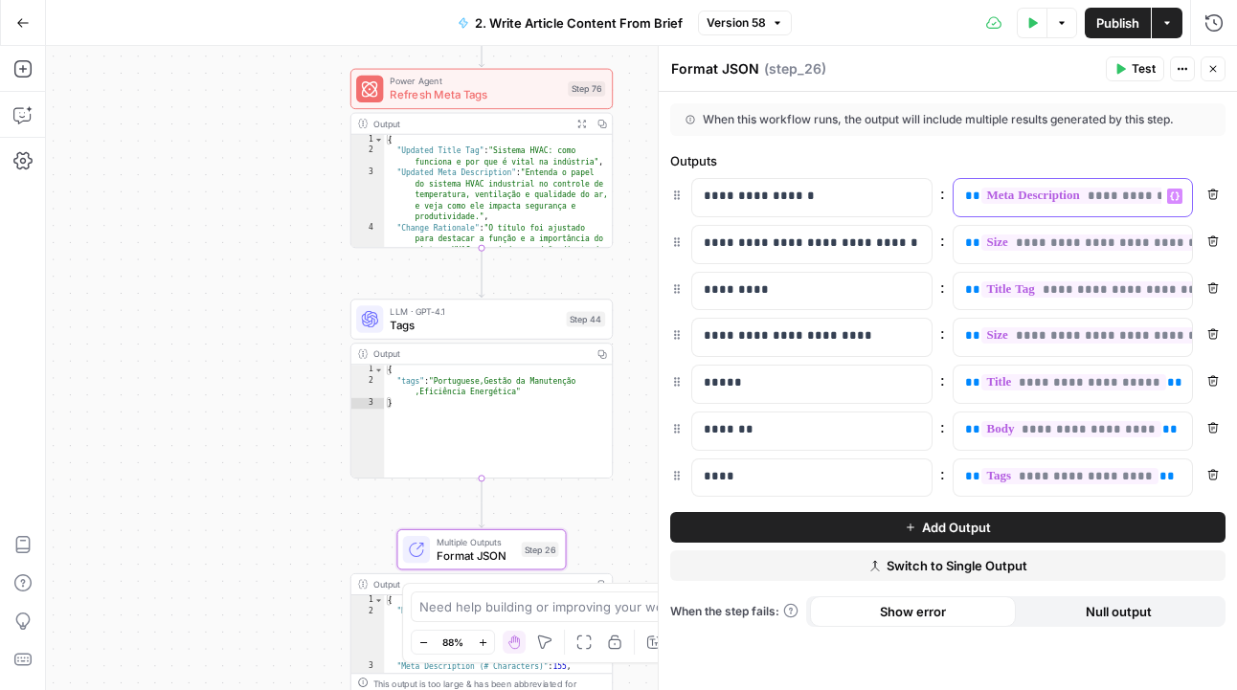
click at [1019, 198] on span "**********" at bounding box center [1155, 196] width 349 height 16
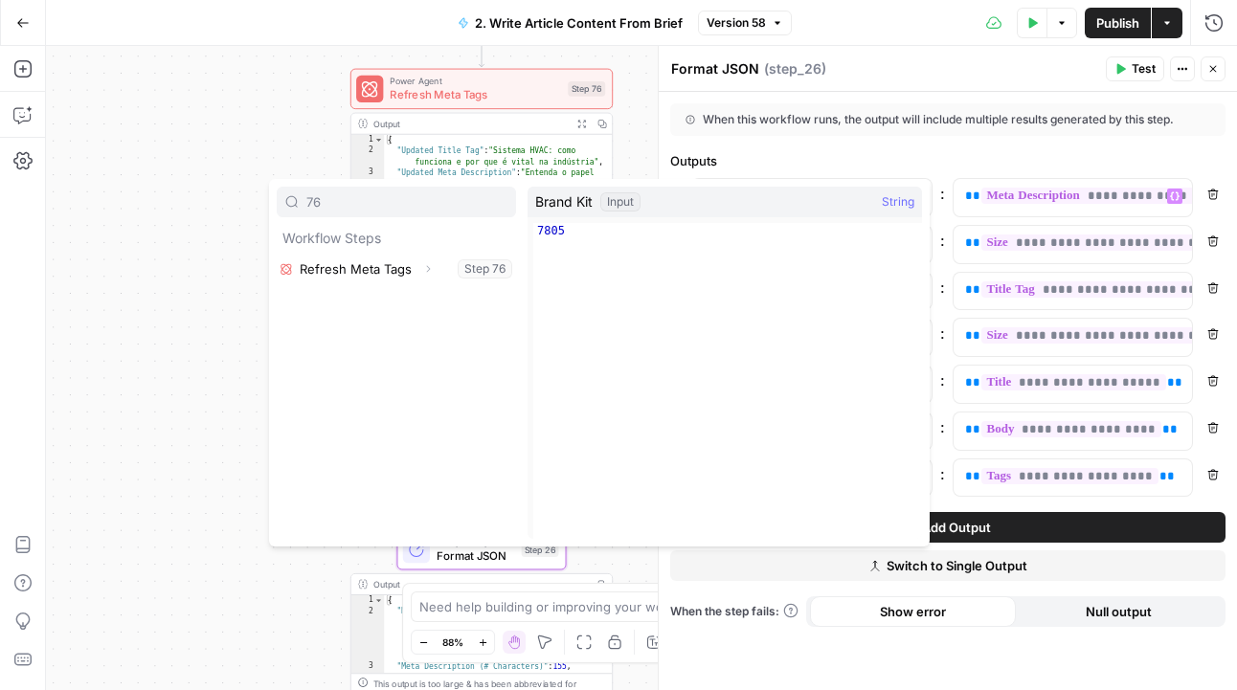
type input "76"
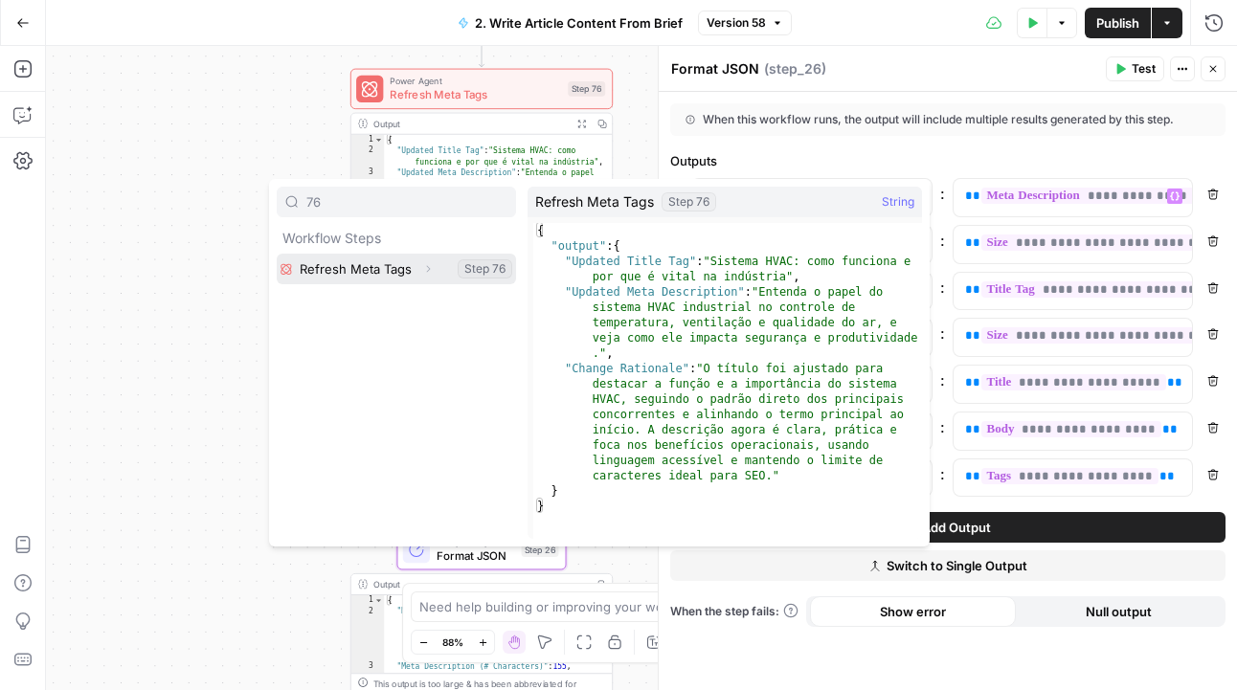
click at [418, 262] on button "Expand" at bounding box center [428, 269] width 25 height 25
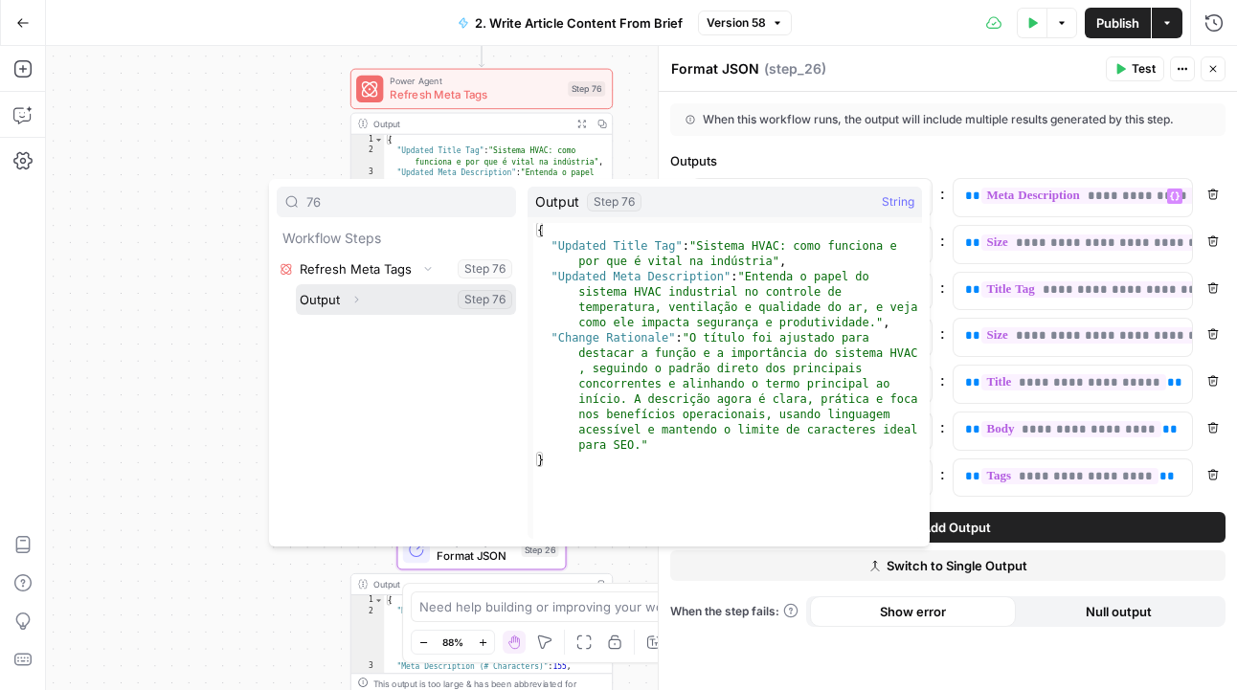
click at [355, 301] on icon "button" at bounding box center [355, 299] width 11 height 11
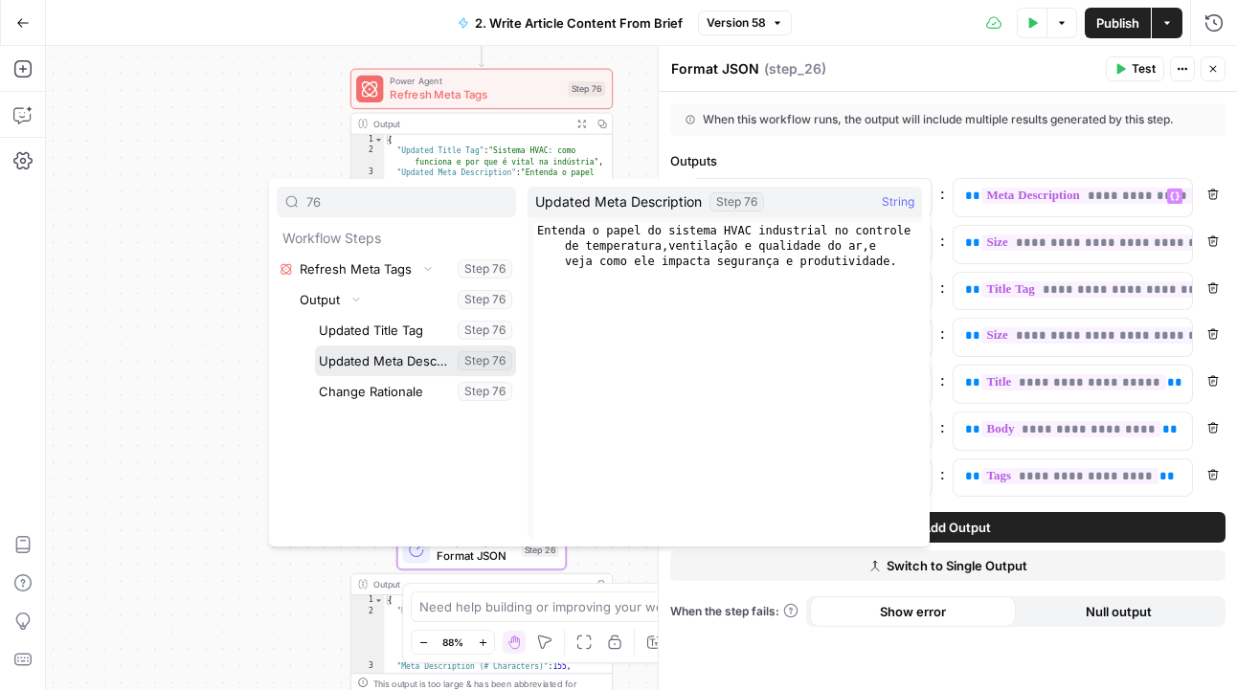
click at [372, 362] on button "Select variable Updated Meta Description" at bounding box center [415, 361] width 201 height 31
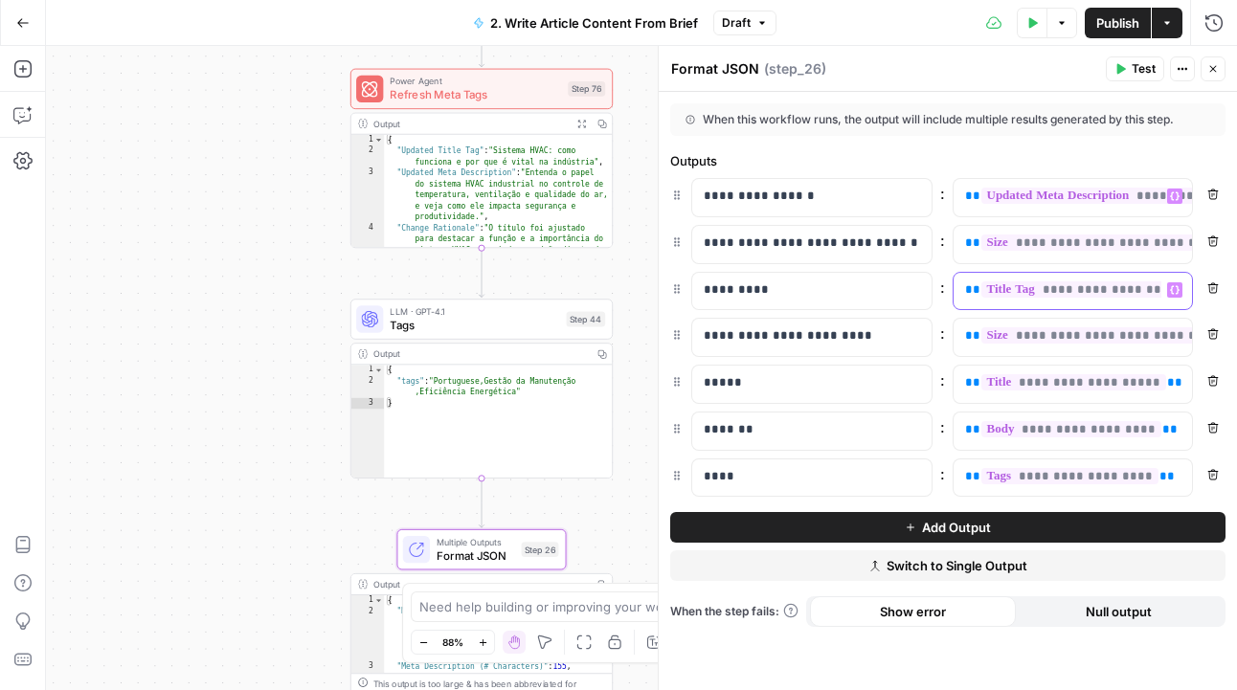
click at [1095, 294] on span "**********" at bounding box center [1108, 289] width 255 height 16
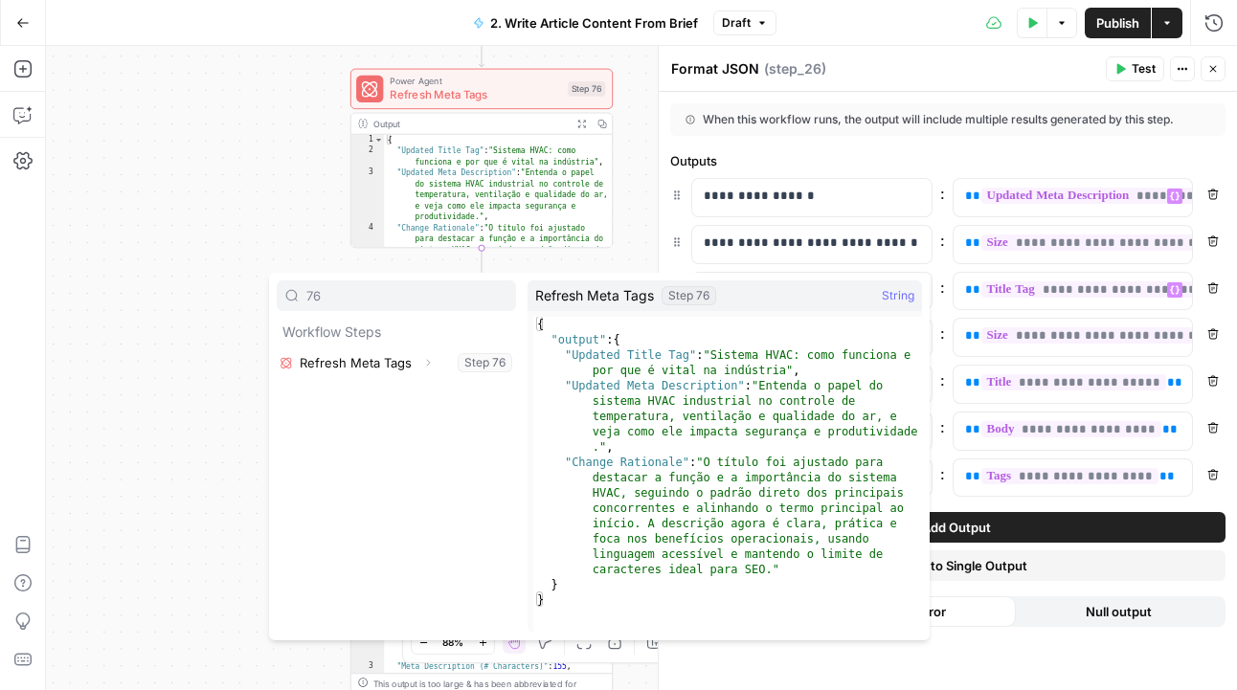
type input "76"
click at [423, 357] on icon "button" at bounding box center [427, 362] width 11 height 11
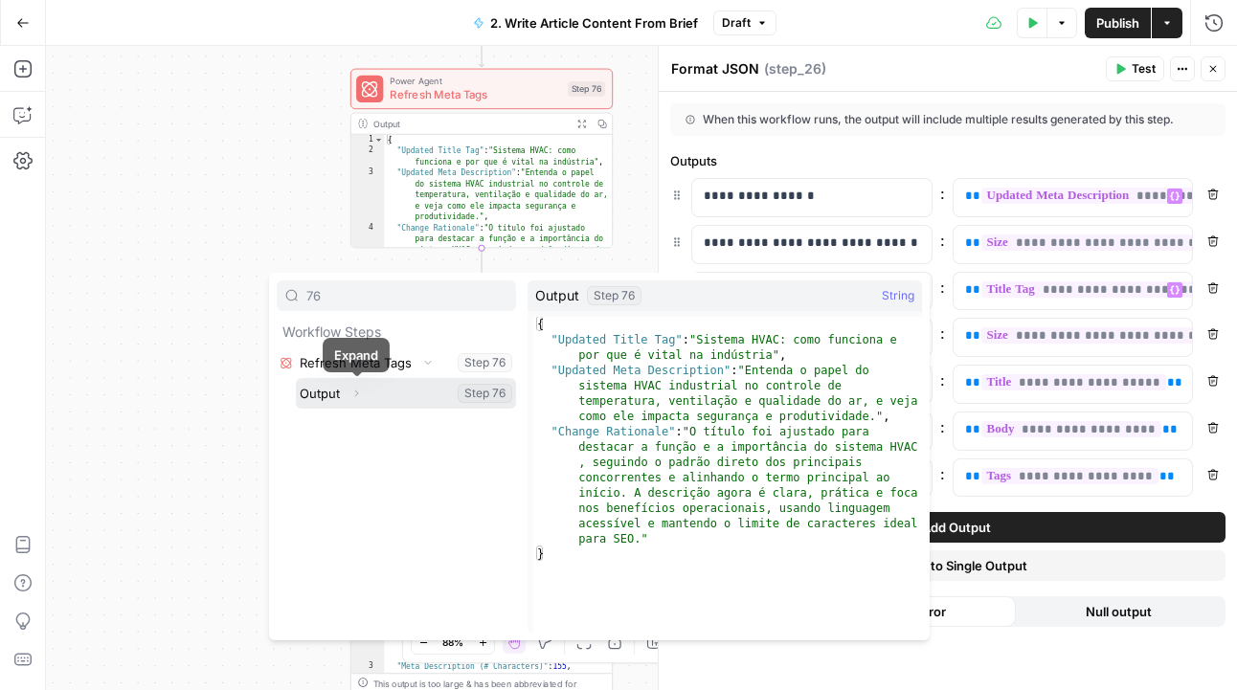
click at [352, 391] on icon "button" at bounding box center [355, 393] width 11 height 11
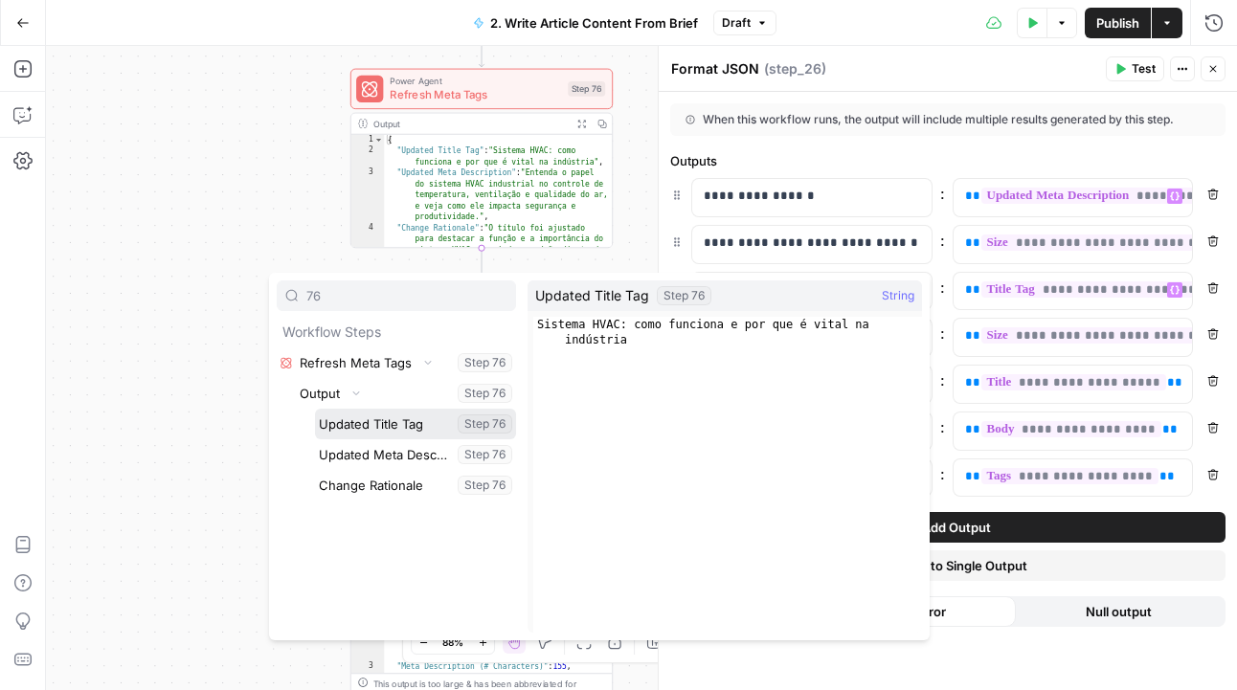
click at [367, 427] on button "Select variable Updated Title Tag" at bounding box center [415, 424] width 201 height 31
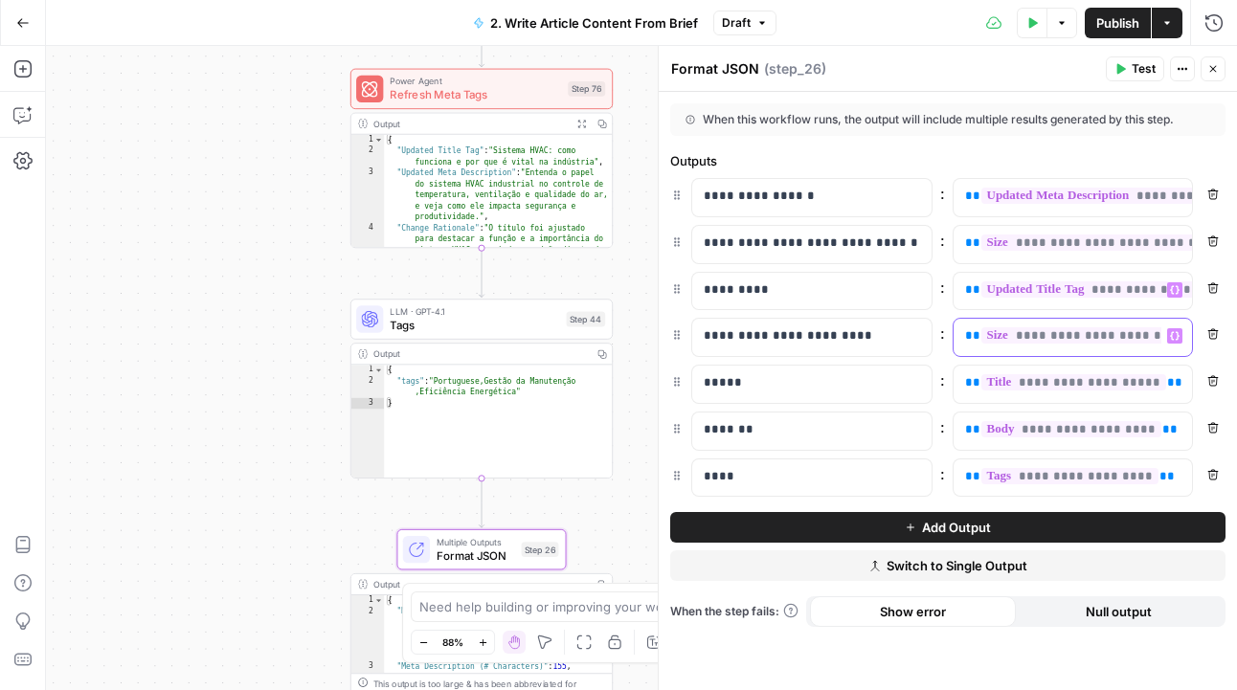
click at [1009, 336] on span "**********" at bounding box center [1112, 335] width 262 height 16
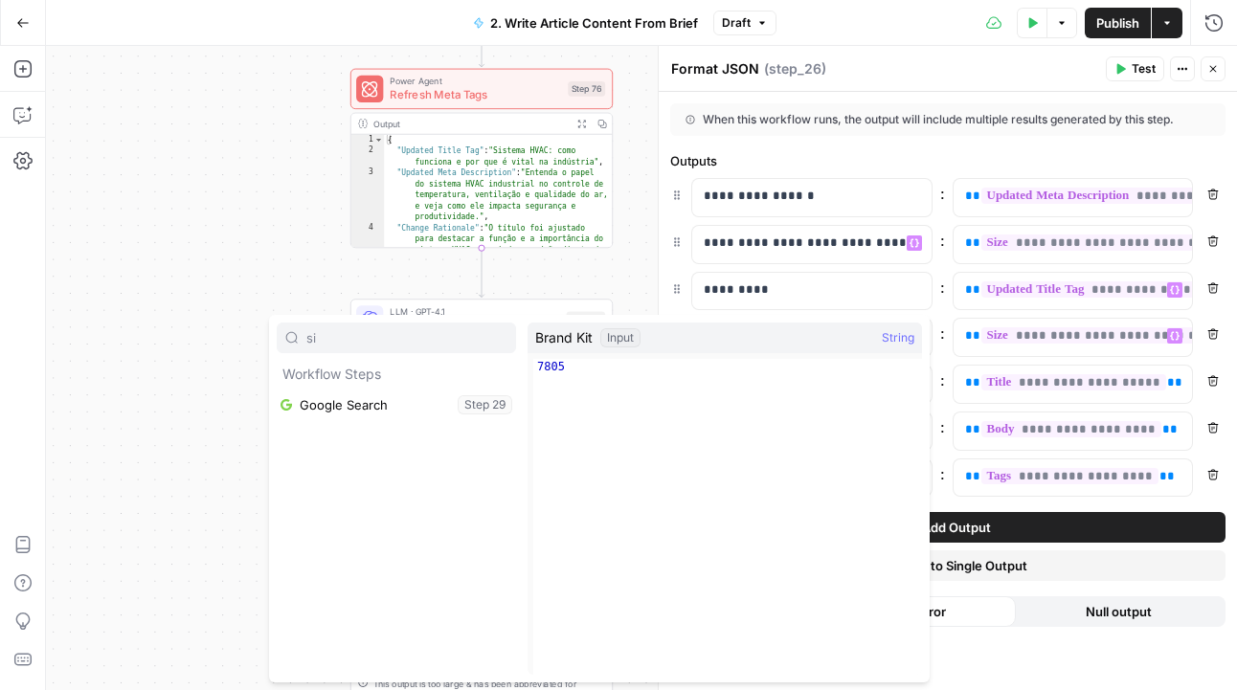
type input "s"
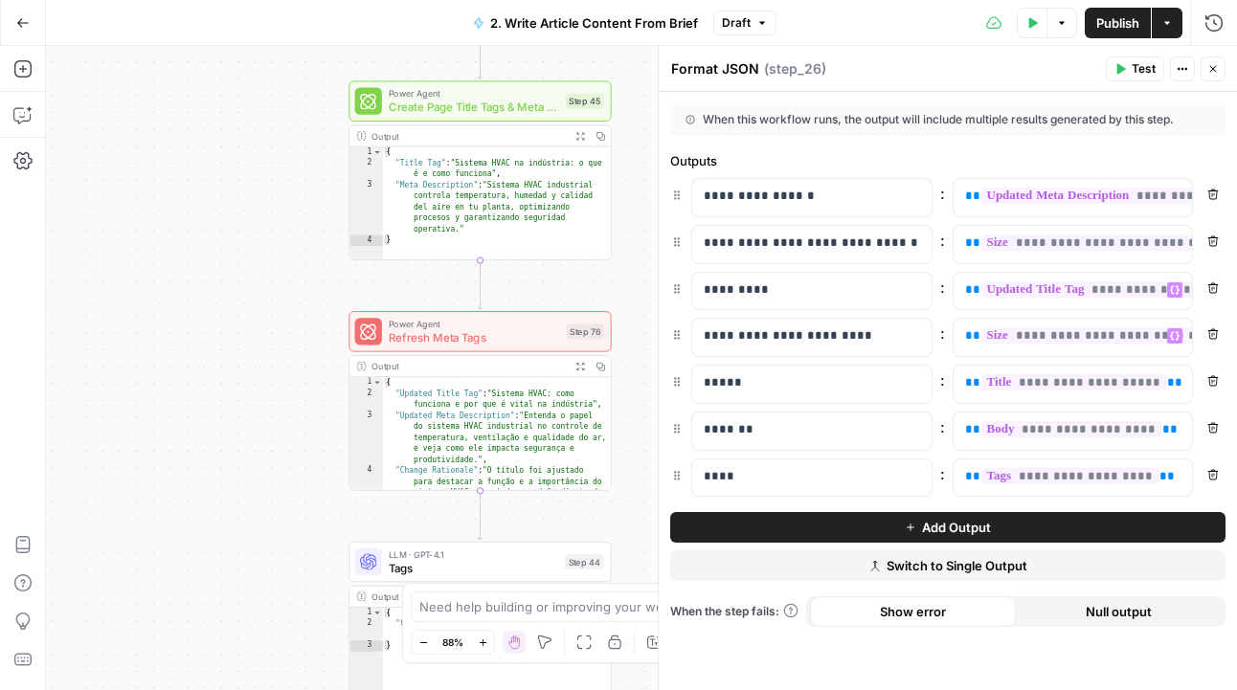
click at [971, 527] on span "Add Output" at bounding box center [956, 527] width 69 height 19
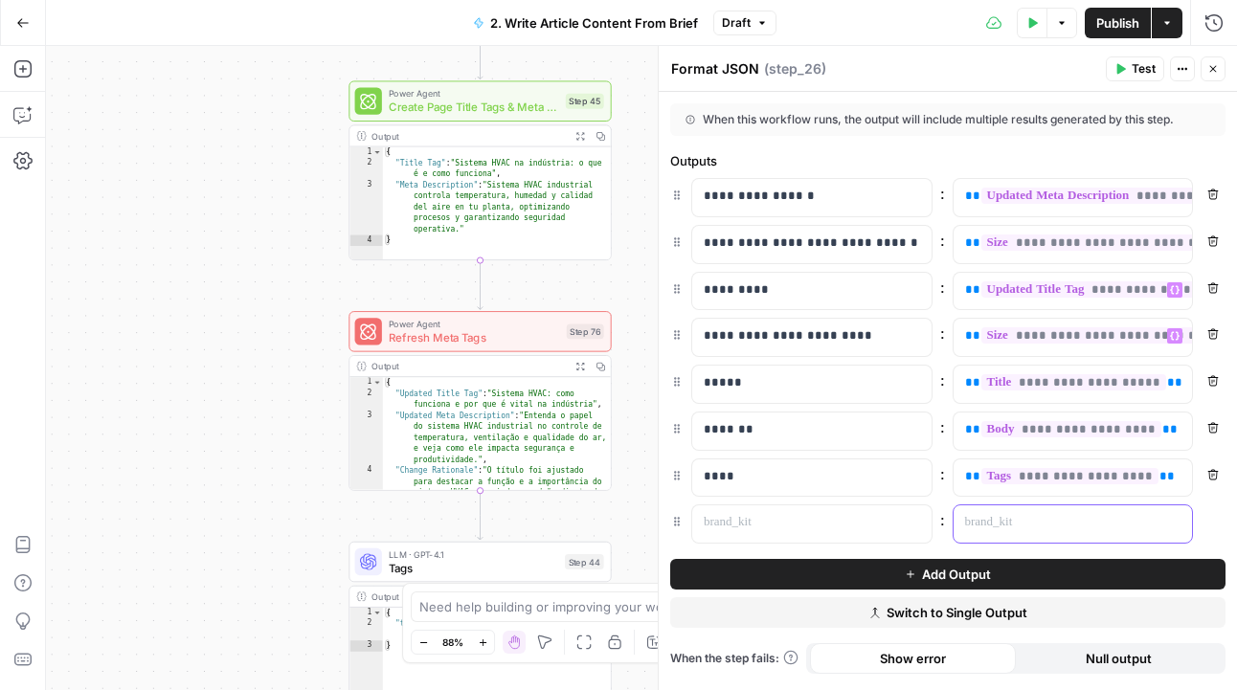
click at [1009, 518] on p at bounding box center [1058, 522] width 186 height 19
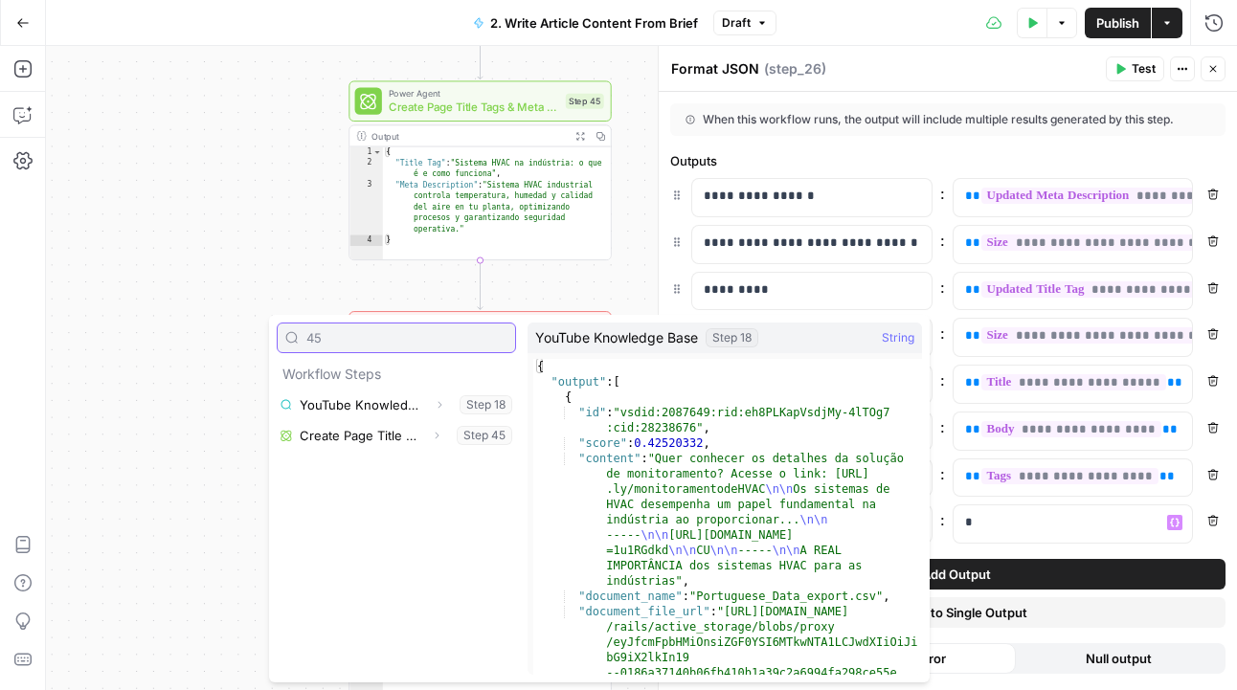
type input "45"
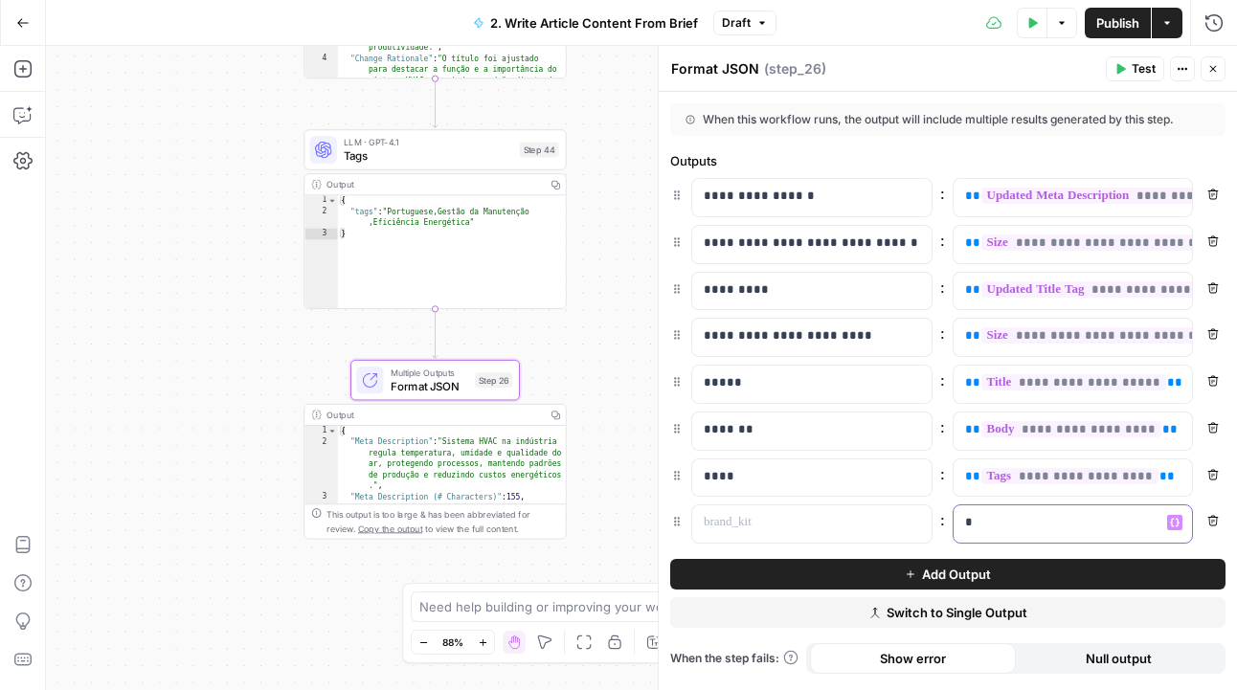
scroll to position [14, 0]
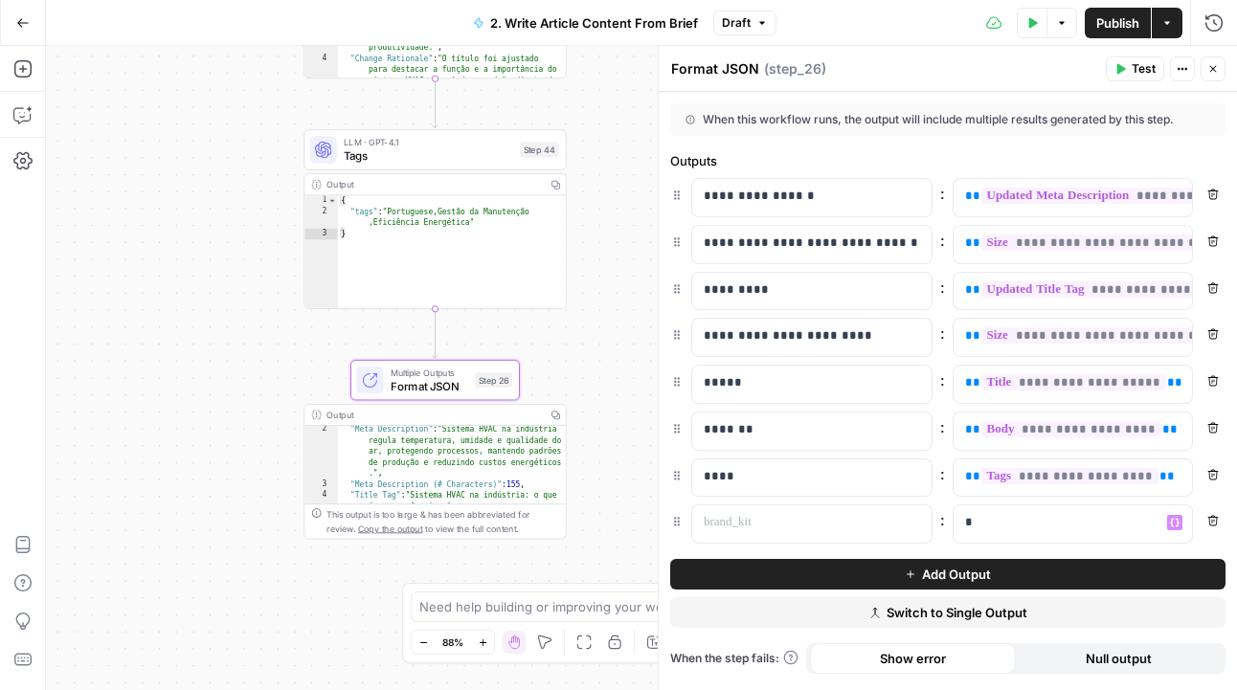
click at [1139, 60] on span "Test" at bounding box center [1144, 68] width 24 height 17
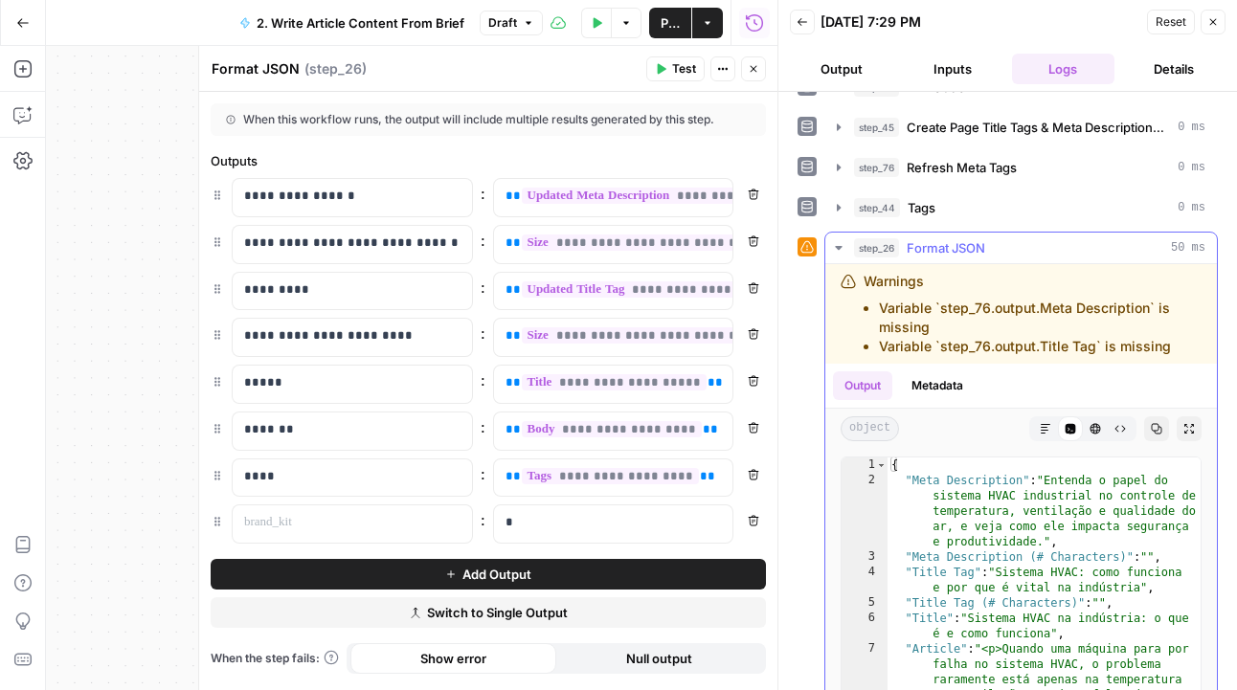
scroll to position [498, 0]
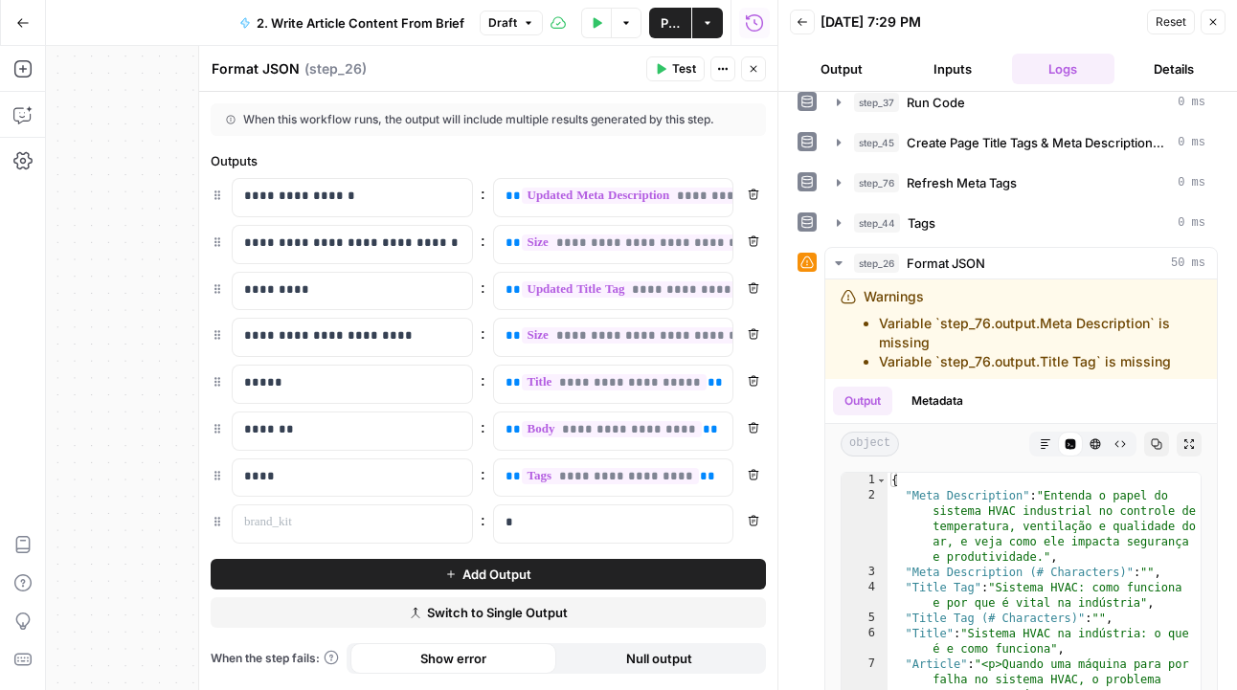
click at [665, 66] on icon "button" at bounding box center [660, 68] width 11 height 11
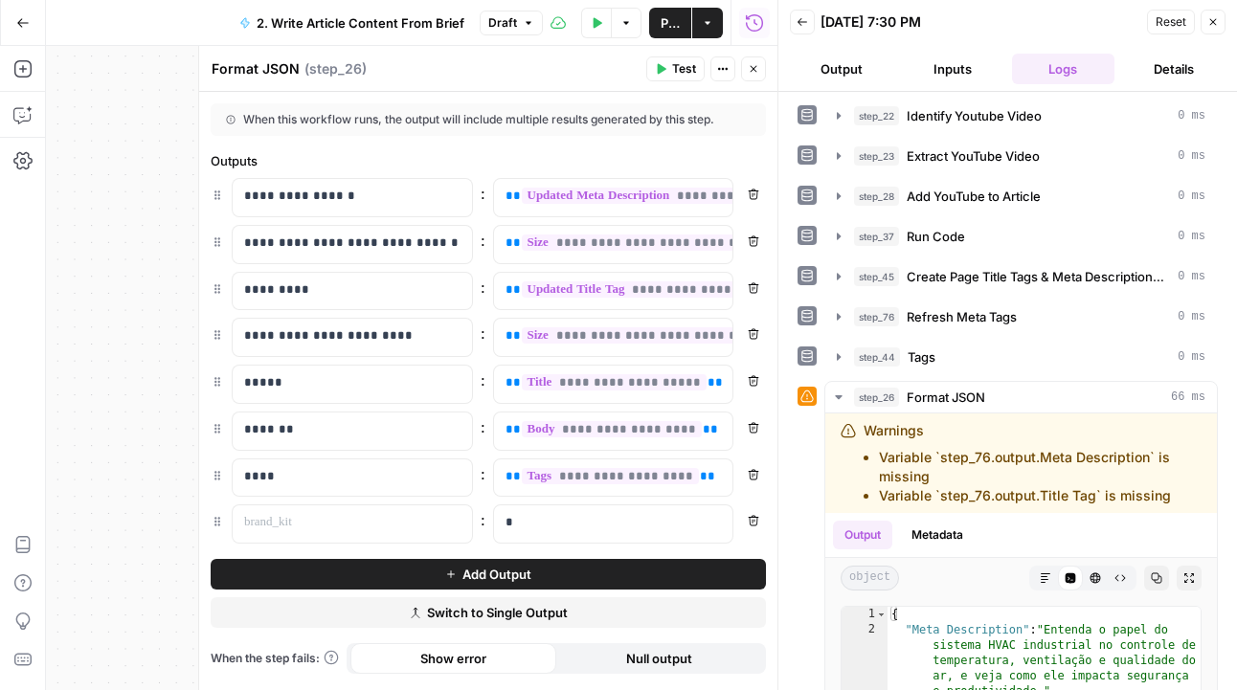
scroll to position [676, 0]
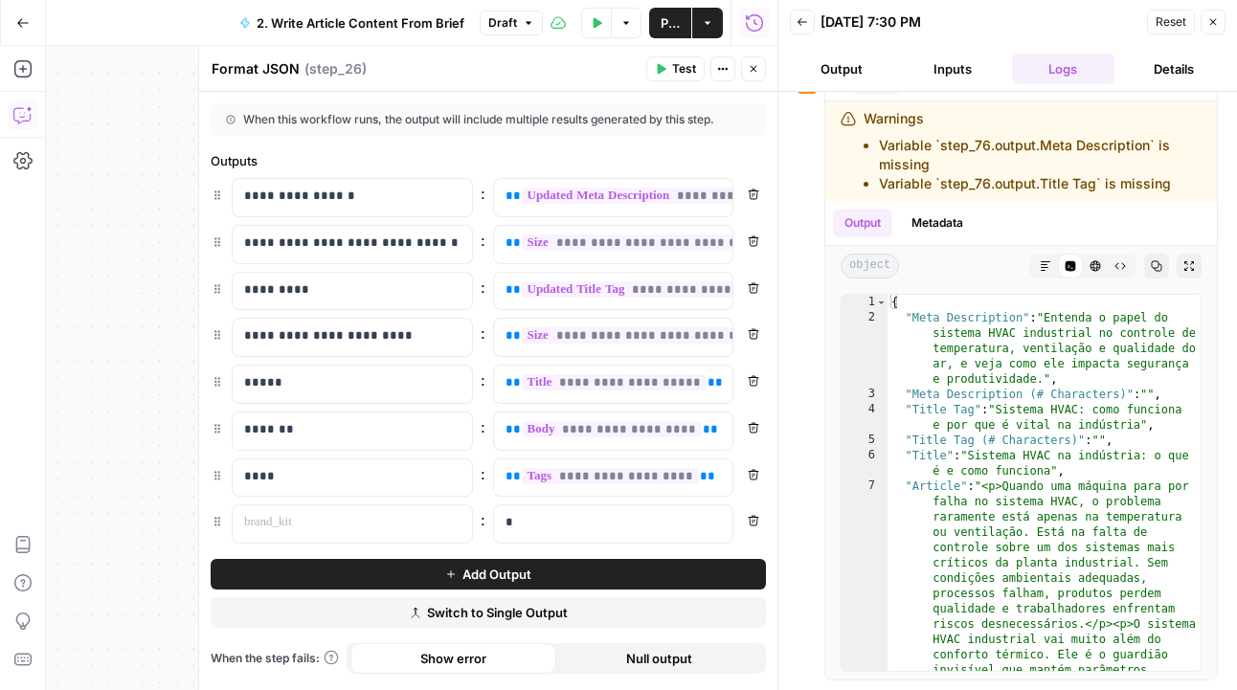
click at [28, 114] on icon "button" at bounding box center [22, 114] width 19 height 19
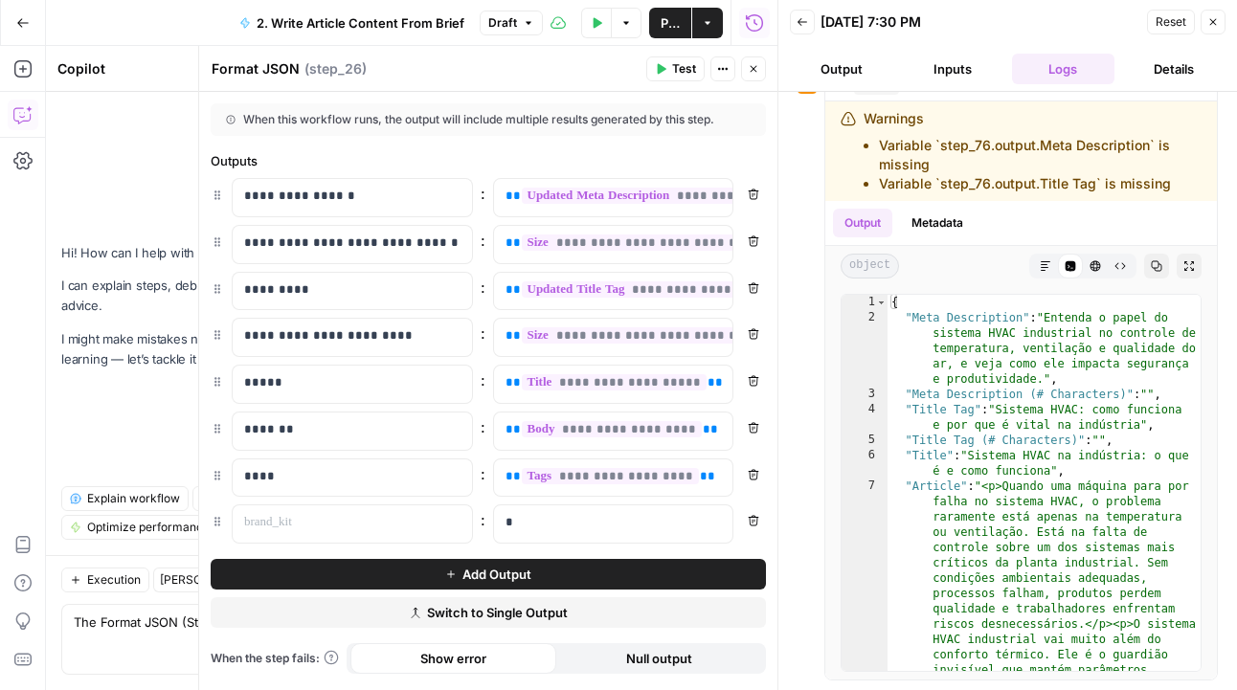
click at [761, 74] on button "Close" at bounding box center [753, 68] width 25 height 25
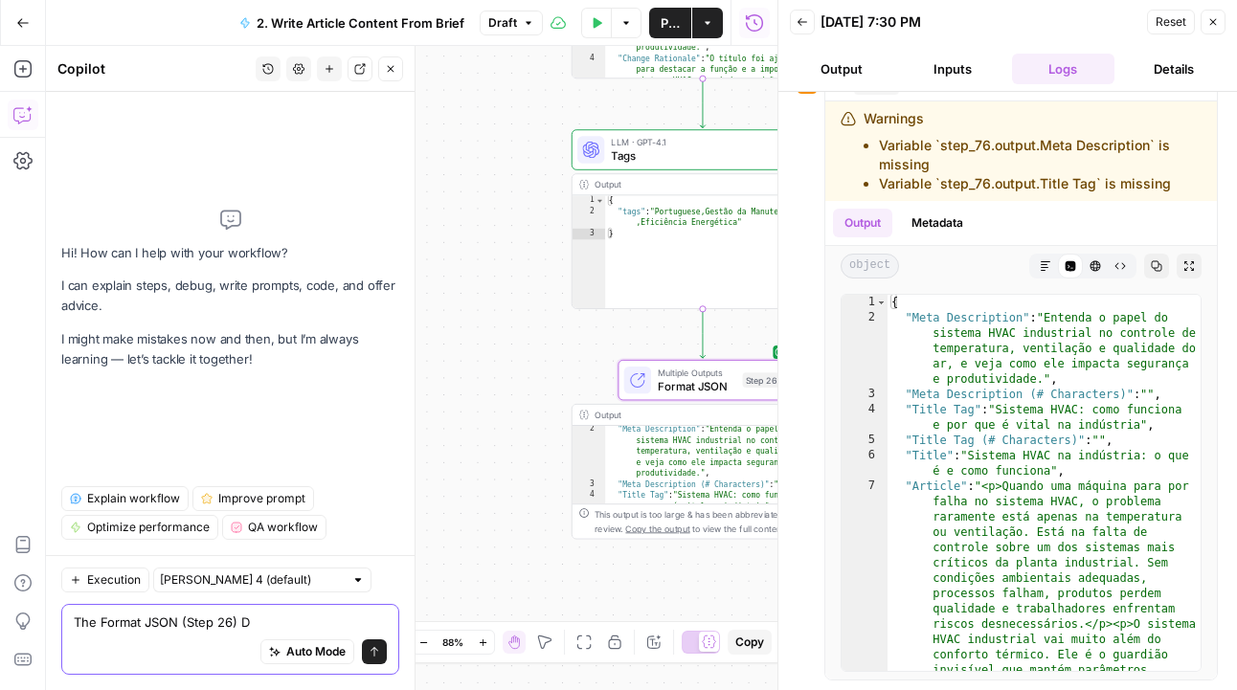
click at [314, 613] on textarea "The Format JSON (Step 26) D" at bounding box center [230, 622] width 313 height 19
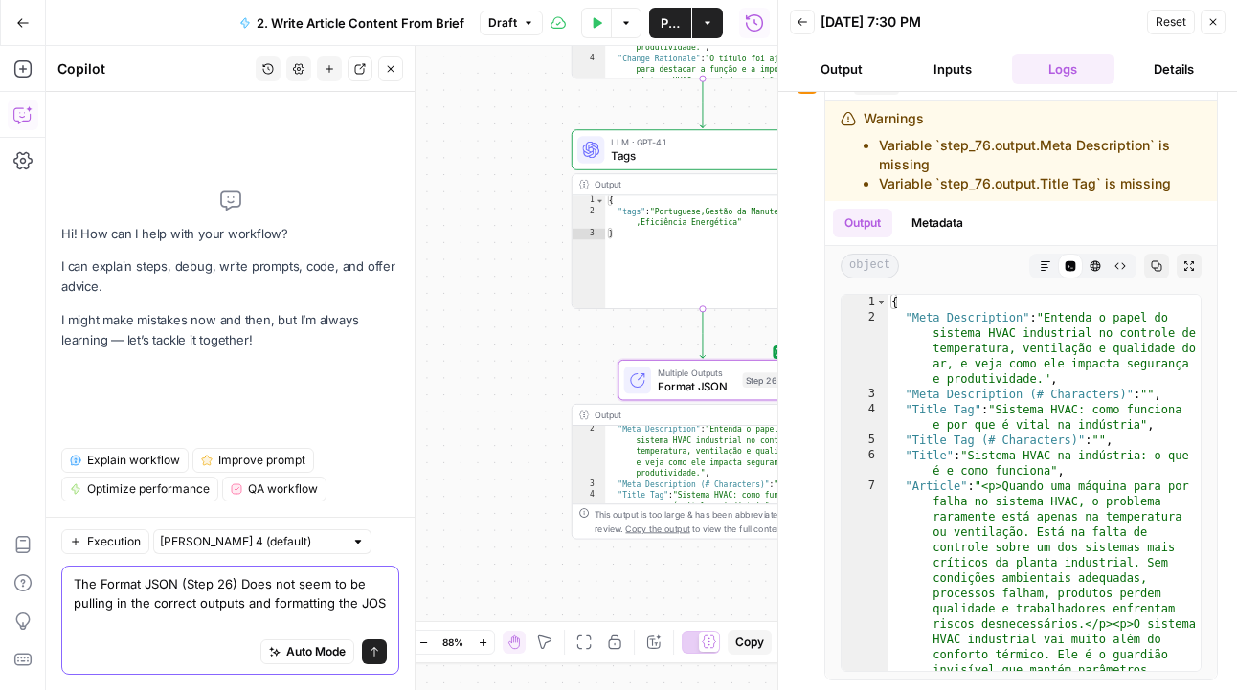
scroll to position [0, 0]
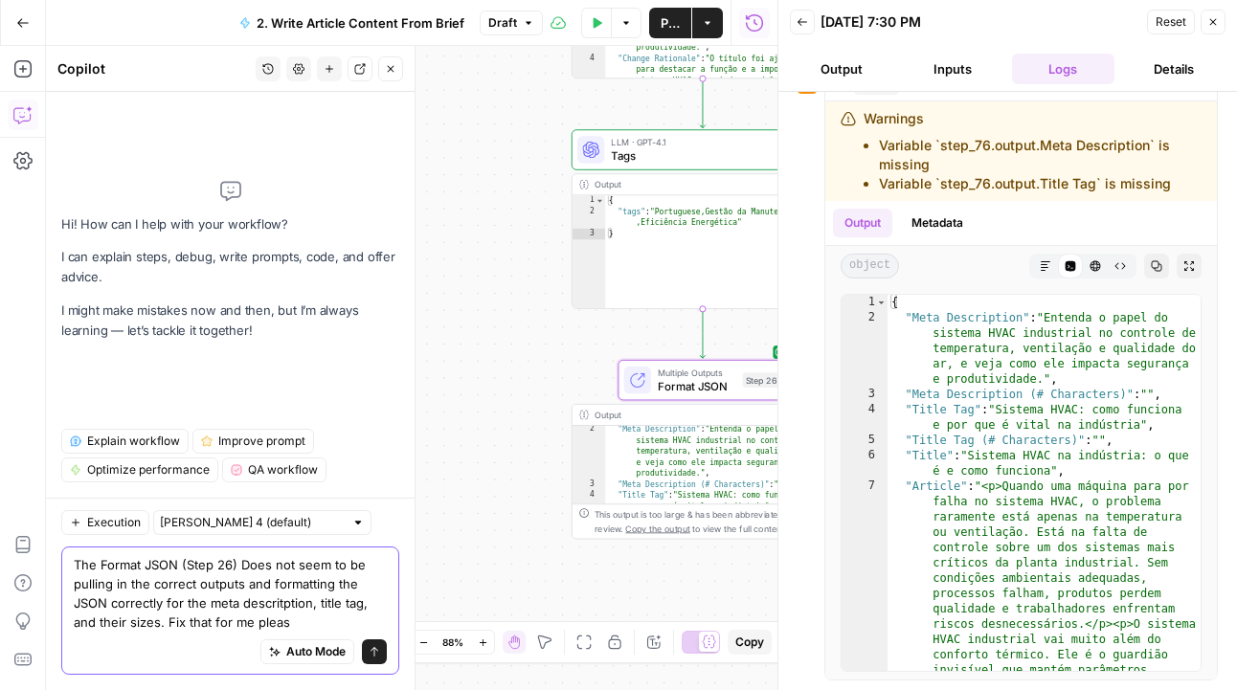
type textarea "The Format JSON (Step 26) Does not seem to be pulling in the correct outputs an…"
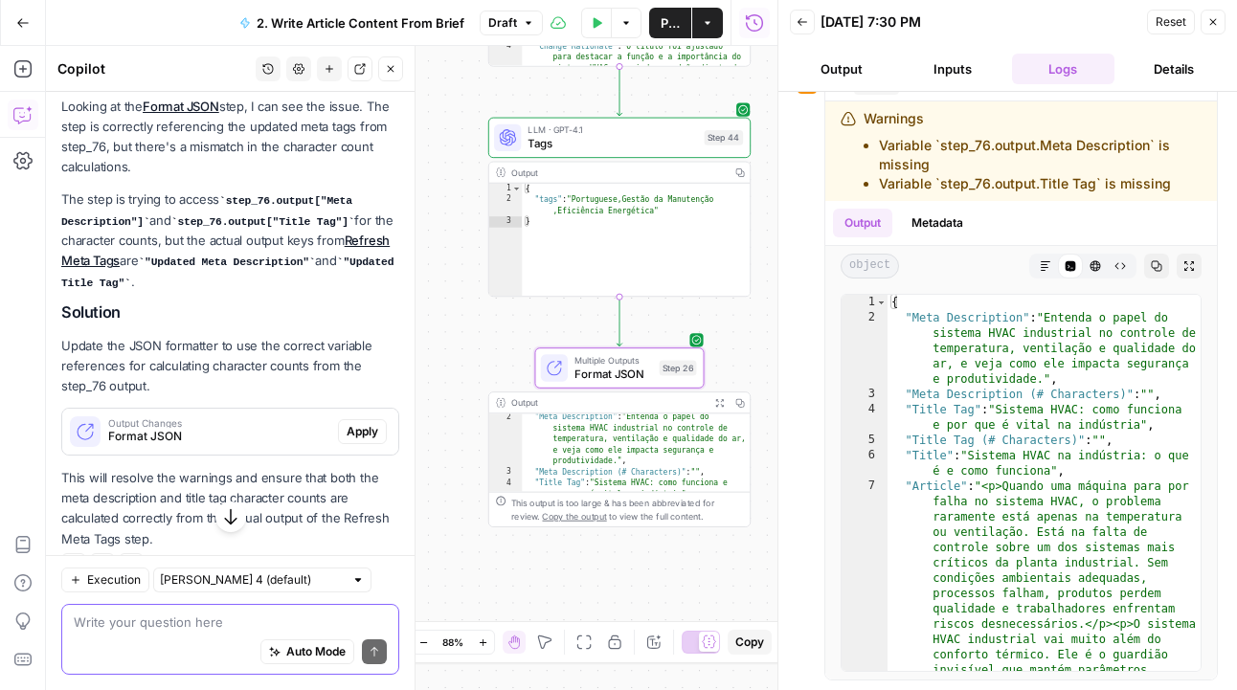
scroll to position [305, 0]
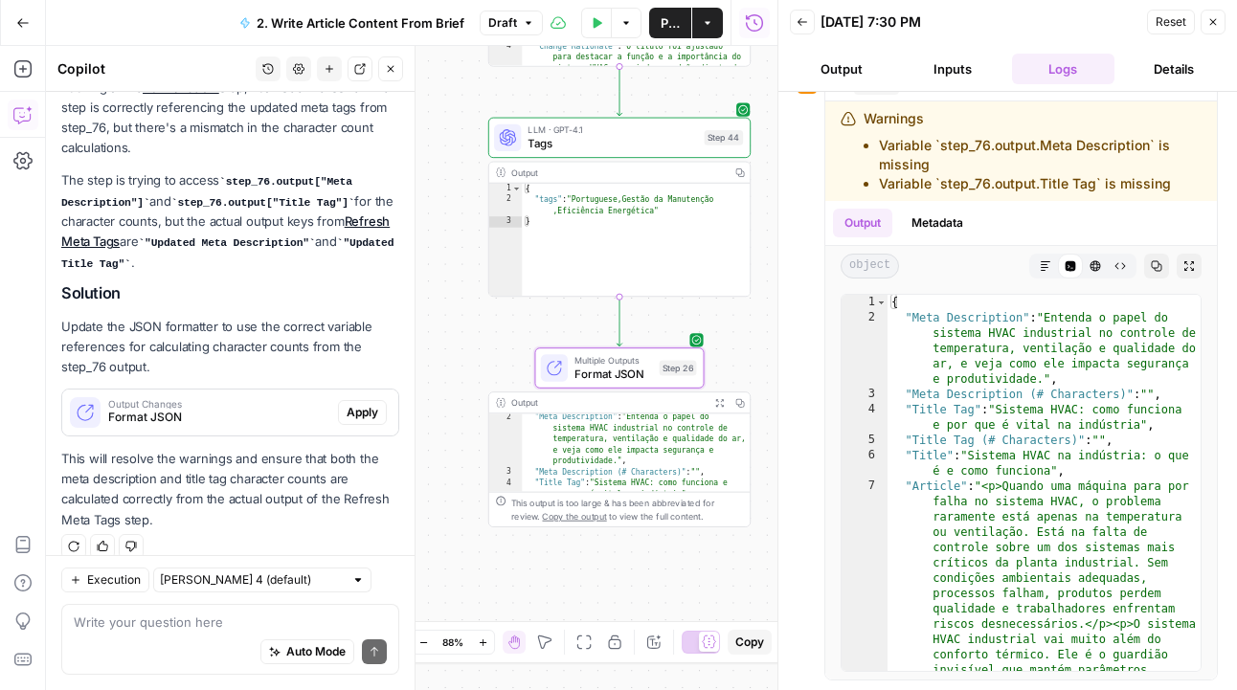
click at [366, 404] on span "Apply" at bounding box center [363, 412] width 32 height 17
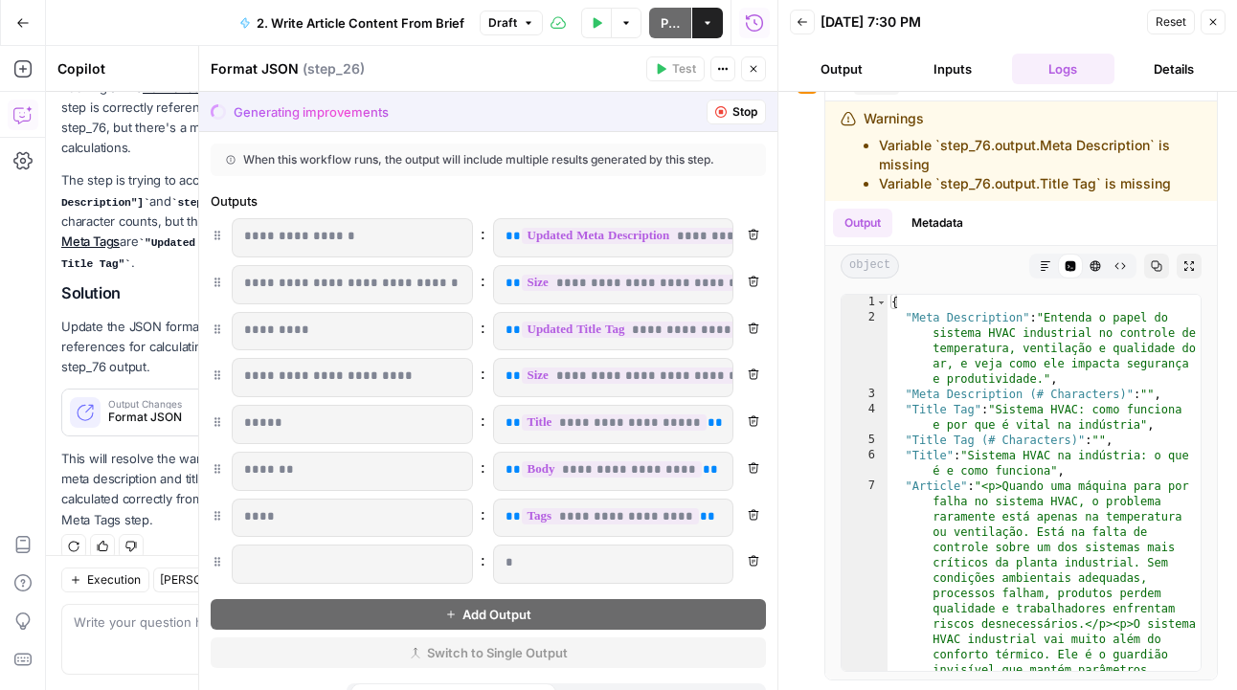
click at [1220, 11] on button "Close" at bounding box center [1213, 22] width 25 height 25
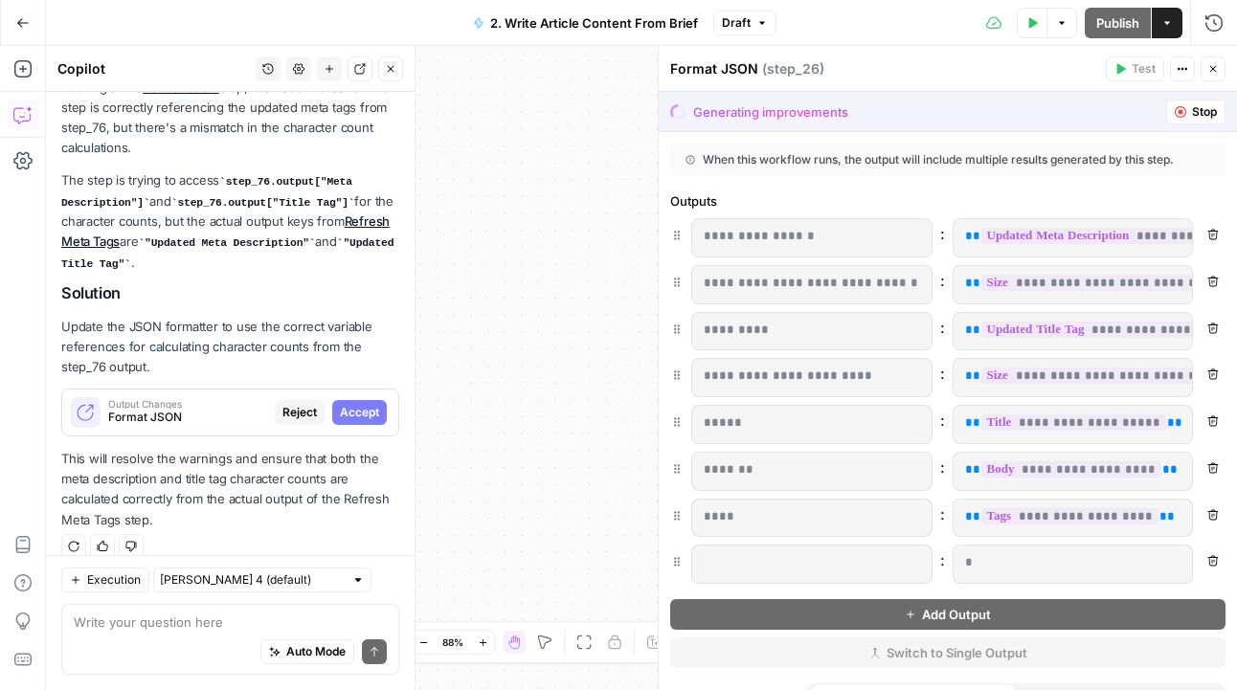
click at [1212, 560] on icon "button" at bounding box center [1212, 560] width 11 height 11
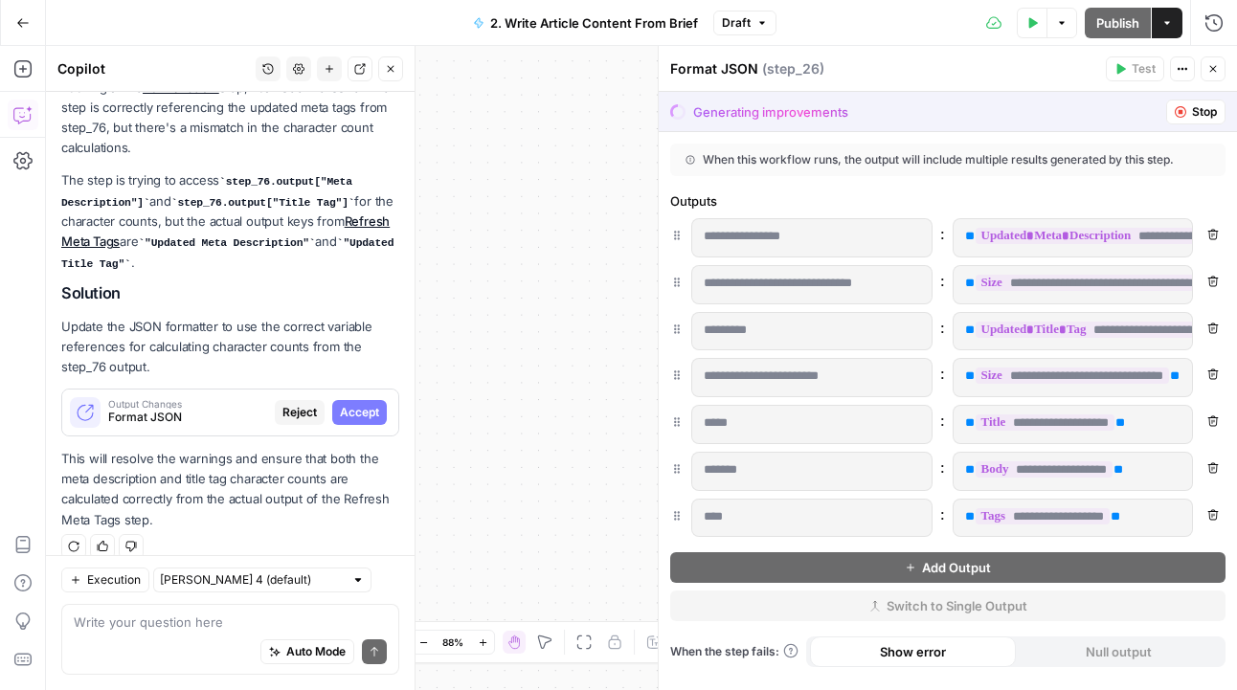
click at [361, 404] on span "Accept" at bounding box center [359, 412] width 39 height 17
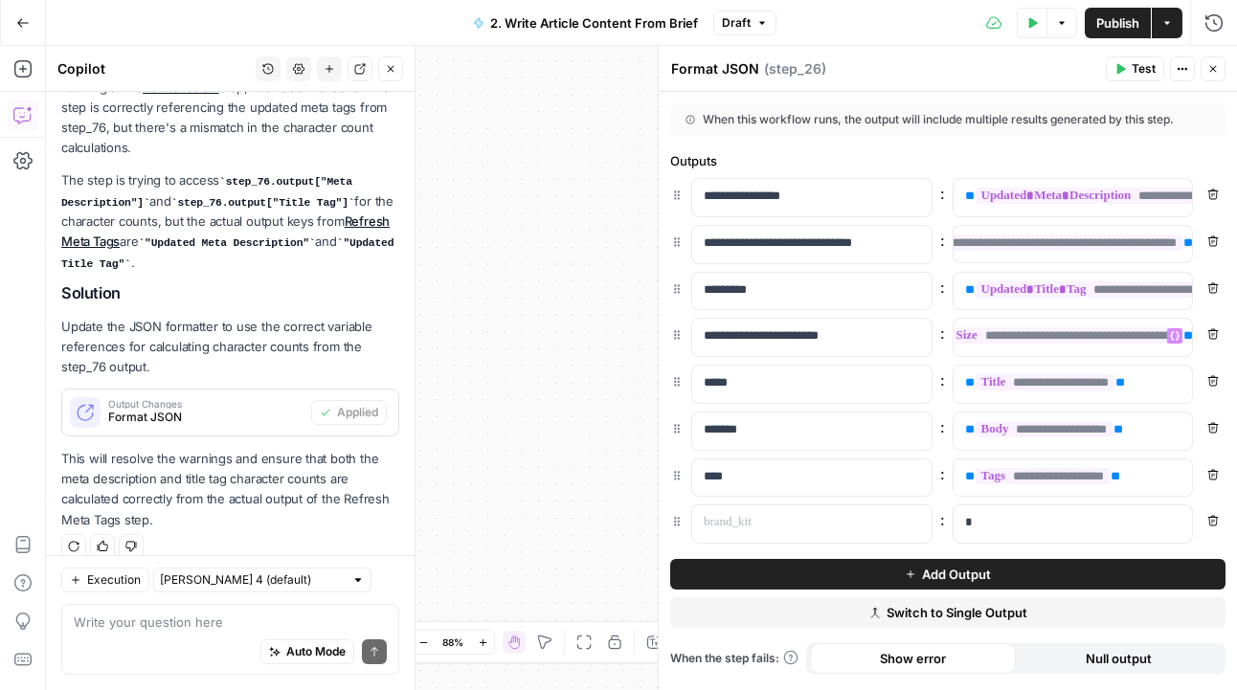
scroll to position [0, 79]
click at [1145, 68] on span "Test" at bounding box center [1144, 68] width 24 height 17
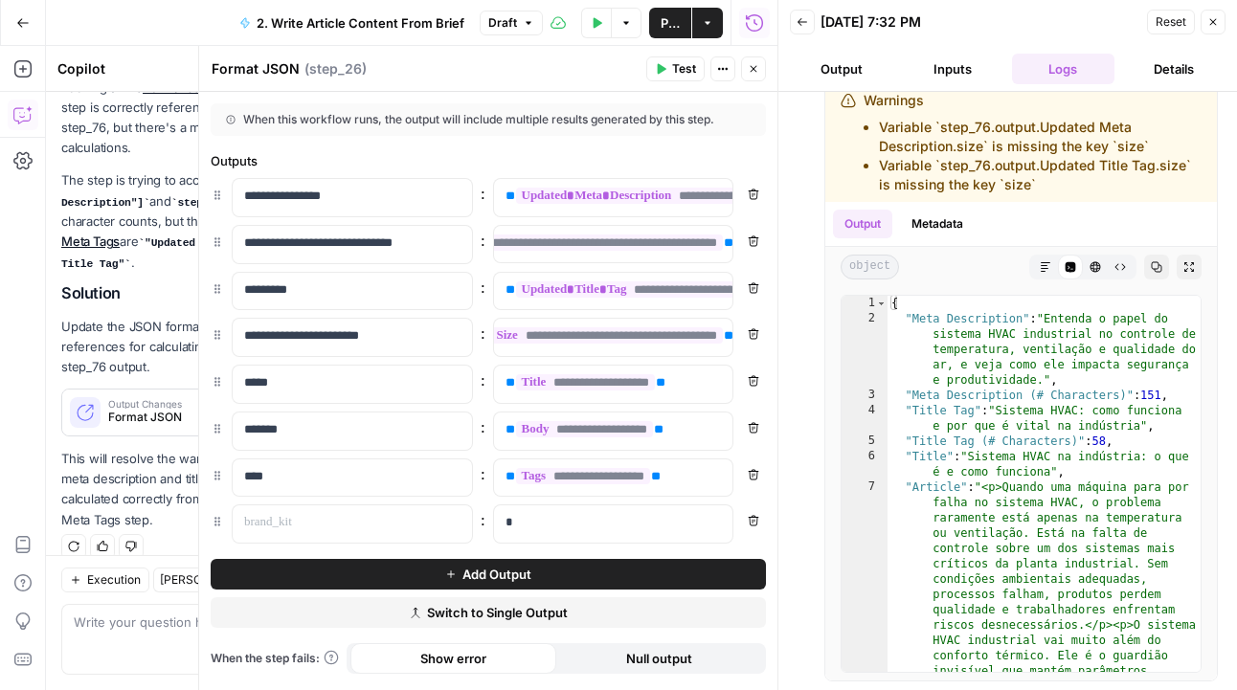
click at [1213, 21] on icon "button" at bounding box center [1213, 22] width 7 height 7
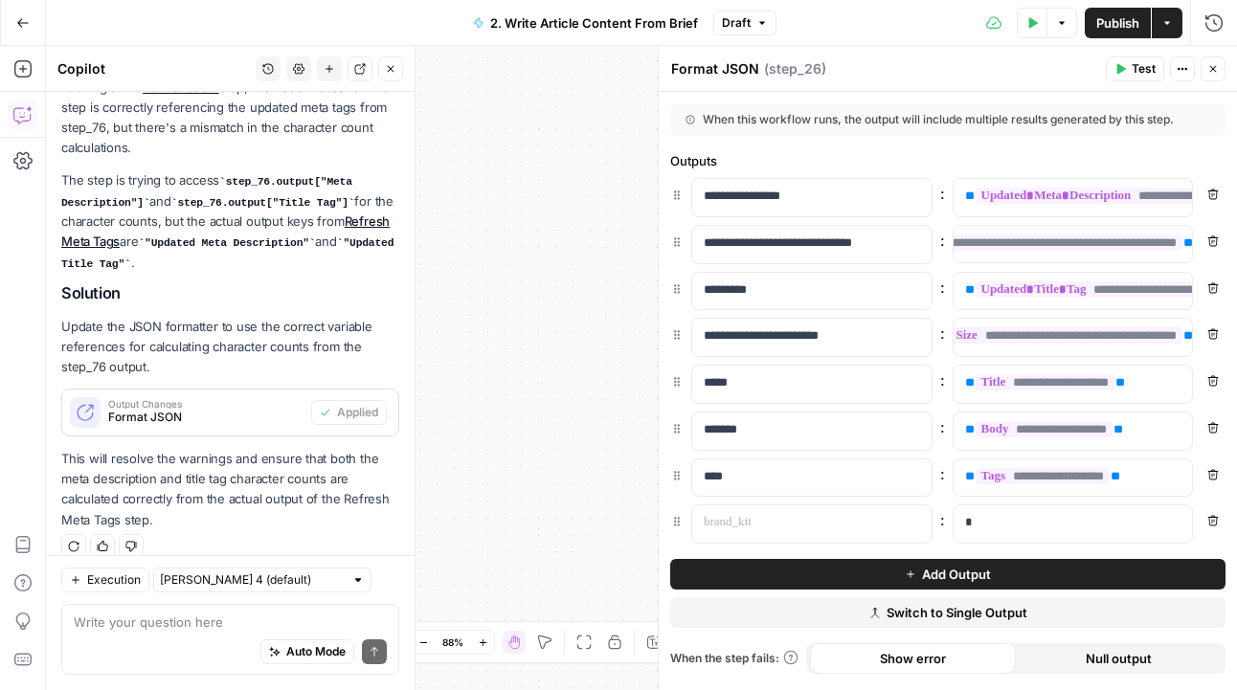
click at [1122, 20] on span "Publish" at bounding box center [1117, 22] width 43 height 19
